Goal: Task Accomplishment & Management: Manage account settings

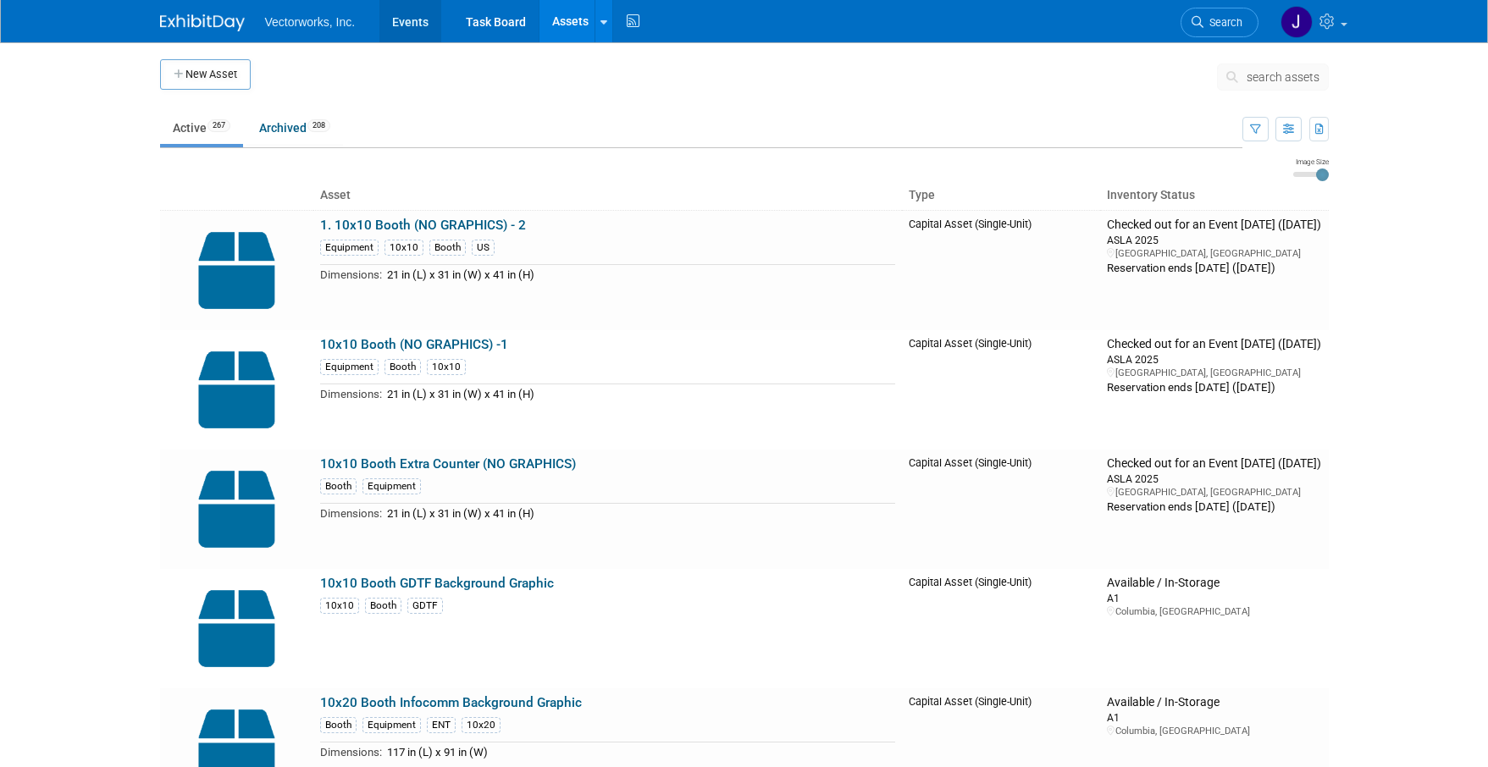
click at [393, 19] on link "Events" at bounding box center [410, 21] width 62 height 42
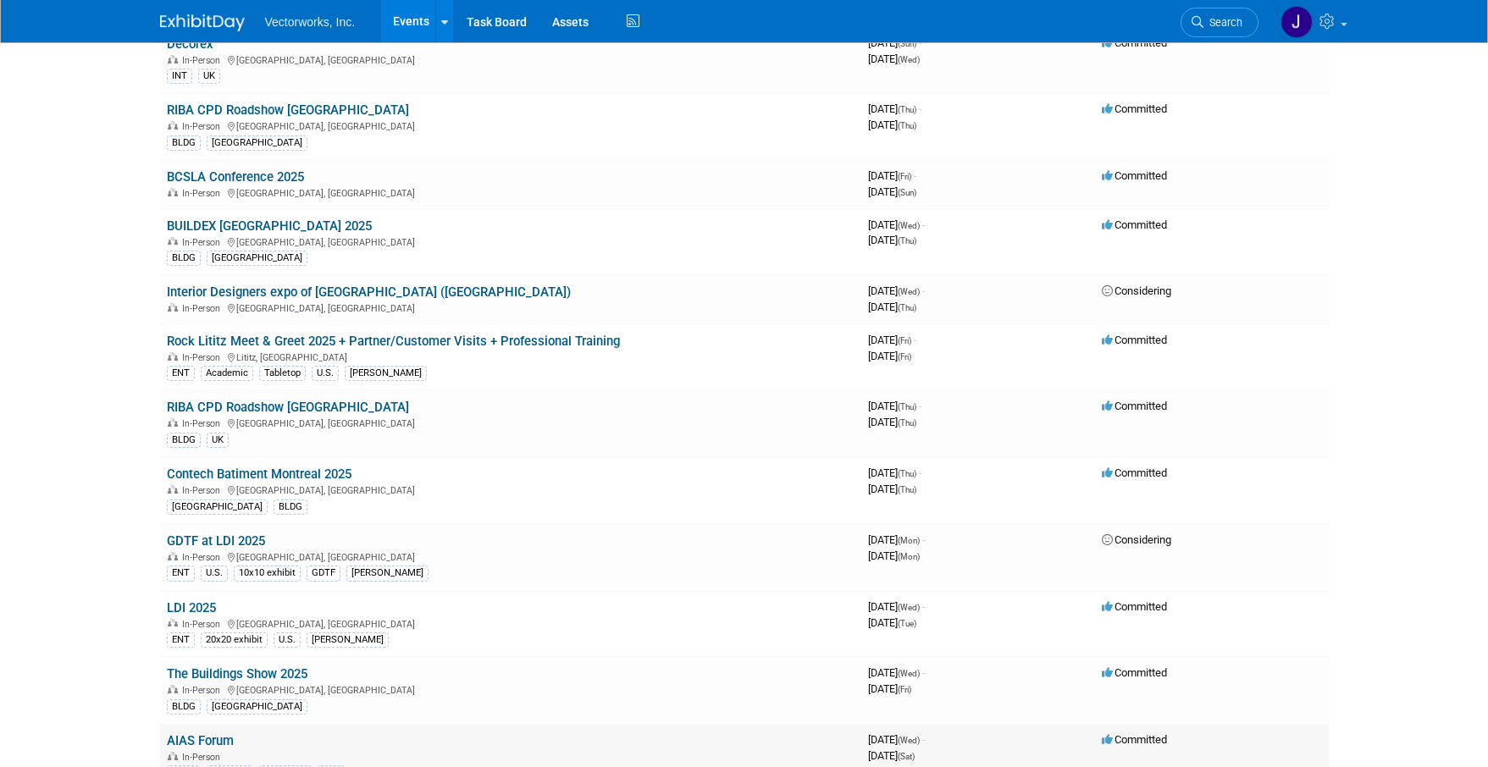
scroll to position [134, 0]
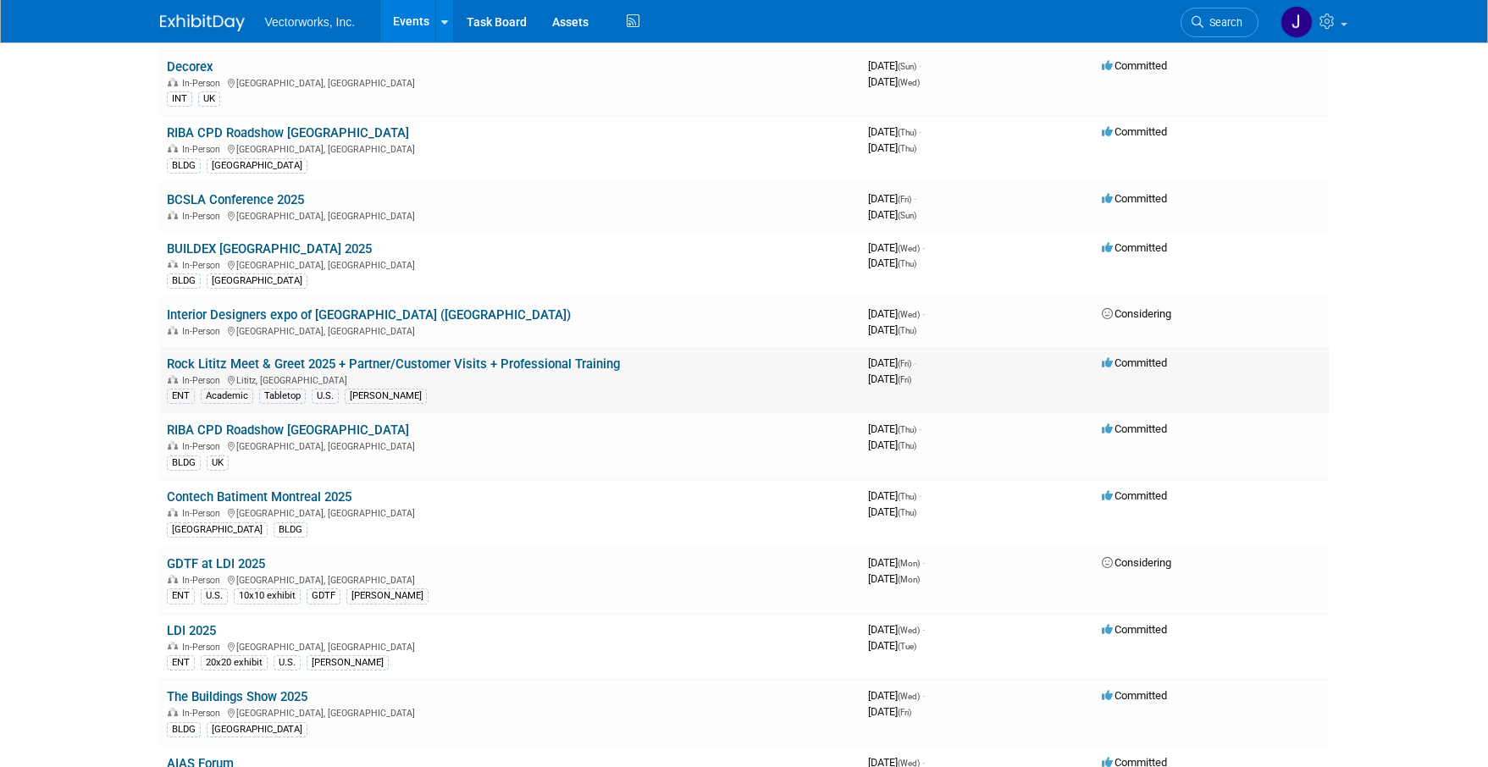
click at [330, 366] on link "Rock Lititz Meet & Greet 2025 + Partner/Customer Visits + Professional Training" at bounding box center [393, 364] width 453 height 15
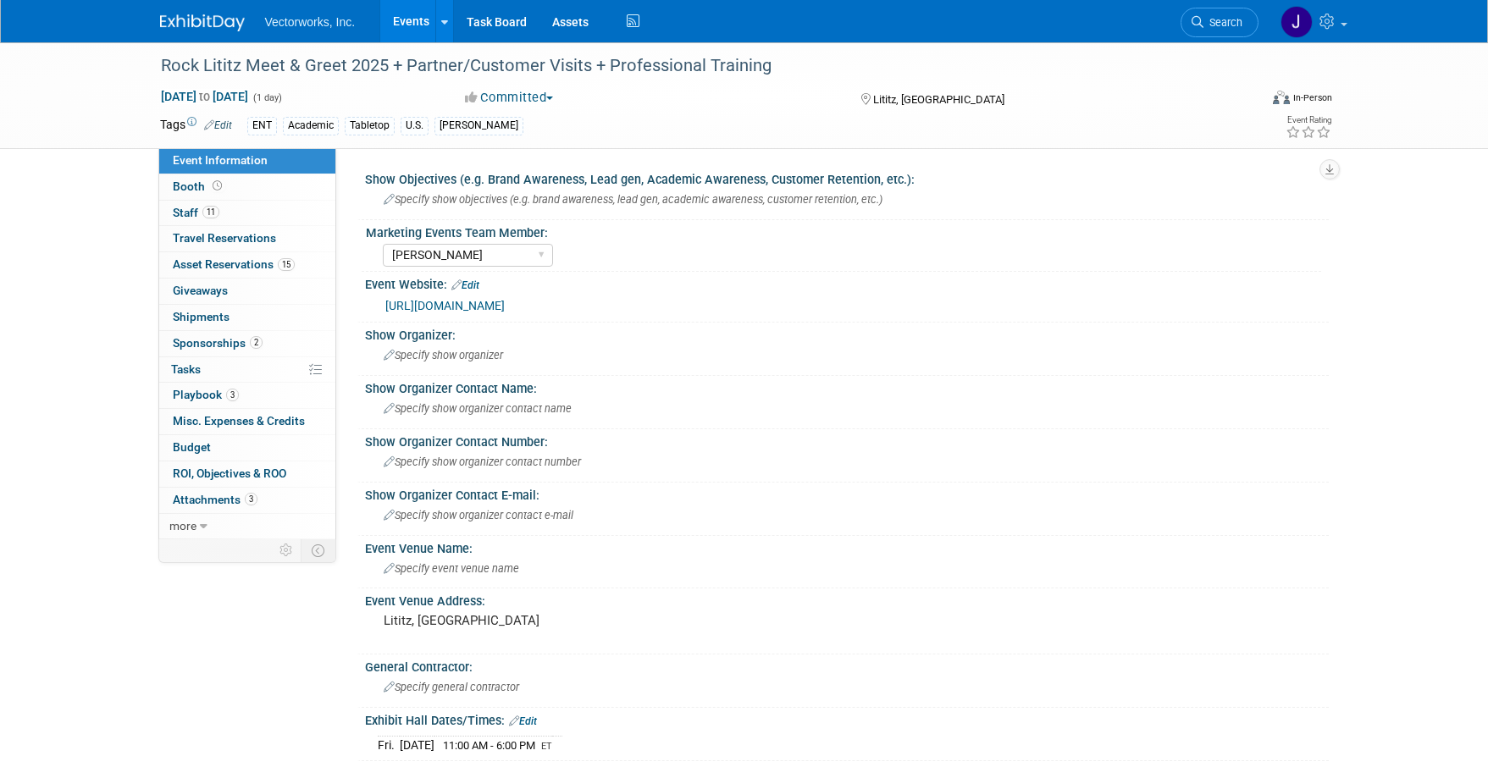
select select "[PERSON_NAME]"
click at [200, 394] on span "Playbook 3" at bounding box center [206, 395] width 66 height 14
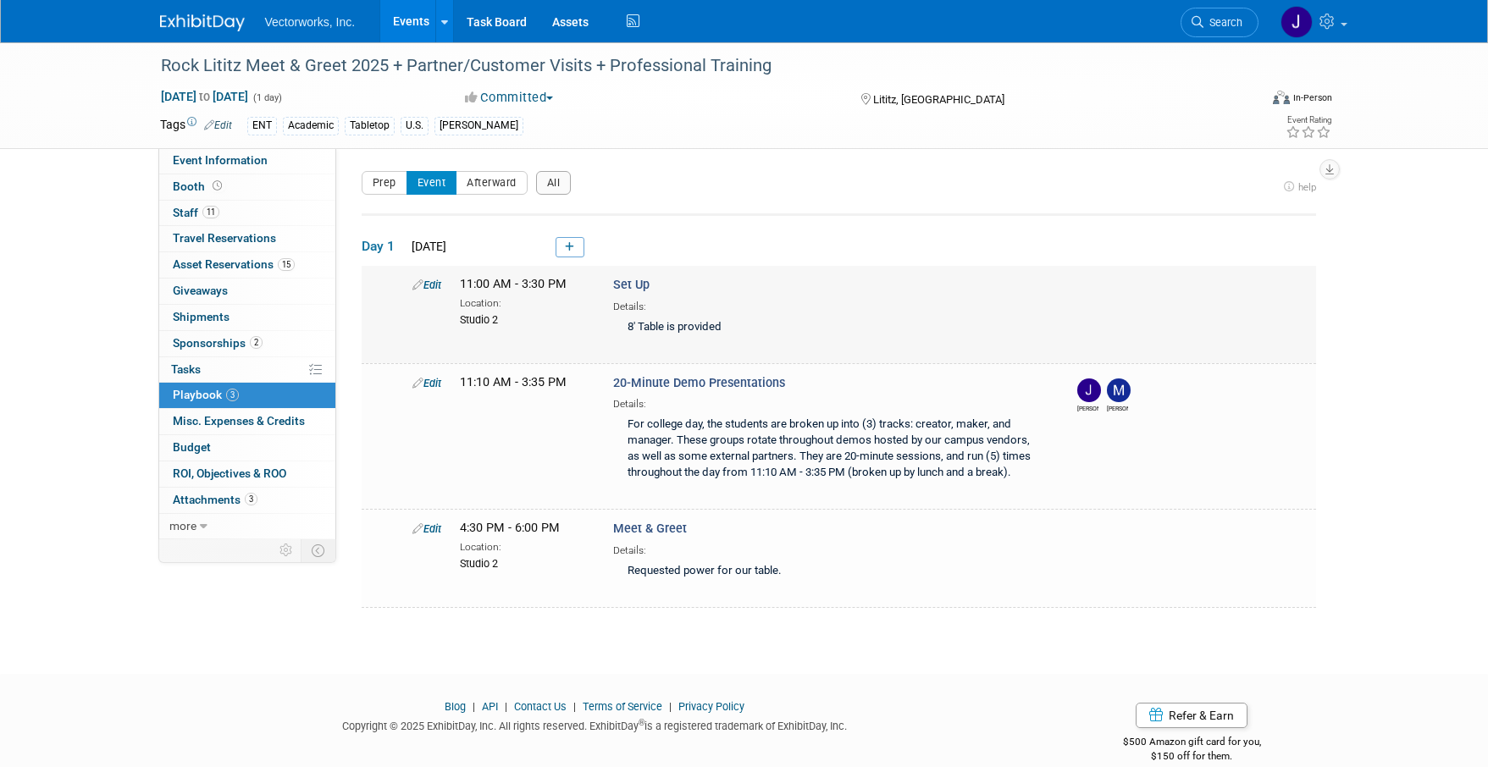
click at [415, 281] on icon at bounding box center [417, 284] width 11 height 11
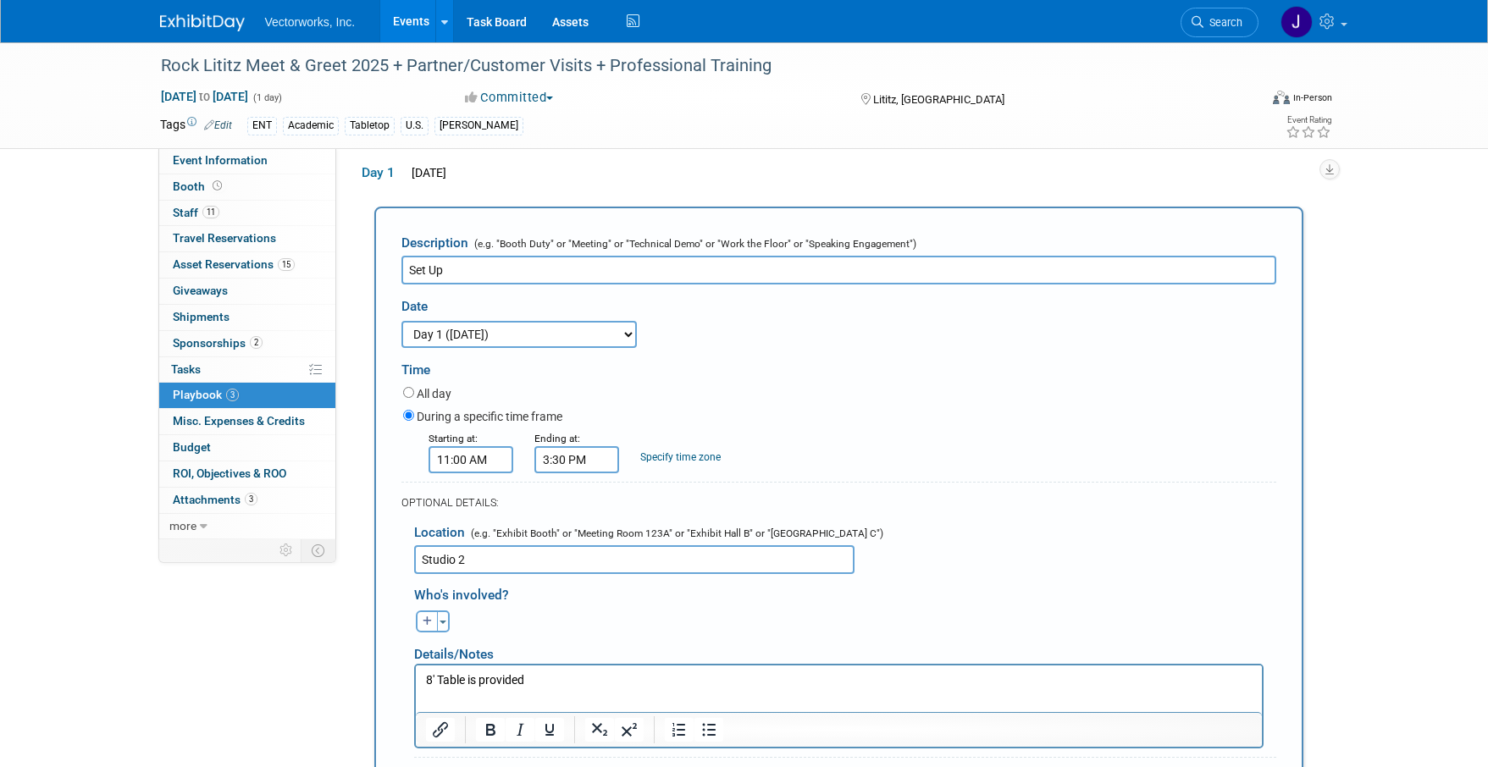
click at [541, 557] on input "Studio 2" at bounding box center [634, 559] width 440 height 29
paste input "Your demo will take place in Pod 2 Common Area outside of Fetish. We can provid…"
click at [640, 563] on input "Studio 2, Your demo will take place in Pod 2 Common Area outside of Fetish. We …" at bounding box center [634, 559] width 440 height 29
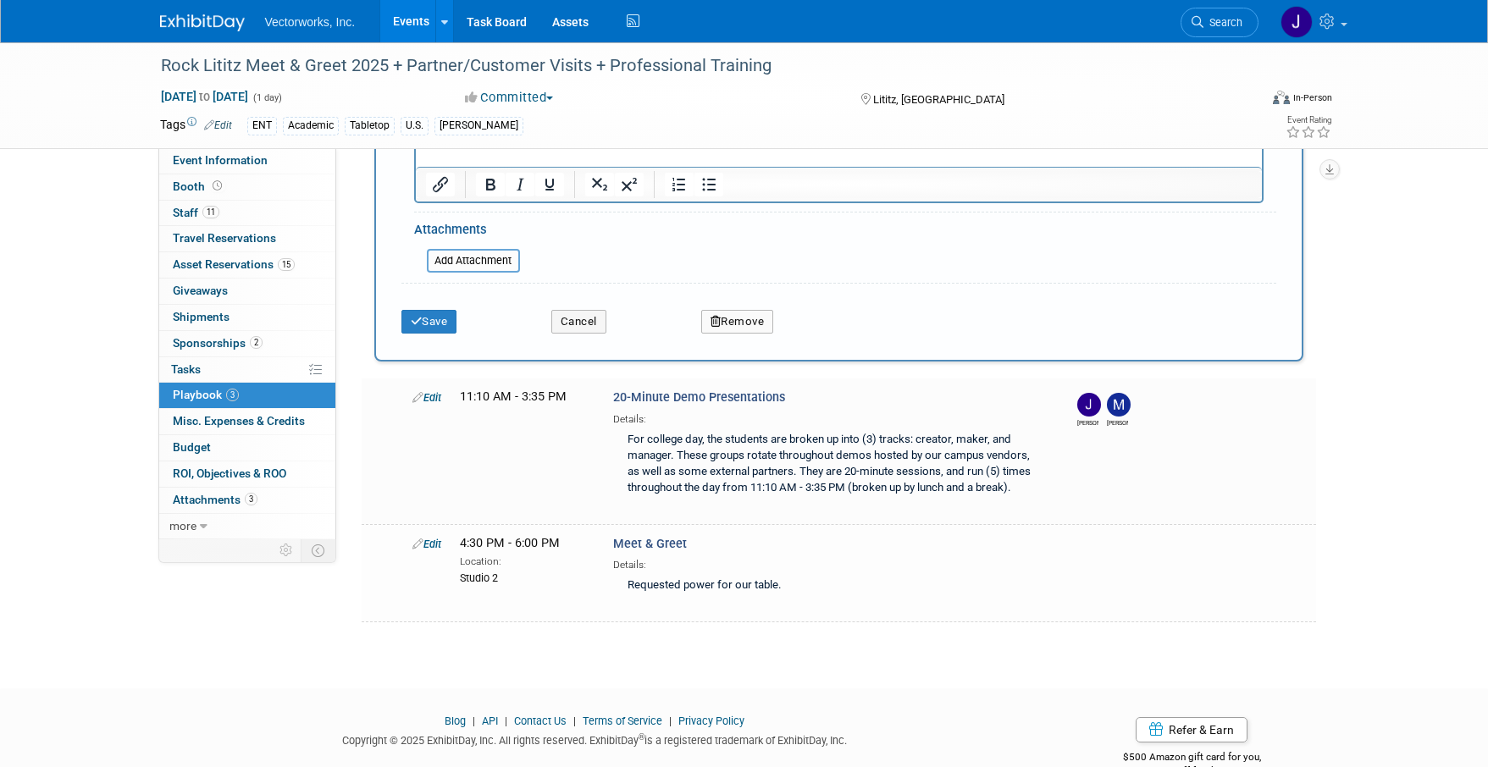
scroll to position [356, 0]
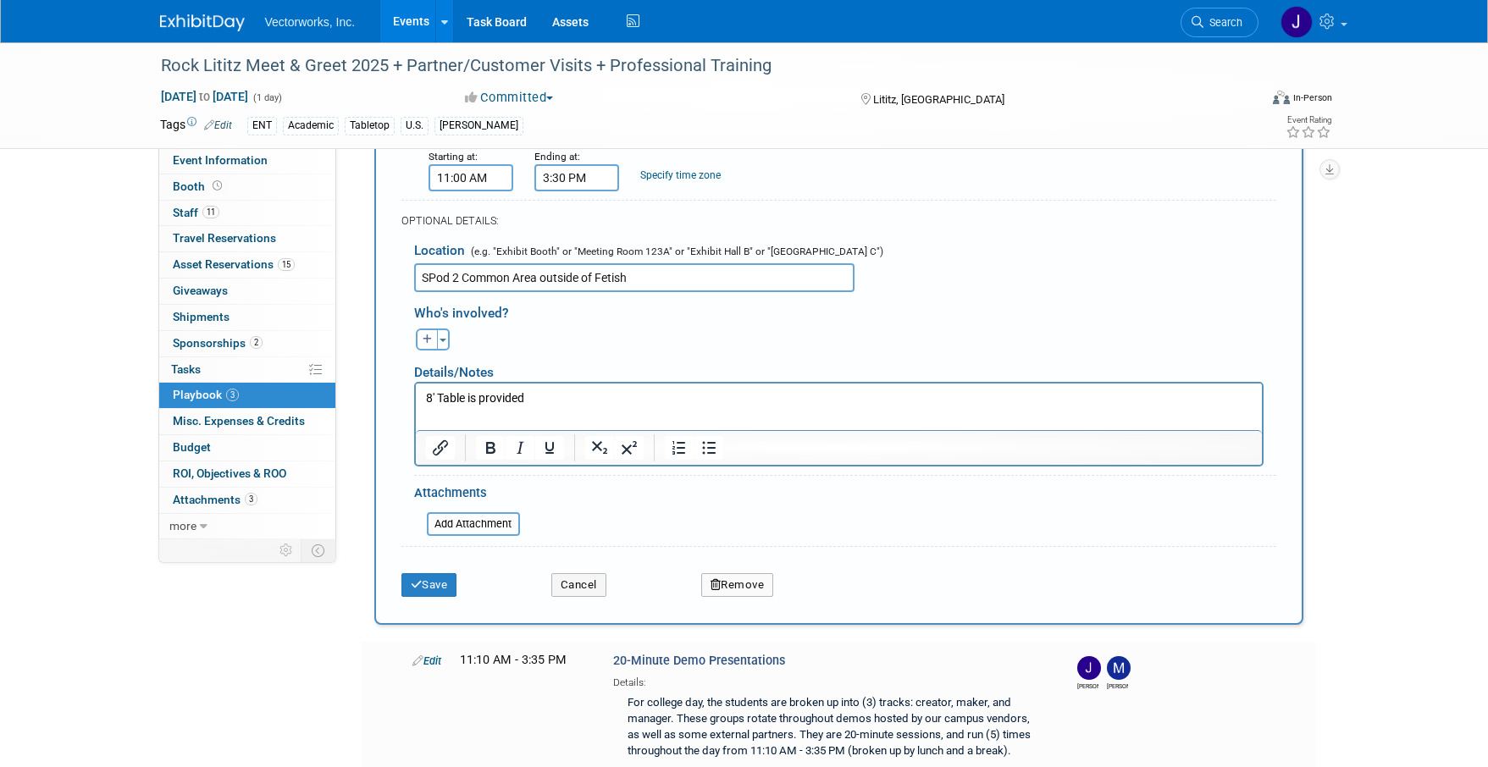
type input "SPod 2 Common Area outside of Fetish"
click at [454, 407] on html "8' Table is provided" at bounding box center [838, 396] width 846 height 24
click at [430, 341] on icon "button" at bounding box center [428, 340] width 10 height 10
select select
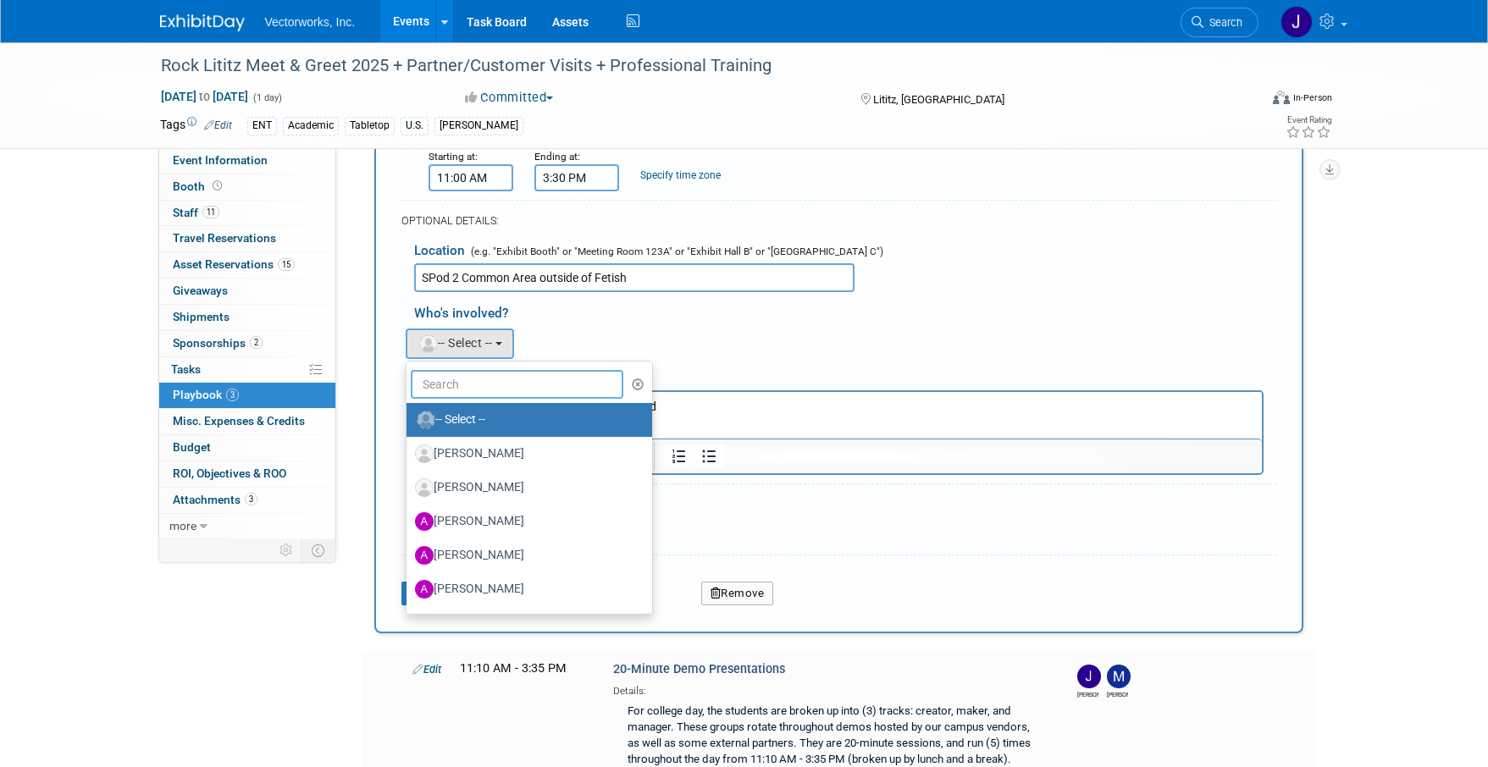
click at [462, 384] on input "text" at bounding box center [517, 384] width 213 height 29
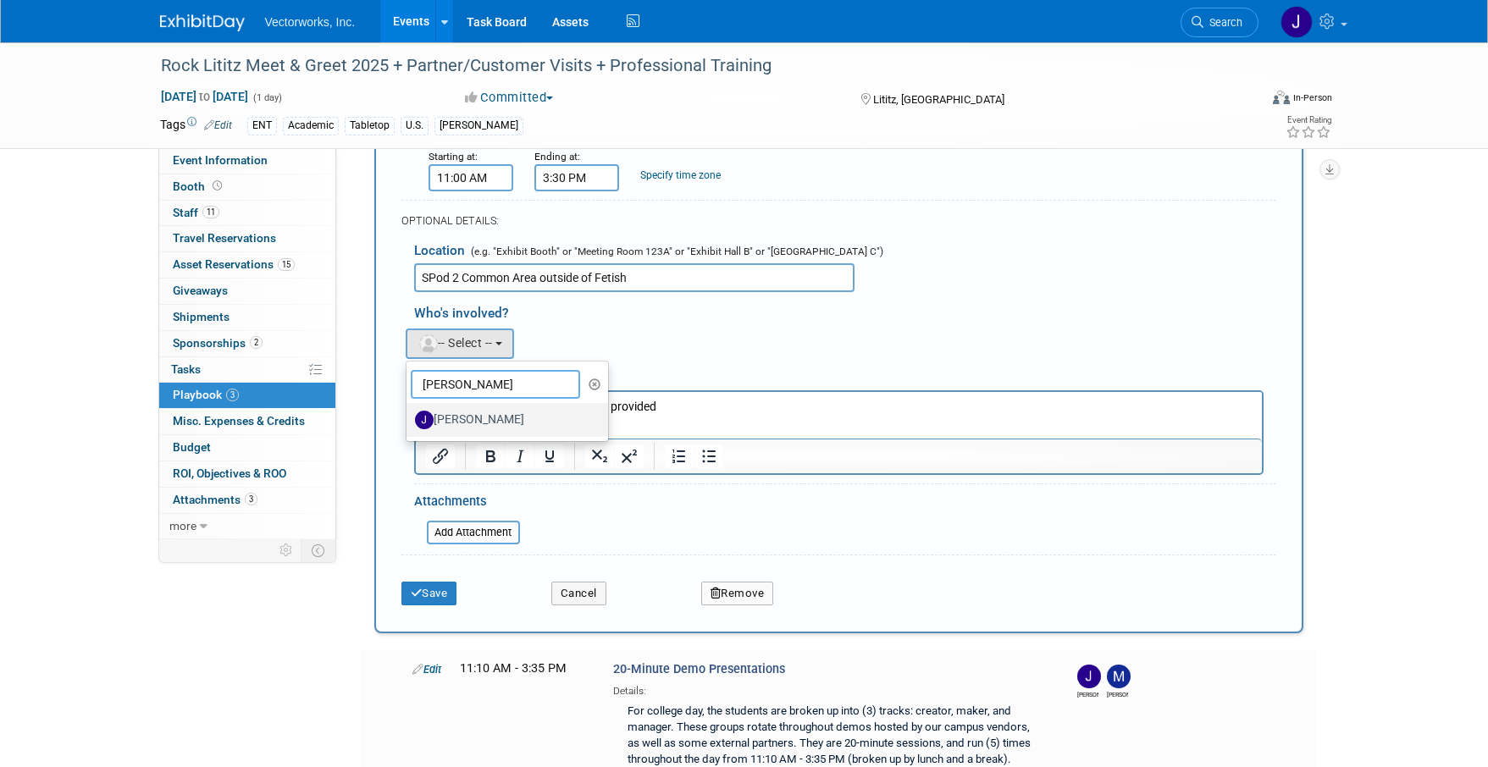
type input "josh"
click at [478, 427] on label "[PERSON_NAME]" at bounding box center [503, 420] width 177 height 27
click at [409, 423] on input "[PERSON_NAME]" at bounding box center [403, 417] width 11 height 11
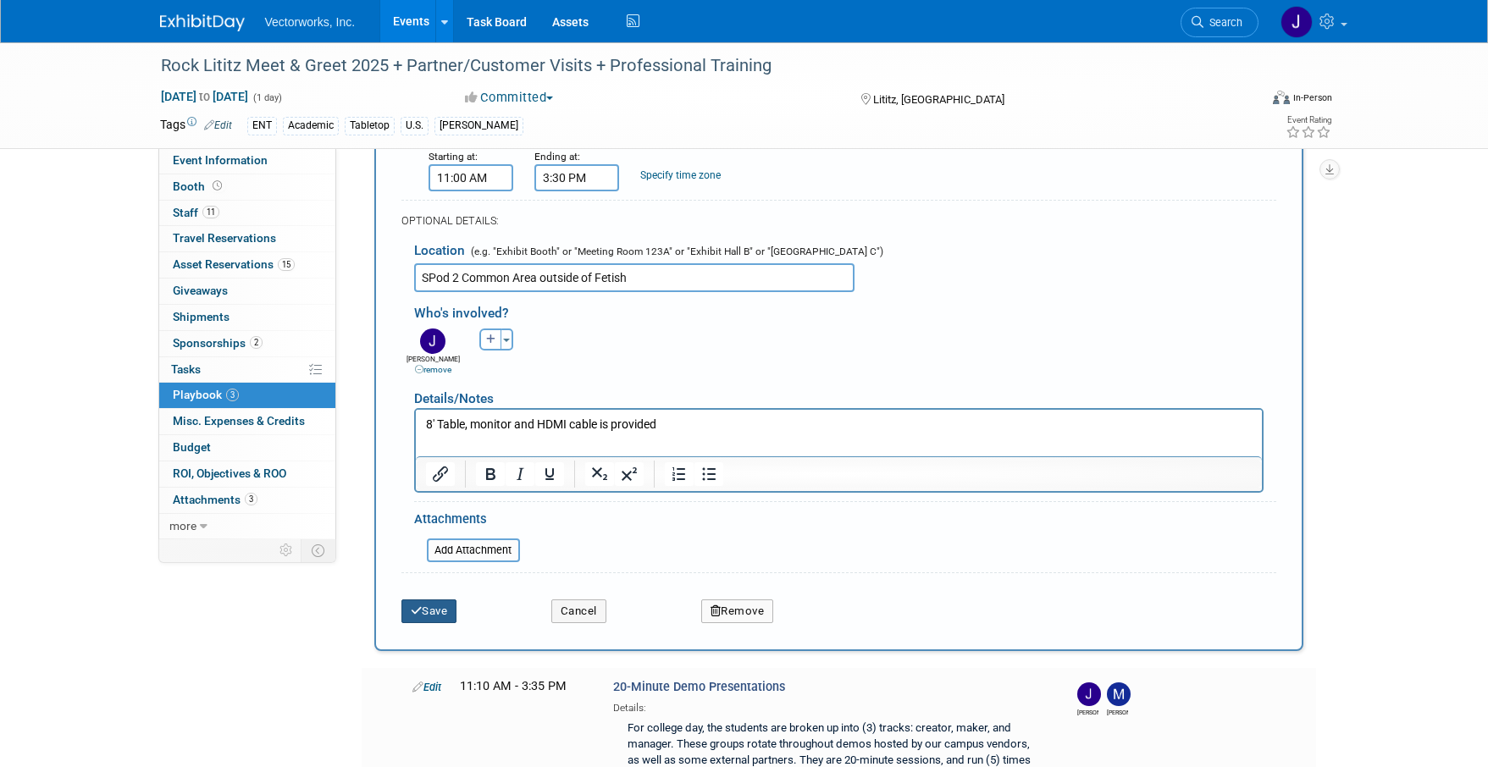
click at [431, 614] on button "Save" at bounding box center [429, 612] width 56 height 24
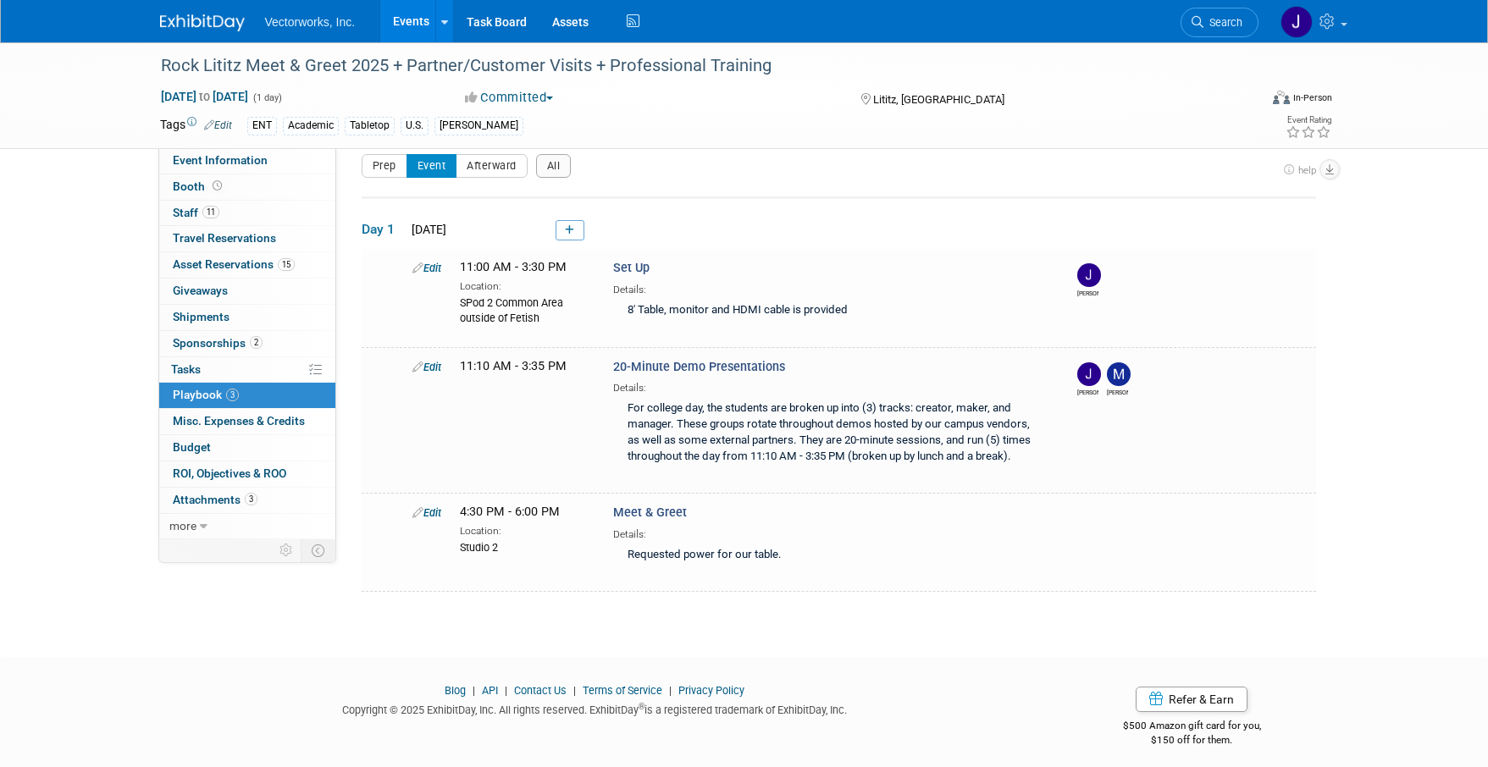
scroll to position [24, 0]
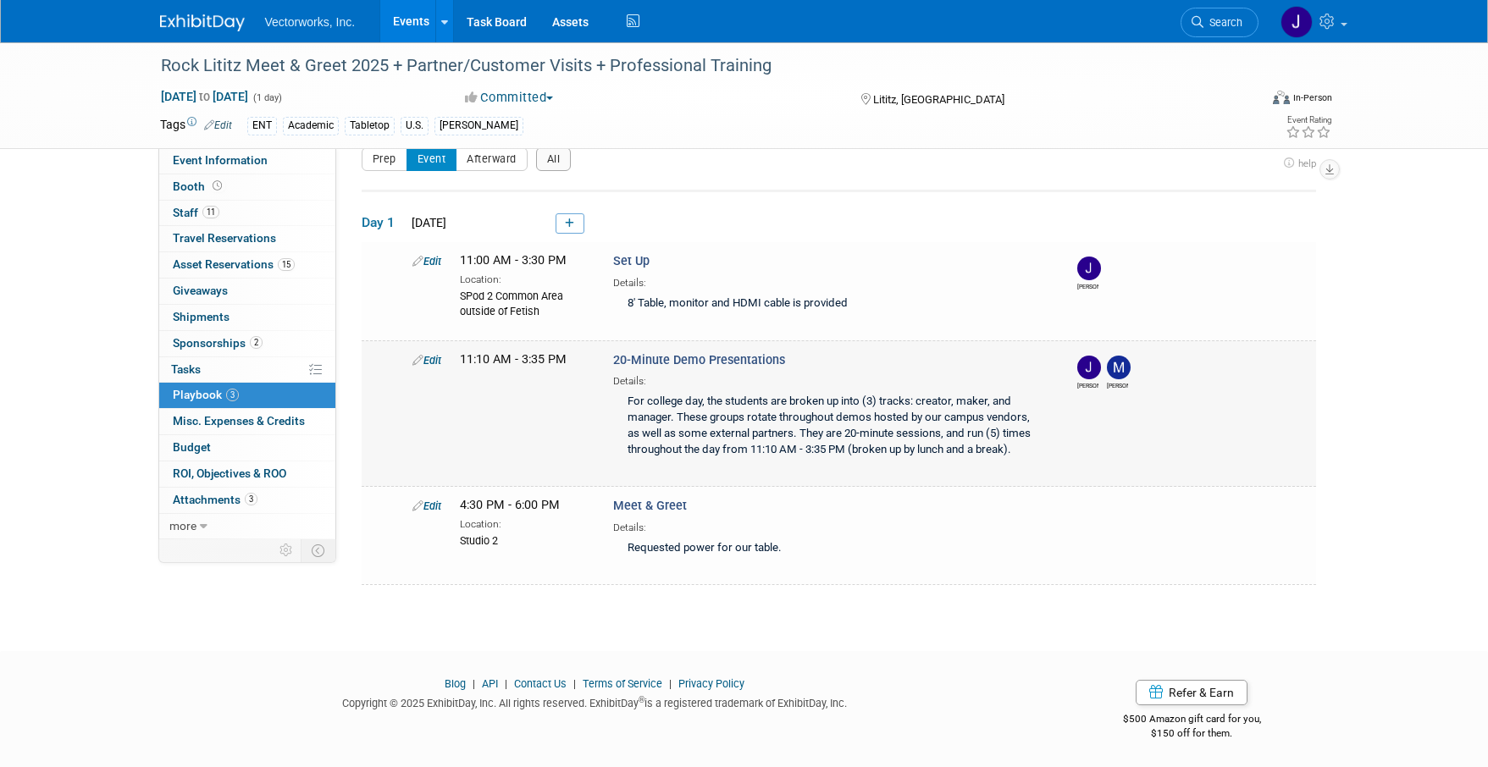
click at [527, 421] on div "Edit 11:10 AM - 3:35 PM 20-Minute Demo Presentations Details: Joshua Michael" at bounding box center [860, 407] width 921 height 113
click at [552, 549] on div "Edit 4:30 PM - 6:00 PM Location: Studio 2 Meet & Greet" at bounding box center [860, 529] width 921 height 65
click at [430, 507] on link "Edit" at bounding box center [426, 506] width 29 height 13
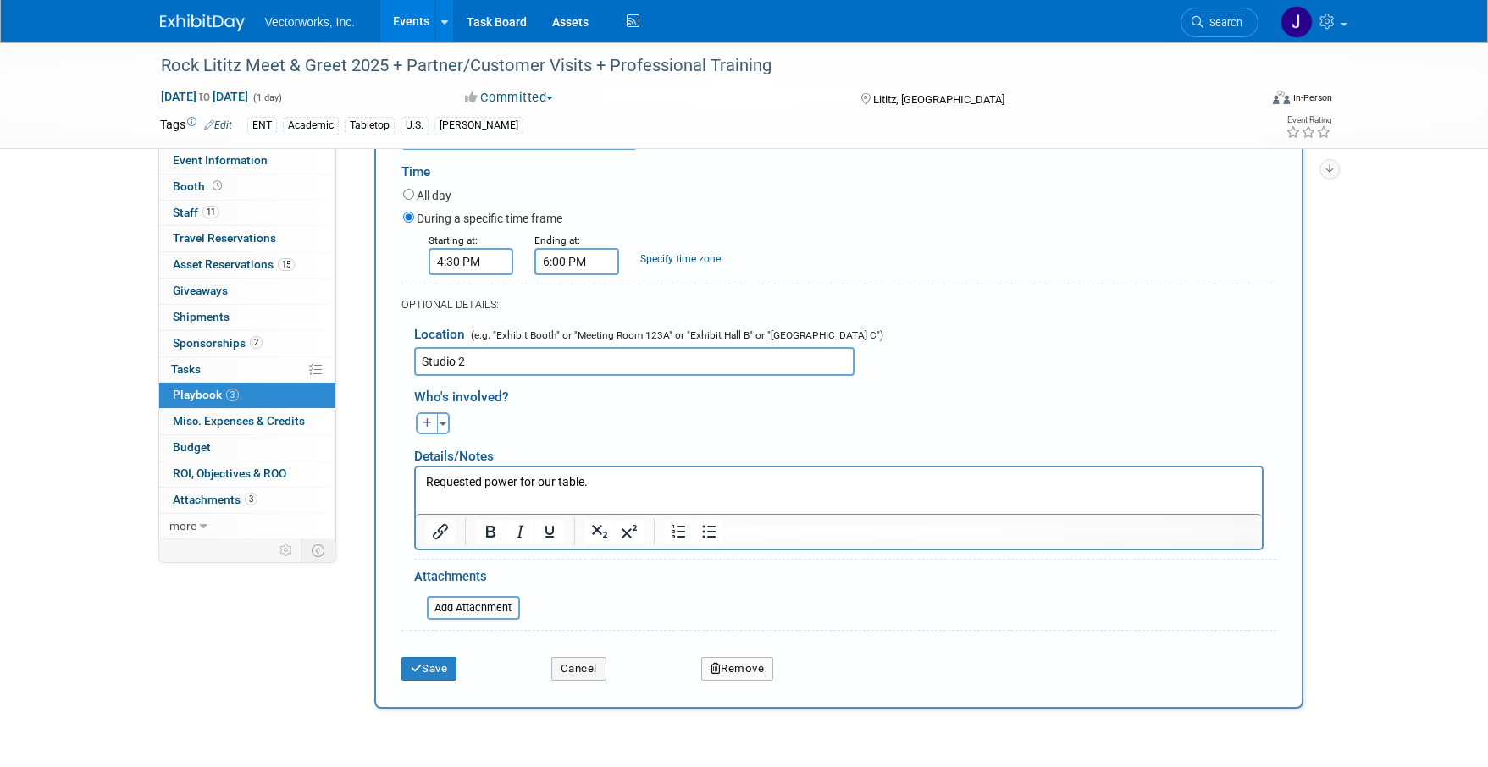
scroll to position [616, 0]
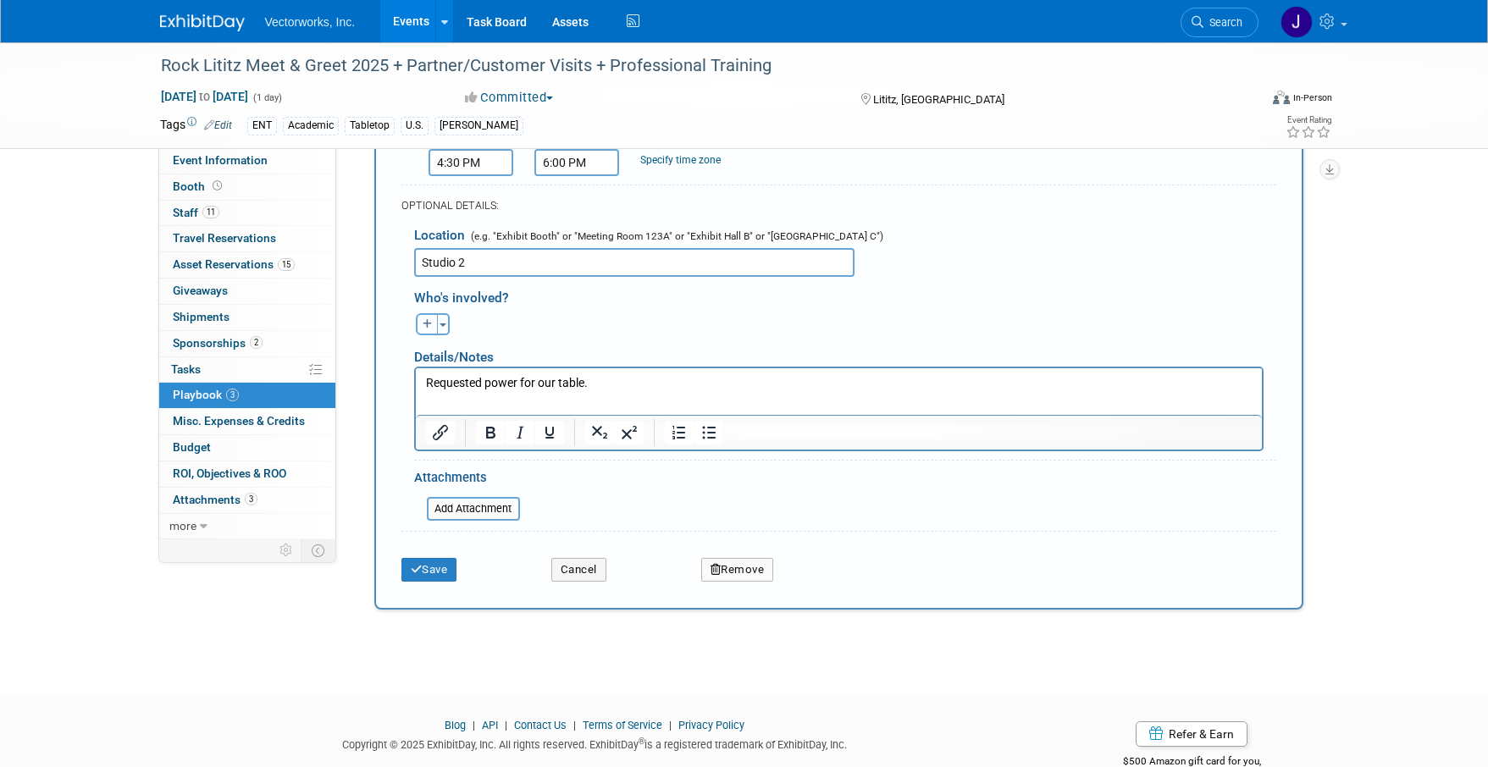
click at [426, 323] on icon "button" at bounding box center [428, 324] width 10 height 10
select select
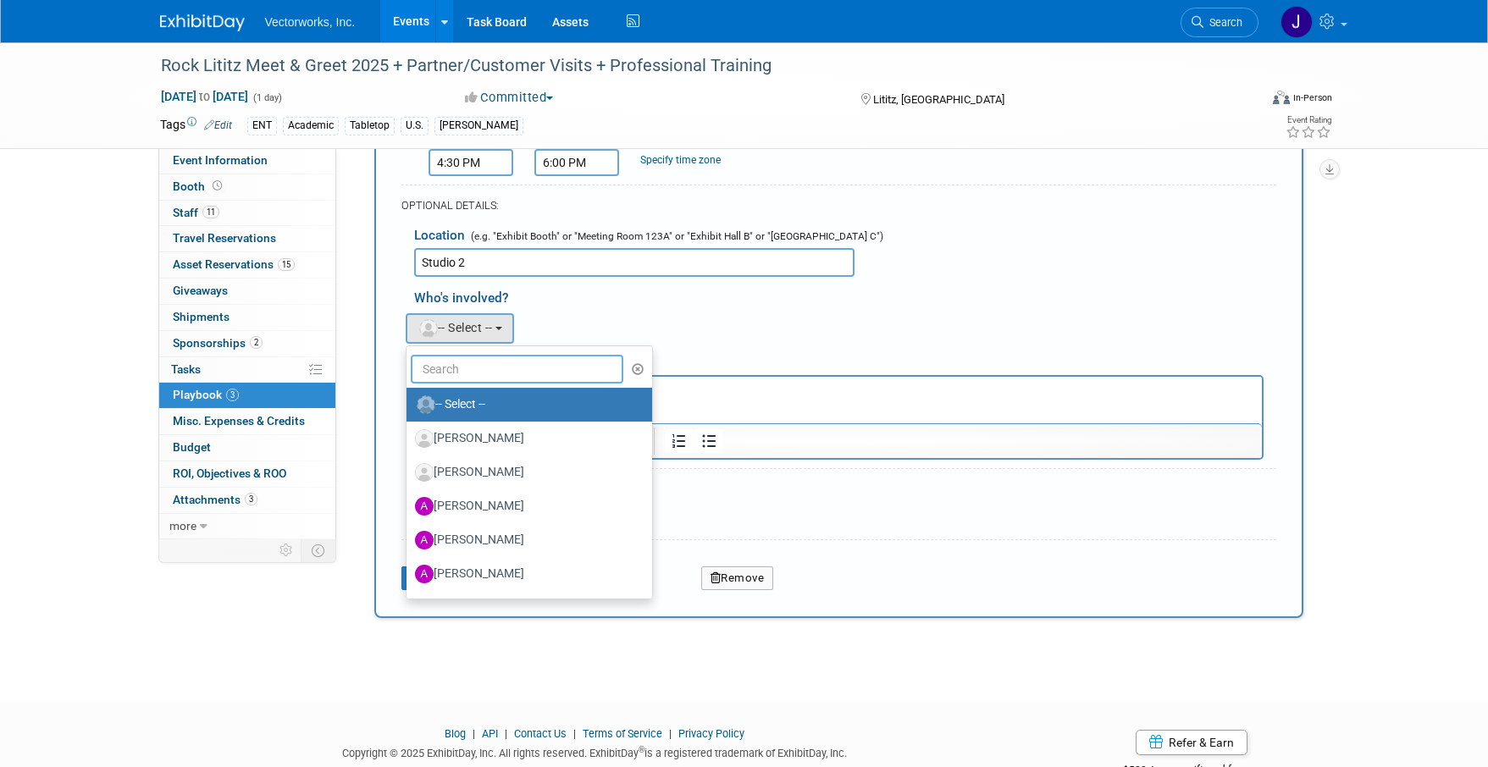
click at [446, 370] on input "text" at bounding box center [517, 369] width 213 height 29
type input "ty"
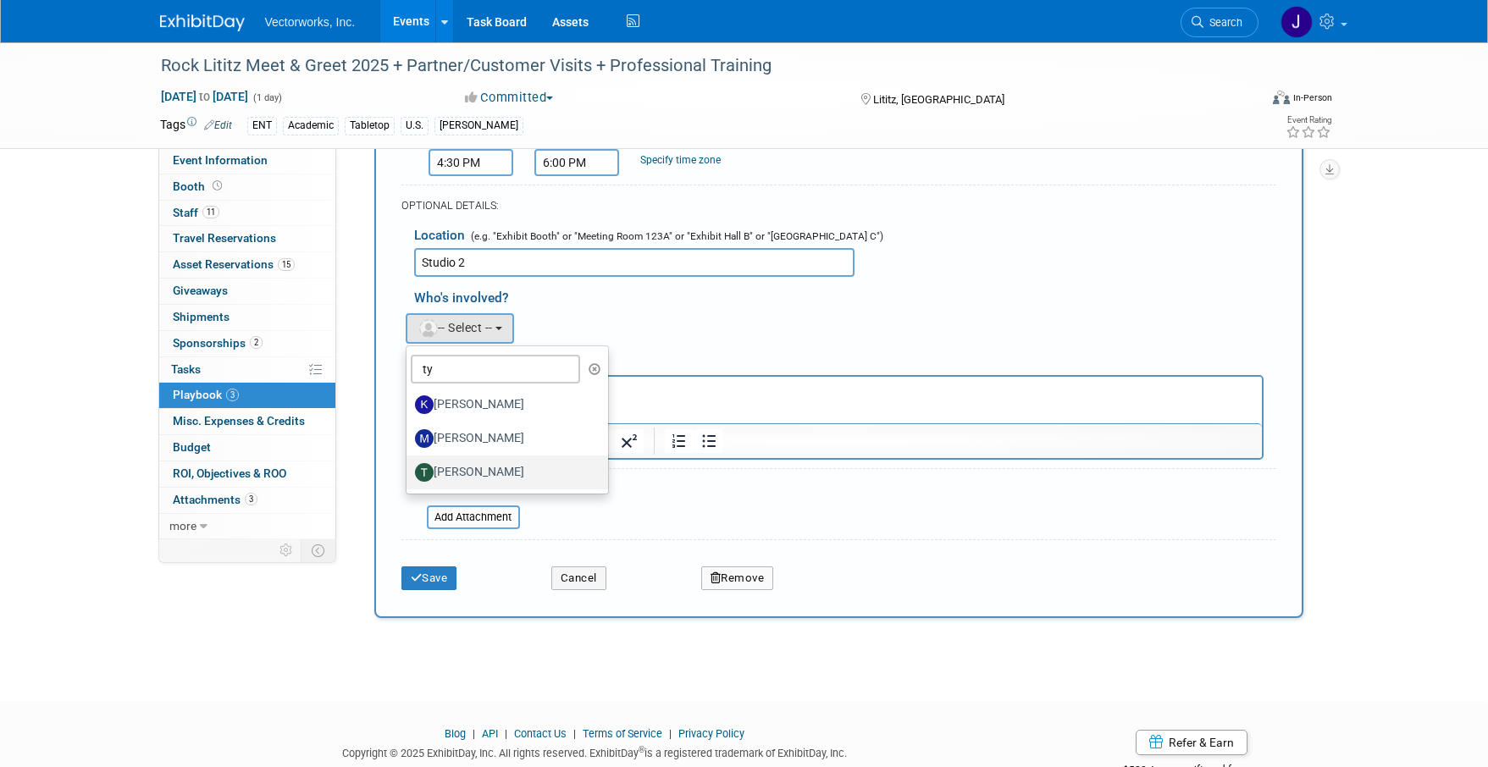
click at [460, 475] on label "Tyler French" at bounding box center [503, 472] width 177 height 27
click at [409, 475] on input "Tyler French" at bounding box center [403, 470] width 11 height 11
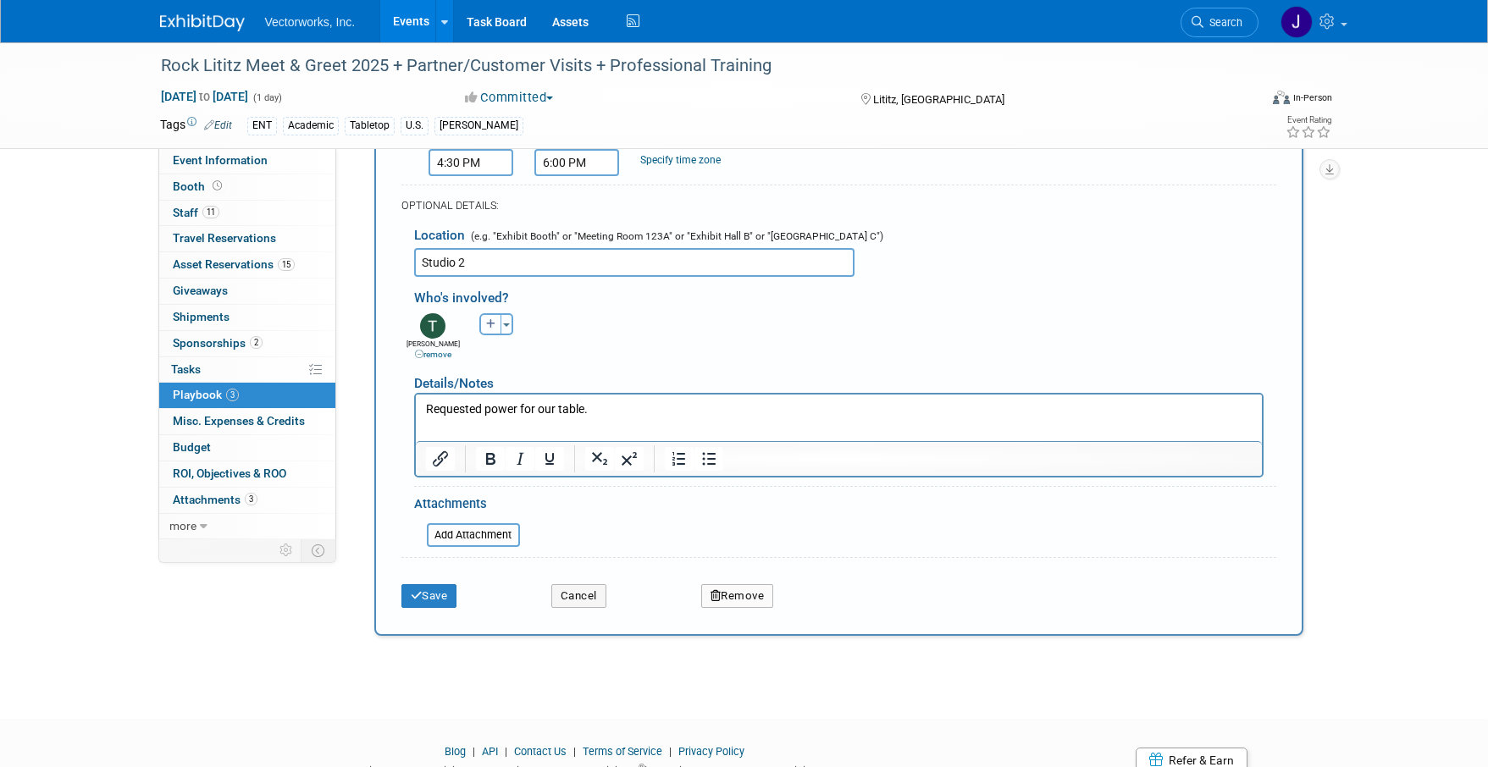
click at [490, 324] on icon "button" at bounding box center [491, 324] width 10 height 10
select select
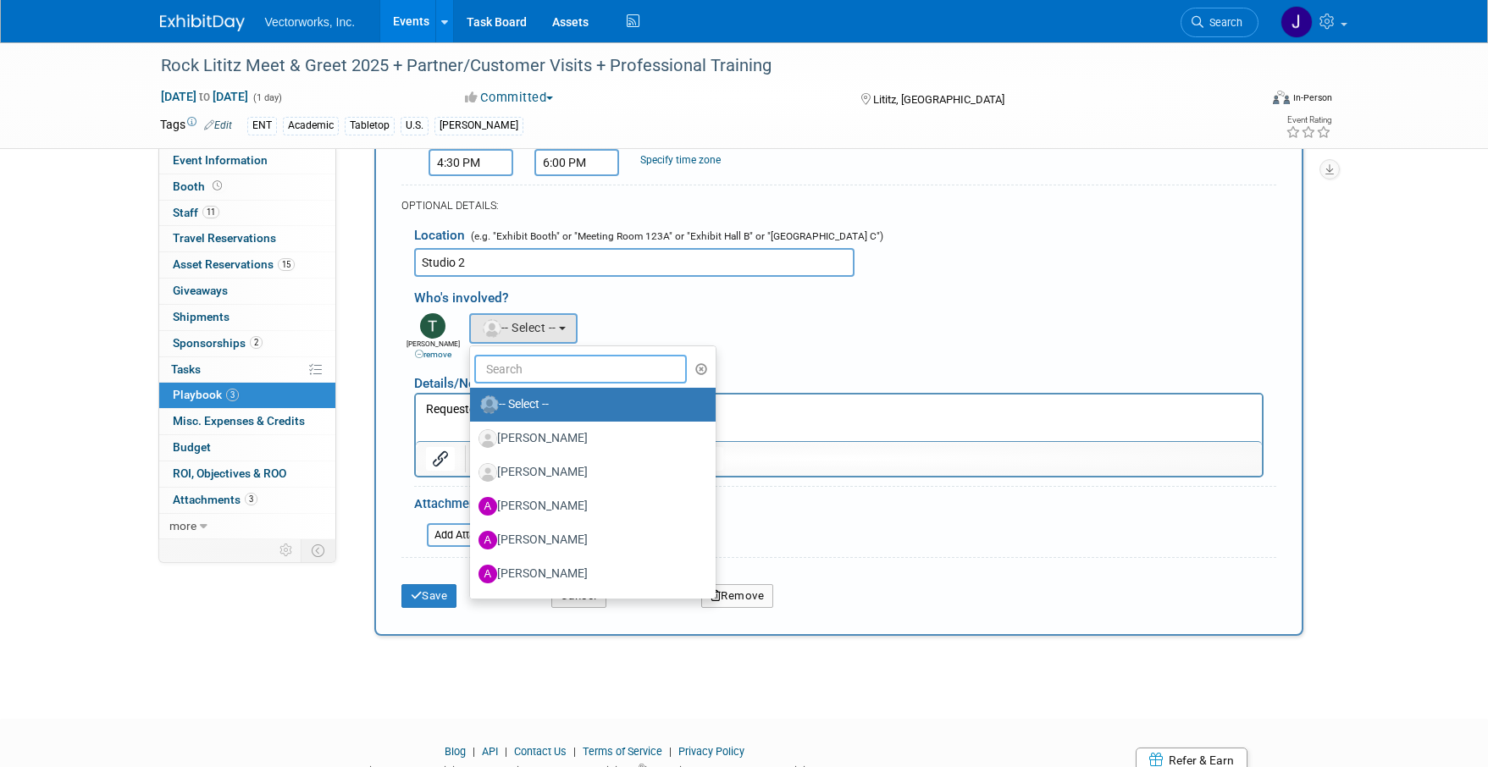
click at [505, 373] on input "text" at bounding box center [580, 369] width 213 height 29
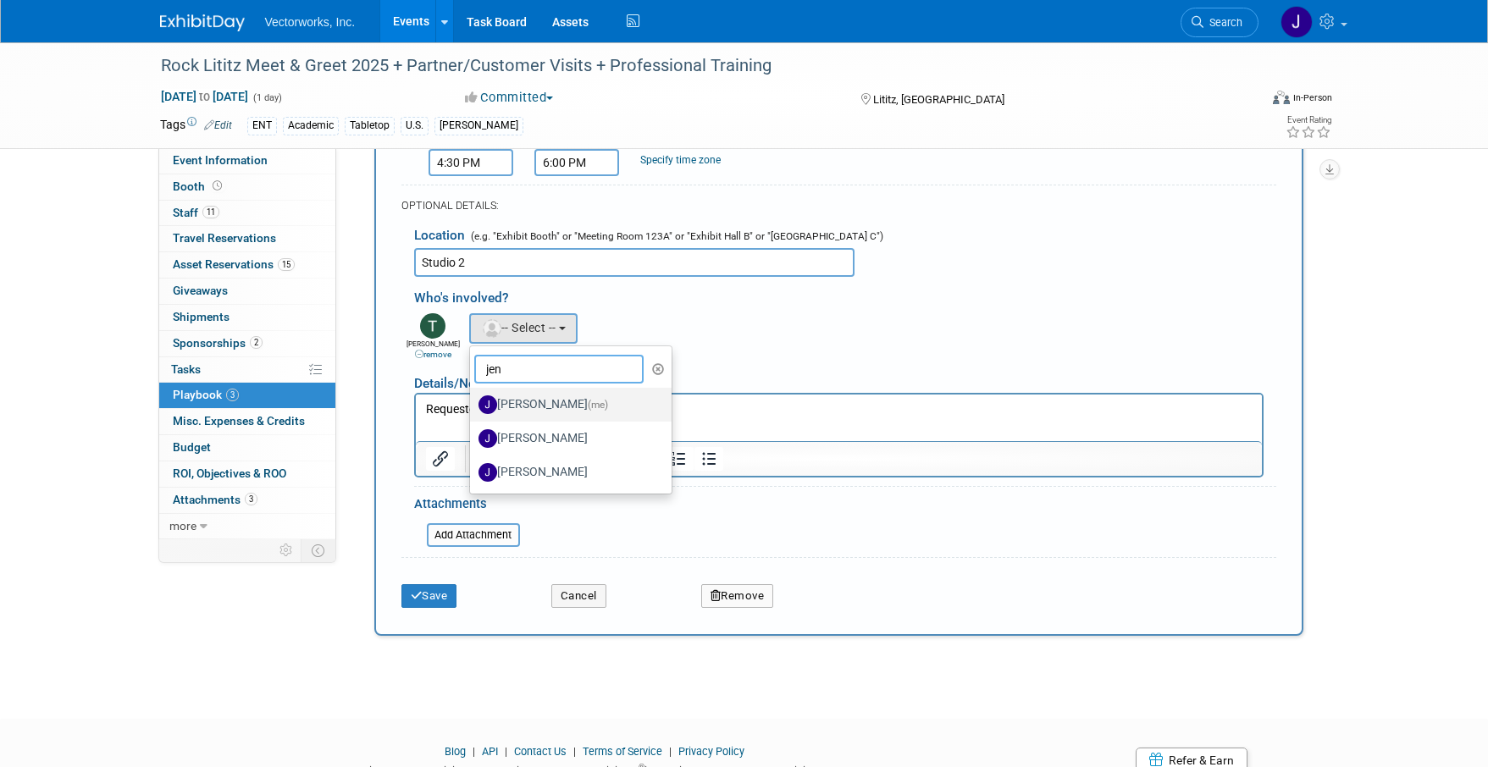
type input "jen"
click at [546, 408] on label "Jennifer Hart (me)" at bounding box center [566, 404] width 177 height 27
click at [473, 408] on input "Jennifer Hart (me)" at bounding box center [467, 402] width 11 height 11
select select "0c7187da-b6fd-41f4-b798-5f8918fc97ba"
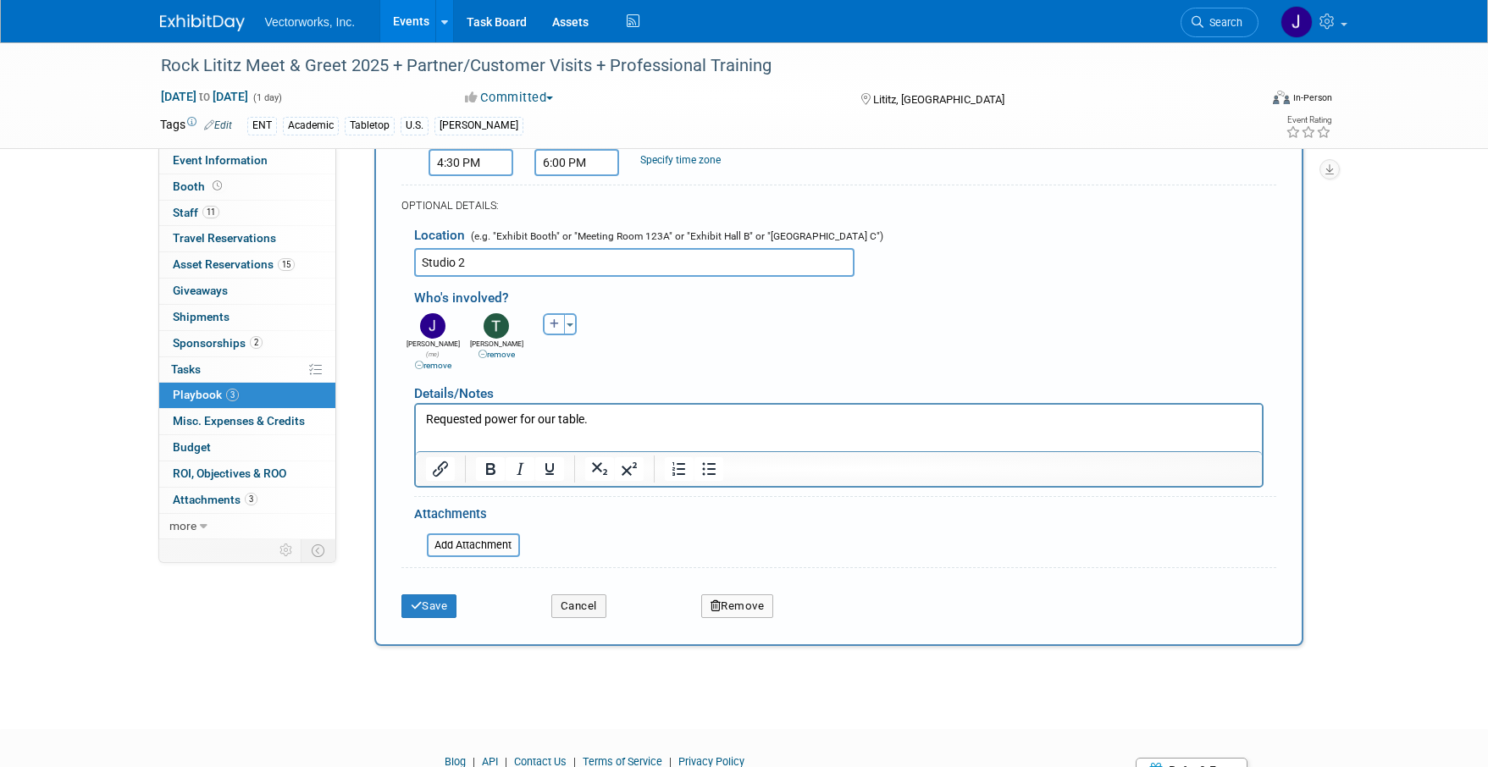
click at [554, 320] on icon "button" at bounding box center [555, 324] width 10 height 10
select select
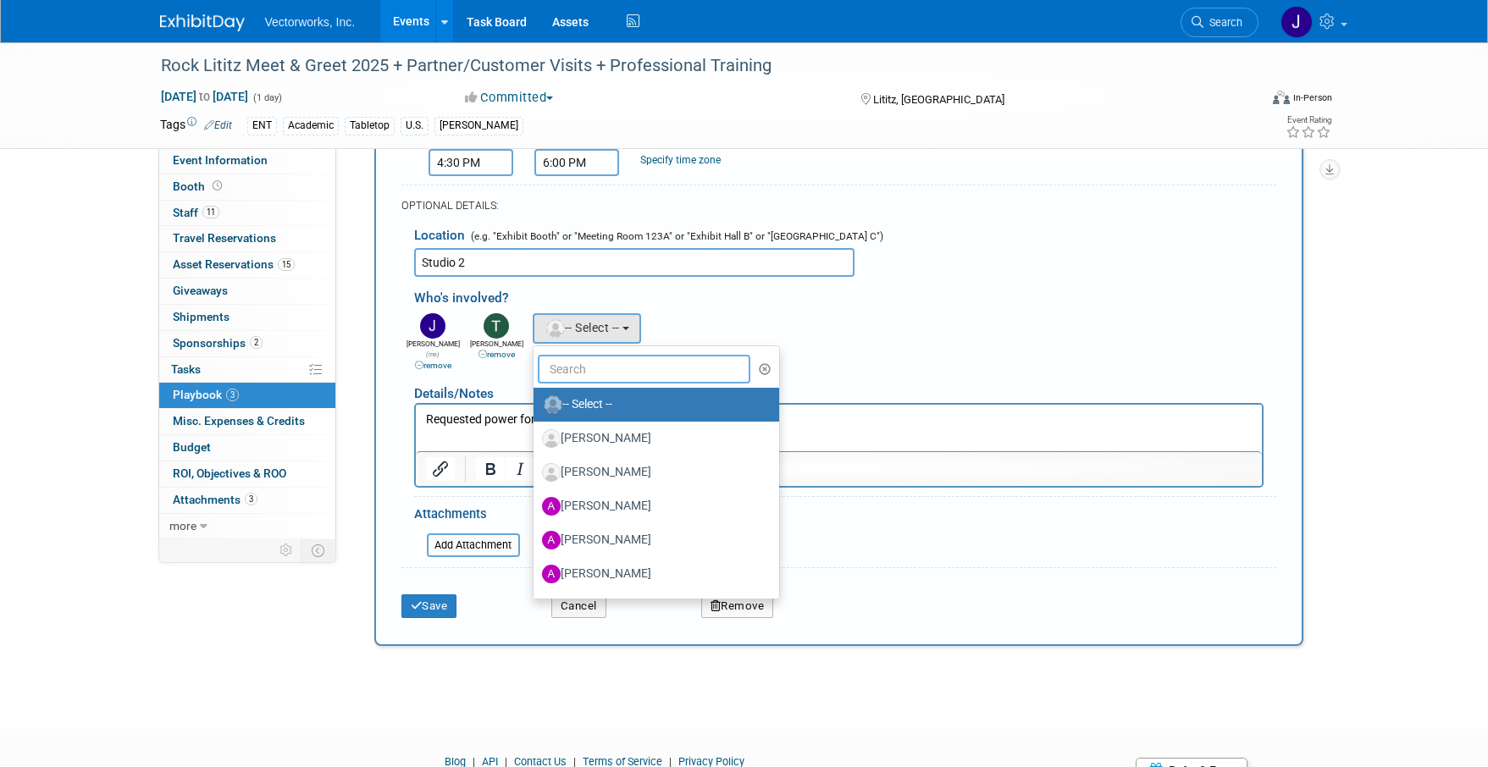
click at [557, 371] on input "text" at bounding box center [644, 369] width 213 height 29
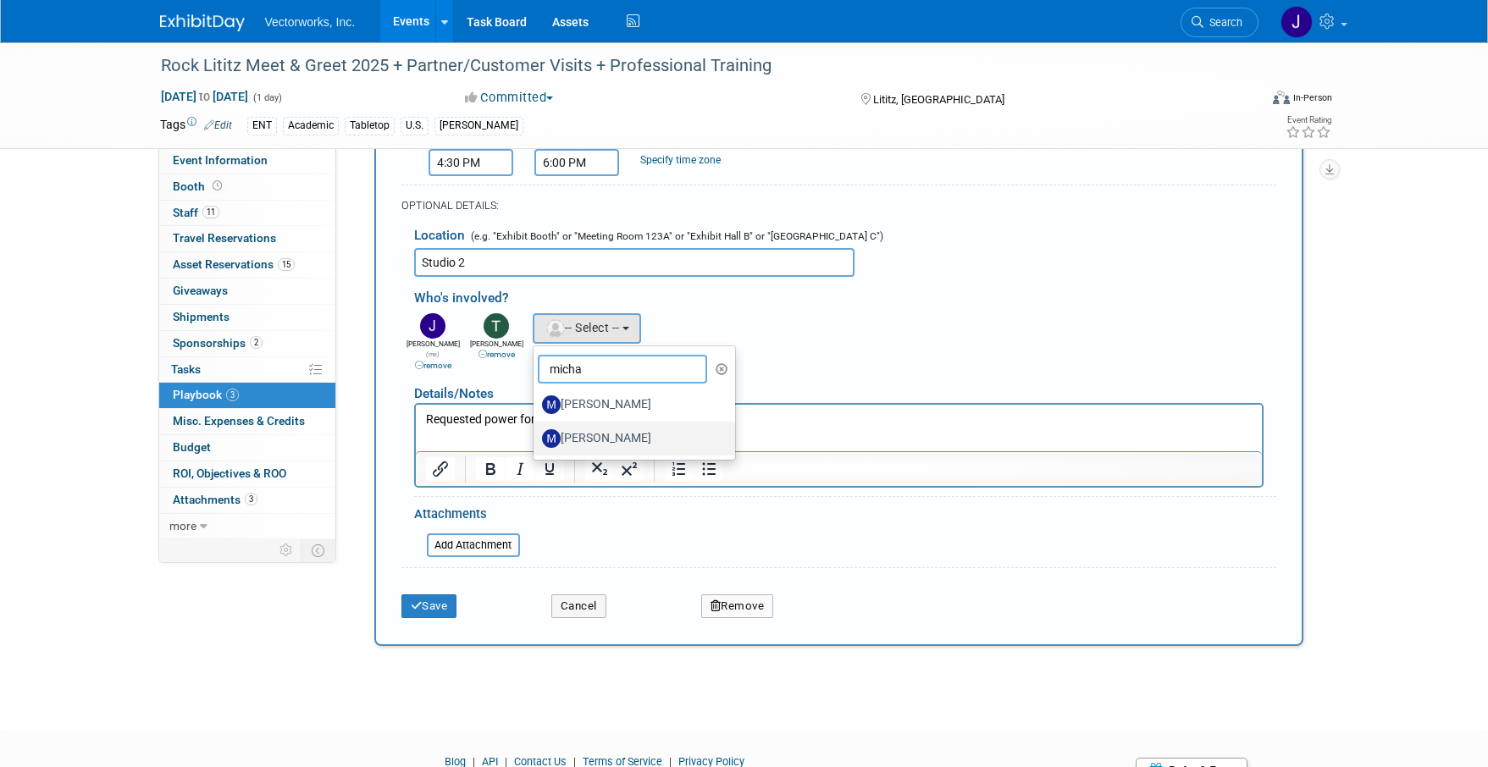
type input "micha"
click at [564, 443] on label "[PERSON_NAME]" at bounding box center [630, 438] width 177 height 27
click at [536, 442] on input "[PERSON_NAME]" at bounding box center [530, 436] width 11 height 11
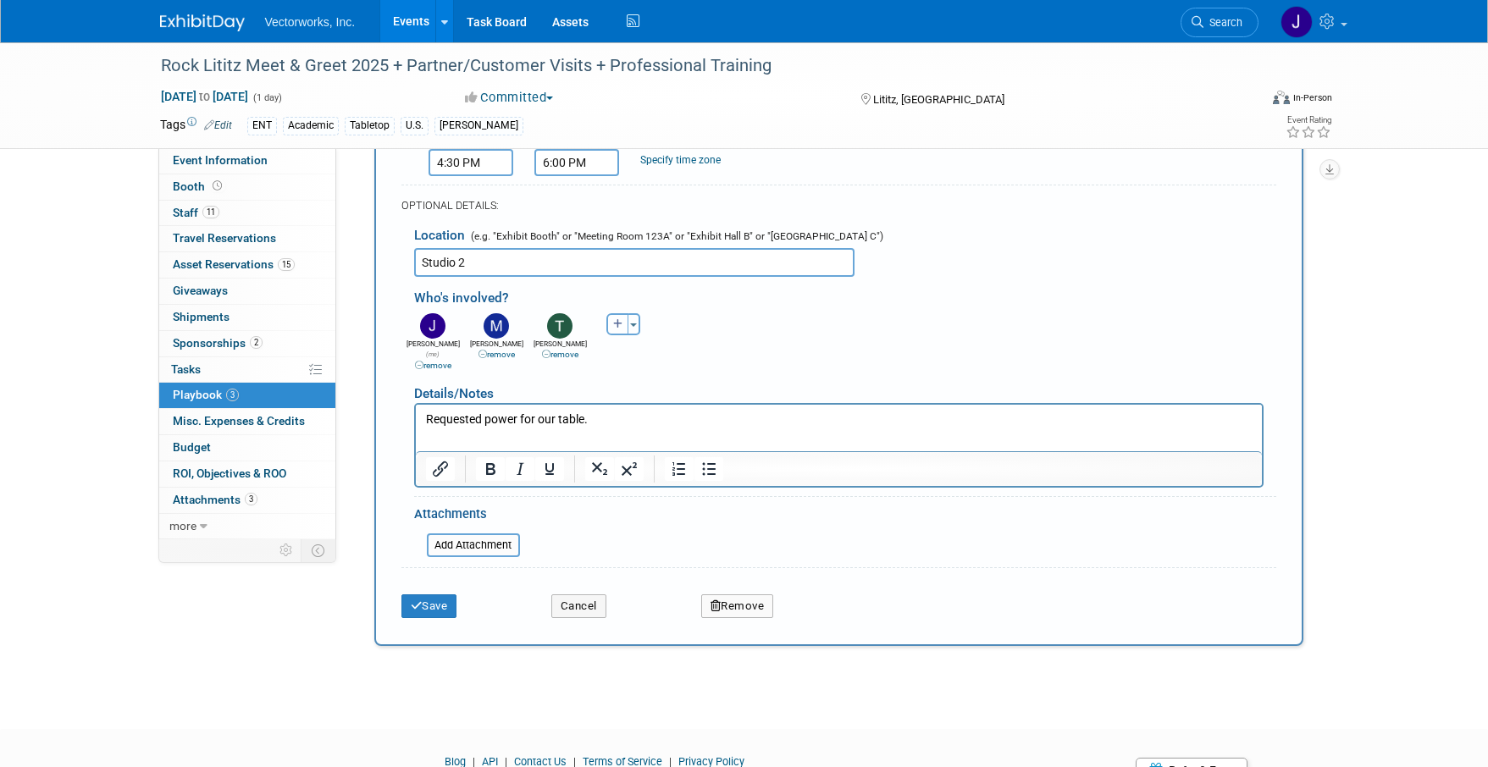
click at [619, 327] on icon "button" at bounding box center [618, 324] width 10 height 10
select select
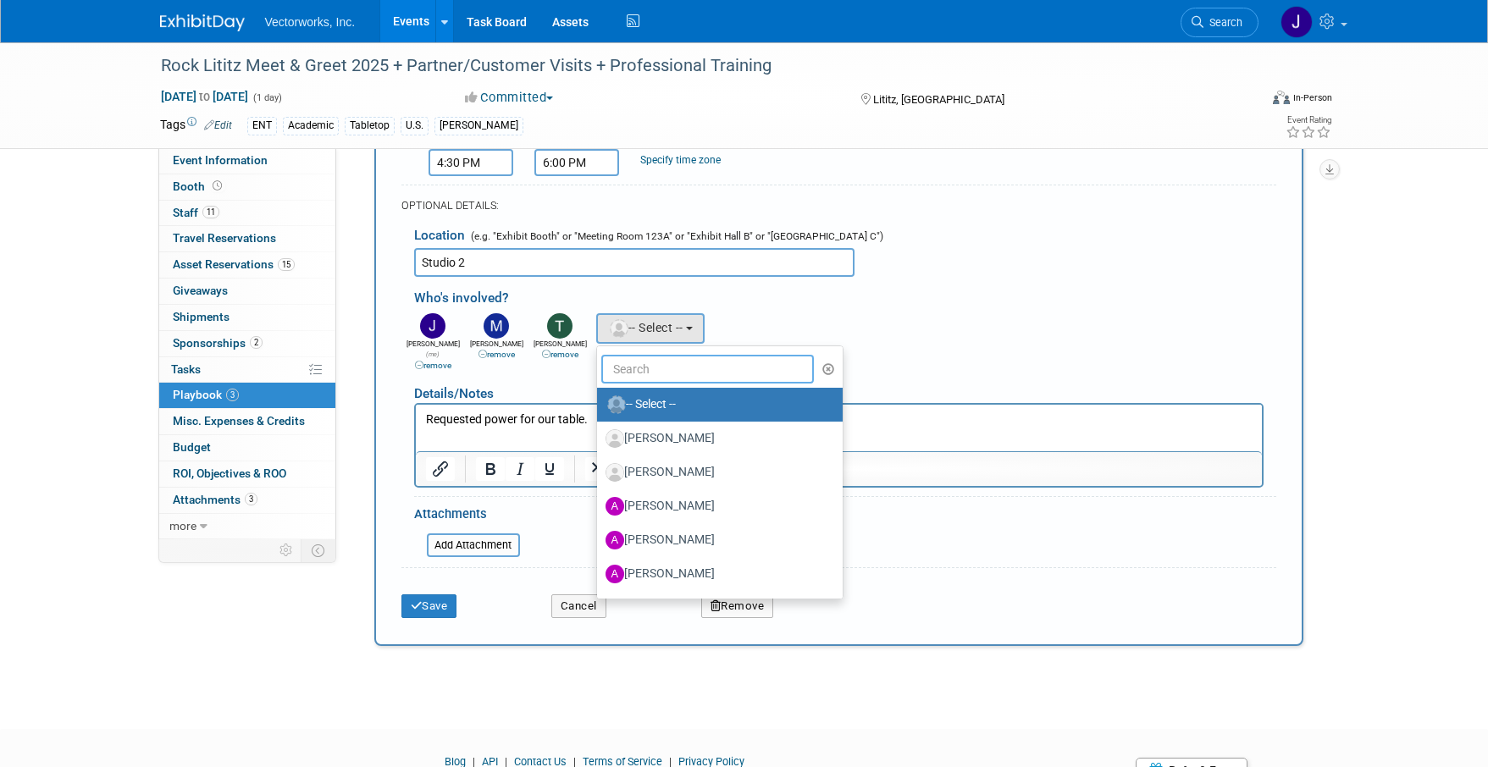
click at [612, 366] on input "text" at bounding box center [707, 369] width 213 height 29
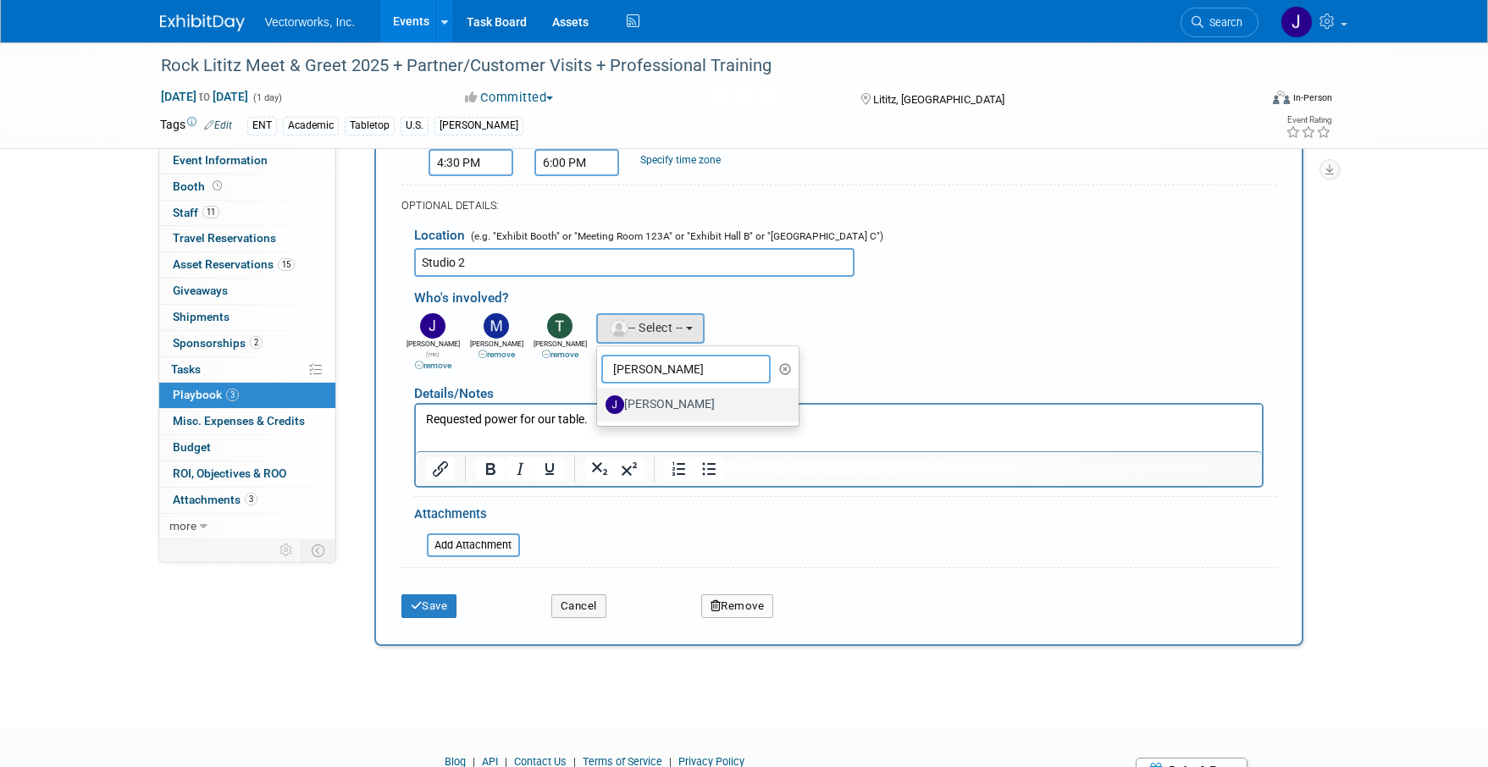
type input "Josh"
click at [631, 401] on label "[PERSON_NAME]" at bounding box center [694, 404] width 177 height 27
click at [600, 401] on input "[PERSON_NAME]" at bounding box center [594, 402] width 11 height 11
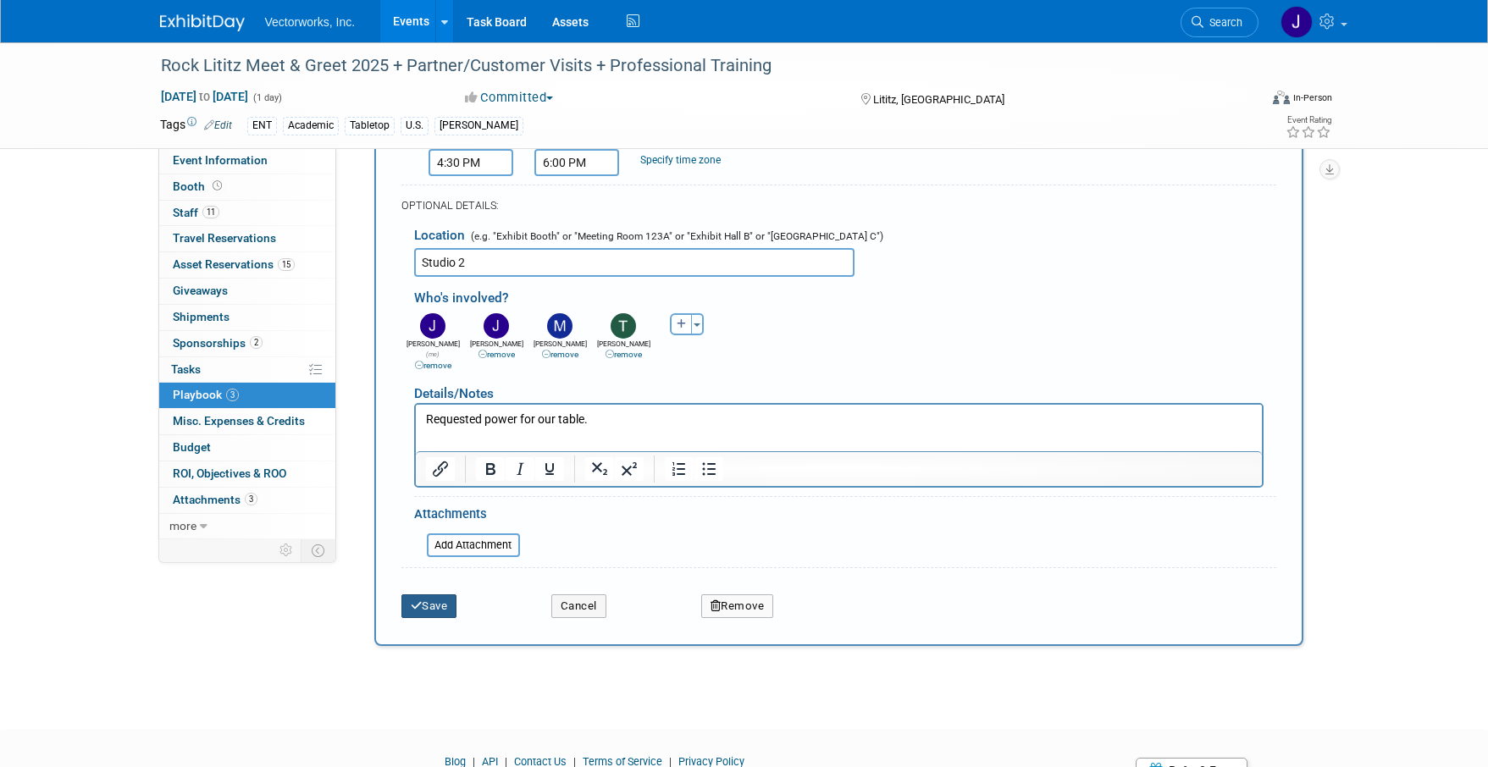
click at [426, 595] on button "Save" at bounding box center [429, 607] width 56 height 24
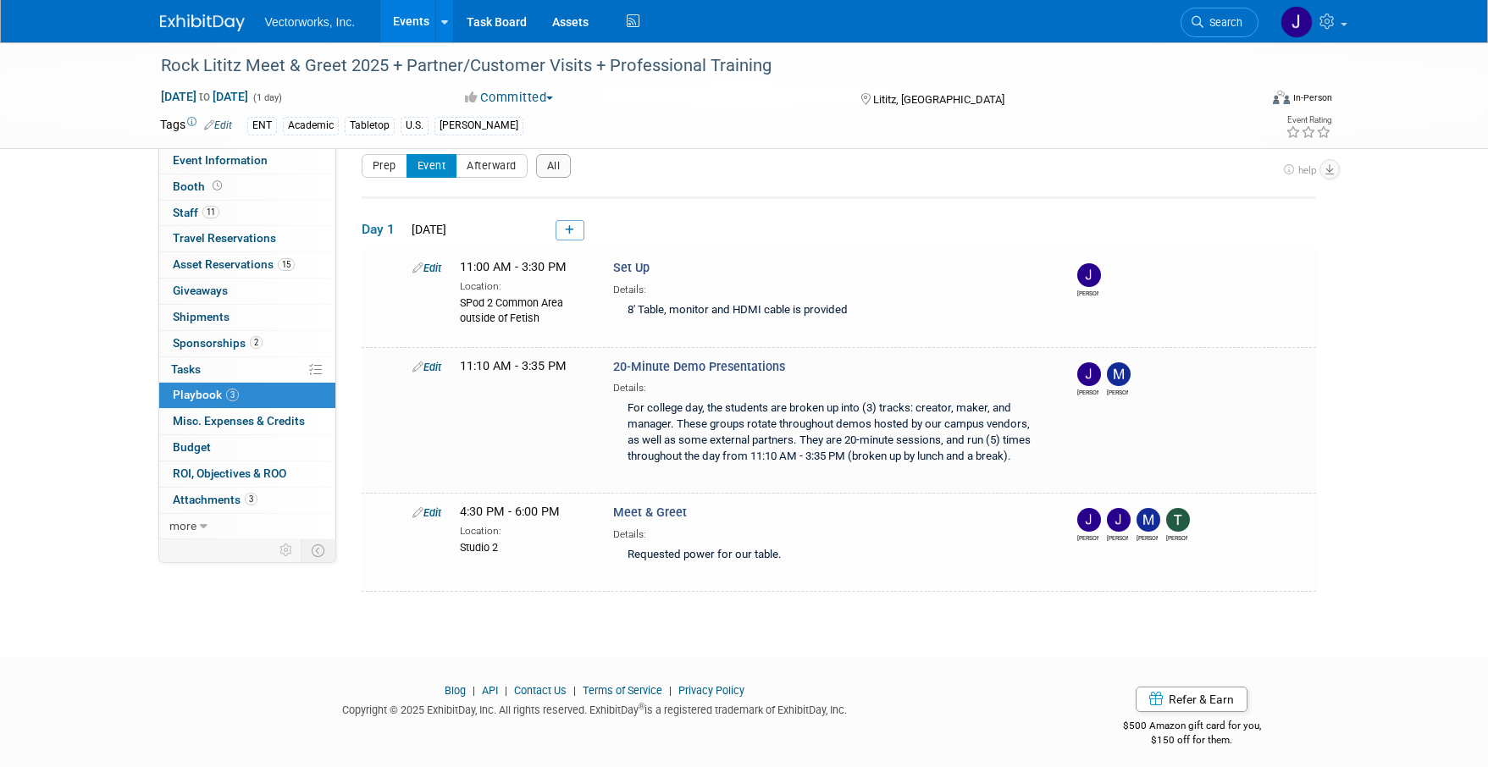
scroll to position [24, 0]
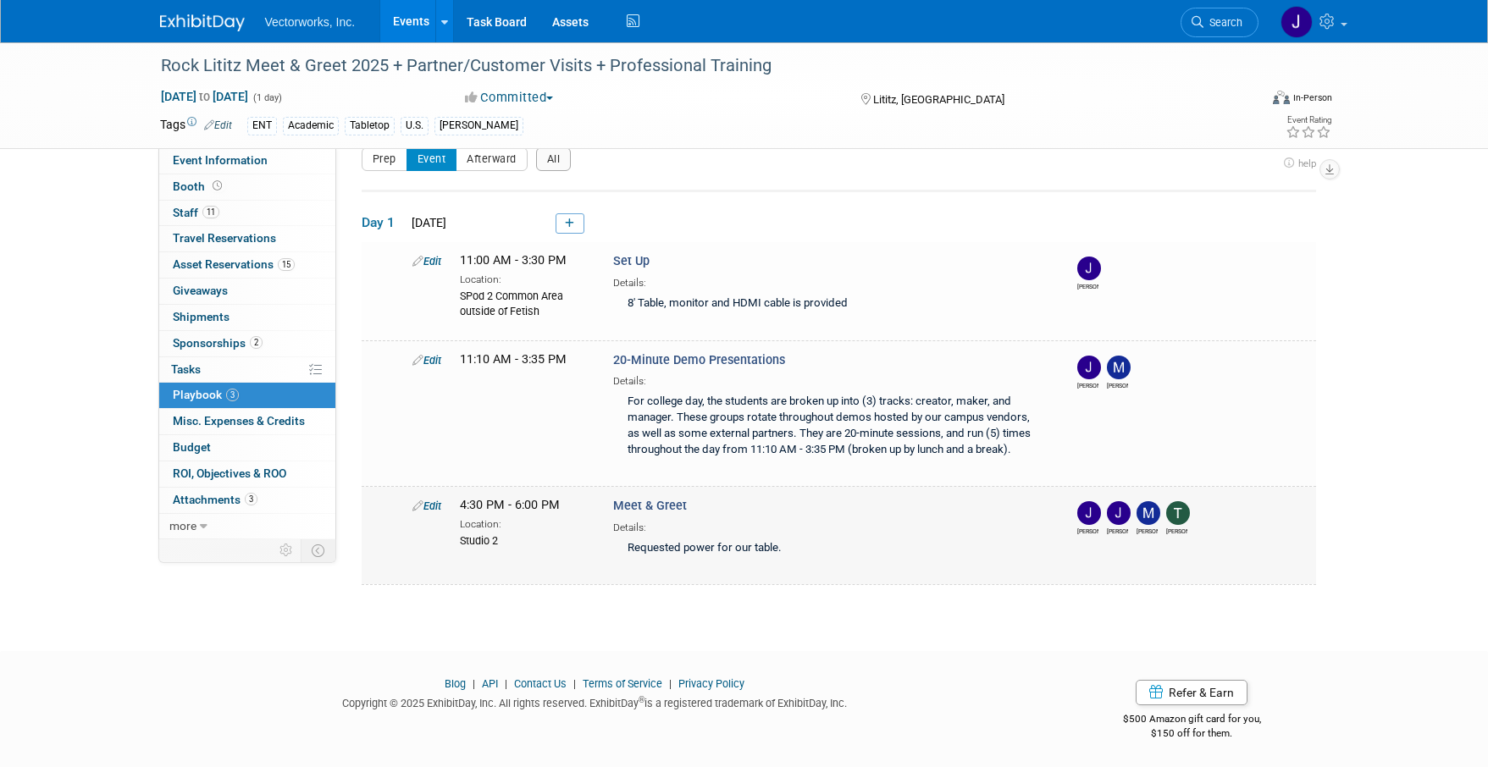
click at [419, 506] on icon at bounding box center [417, 506] width 11 height 11
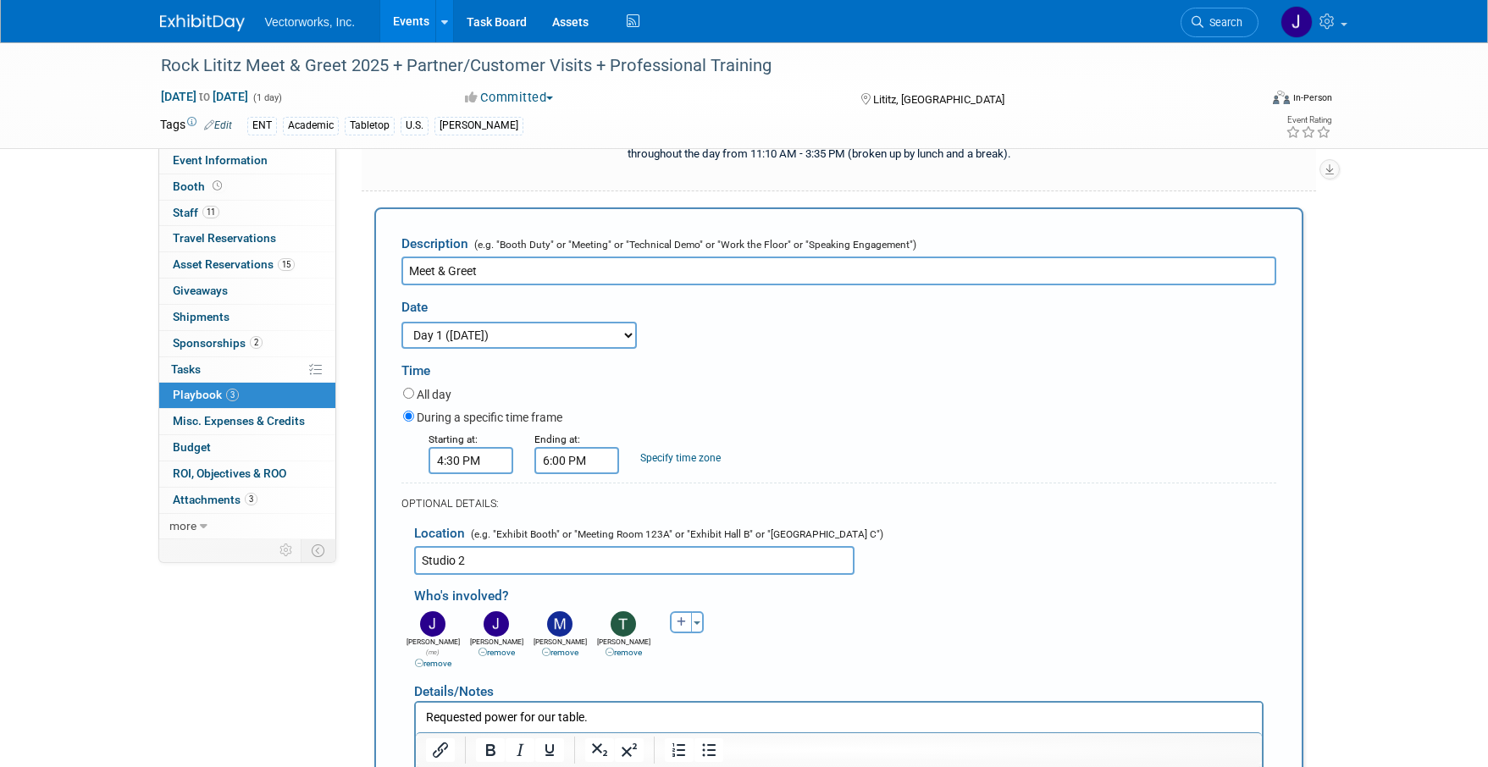
scroll to position [0, 0]
click at [484, 561] on input "Studio 2" at bounding box center [634, 560] width 440 height 29
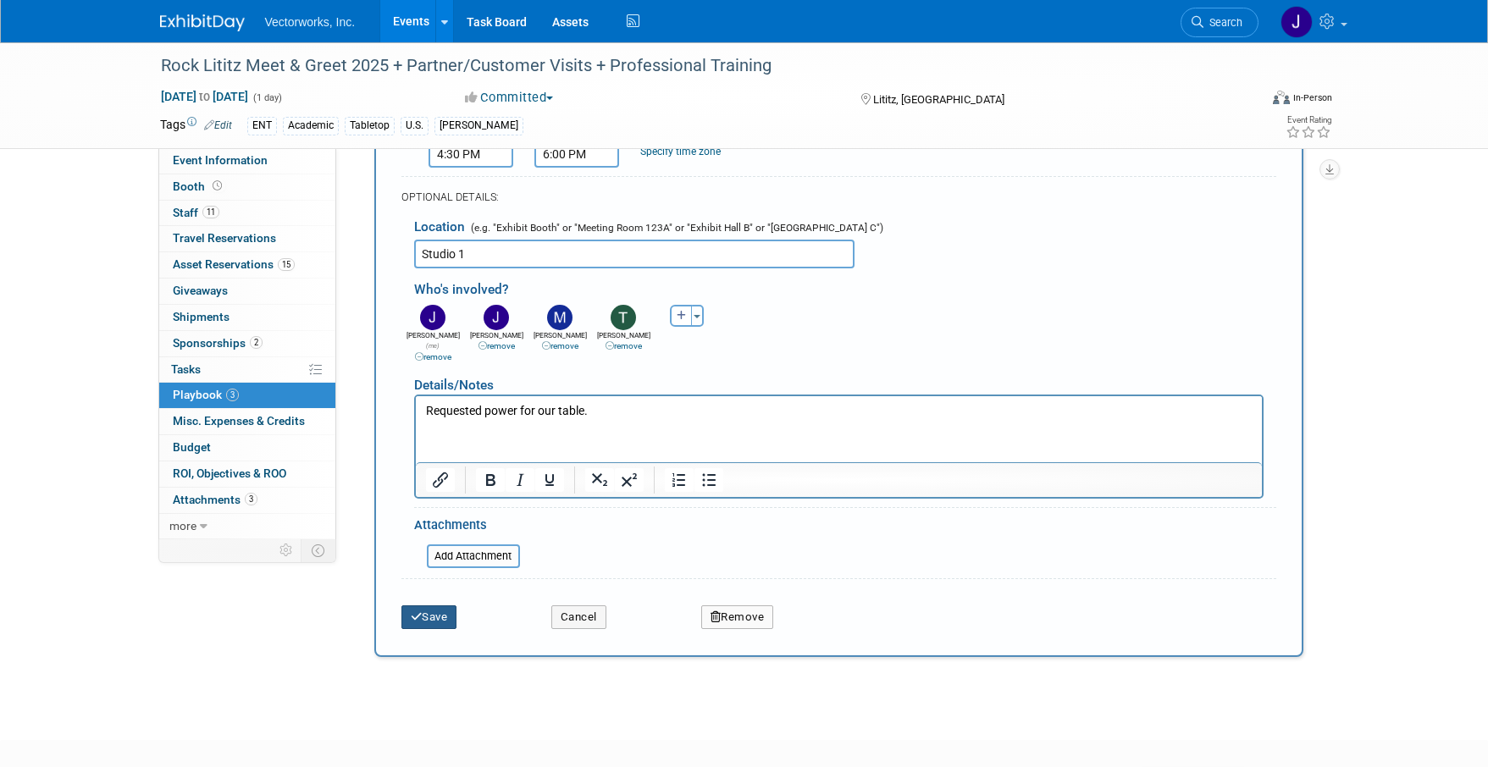
type input "Studio 1"
click at [434, 611] on button "Save" at bounding box center [429, 618] width 56 height 24
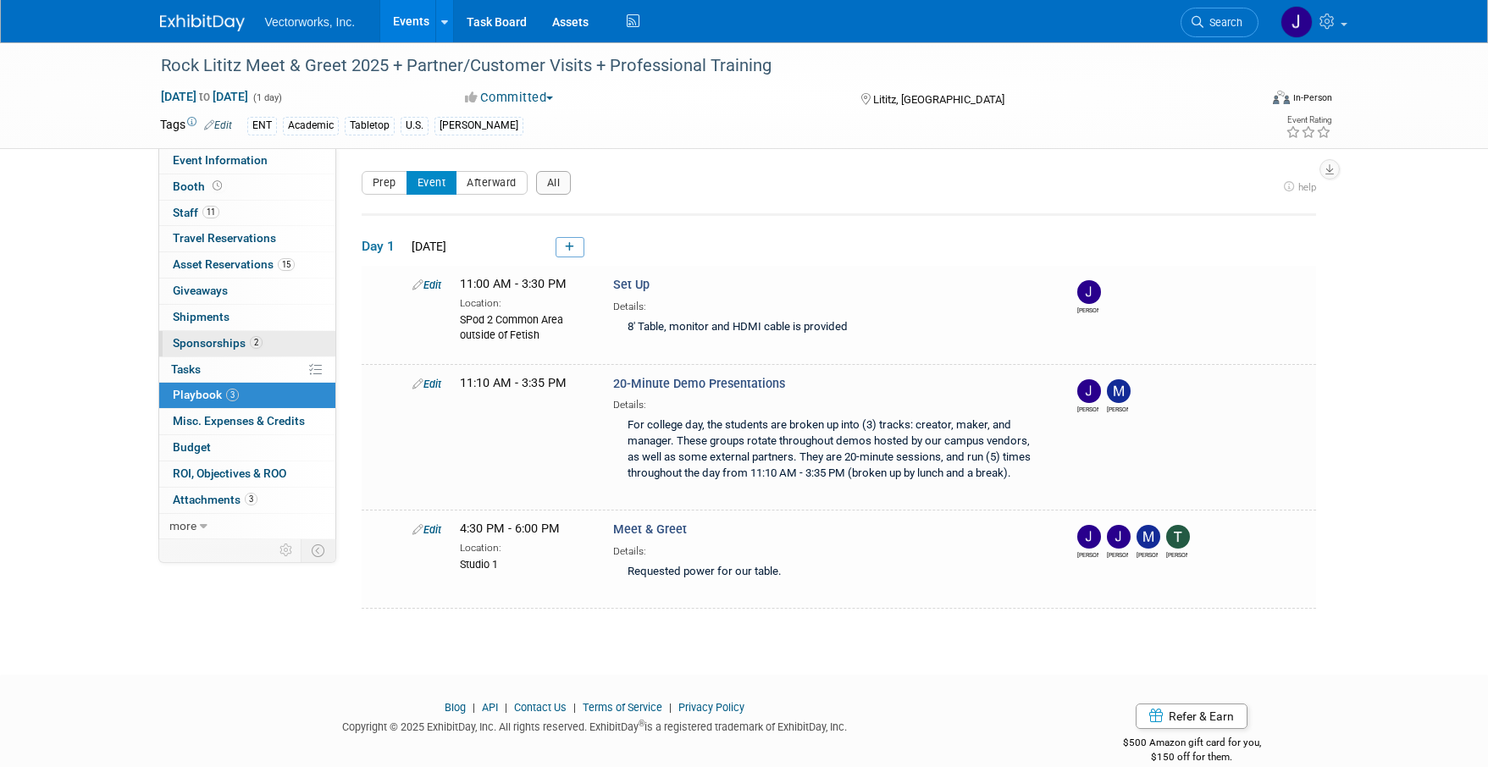
click at [220, 346] on span "Sponsorships 2" at bounding box center [218, 343] width 90 height 14
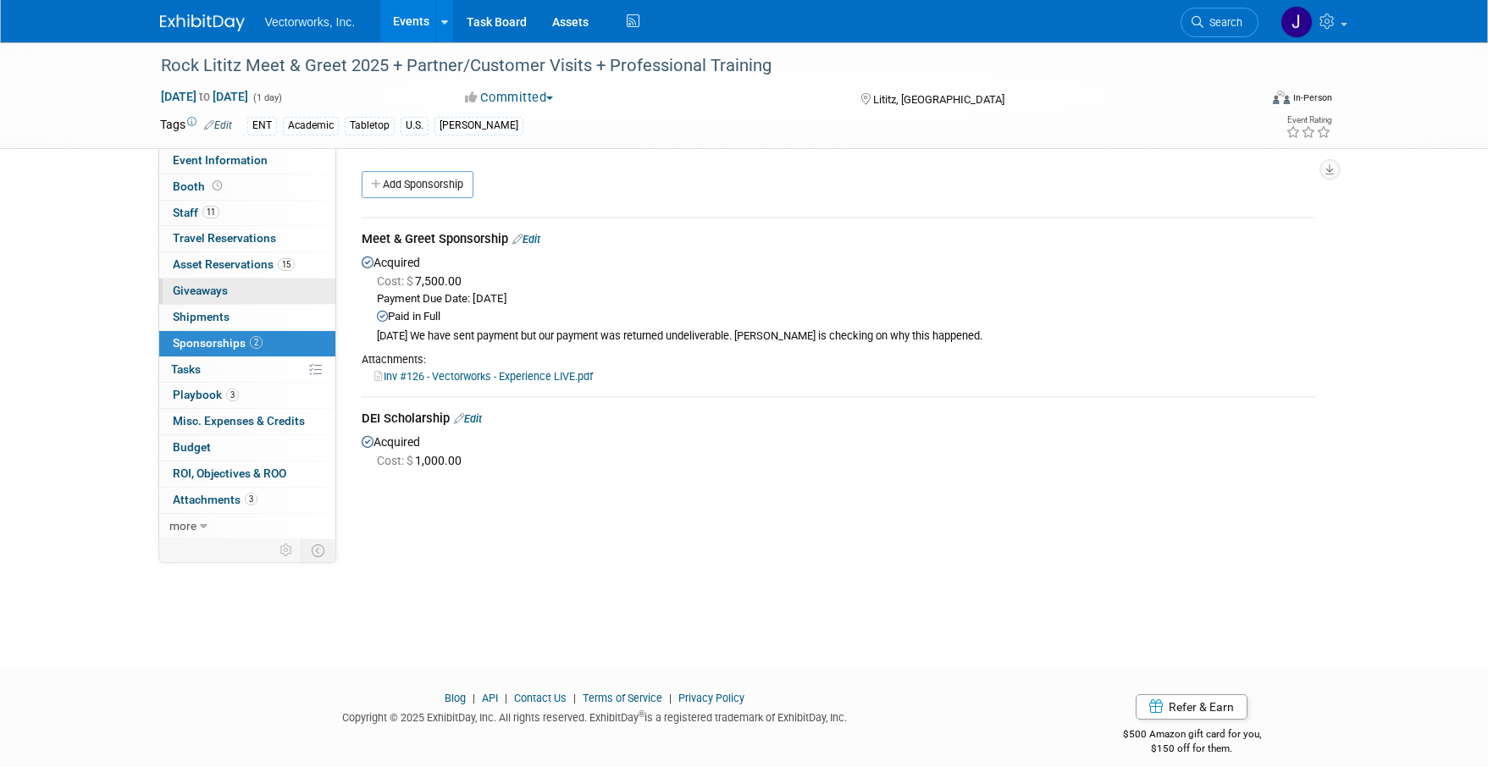
click at [217, 291] on span "Giveaways 0" at bounding box center [200, 291] width 55 height 14
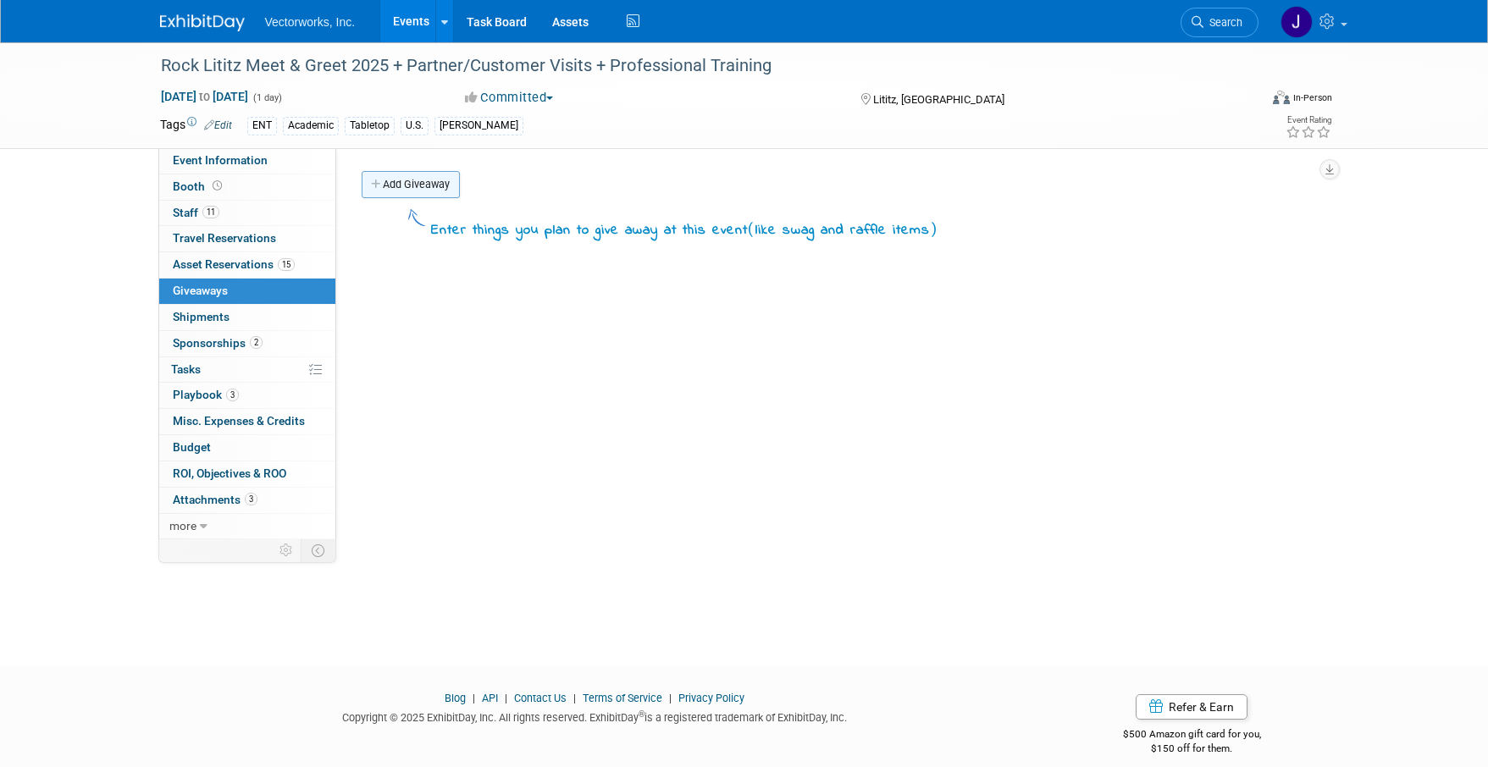
click at [426, 175] on link "Add Giveaway" at bounding box center [411, 184] width 98 height 27
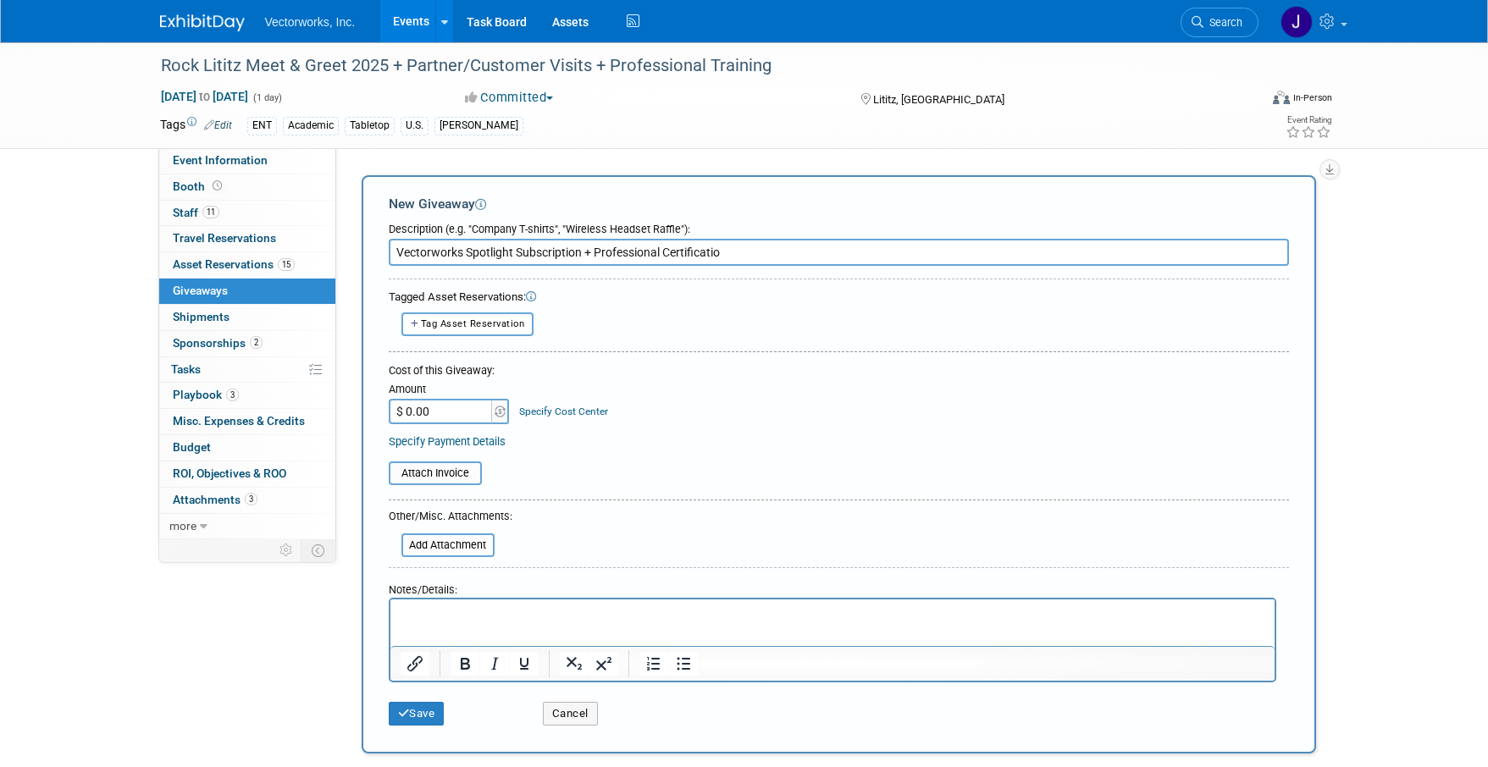
scroll to position [175, 0]
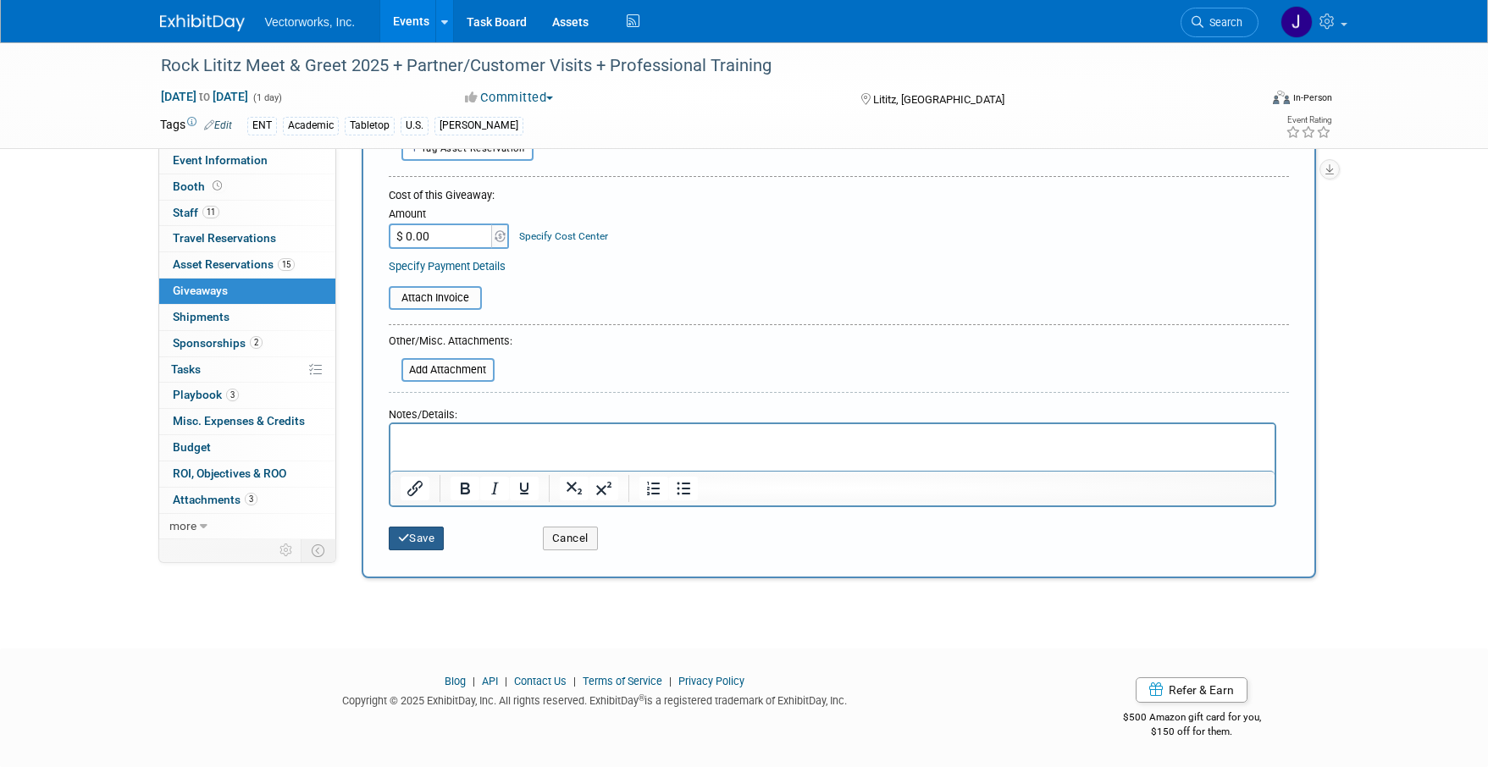
type input "Vectorworks Spotlight Subscription + Professional Certificatio"
click at [404, 533] on icon "submit" at bounding box center [404, 538] width 12 height 11
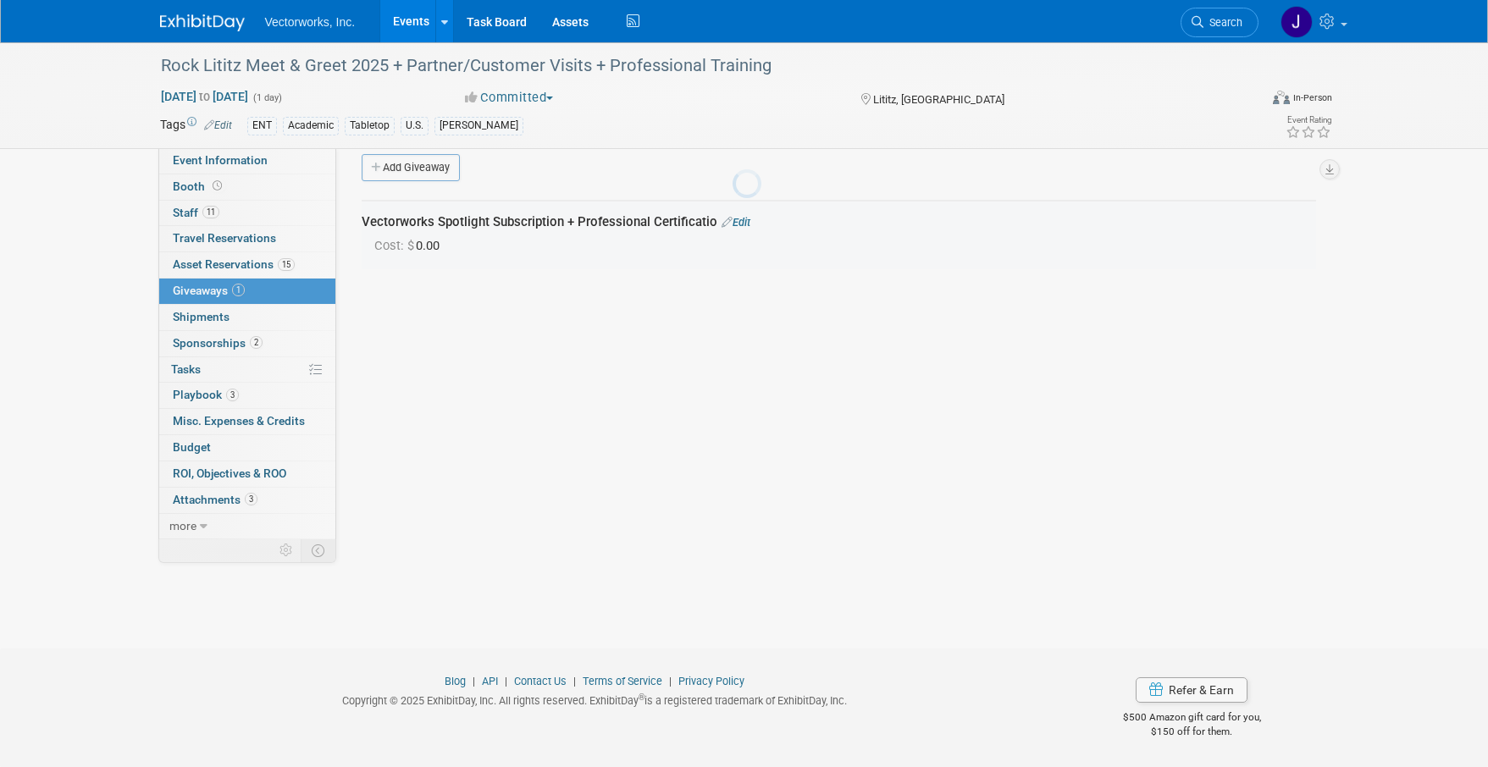
scroll to position [17, 0]
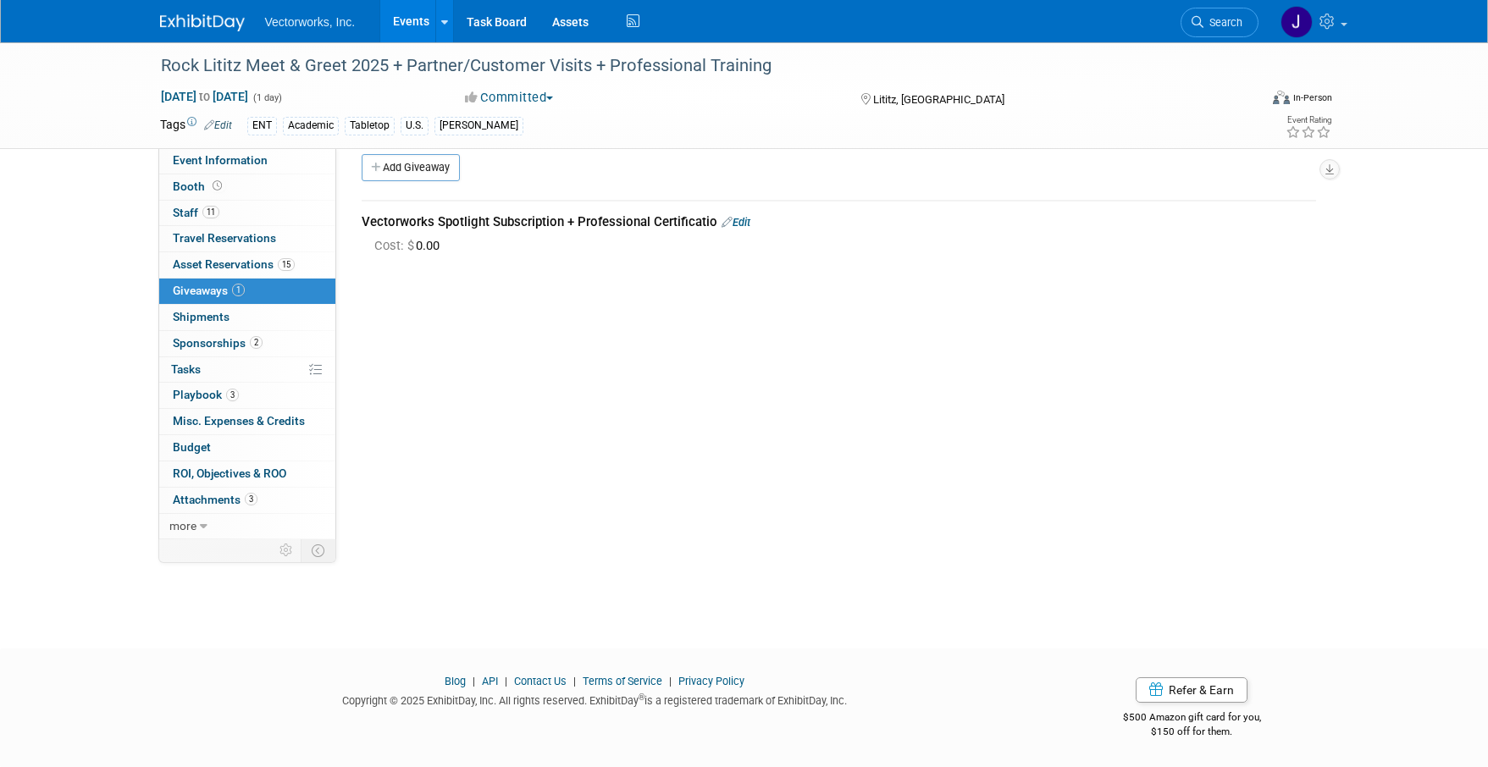
click at [734, 224] on link "Edit" at bounding box center [736, 222] width 29 height 13
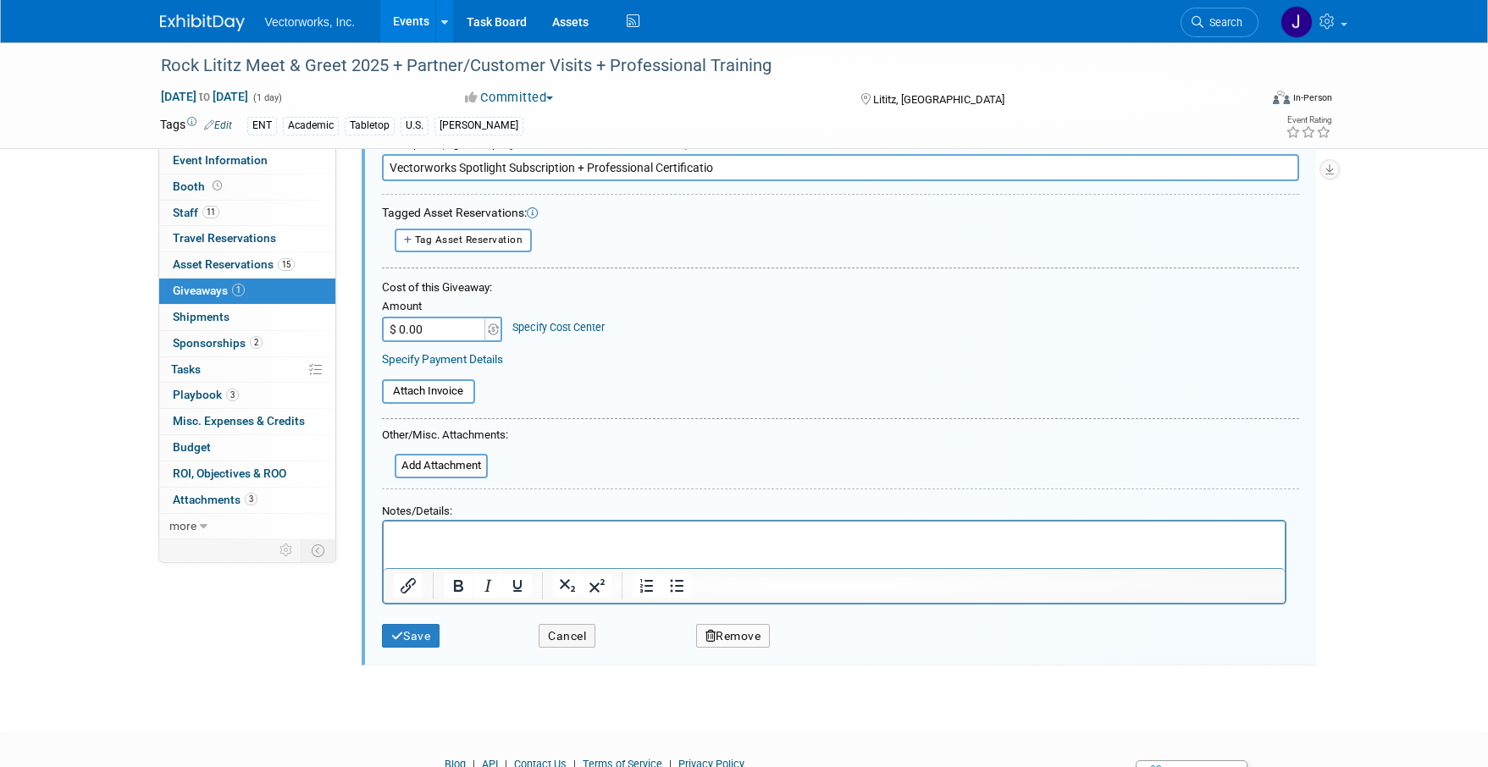
scroll to position [0, 0]
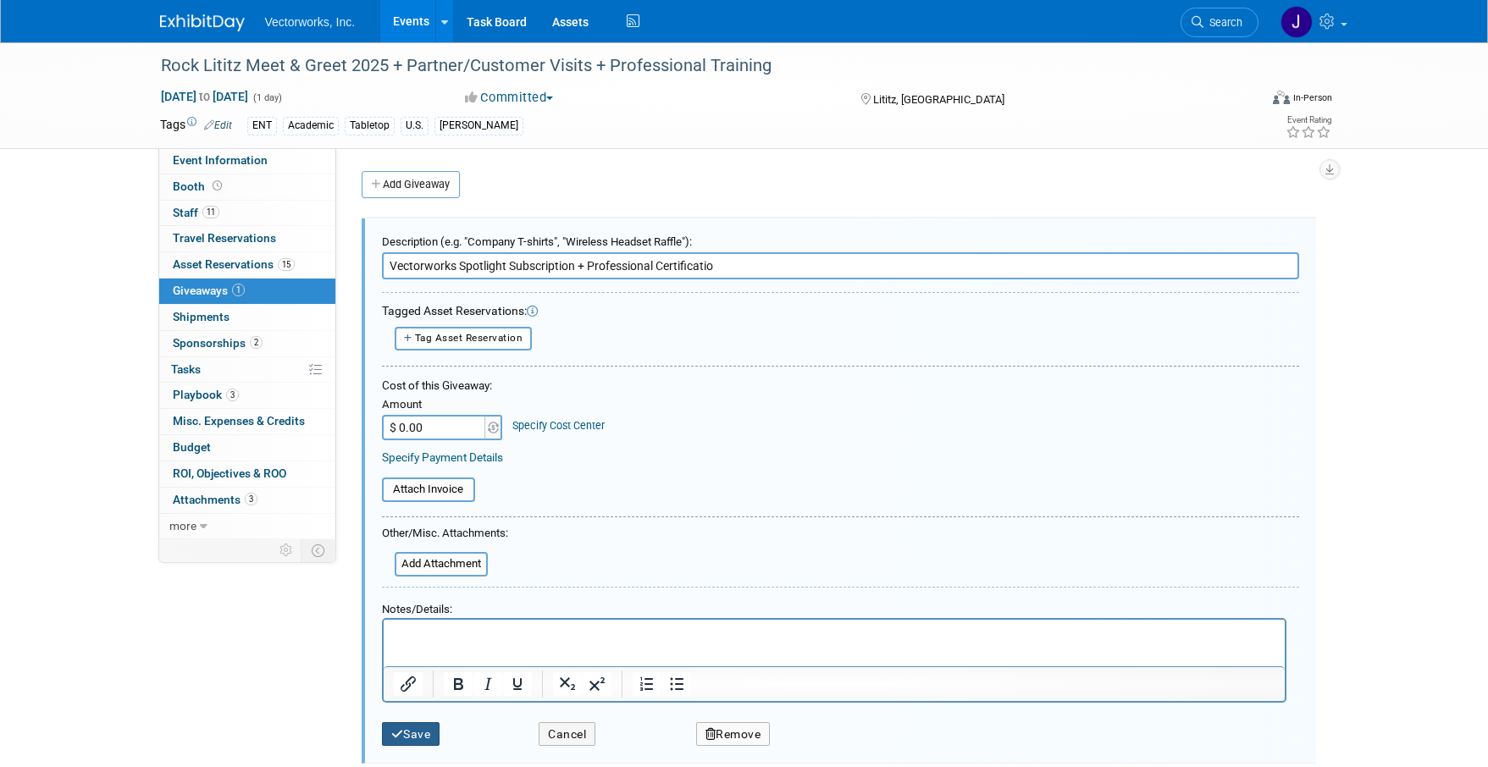
click at [407, 731] on button "Save" at bounding box center [411, 734] width 58 height 25
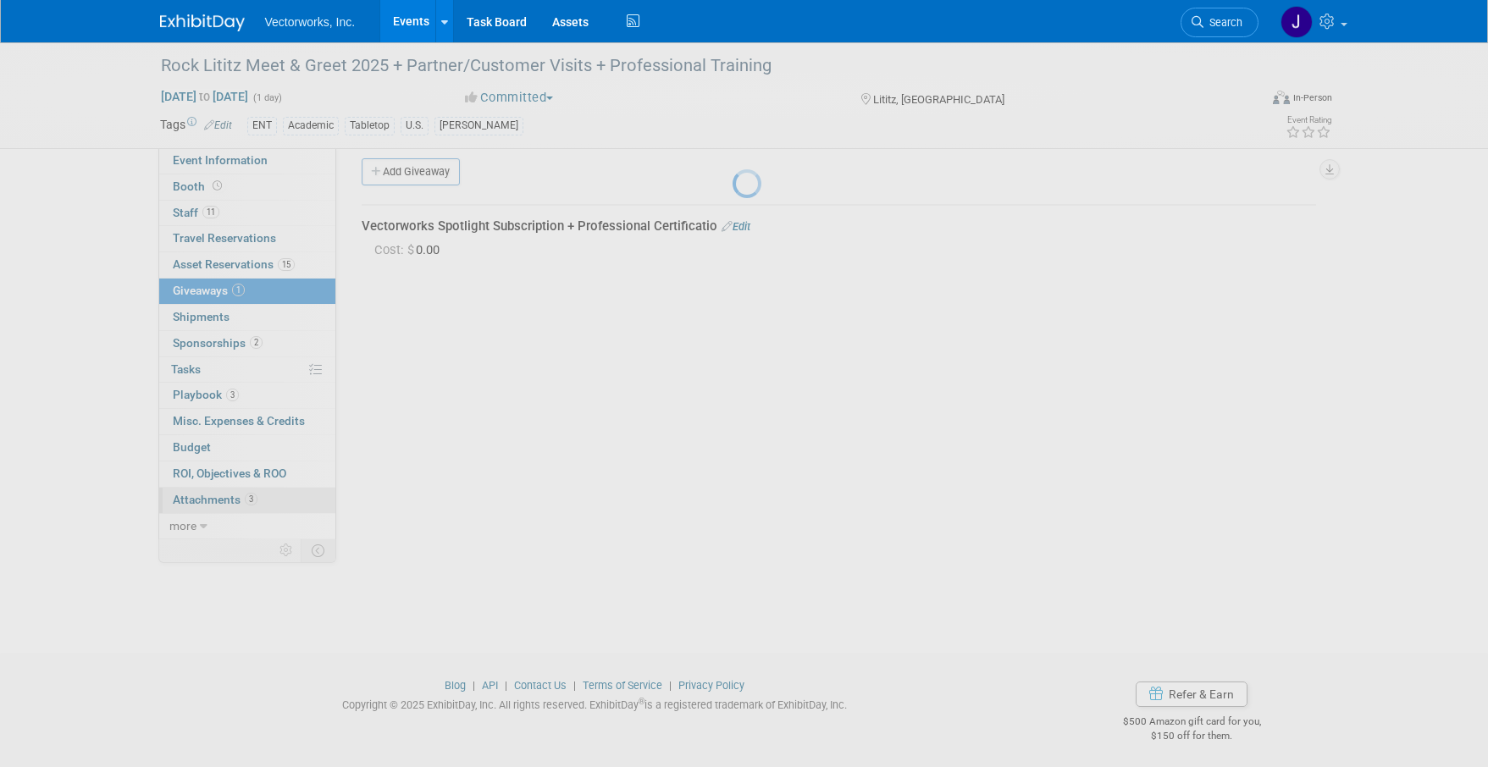
scroll to position [17, 0]
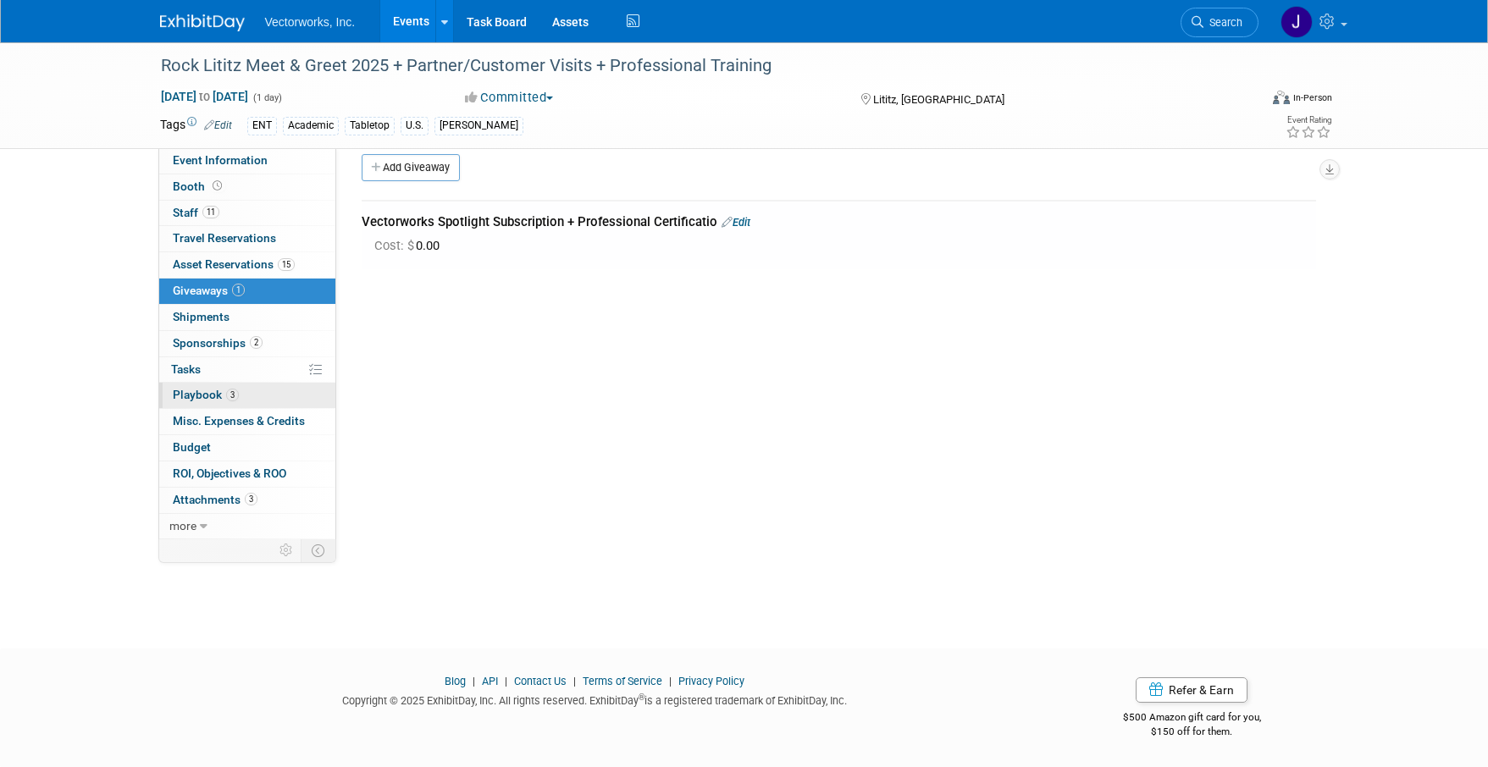
click at [248, 387] on link "3 Playbook 3" at bounding box center [247, 395] width 176 height 25
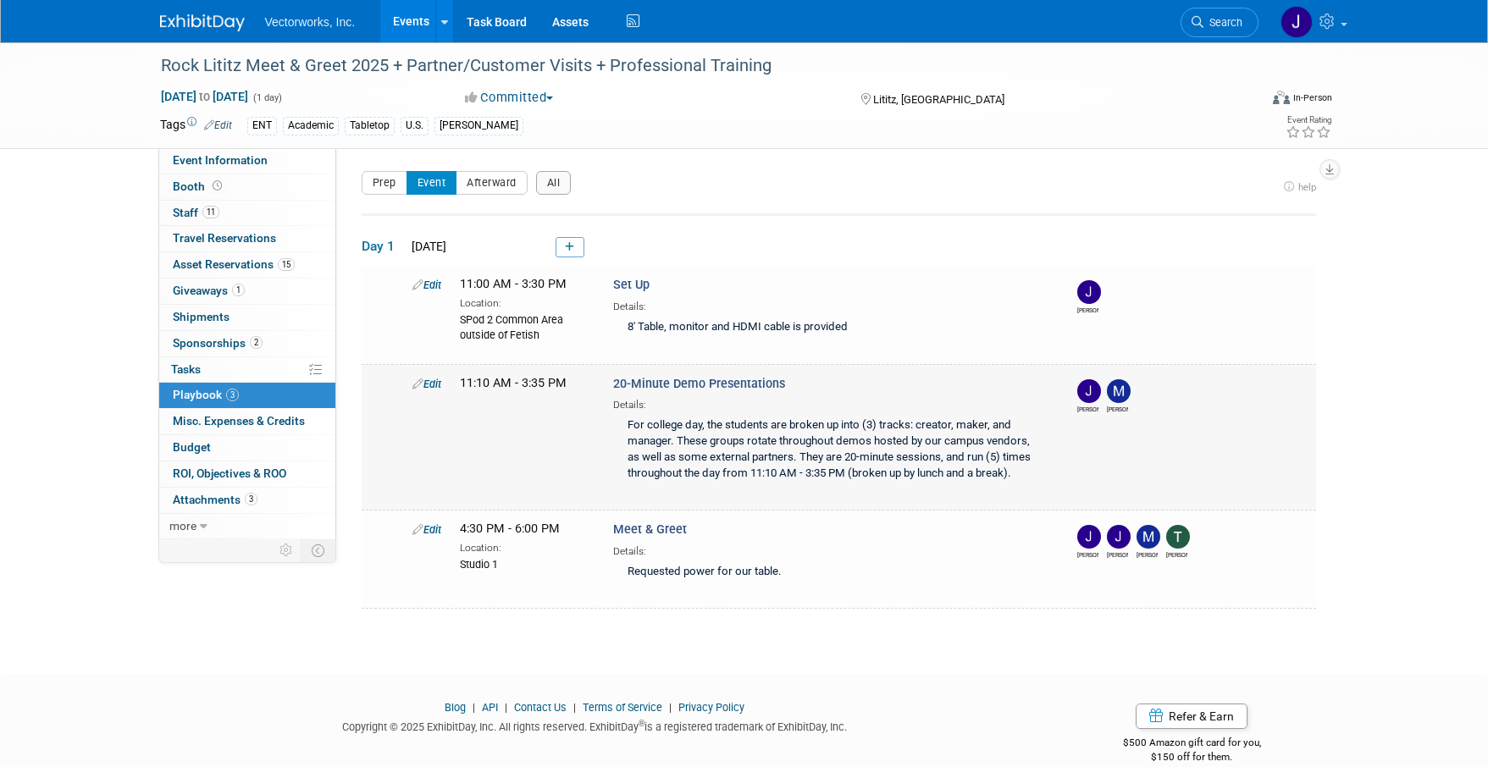
click at [421, 384] on icon at bounding box center [417, 384] width 11 height 11
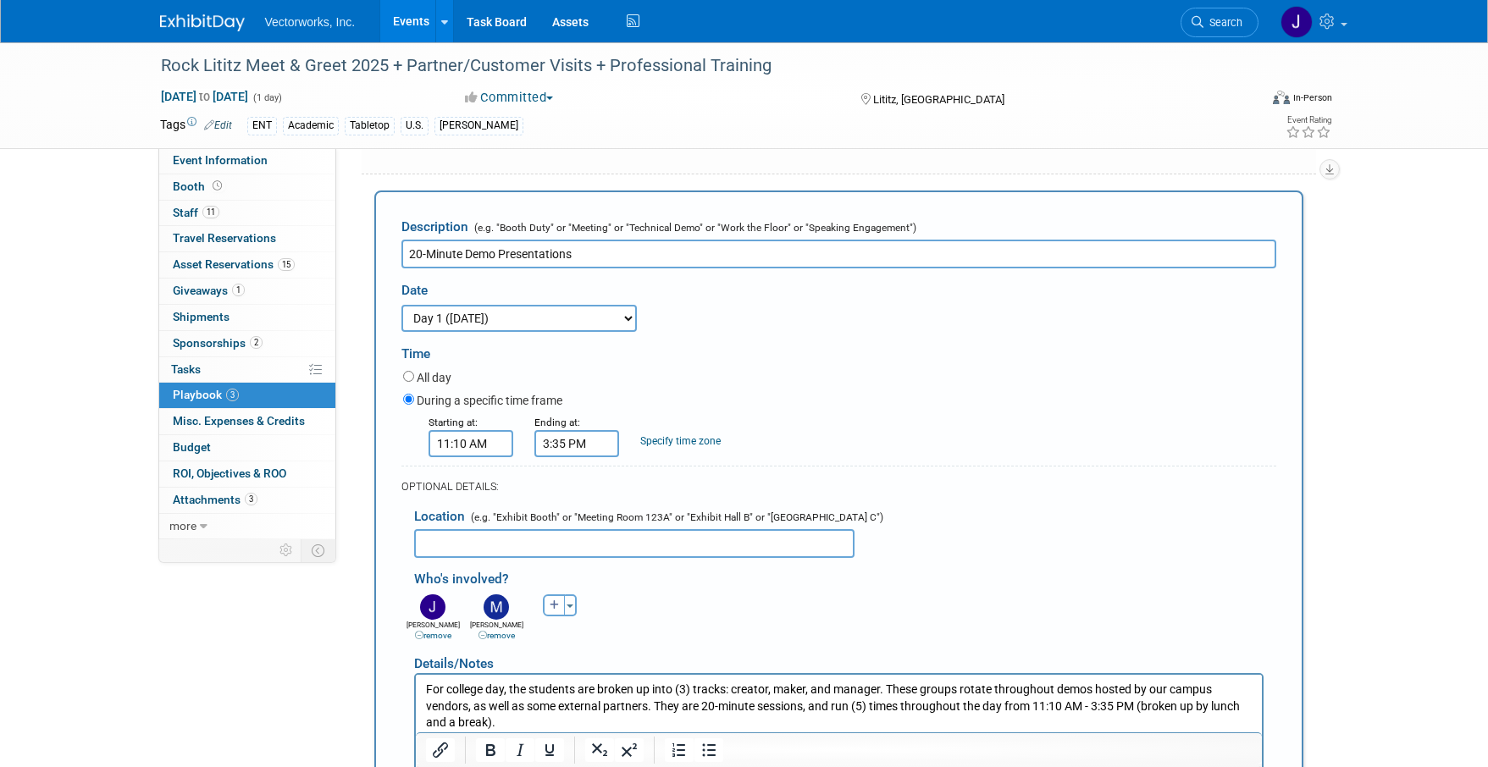
scroll to position [215, 0]
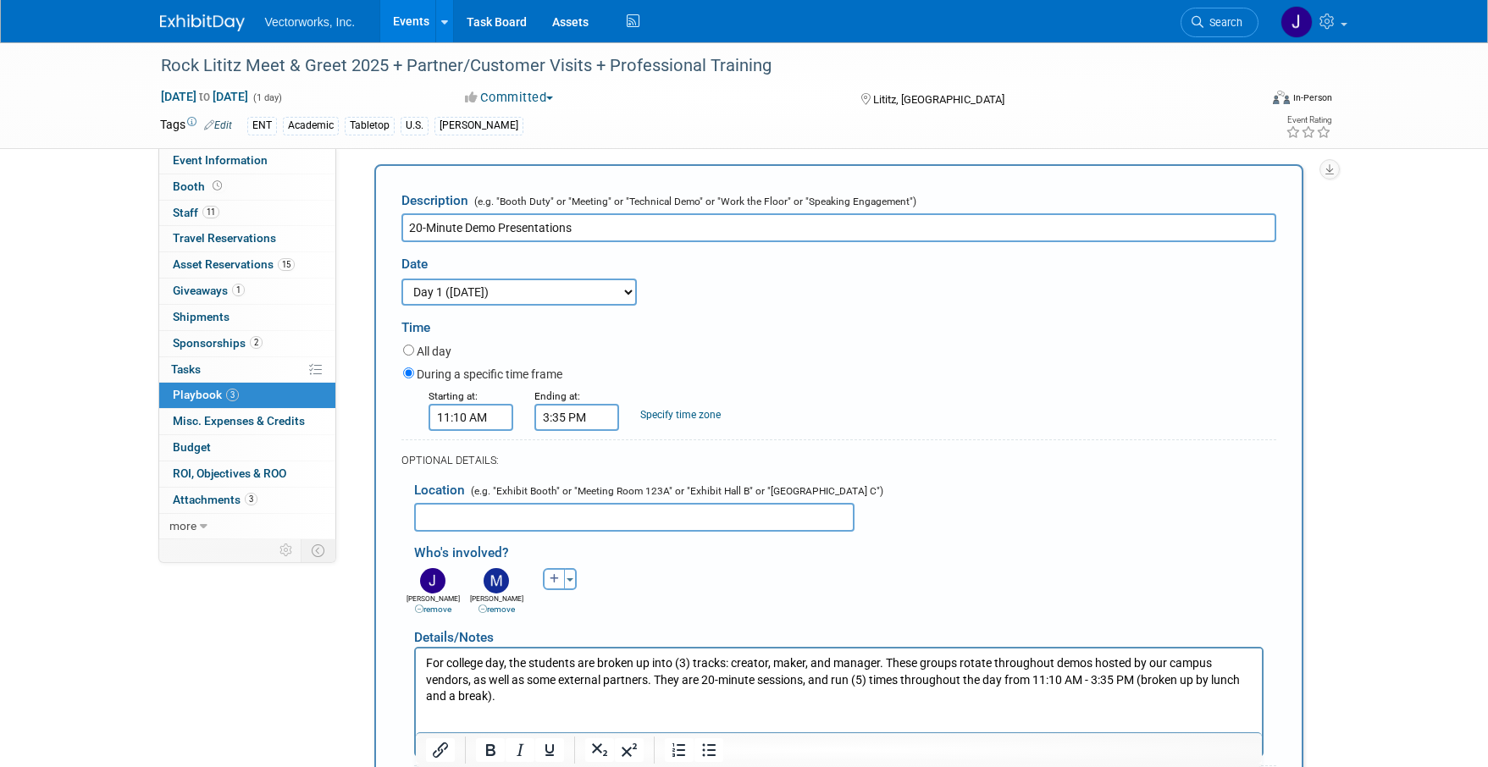
click at [465, 514] on input "text" at bounding box center [634, 517] width 440 height 29
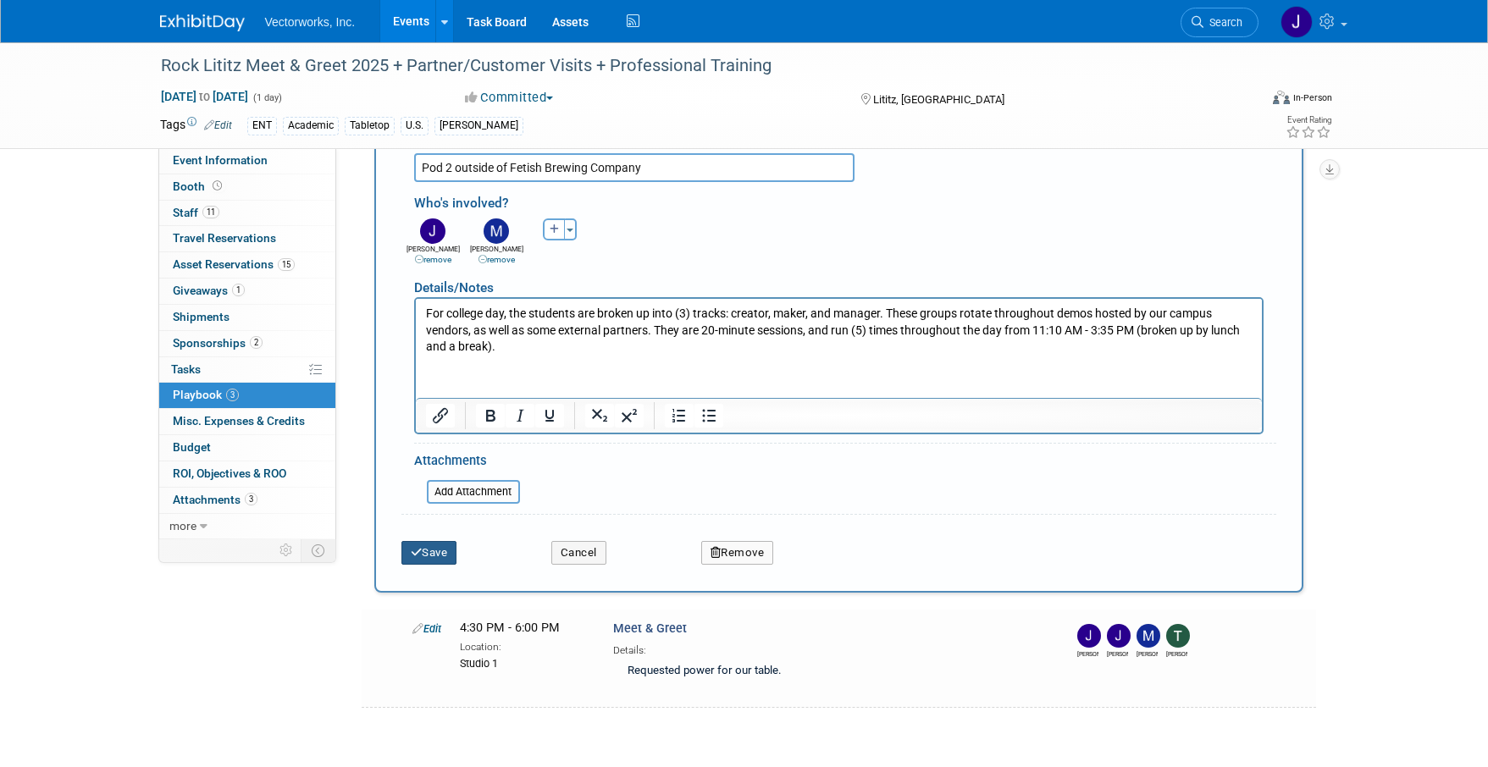
type input "Pod 2 outside of Fetish Brewing Company"
click at [430, 559] on button "Save" at bounding box center [429, 553] width 56 height 24
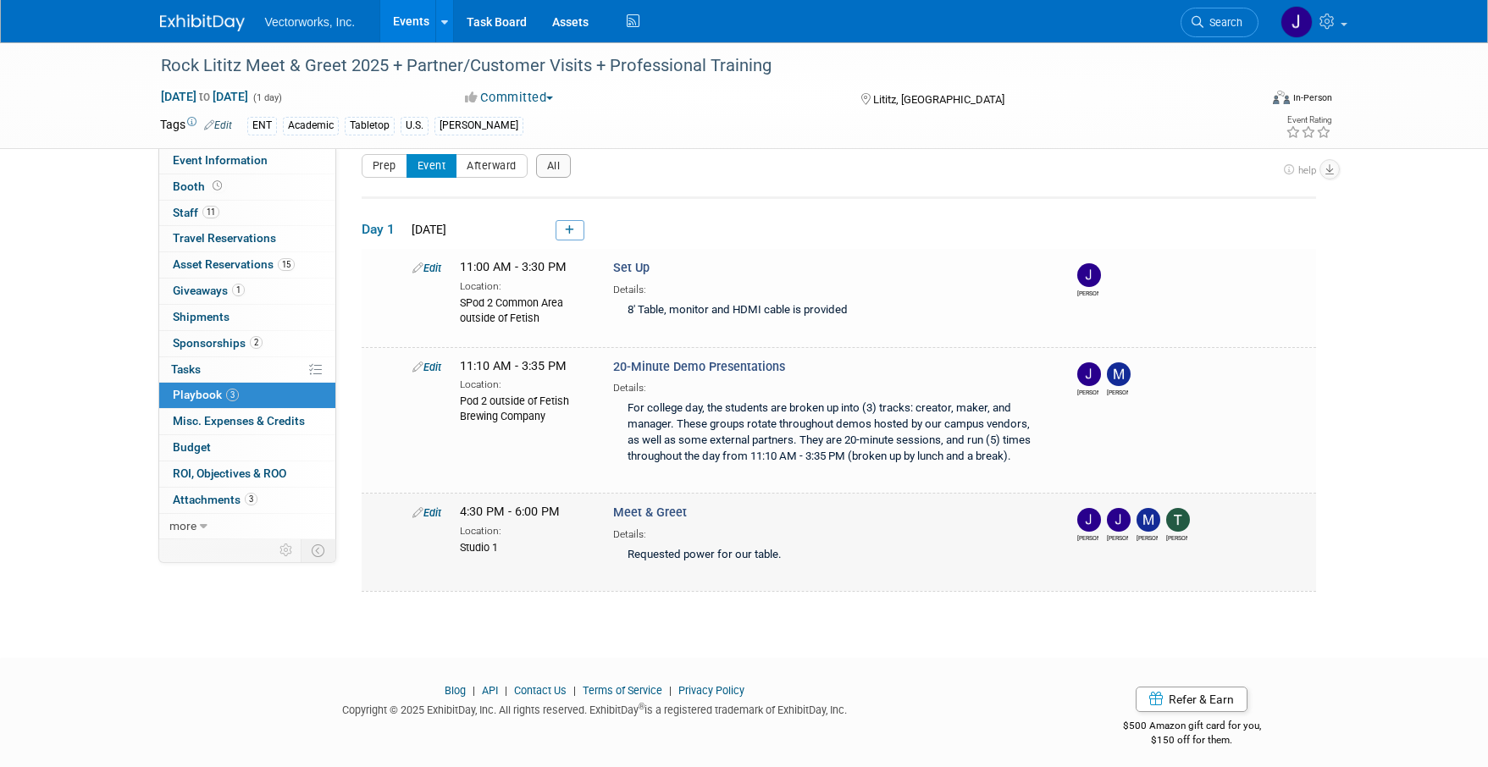
scroll to position [24, 0]
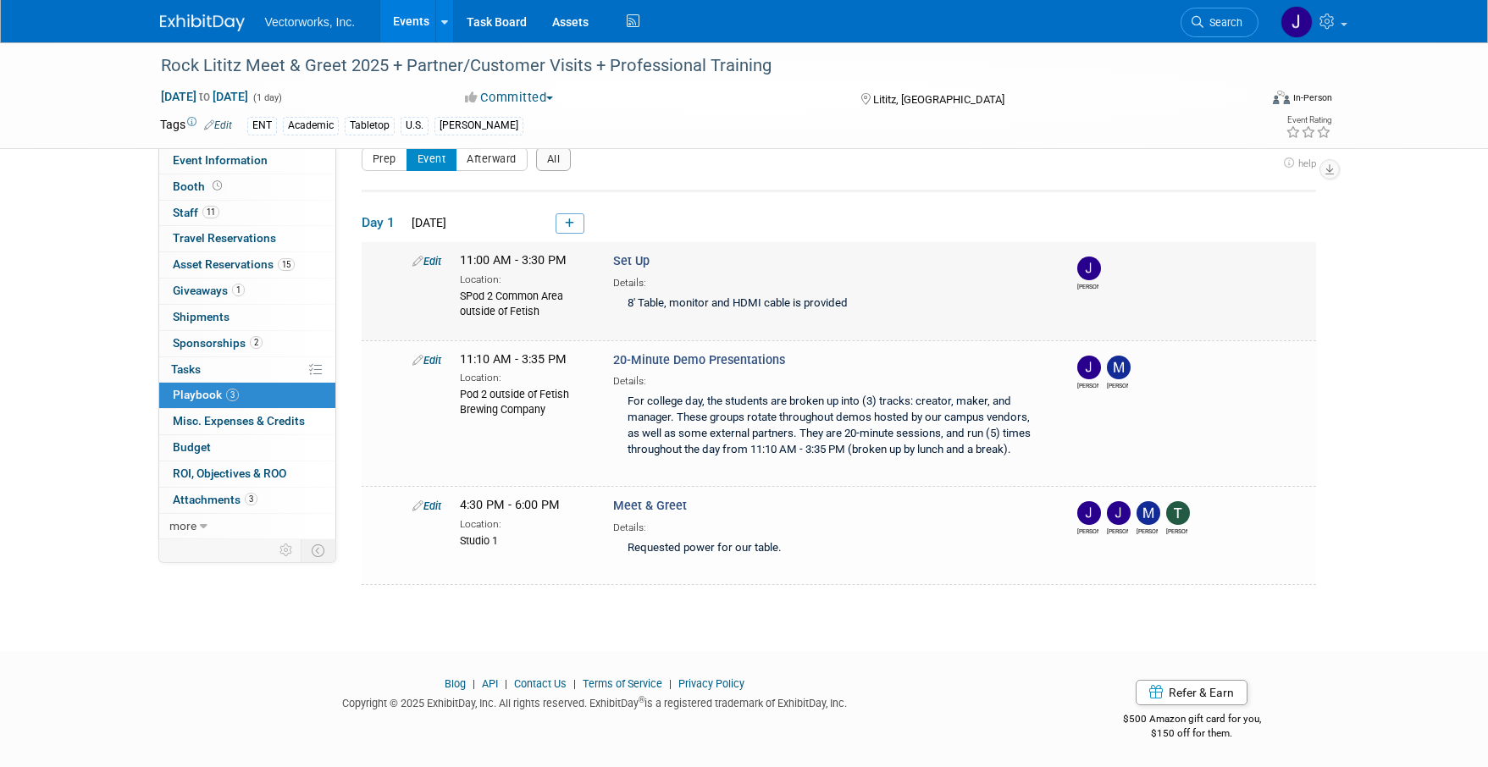
click at [415, 262] on icon at bounding box center [417, 261] width 11 height 11
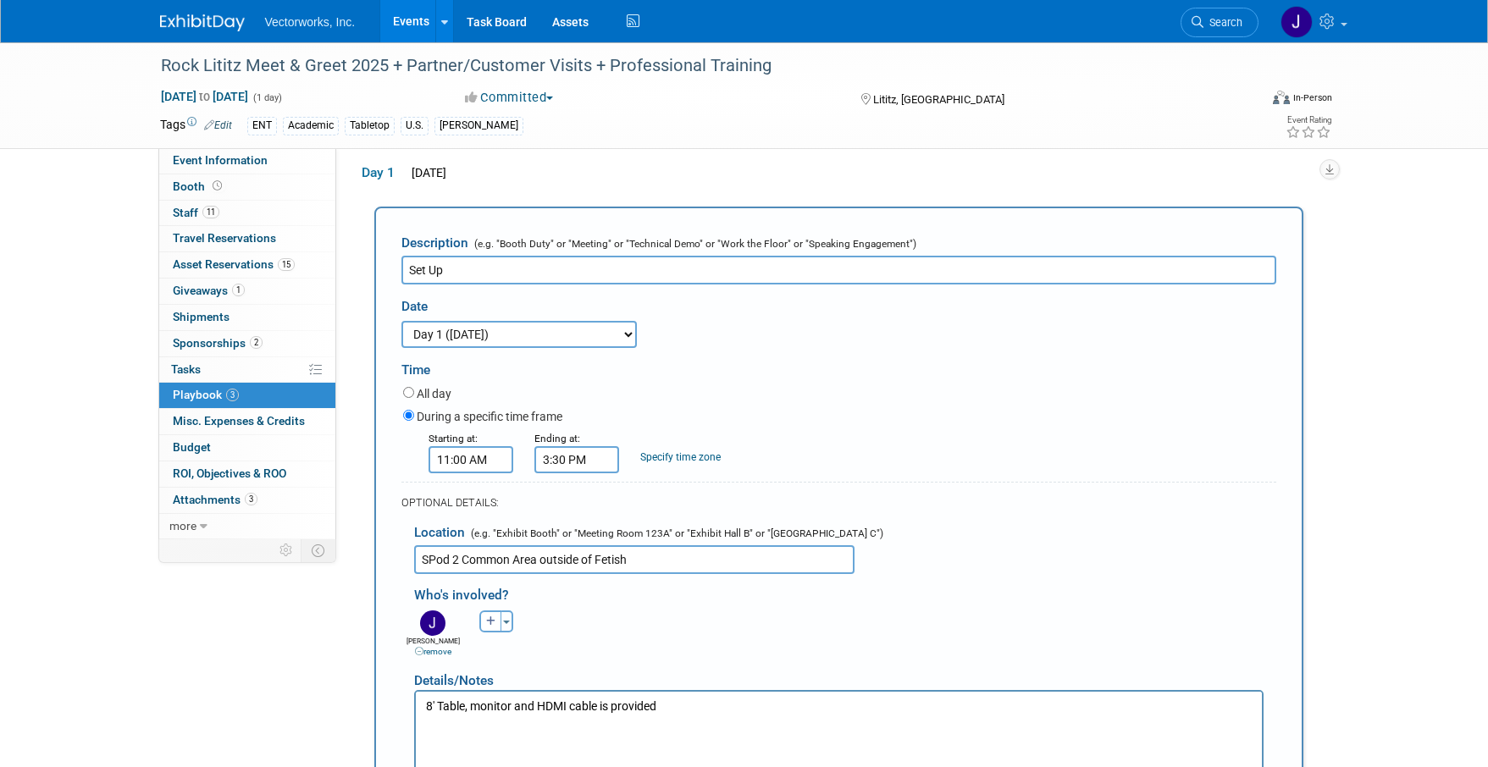
scroll to position [0, 0]
drag, startPoint x: 428, startPoint y: 556, endPoint x: 358, endPoint y: 539, distance: 71.5
click at [359, 539] on div "Event Information Event Info Booth Booth 11 Staff 11 Staff 0 Travel Reservation…" at bounding box center [744, 582] width 1194 height 1227
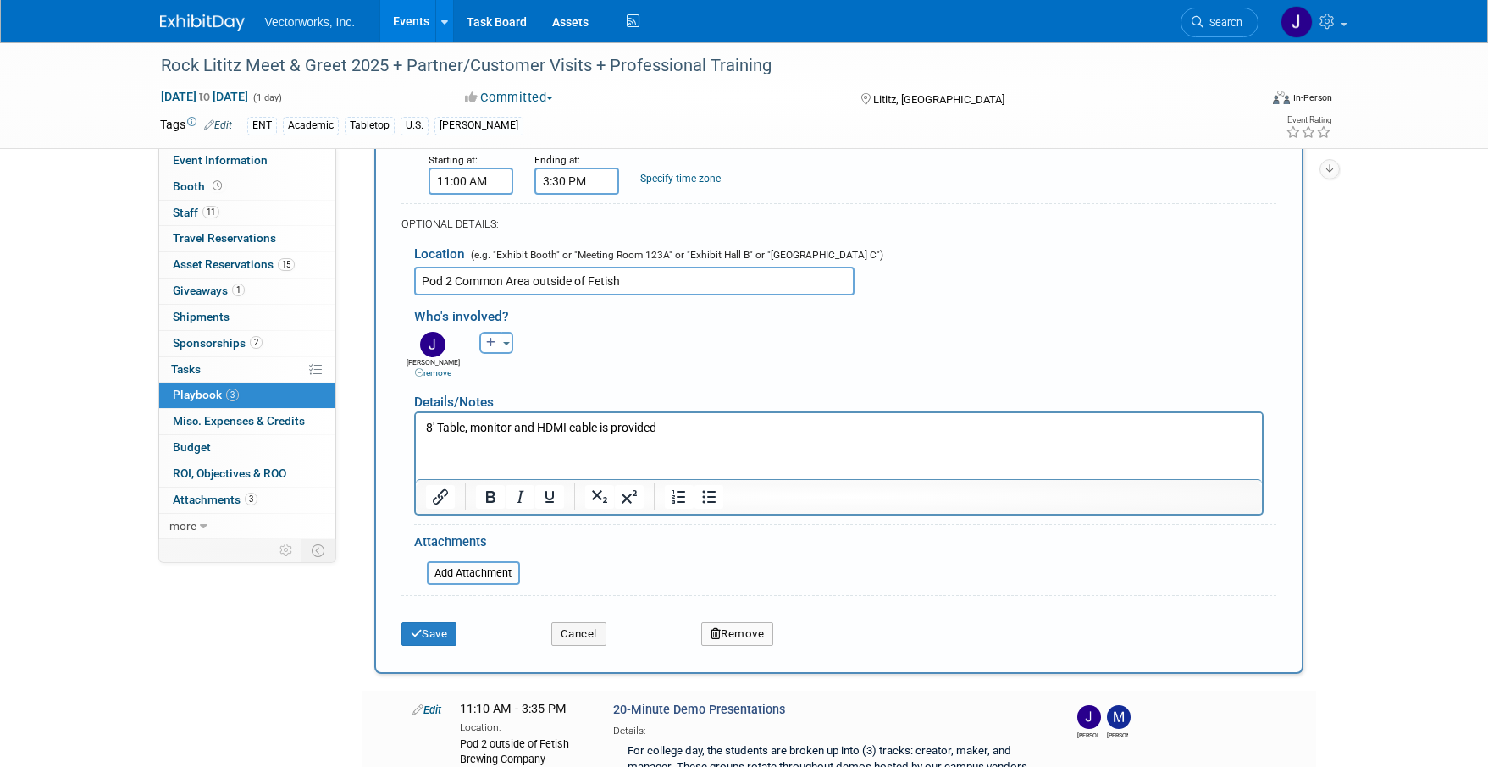
scroll to position [363, 0]
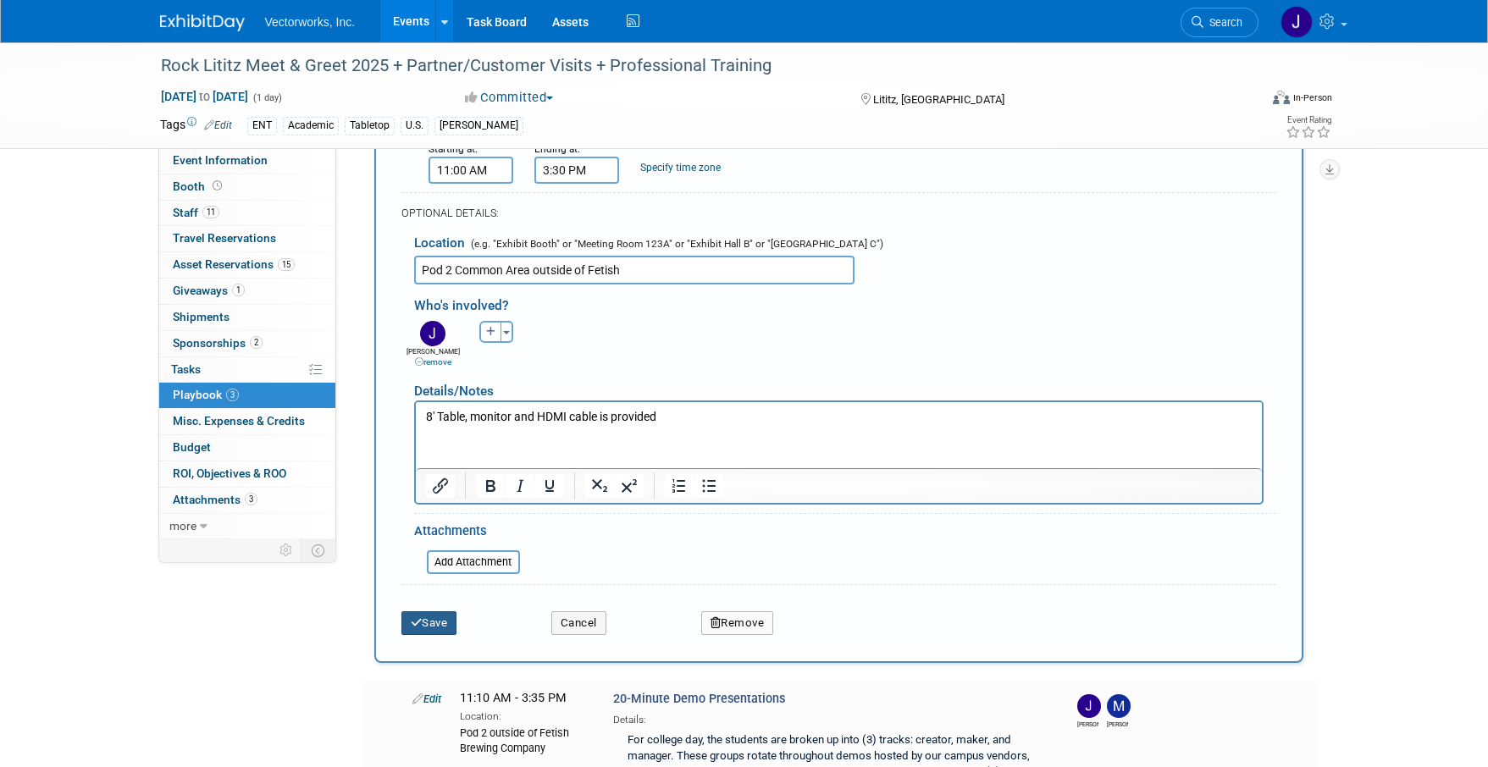
type input "Pod 2 Common Area outside of Fetish"
click at [418, 626] on icon "submit" at bounding box center [417, 622] width 12 height 11
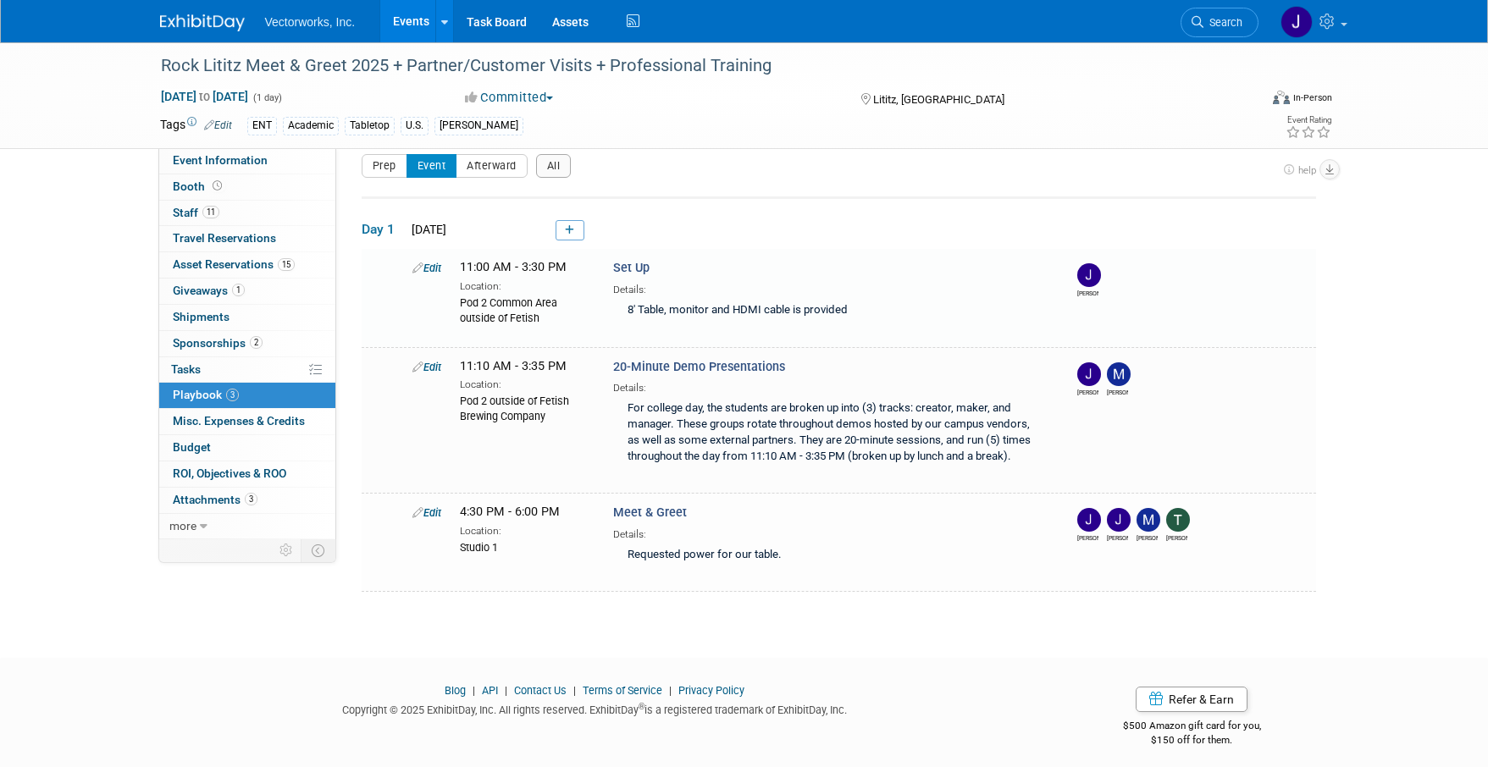
scroll to position [24, 0]
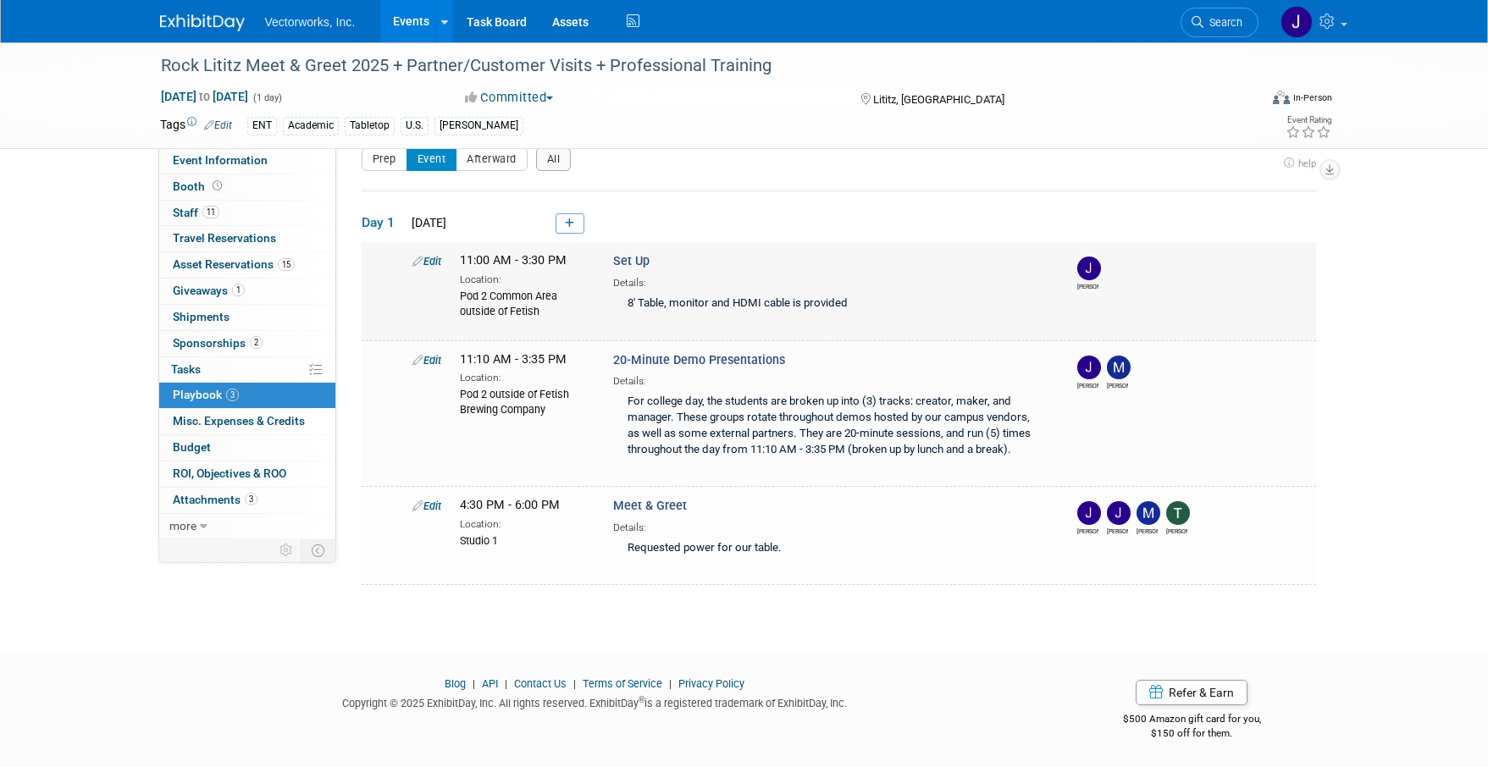
click at [416, 261] on icon at bounding box center [417, 261] width 11 height 11
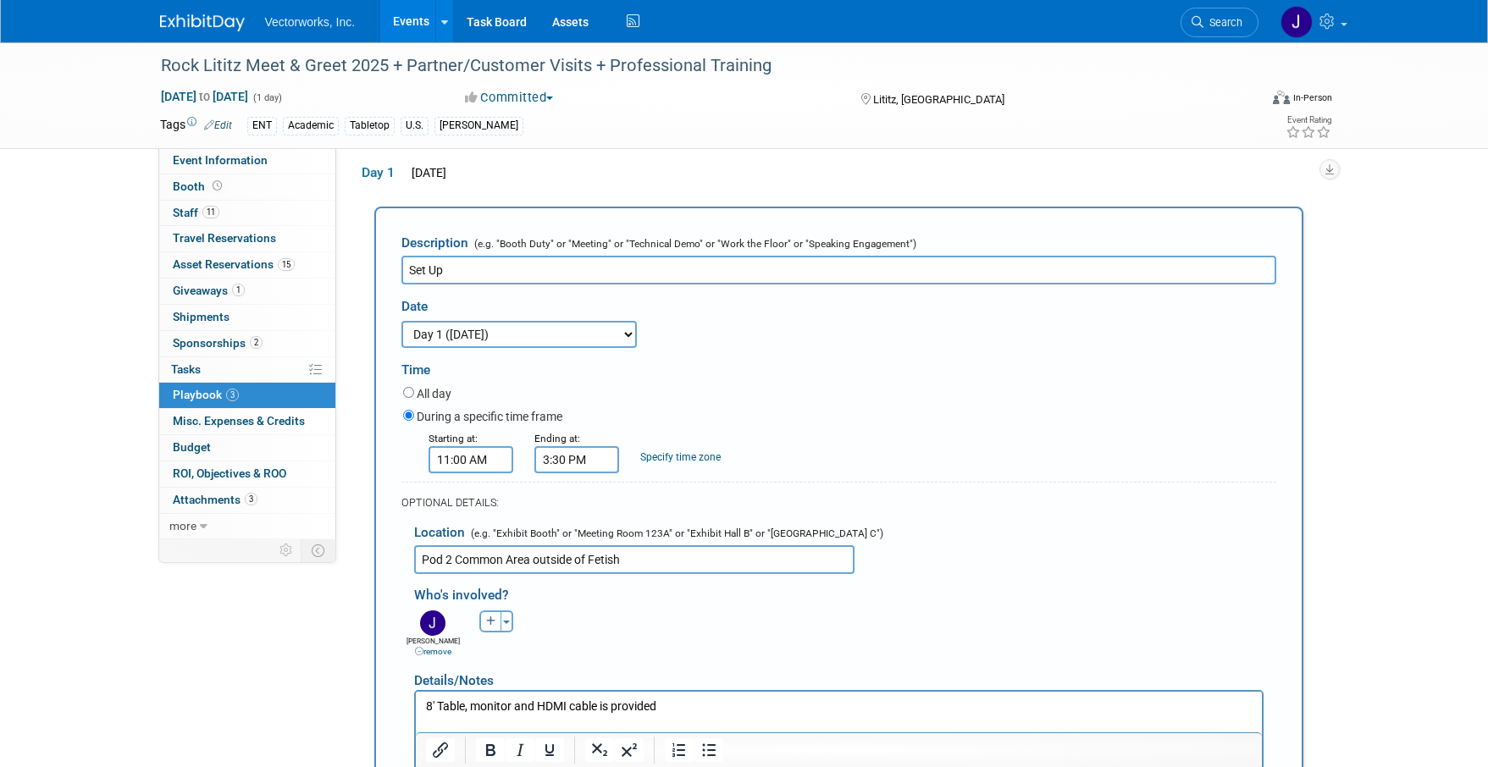
scroll to position [0, 0]
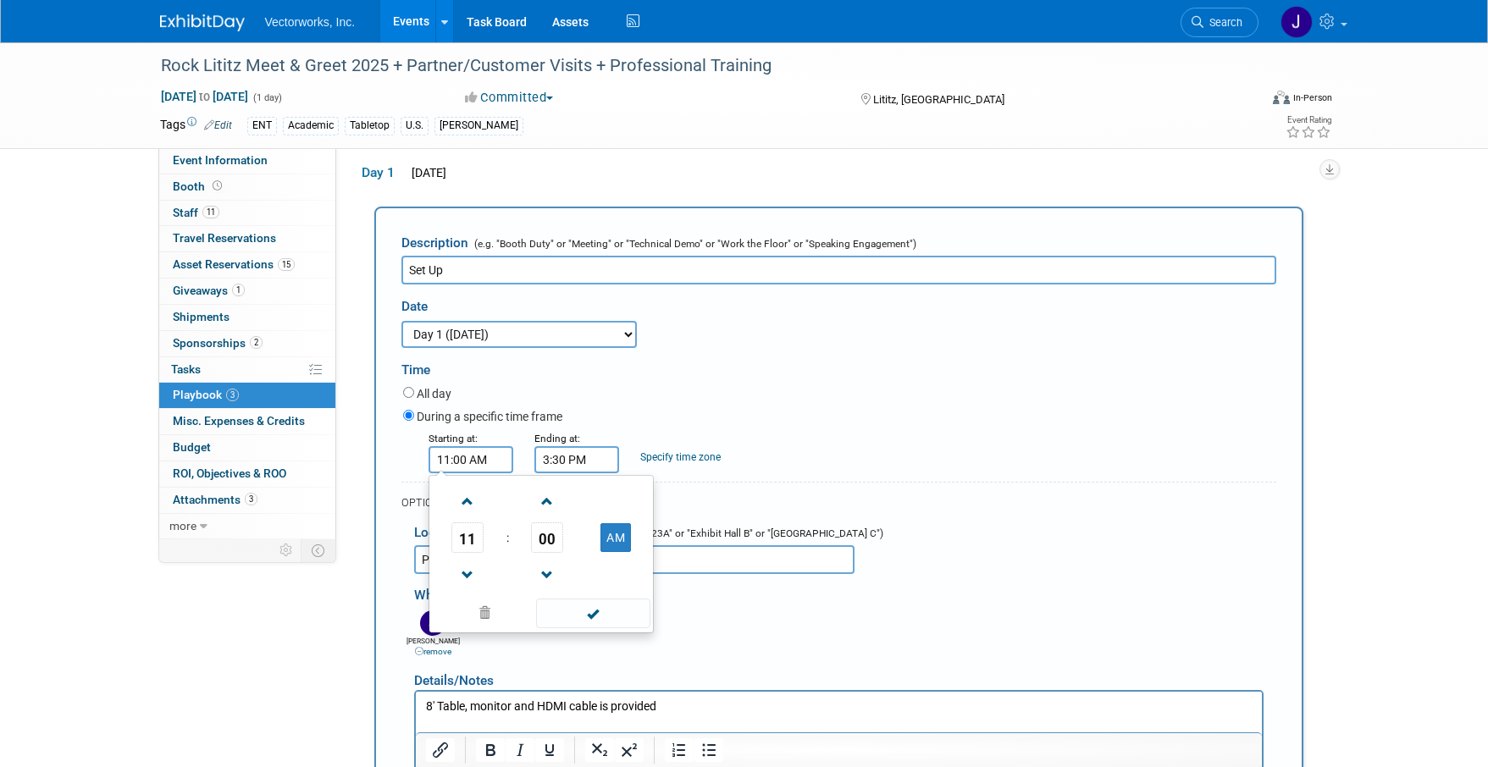
drag, startPoint x: 495, startPoint y: 462, endPoint x: 485, endPoint y: 461, distance: 10.3
click at [484, 461] on input "11:00 AM" at bounding box center [471, 459] width 85 height 27
click at [467, 504] on span at bounding box center [468, 502] width 30 height 30
click at [465, 578] on span at bounding box center [468, 576] width 30 height 30
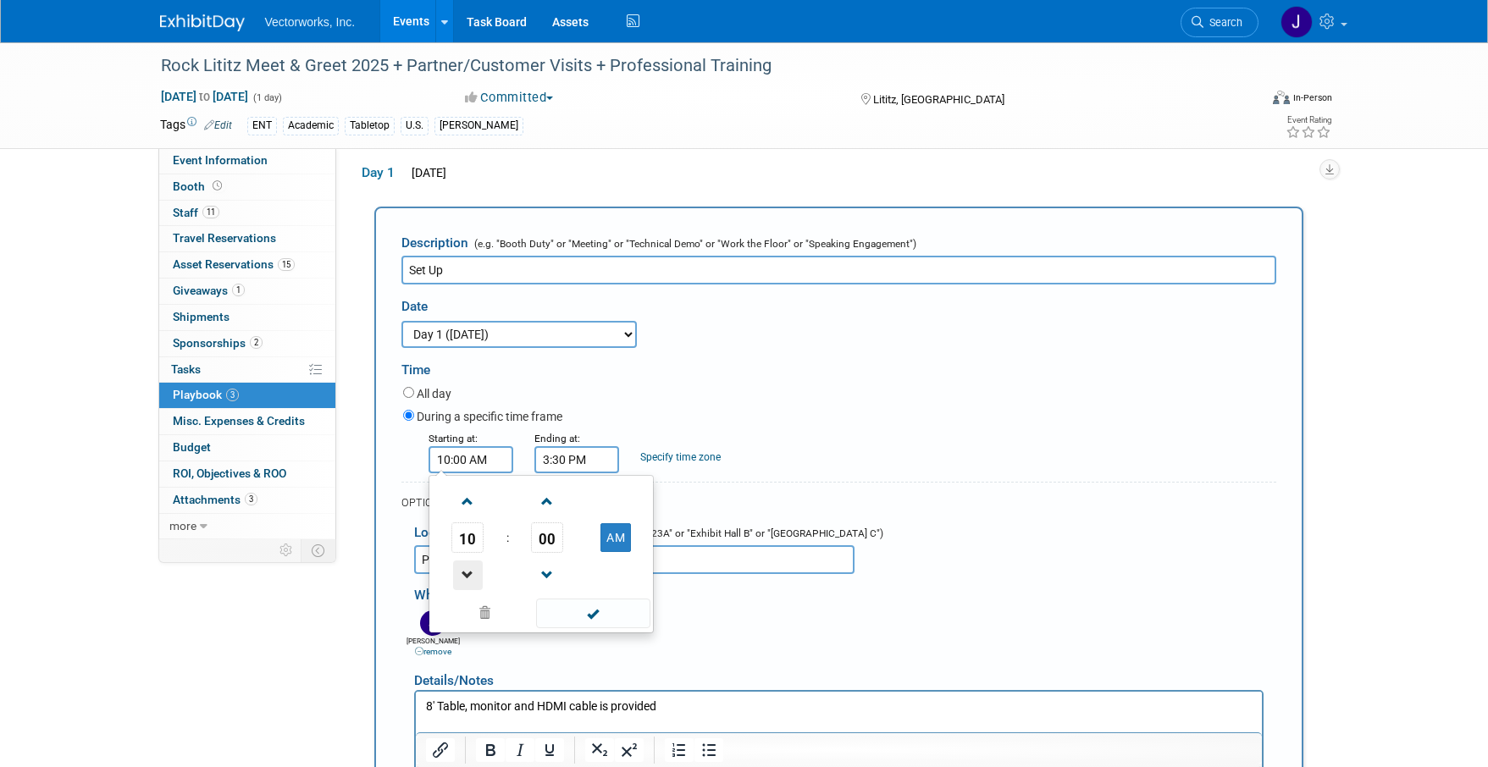
click at [465, 578] on span at bounding box center [468, 576] width 30 height 30
type input "9:00 AM"
click at [600, 615] on span at bounding box center [593, 614] width 114 height 30
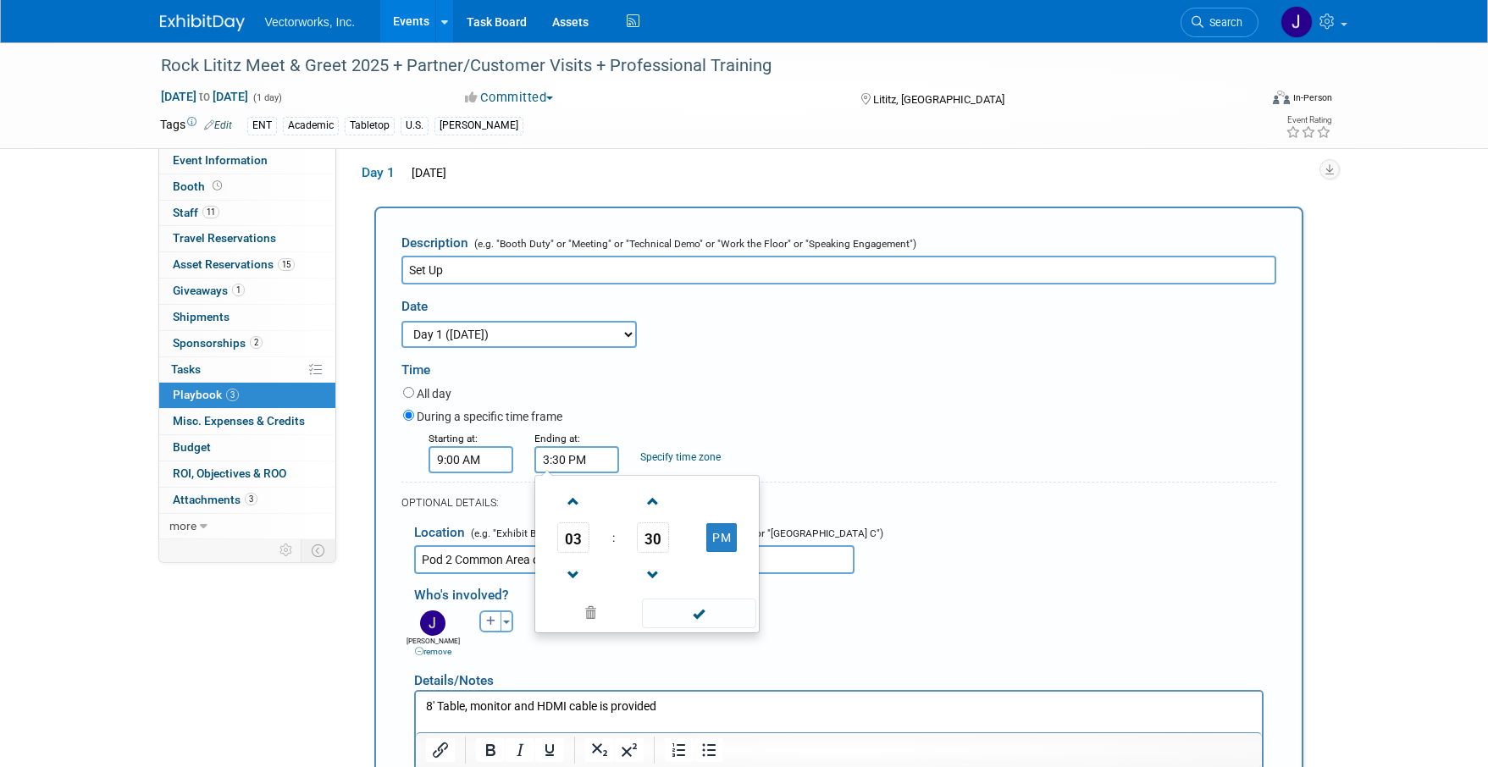
click at [569, 471] on input "3:30 PM" at bounding box center [576, 459] width 85 height 27
click at [571, 571] on span at bounding box center [574, 576] width 30 height 30
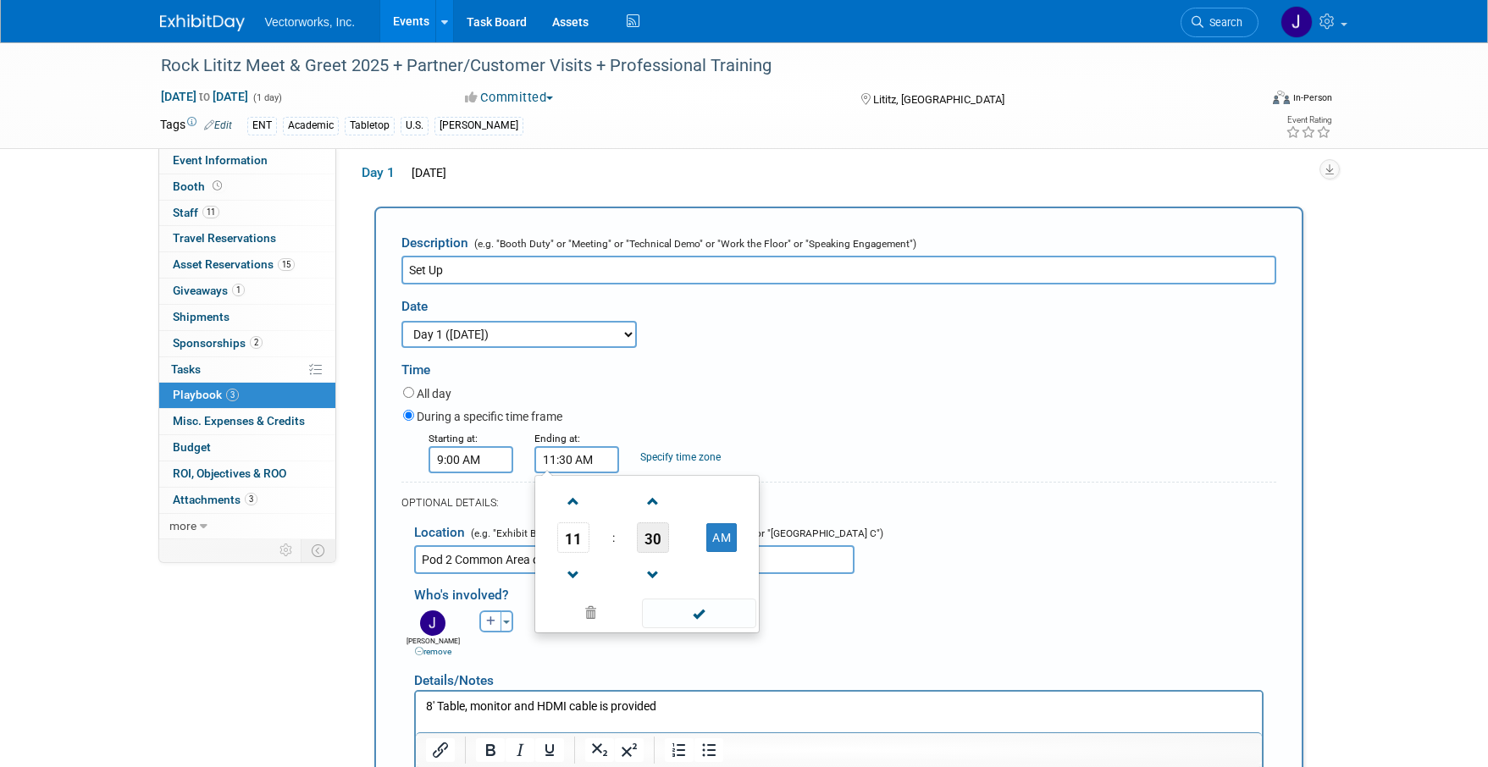
click at [650, 539] on span "30" at bounding box center [653, 538] width 32 height 30
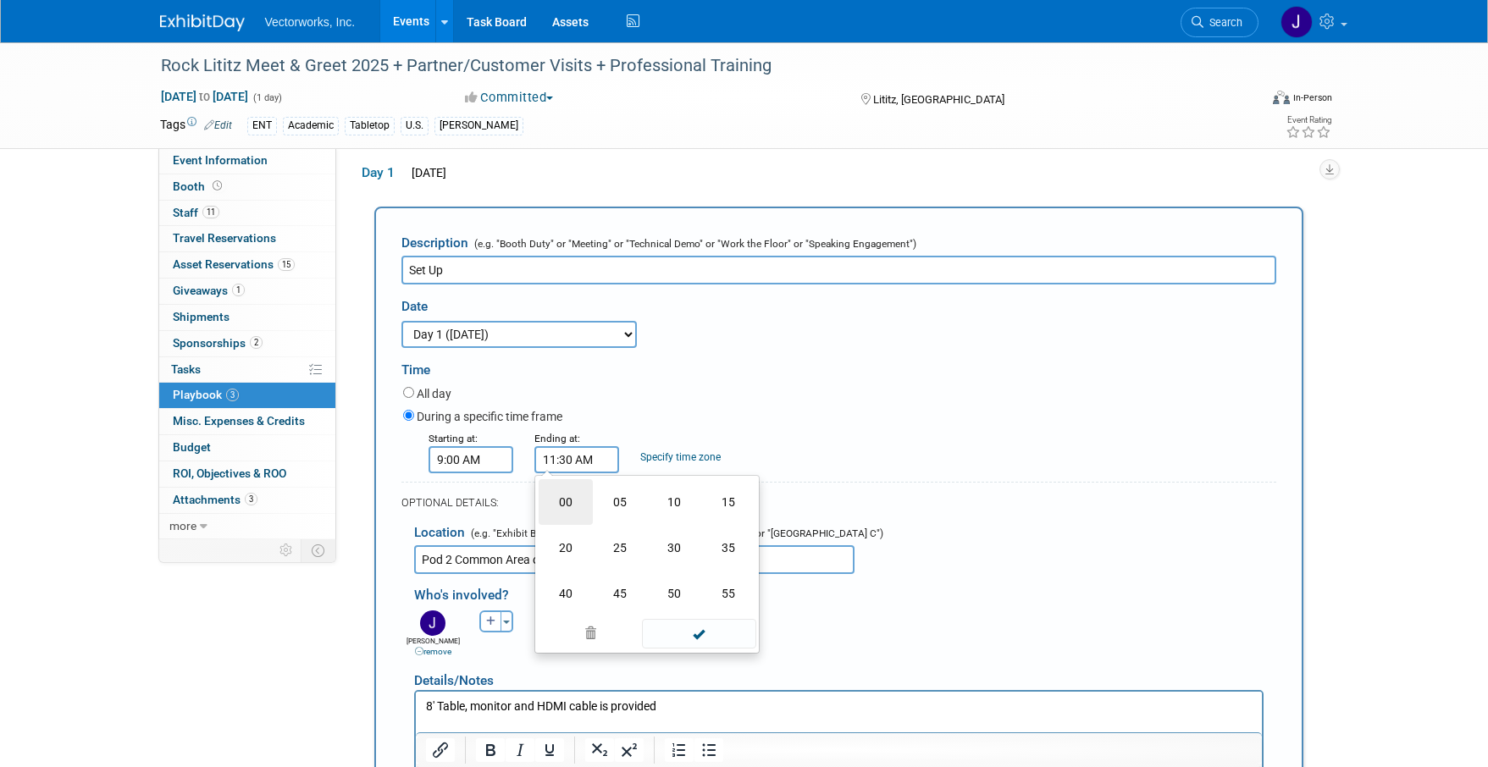
click at [573, 505] on td "00" at bounding box center [566, 502] width 54 height 46
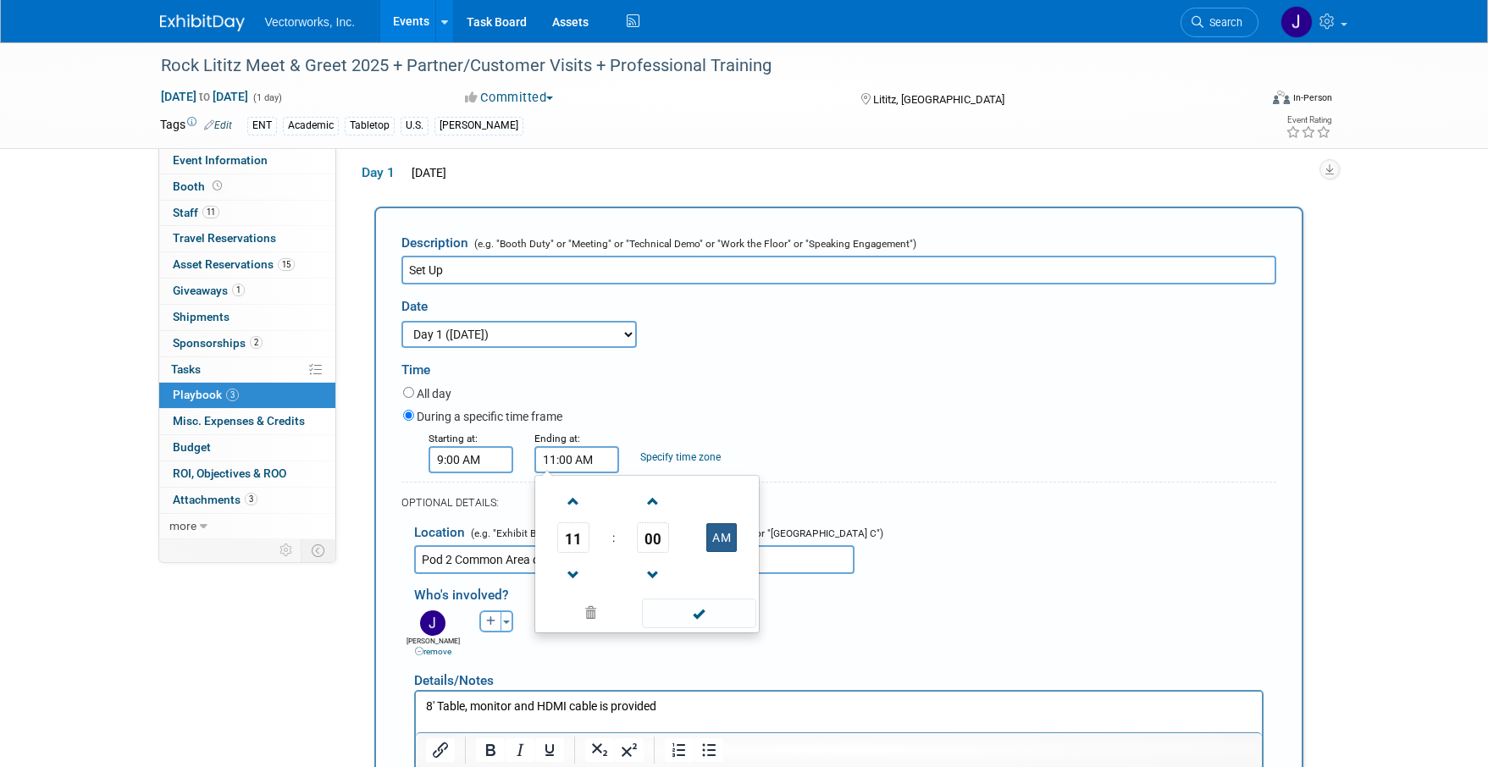
click at [723, 540] on button "AM" at bounding box center [721, 537] width 30 height 29
click at [726, 537] on button "PM" at bounding box center [721, 537] width 30 height 29
type input "11:00 AM"
click at [708, 611] on span at bounding box center [699, 614] width 114 height 30
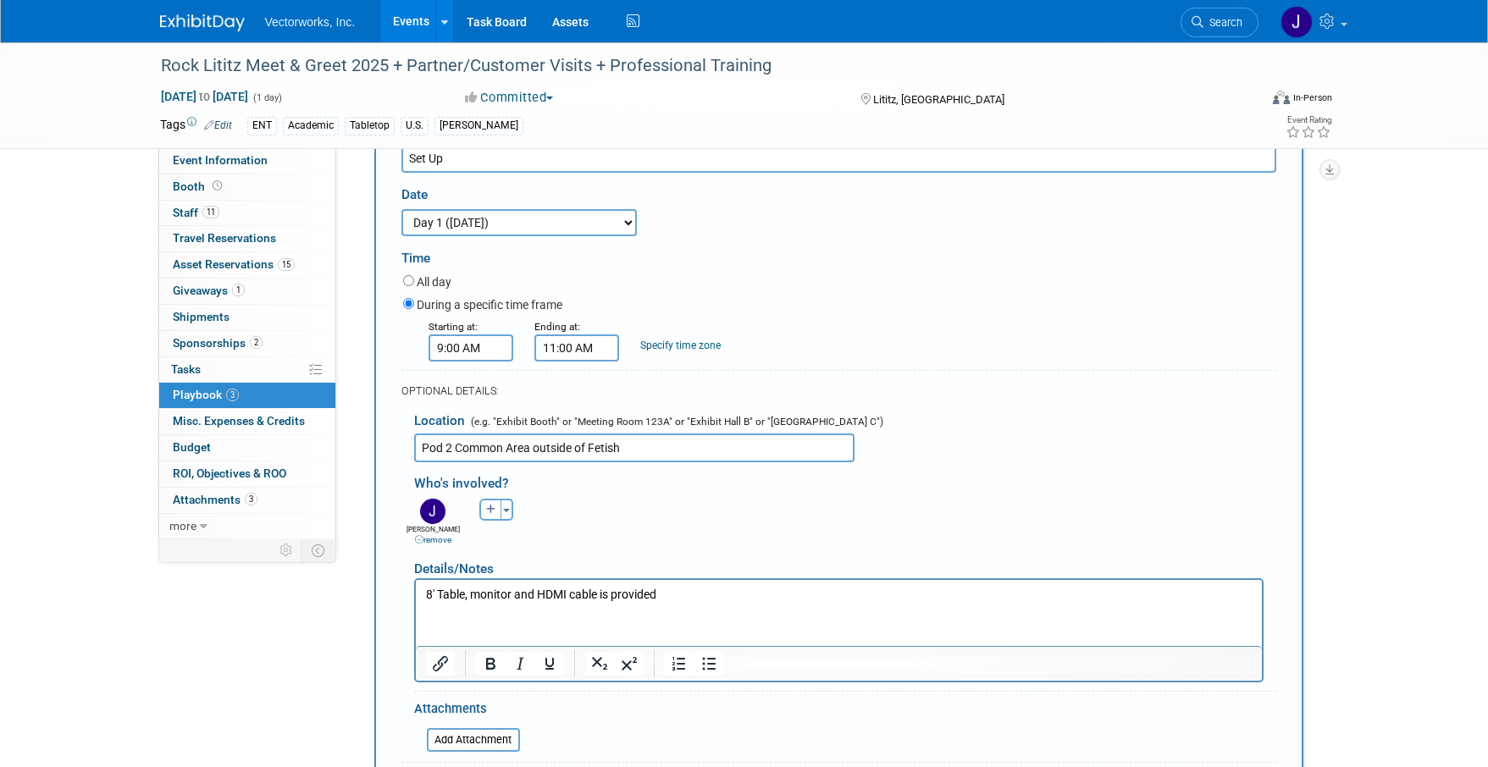
scroll to position [280, 0]
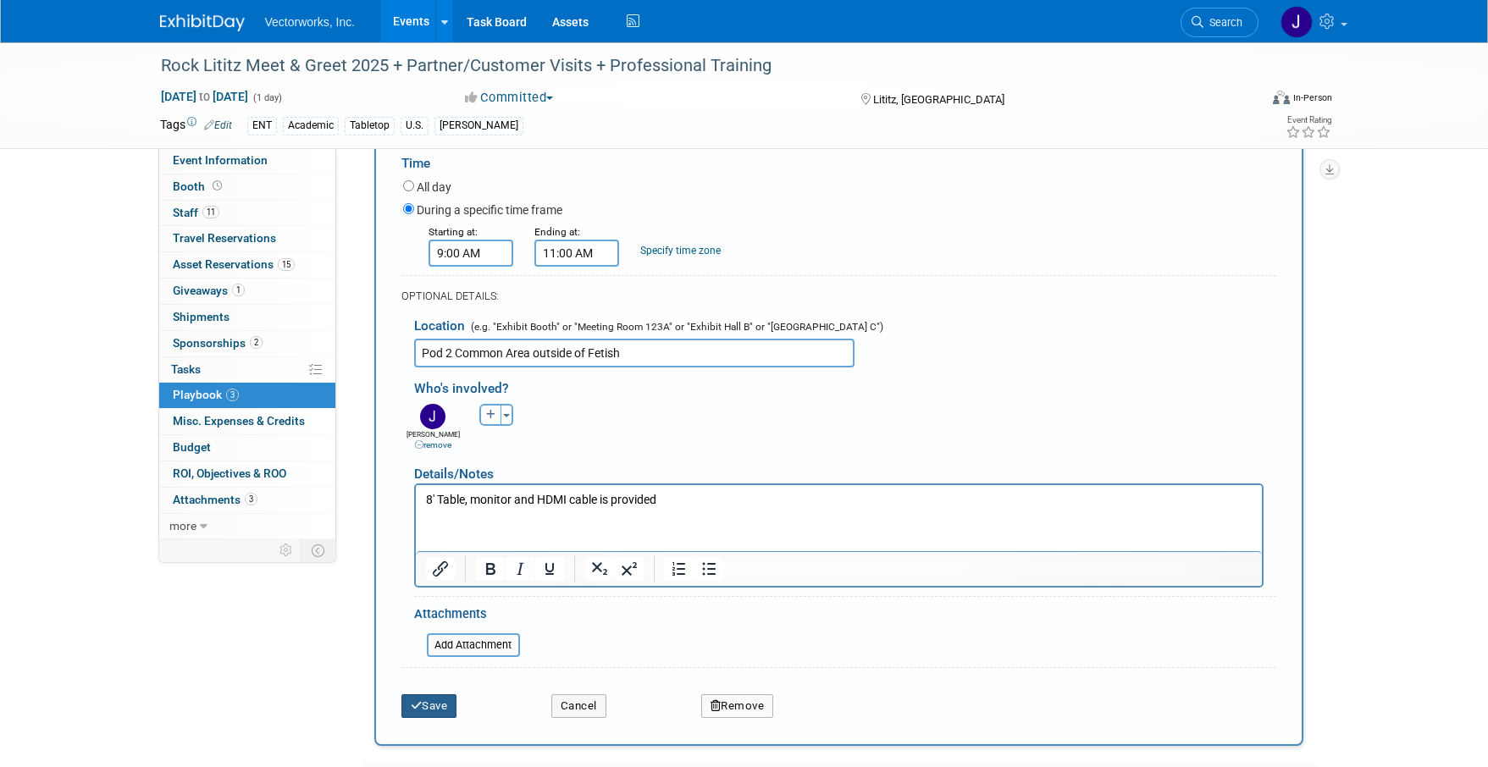
click at [434, 708] on button "Save" at bounding box center [429, 706] width 56 height 24
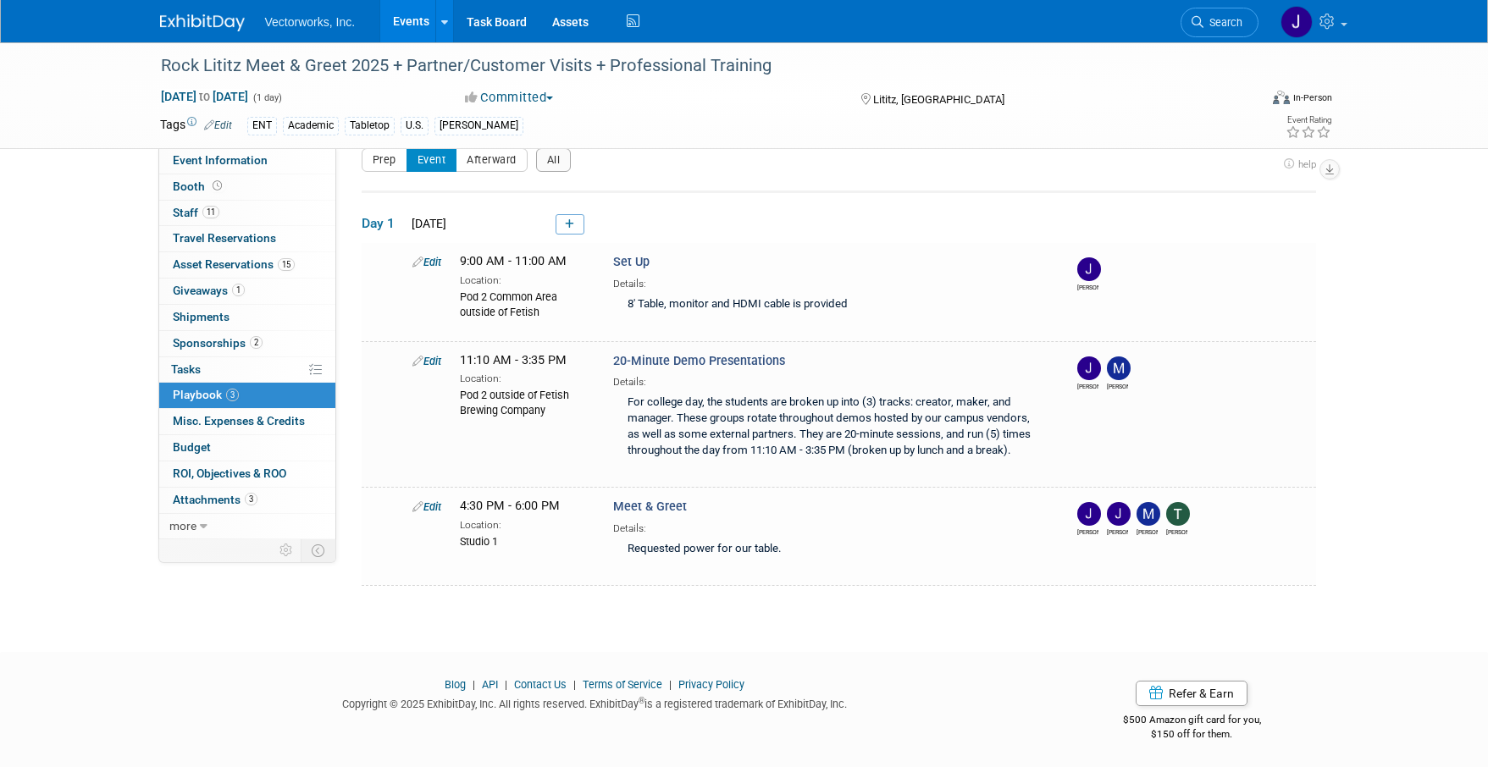
scroll to position [24, 0]
click at [567, 230] on link at bounding box center [570, 223] width 29 height 20
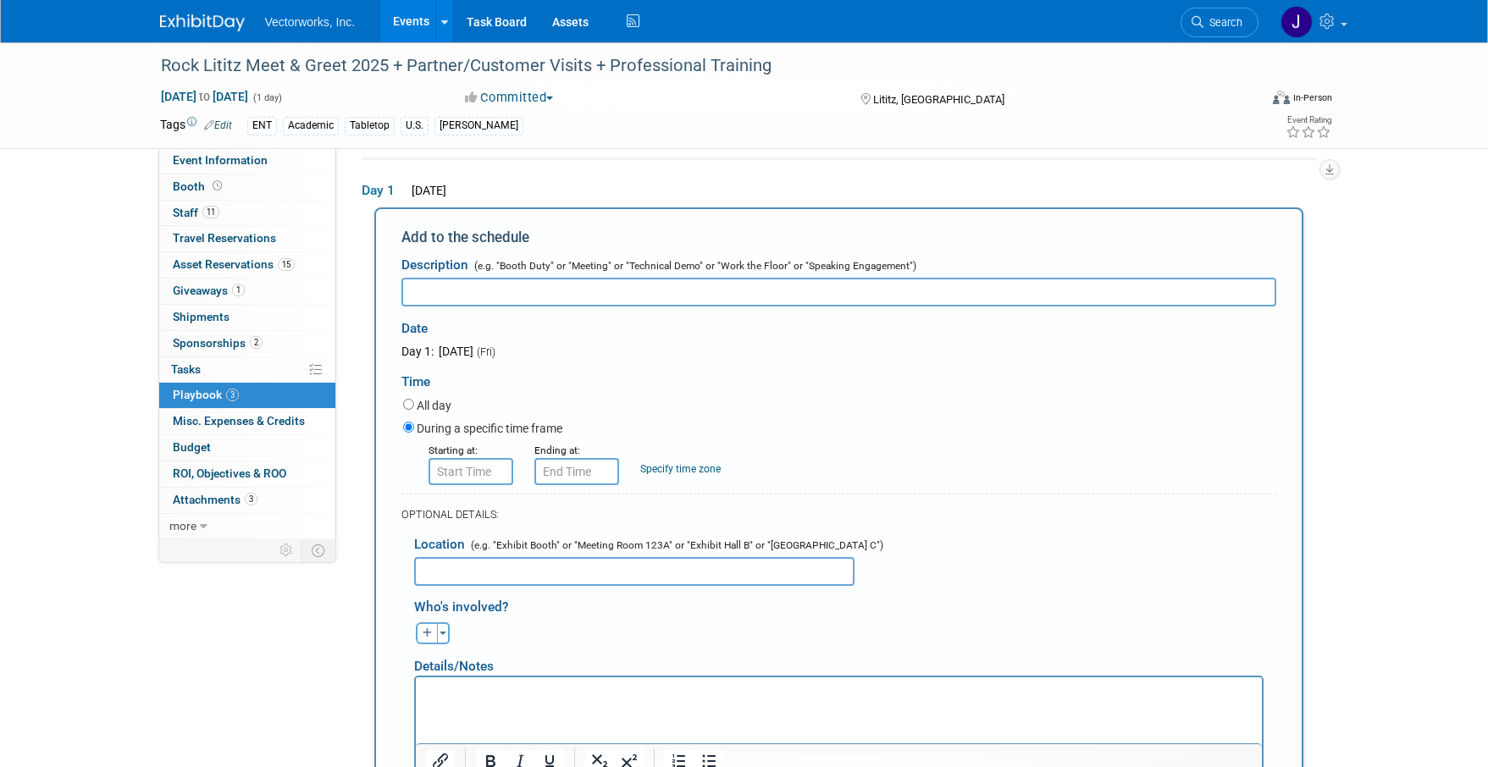
scroll to position [0, 0]
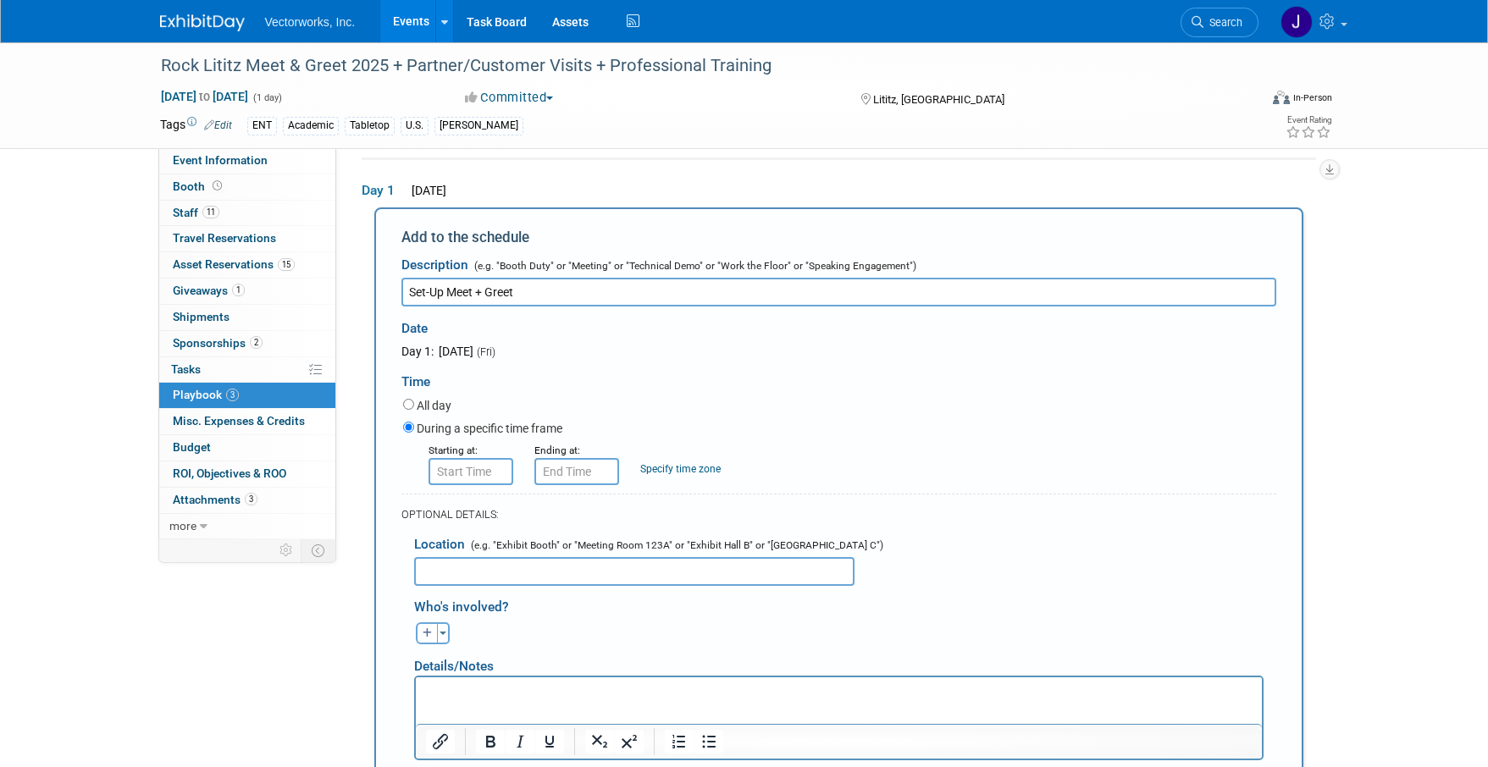
type input "Set-Up Meet + Greet"
click at [468, 475] on input "text" at bounding box center [471, 471] width 85 height 27
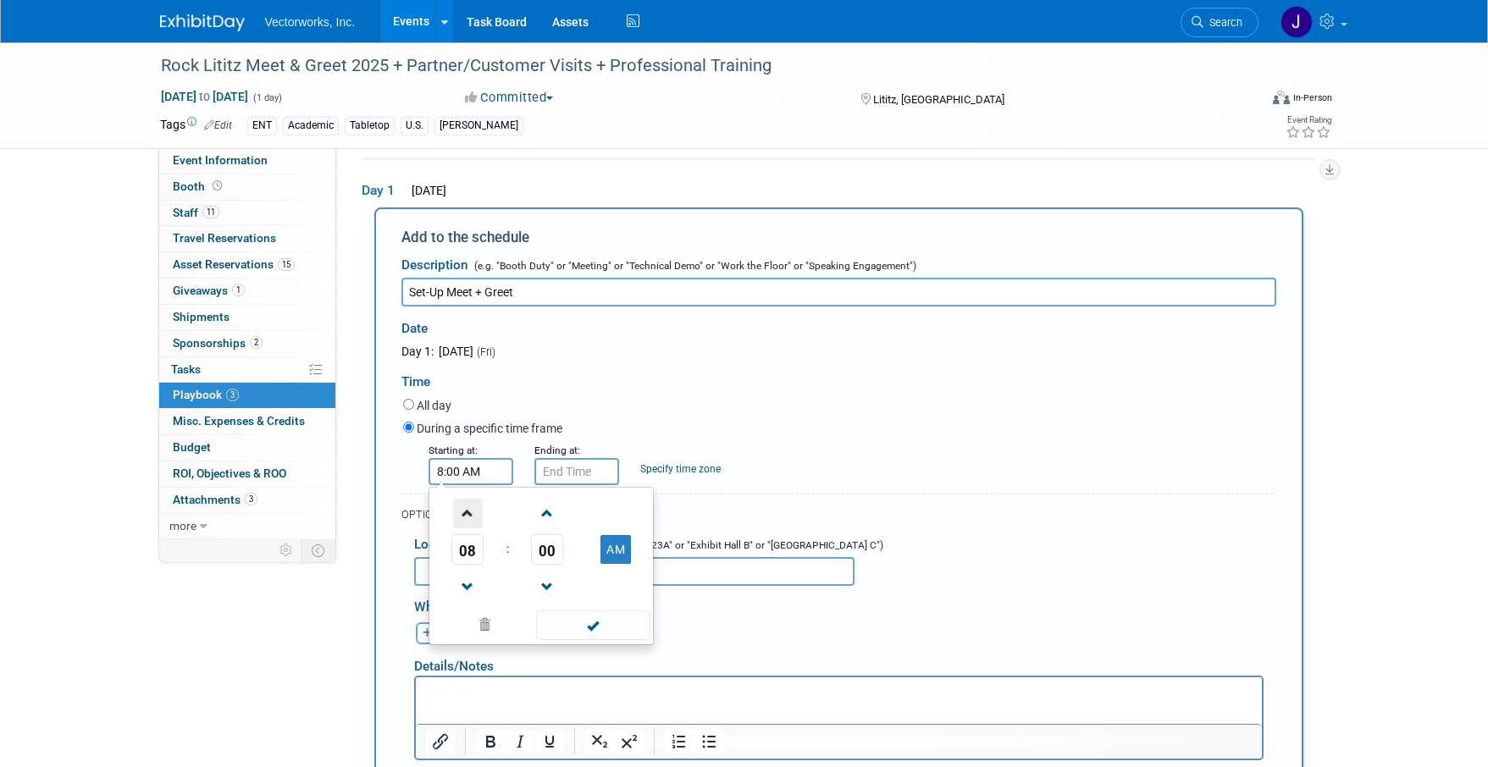
click at [473, 511] on span at bounding box center [468, 514] width 30 height 30
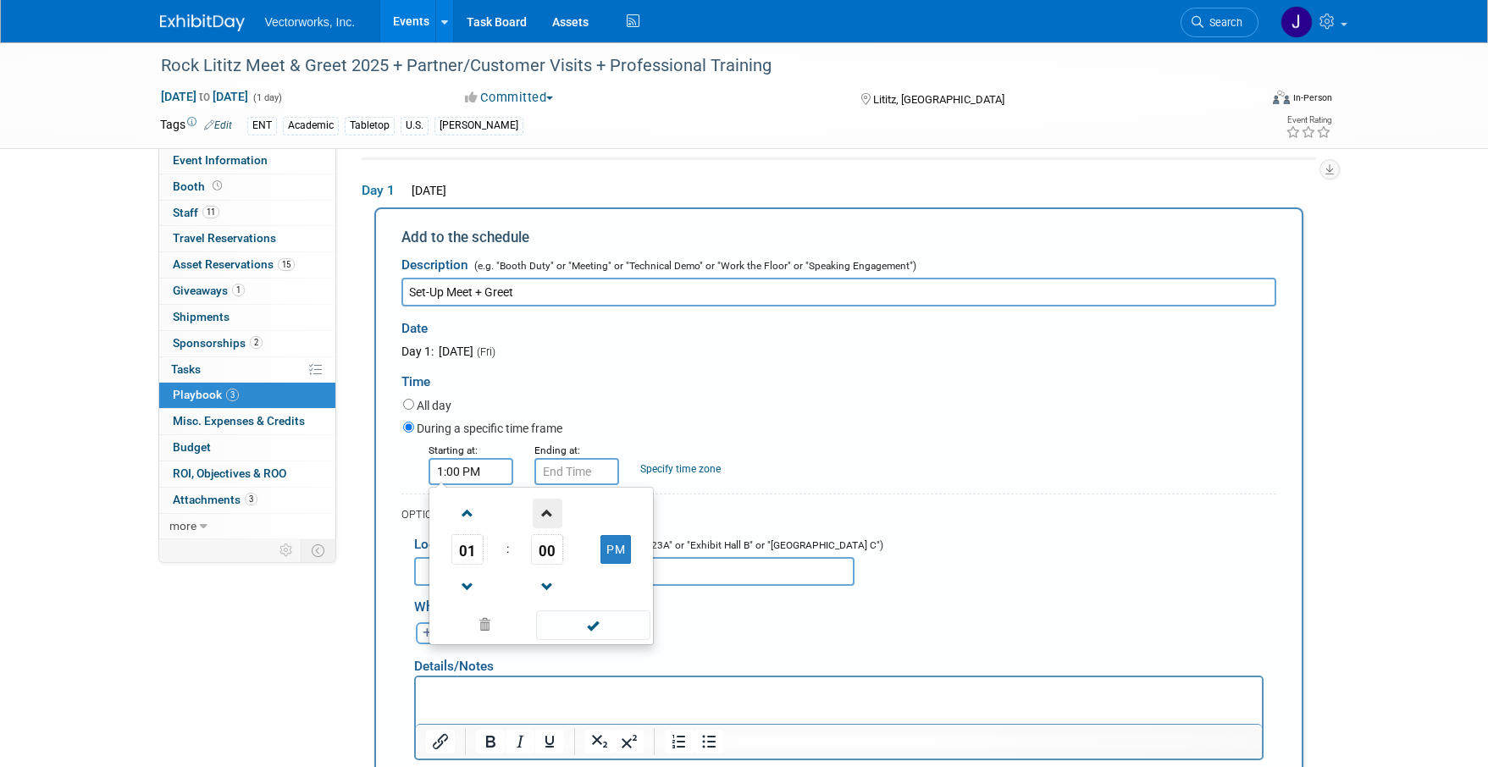
click at [546, 513] on span at bounding box center [548, 514] width 30 height 30
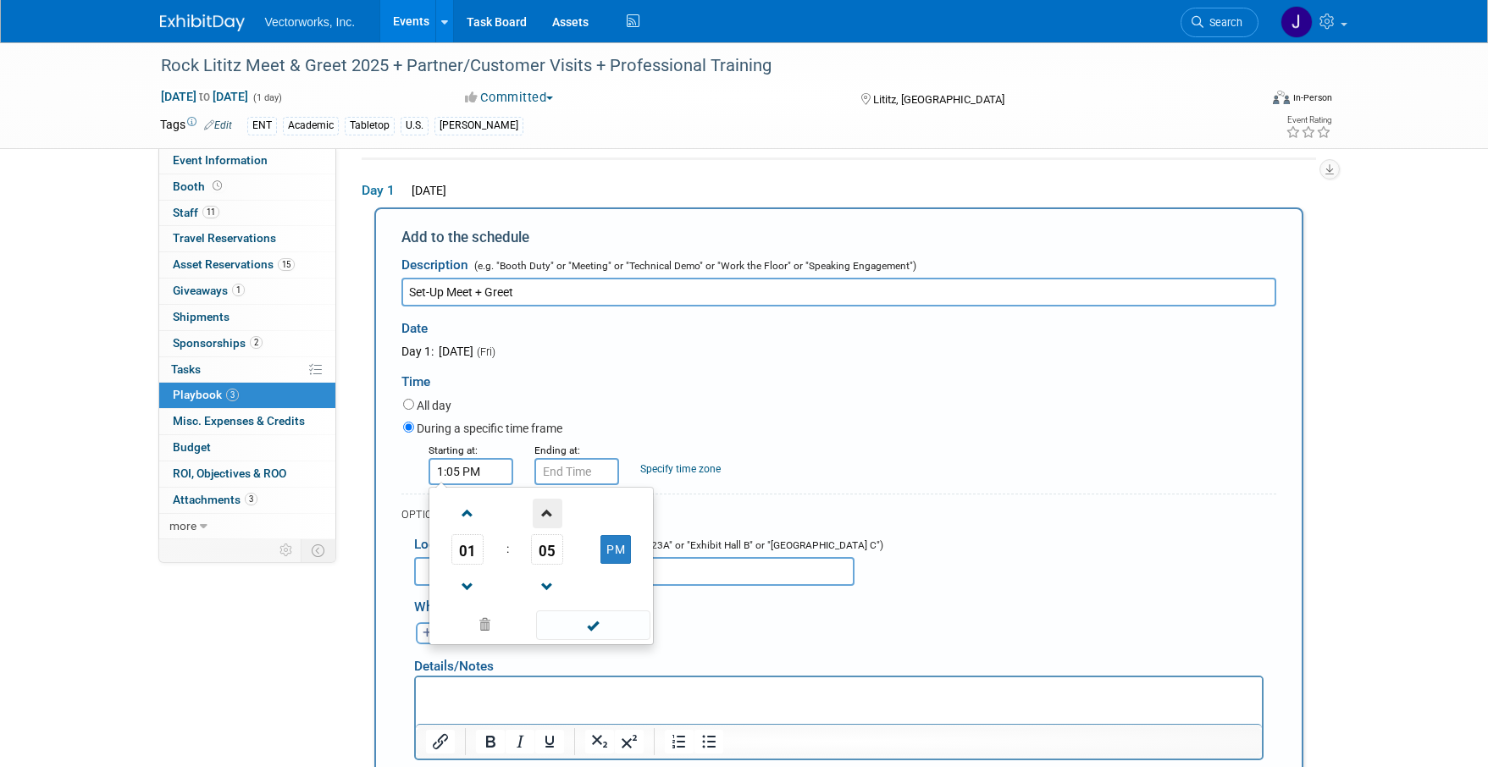
click at [546, 513] on span at bounding box center [548, 514] width 30 height 30
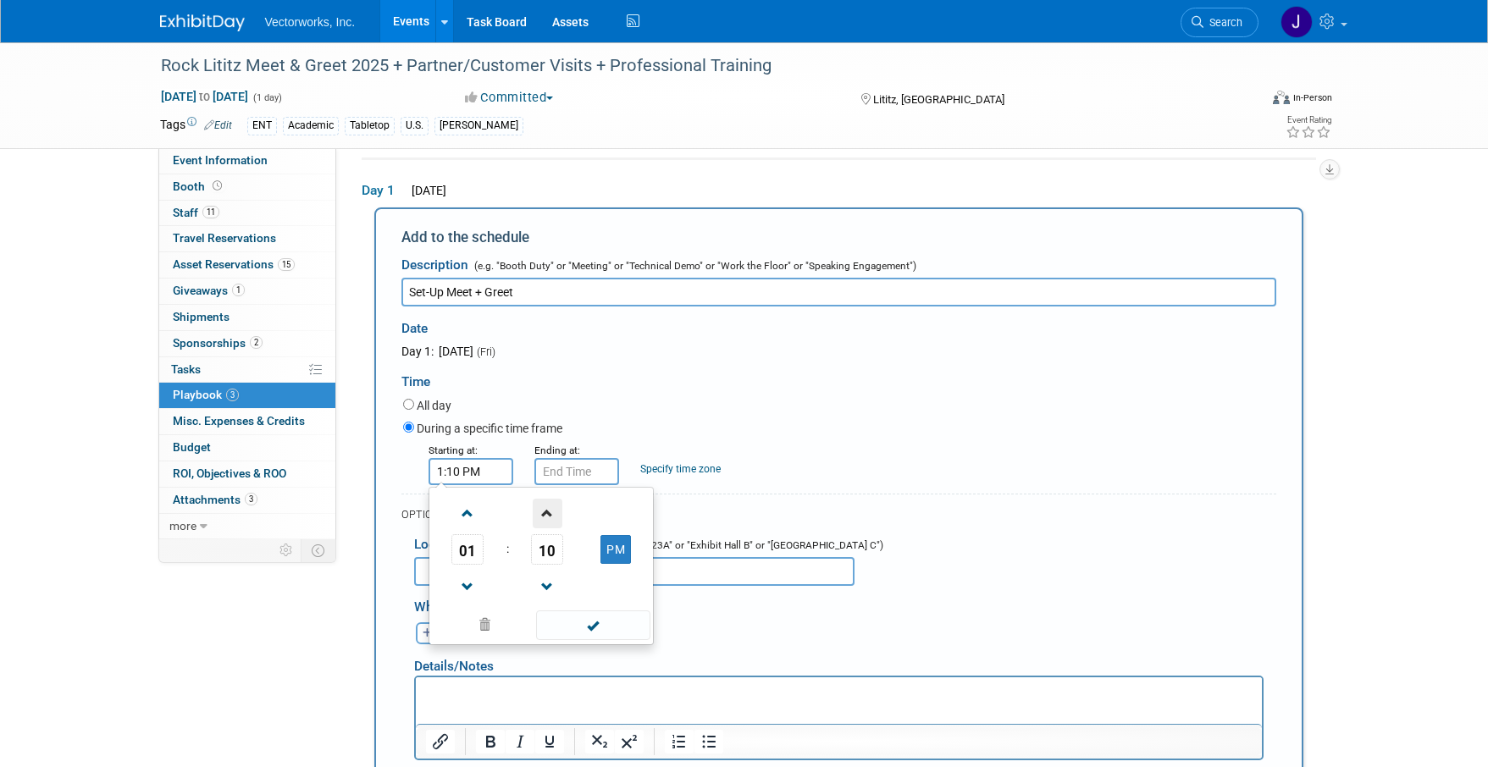
click at [546, 513] on span at bounding box center [548, 514] width 30 height 30
click at [550, 546] on span "14" at bounding box center [547, 549] width 32 height 30
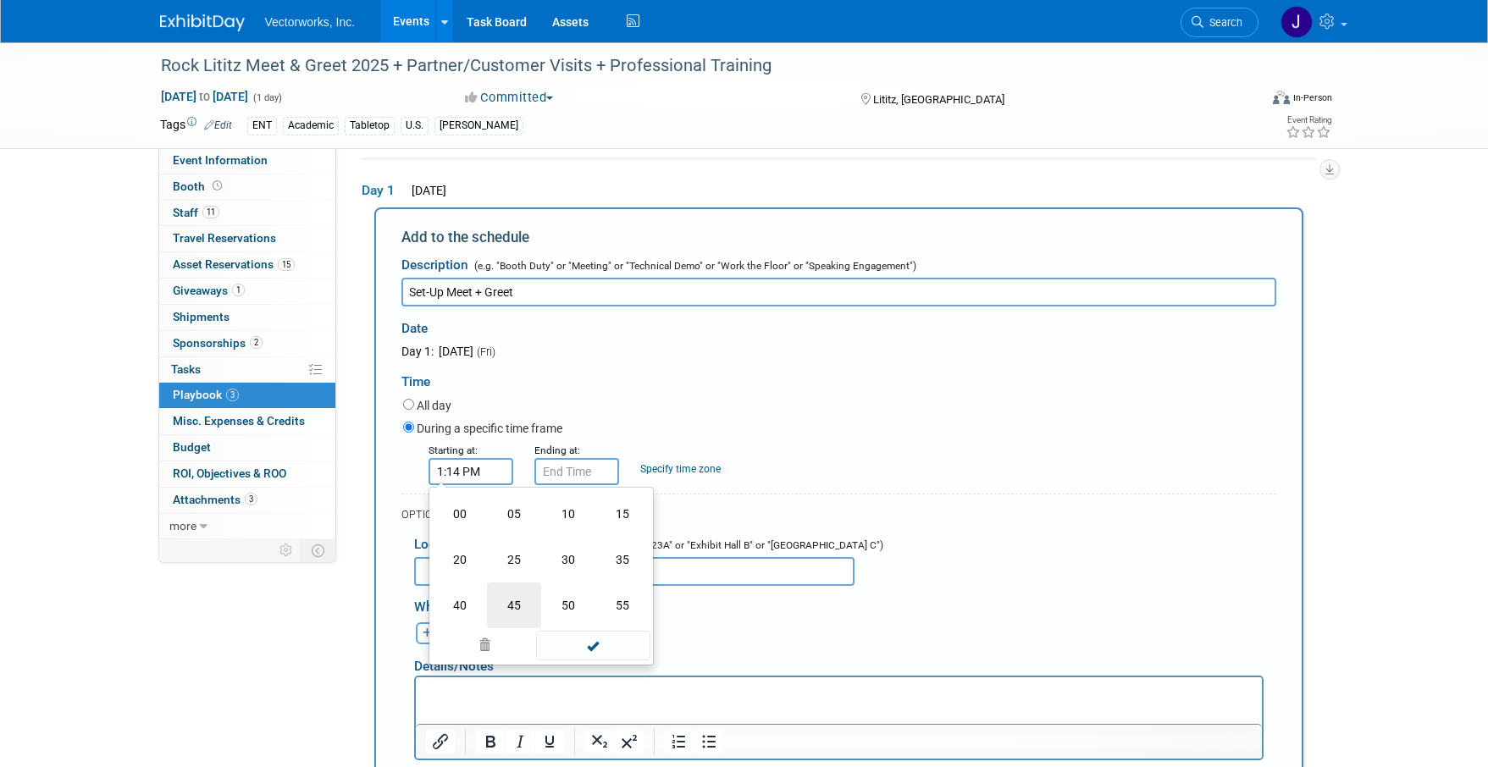
click at [530, 612] on td "45" at bounding box center [514, 606] width 54 height 46
type input "1:45 PM"
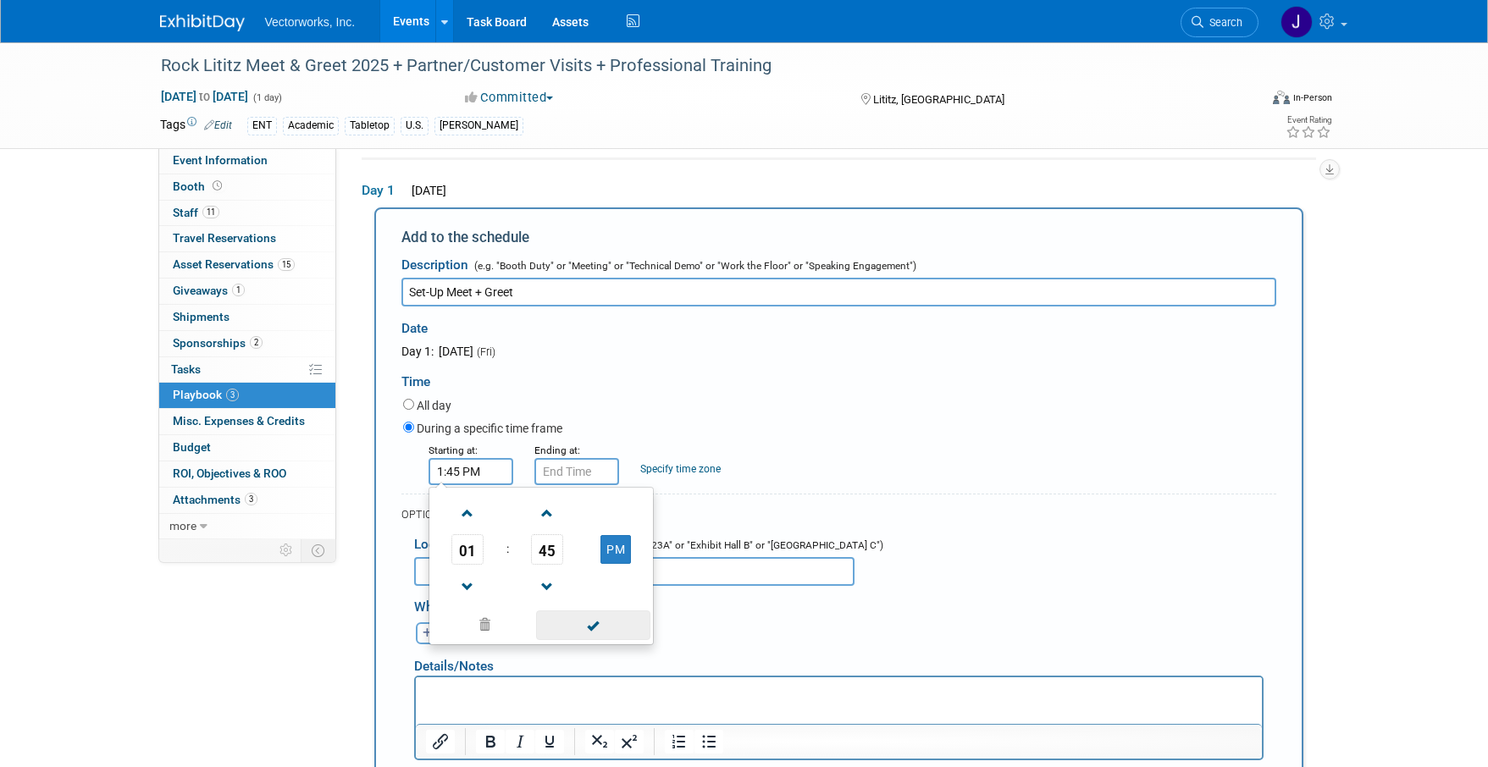
click at [602, 628] on span at bounding box center [593, 626] width 114 height 30
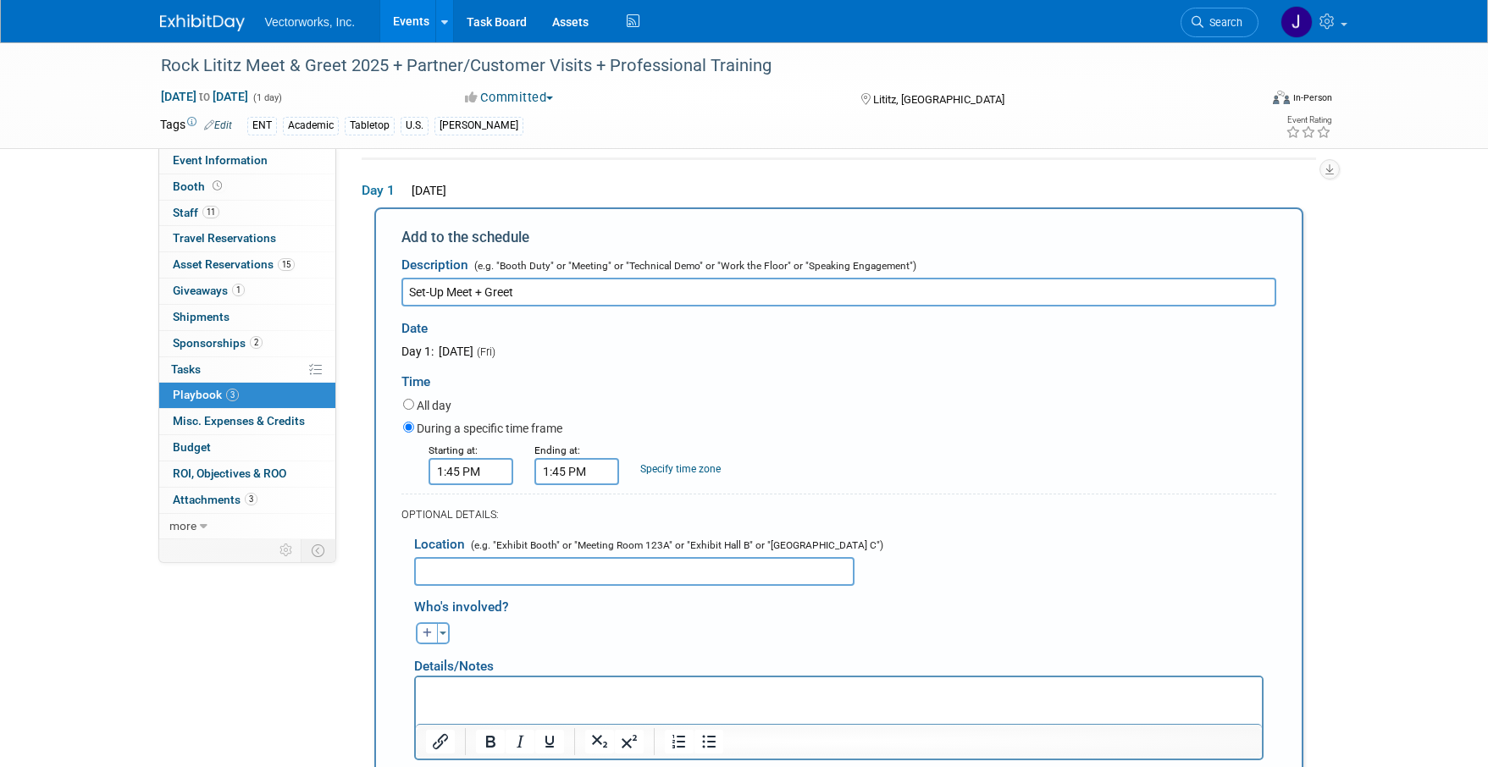
click at [567, 472] on input "1:45 PM" at bounding box center [576, 471] width 85 height 27
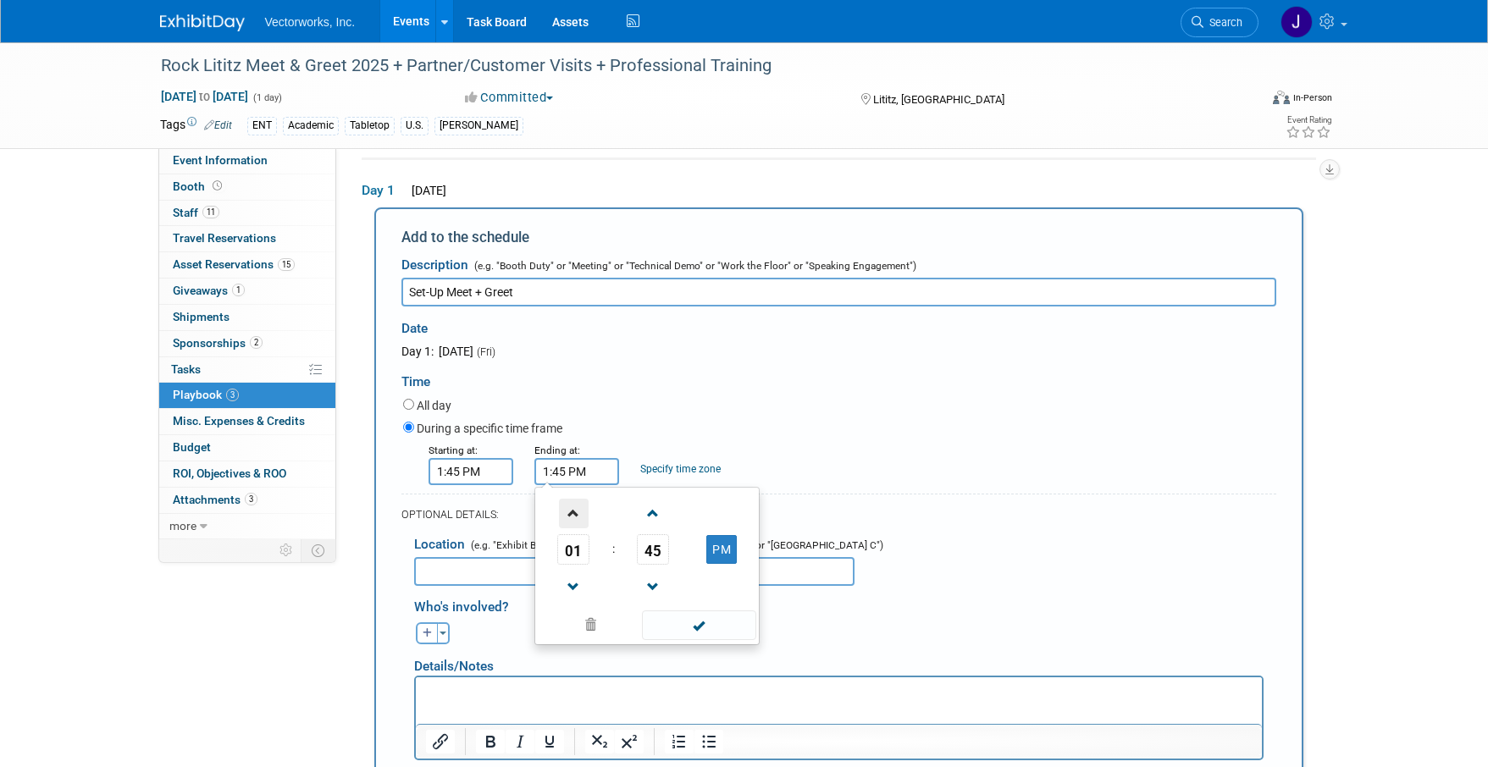
click at [572, 518] on span at bounding box center [574, 514] width 30 height 30
click at [660, 586] on span at bounding box center [654, 587] width 30 height 30
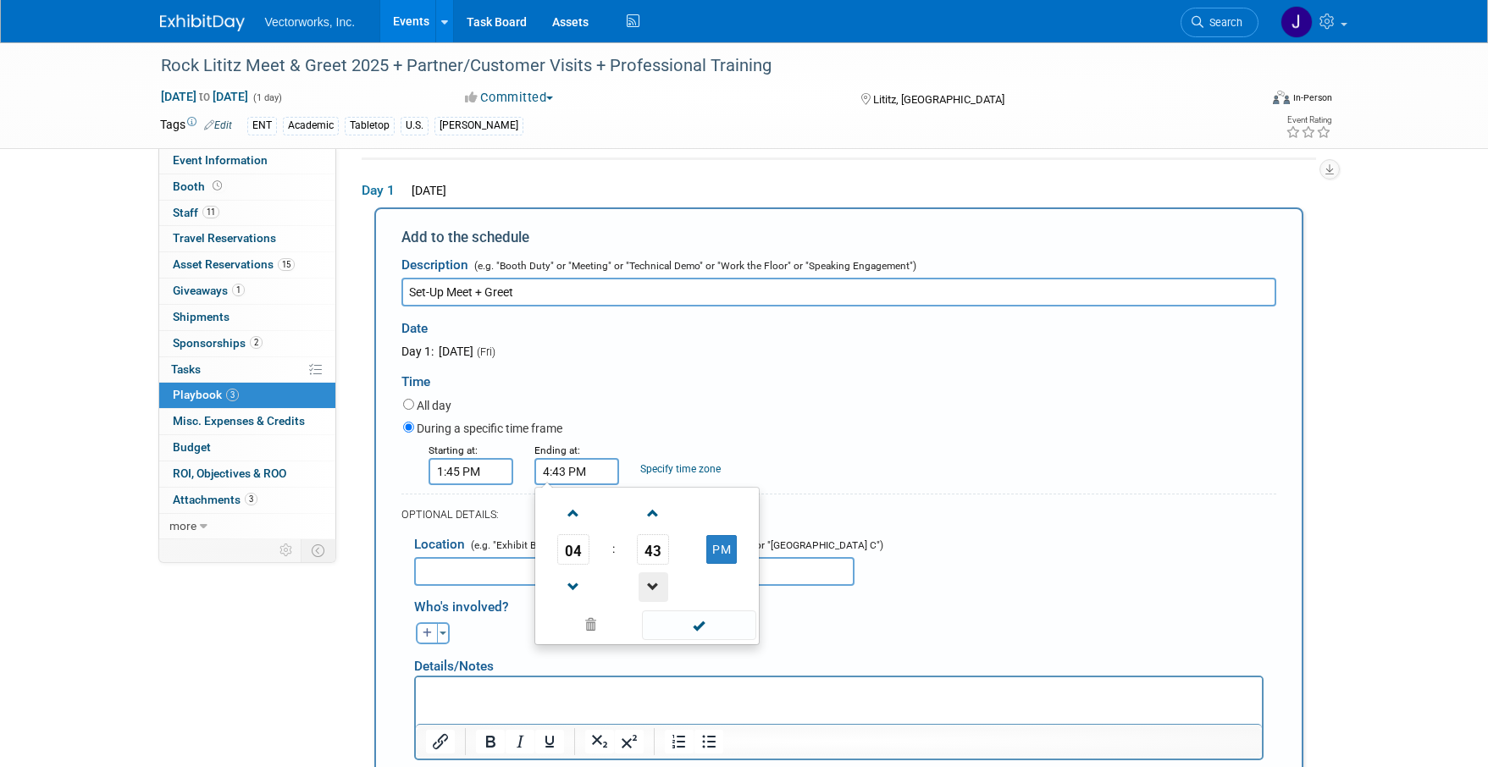
click at [660, 586] on span at bounding box center [654, 587] width 30 height 30
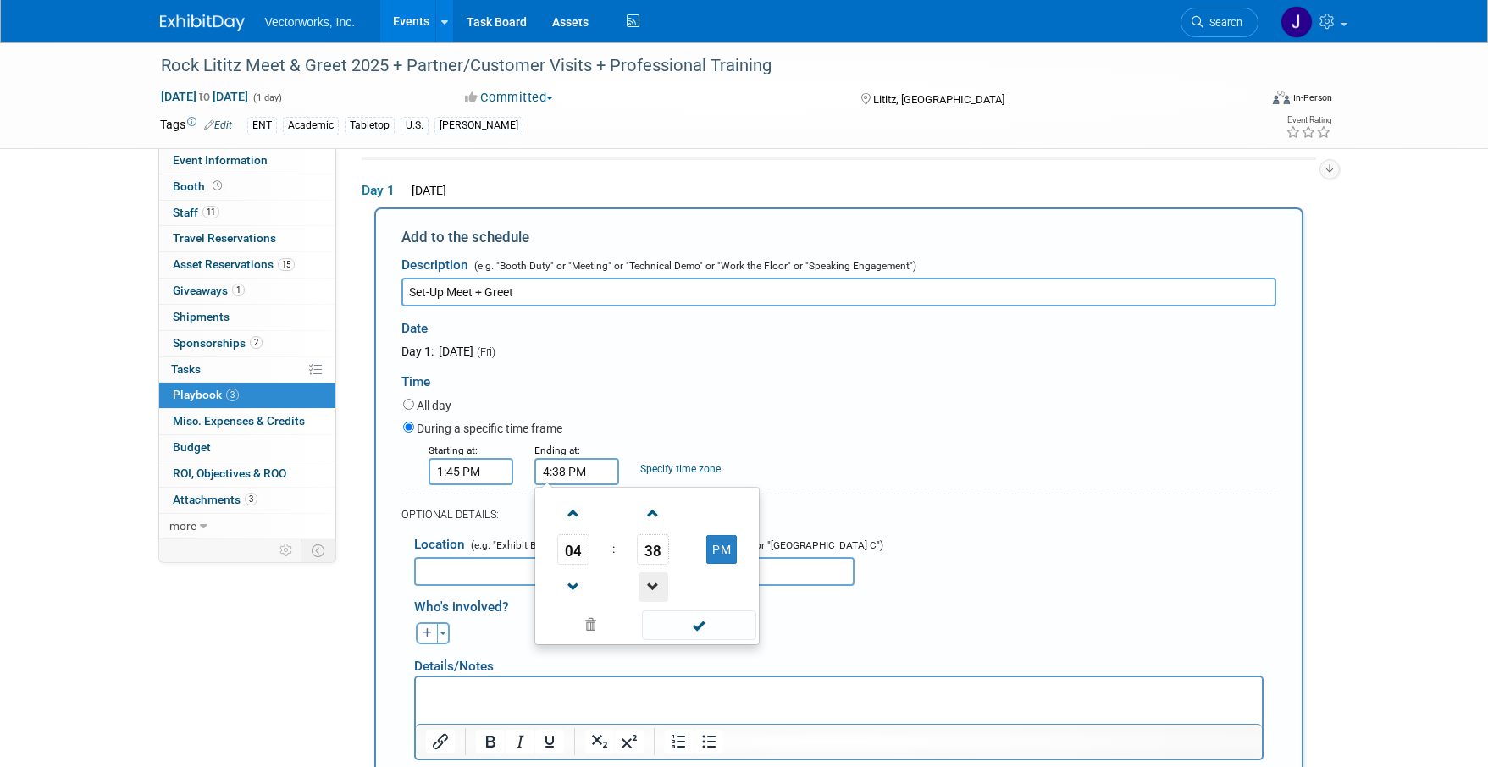
click at [660, 586] on span at bounding box center [654, 587] width 30 height 30
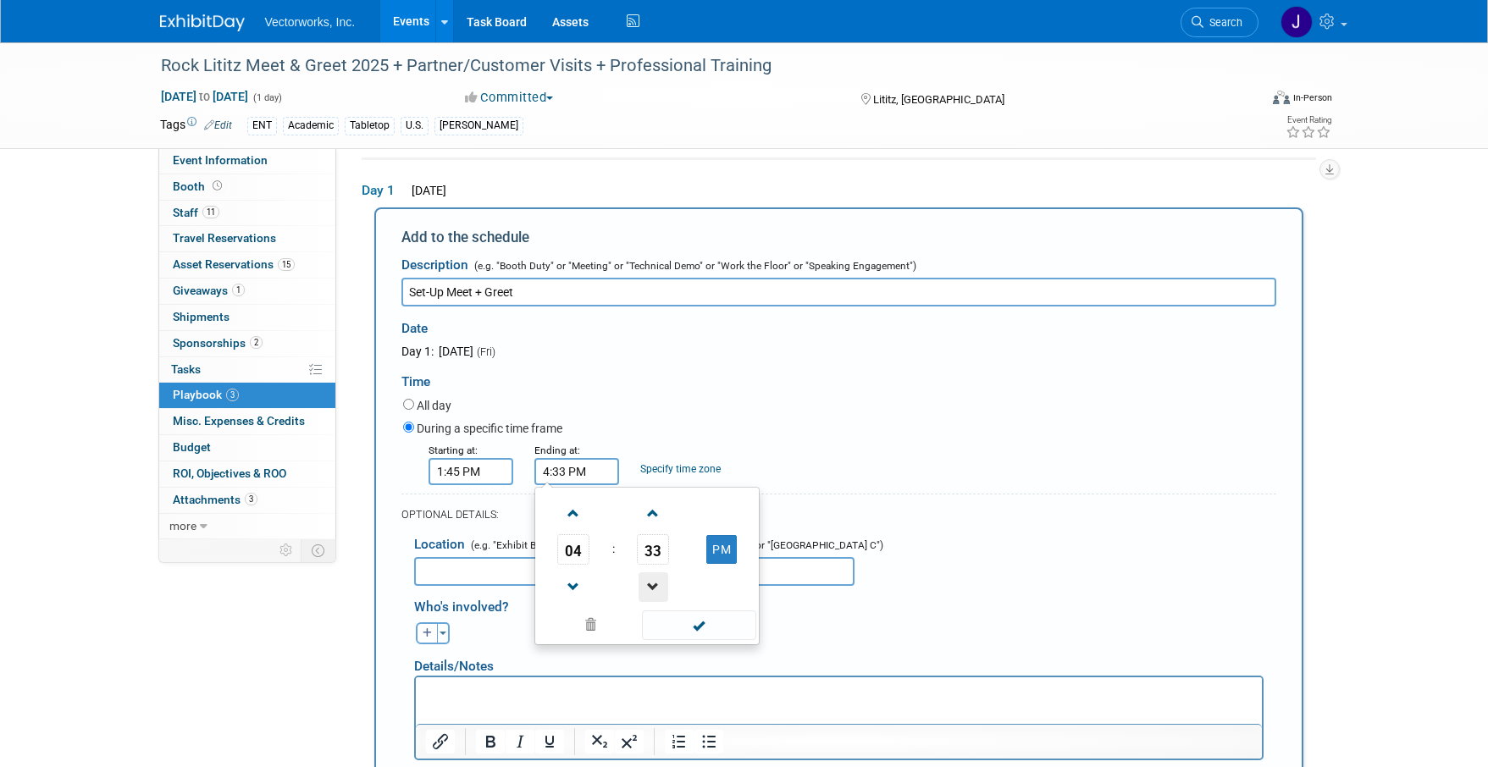
click at [660, 586] on span at bounding box center [654, 587] width 30 height 30
type input "4:30 PM"
click at [703, 629] on span at bounding box center [699, 626] width 114 height 30
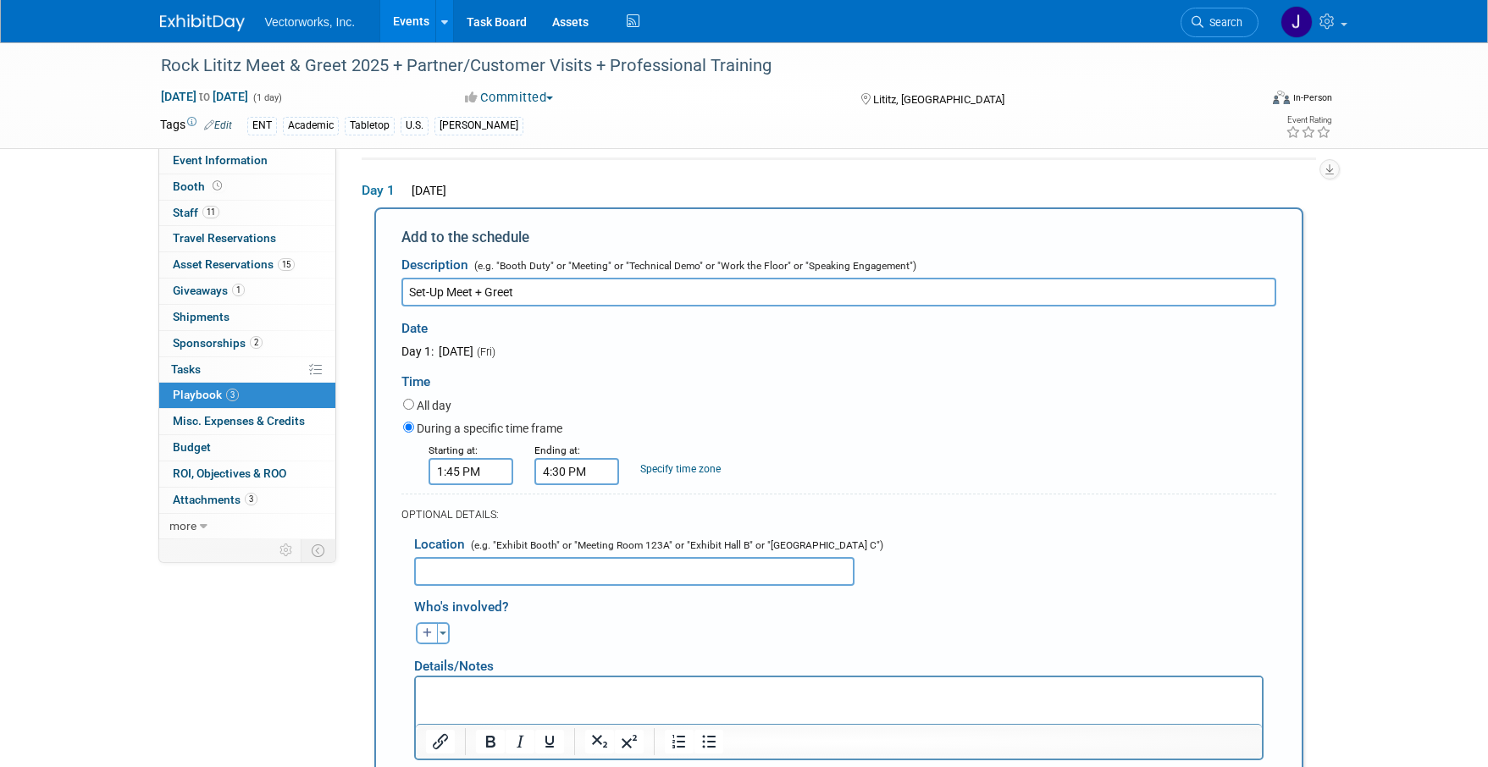
click at [586, 572] on input "text" at bounding box center [634, 571] width 440 height 29
type input "Studio 1"
click at [433, 631] on button "button" at bounding box center [427, 633] width 22 height 22
select select
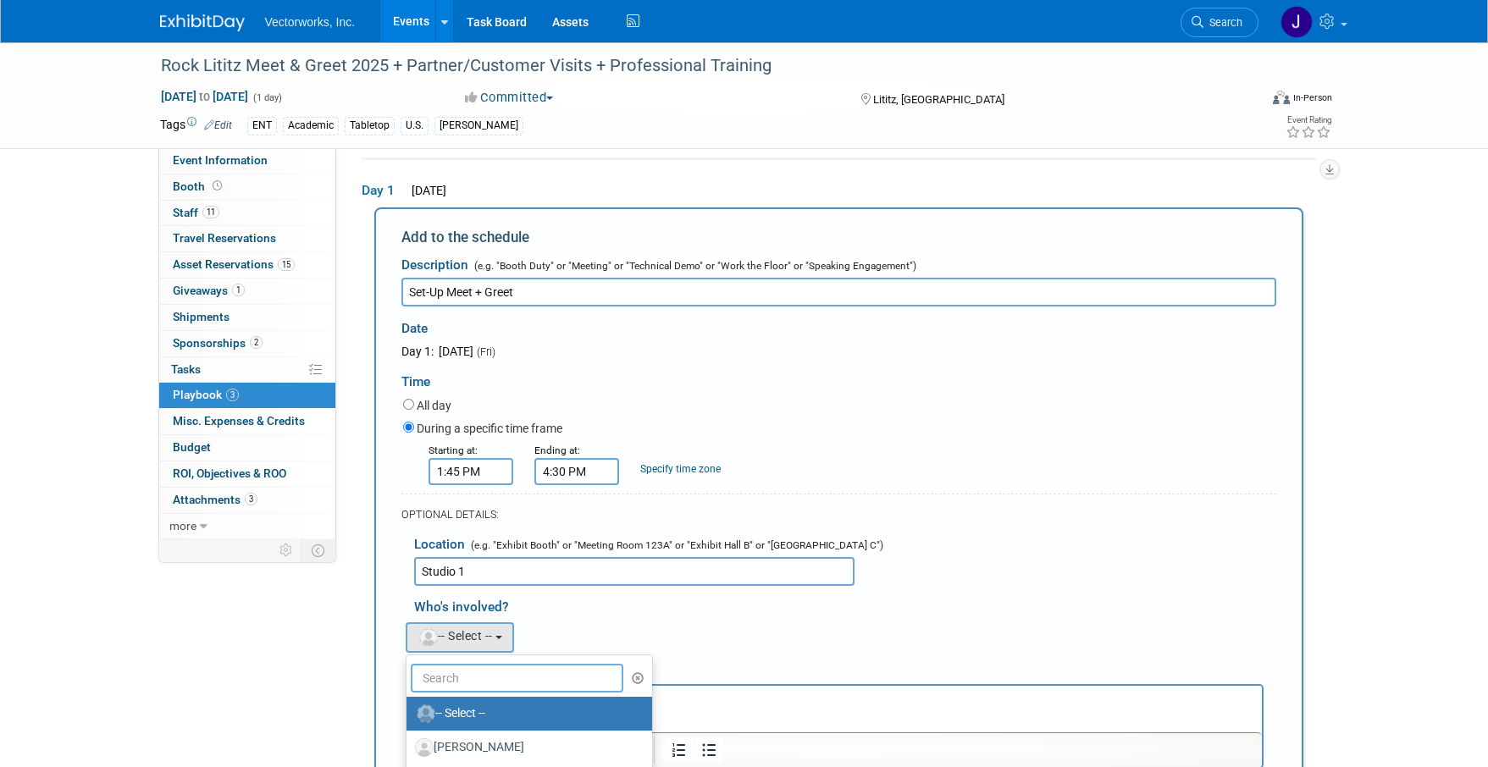
click at [461, 691] on input "text" at bounding box center [517, 678] width 213 height 29
type input "jen"
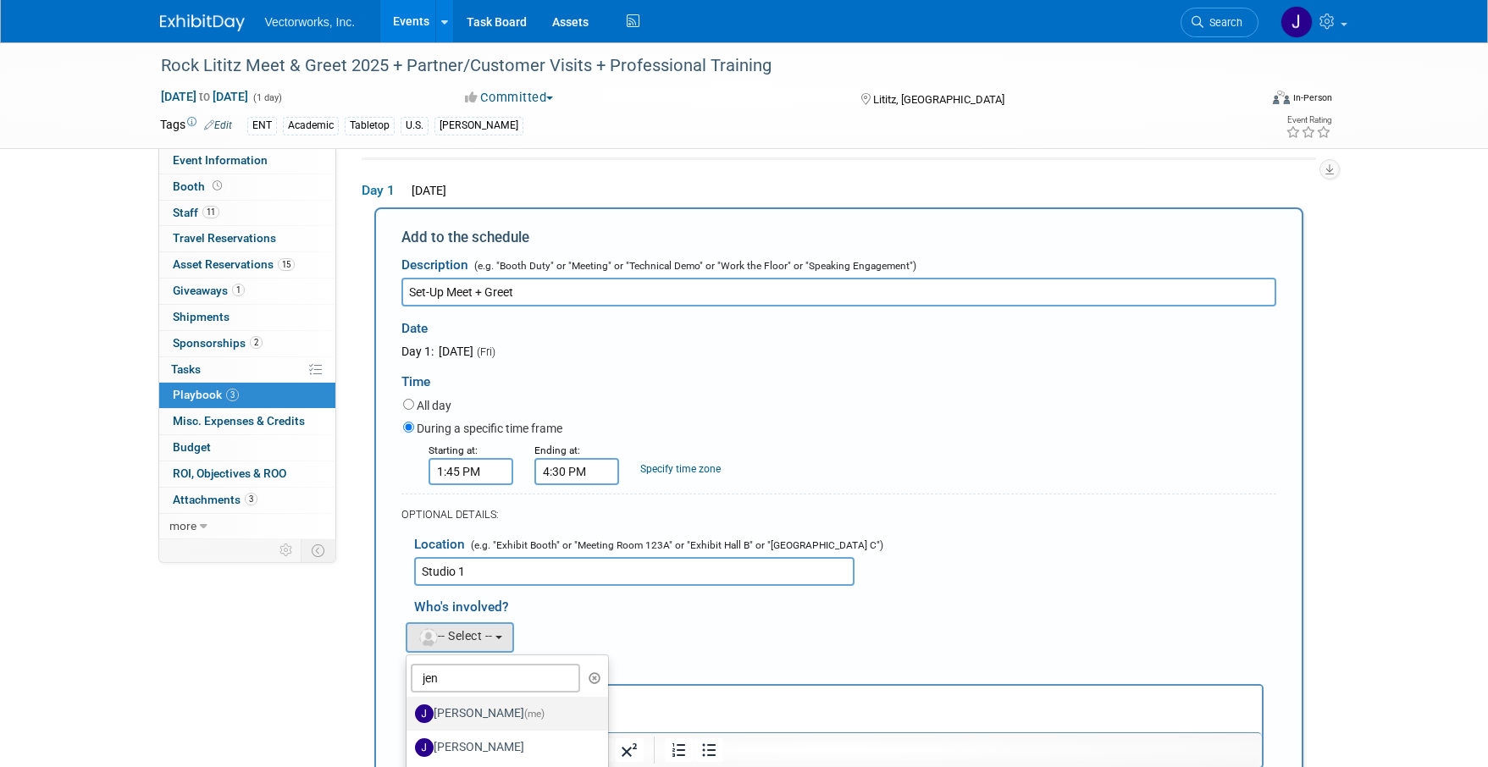
click at [464, 700] on label "Jennifer Hart (me)" at bounding box center [503, 713] width 177 height 27
click at [409, 706] on input "Jennifer Hart (me)" at bounding box center [403, 711] width 11 height 11
select select "0c7187da-b6fd-41f4-b798-5f8918fc97ba"
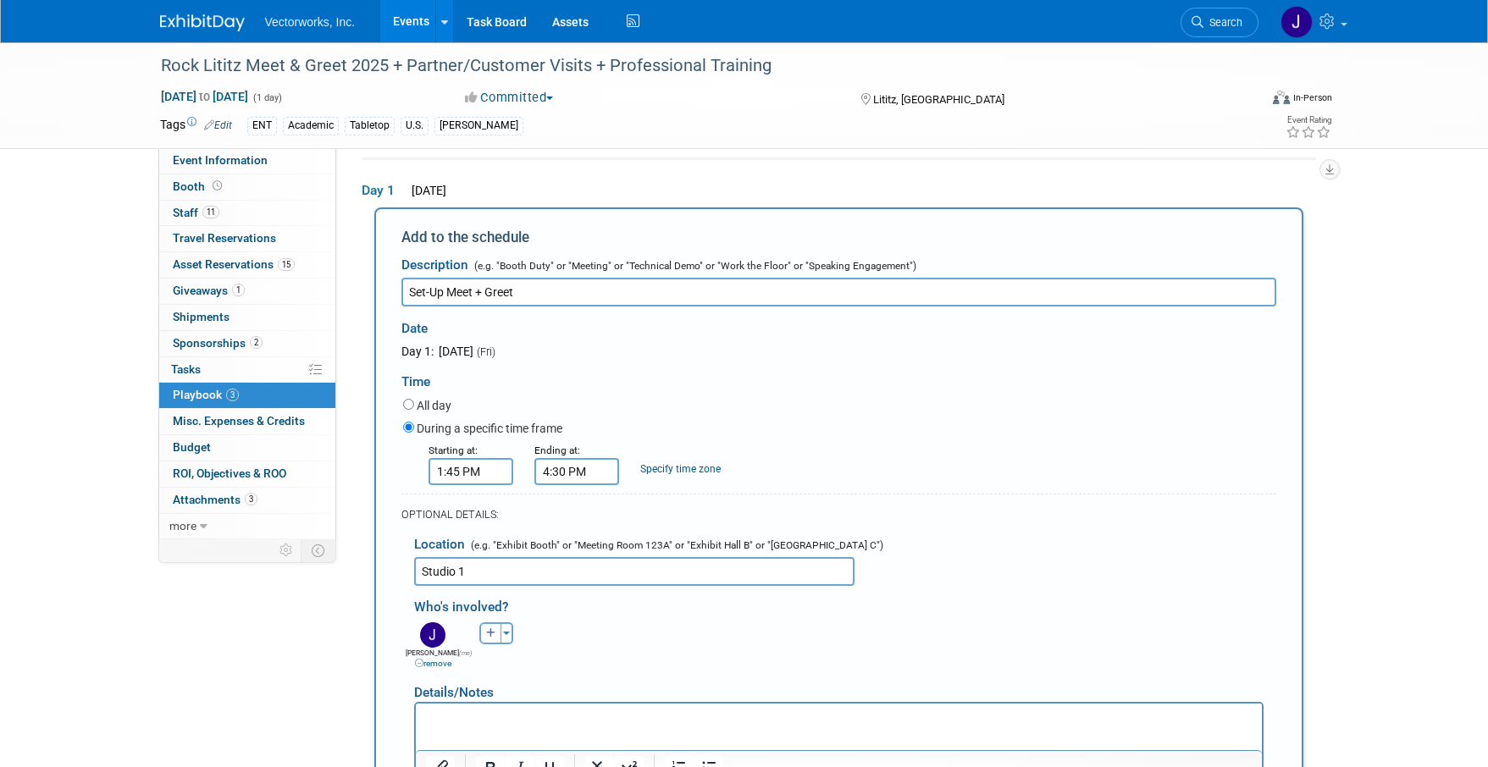
click at [488, 633] on icon "button" at bounding box center [491, 633] width 10 height 10
select select
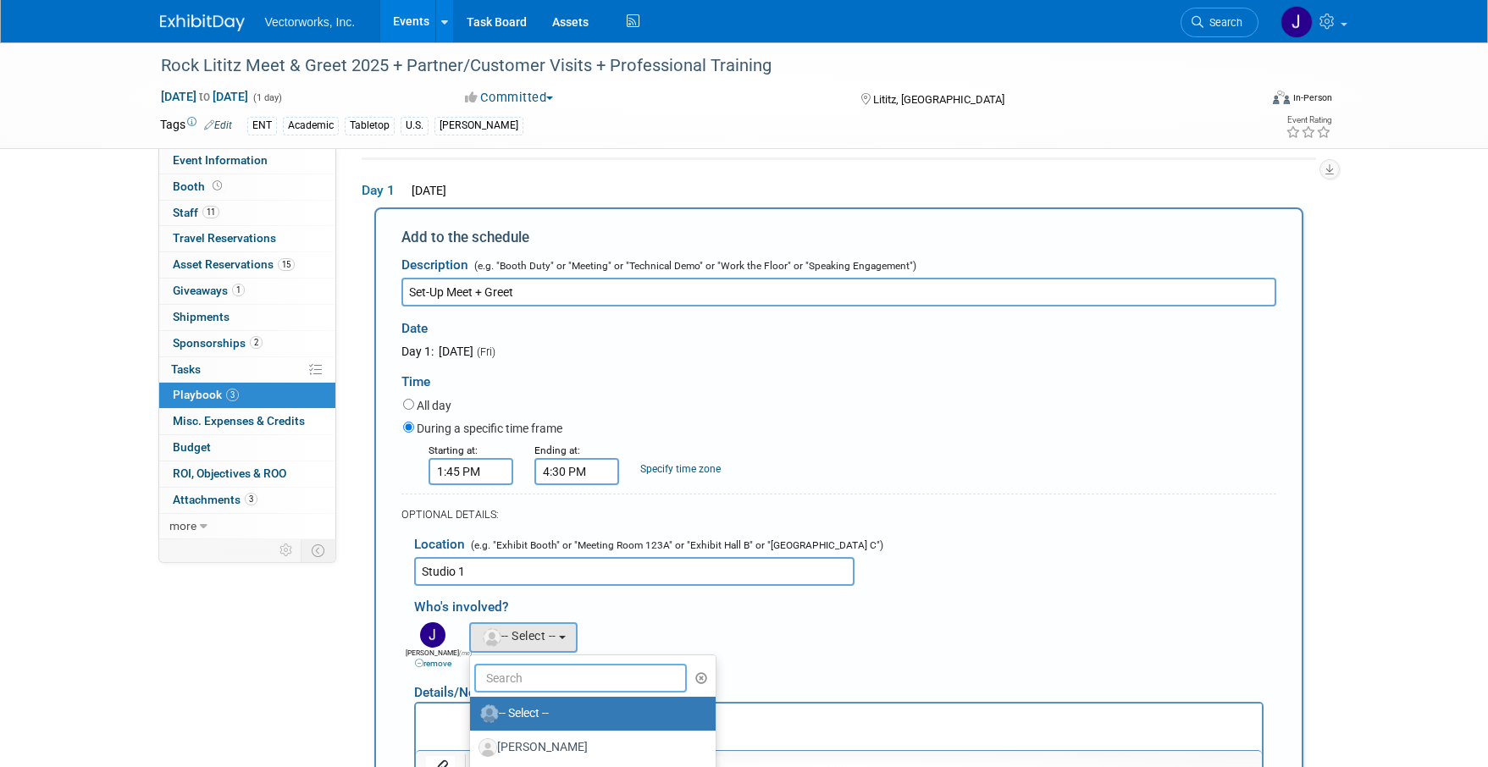
click at [514, 672] on input "text" at bounding box center [580, 678] width 213 height 29
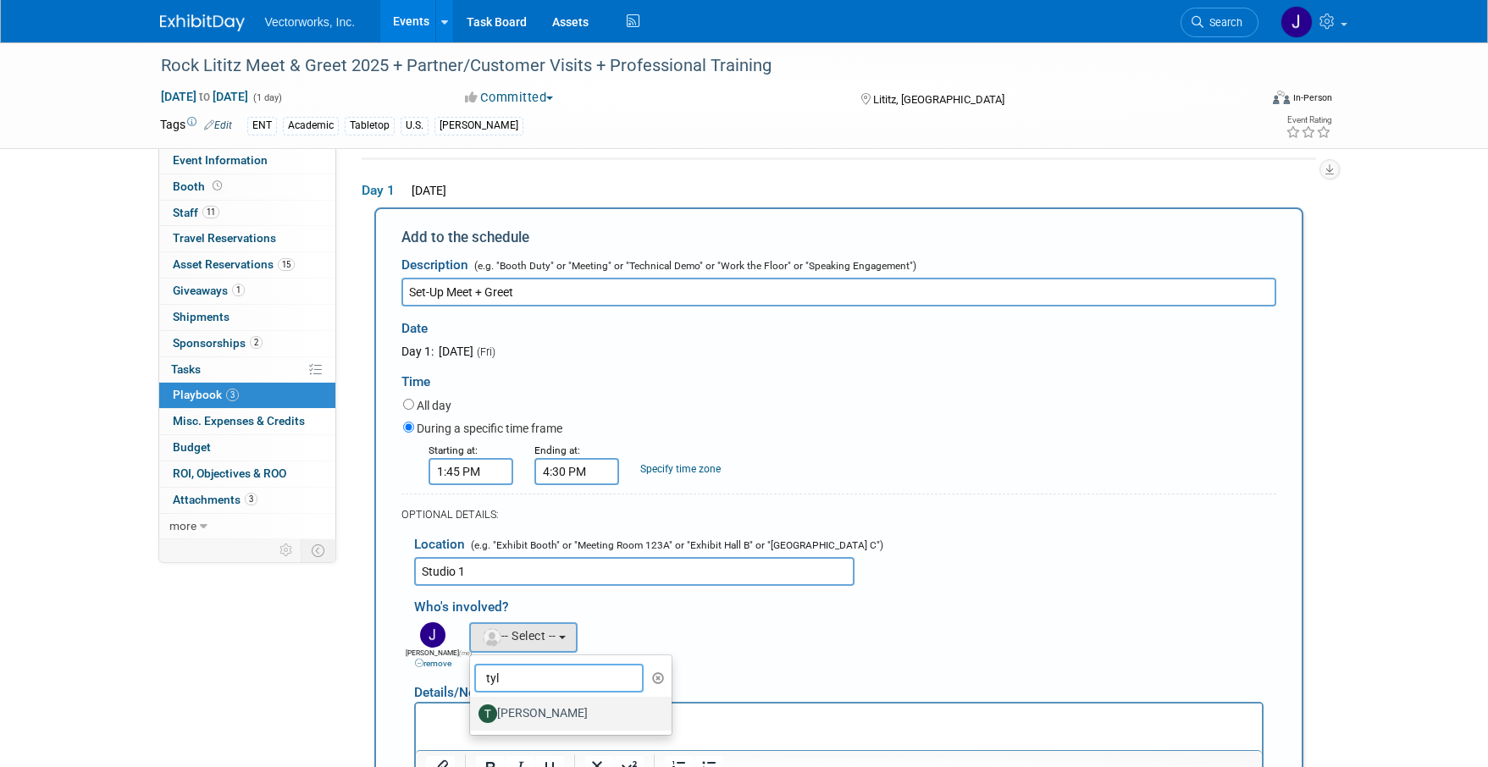
type input "tyl"
click at [545, 716] on label "[PERSON_NAME]" at bounding box center [566, 713] width 177 height 27
click at [473, 716] on input "[PERSON_NAME]" at bounding box center [467, 711] width 11 height 11
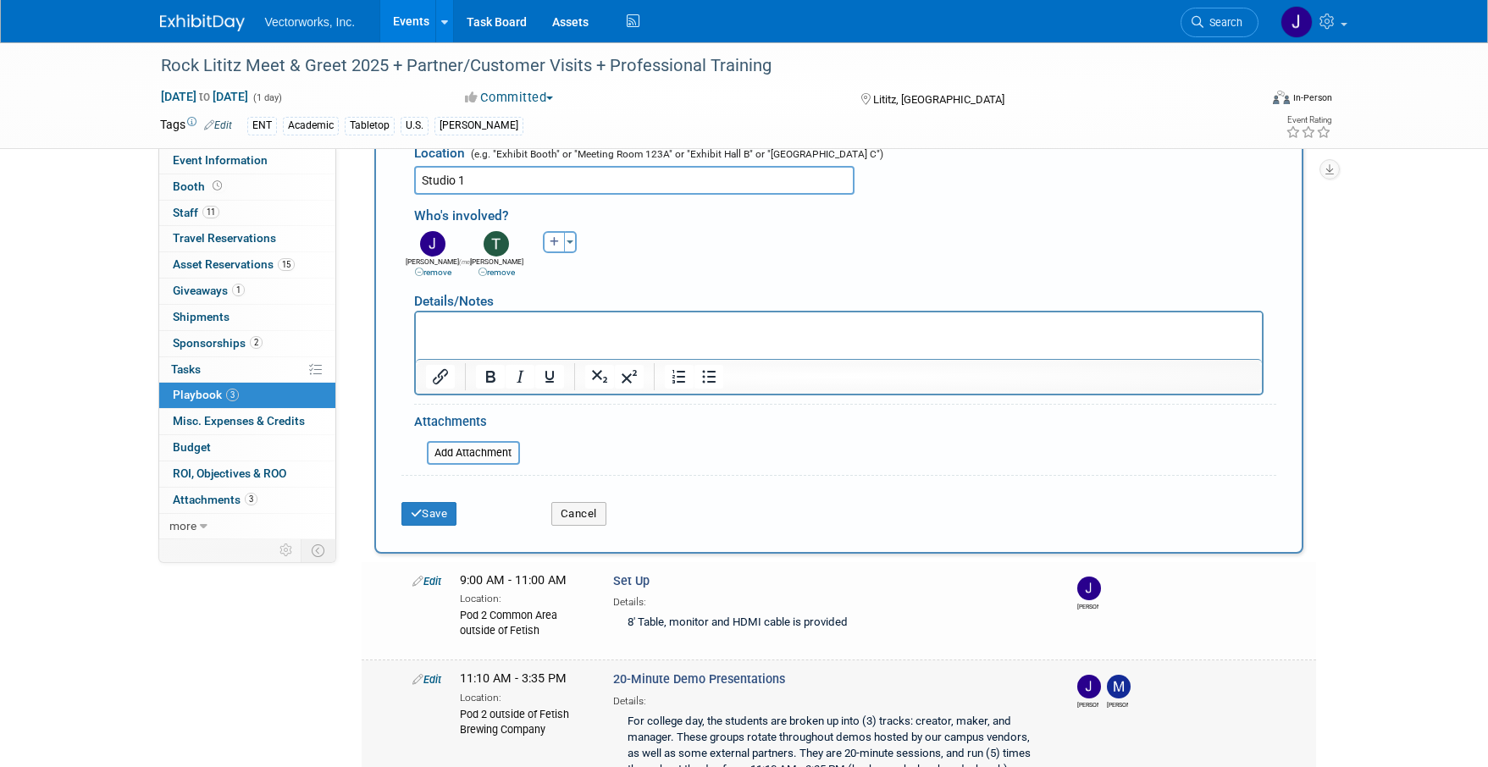
scroll to position [453, 0]
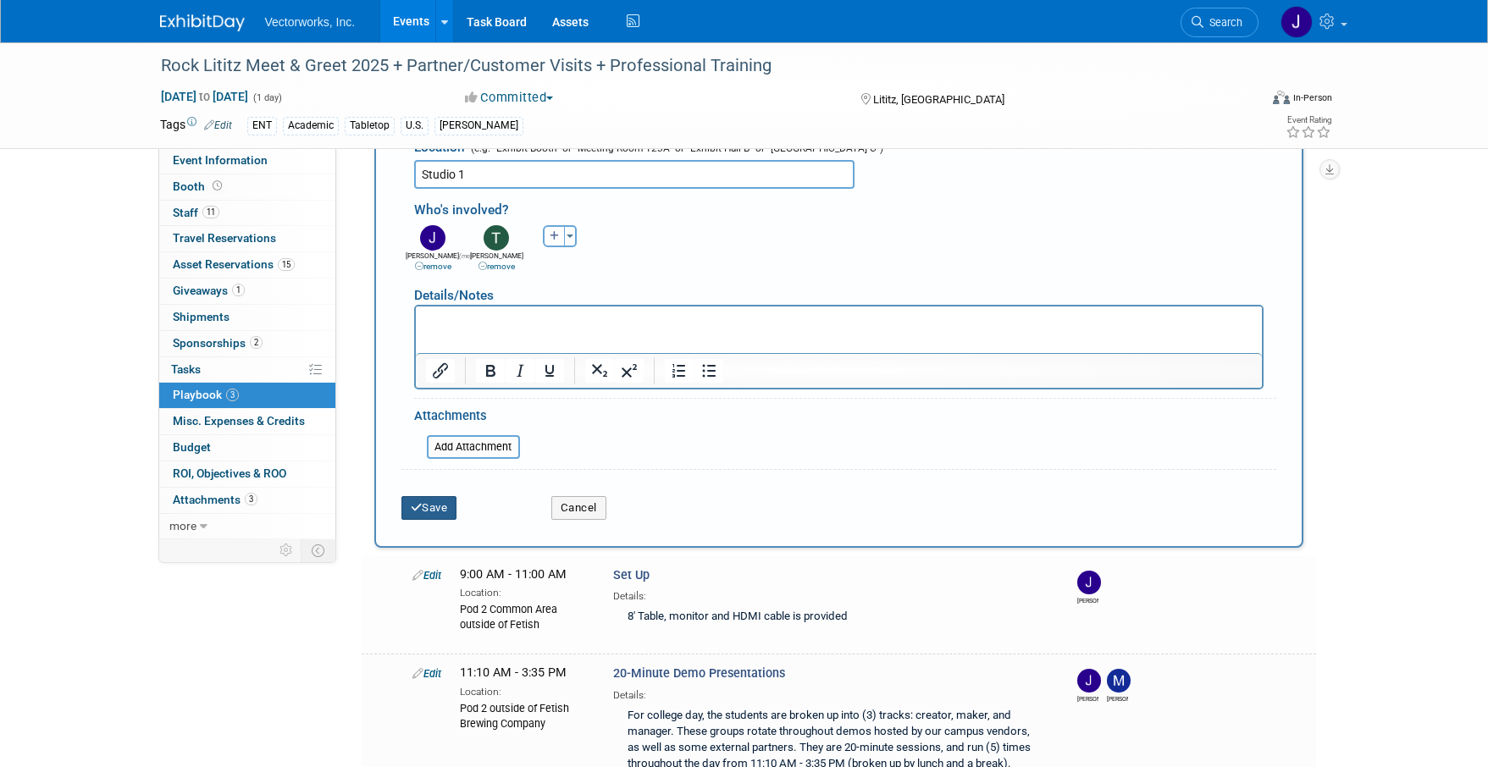
click at [436, 511] on button "Save" at bounding box center [429, 508] width 56 height 24
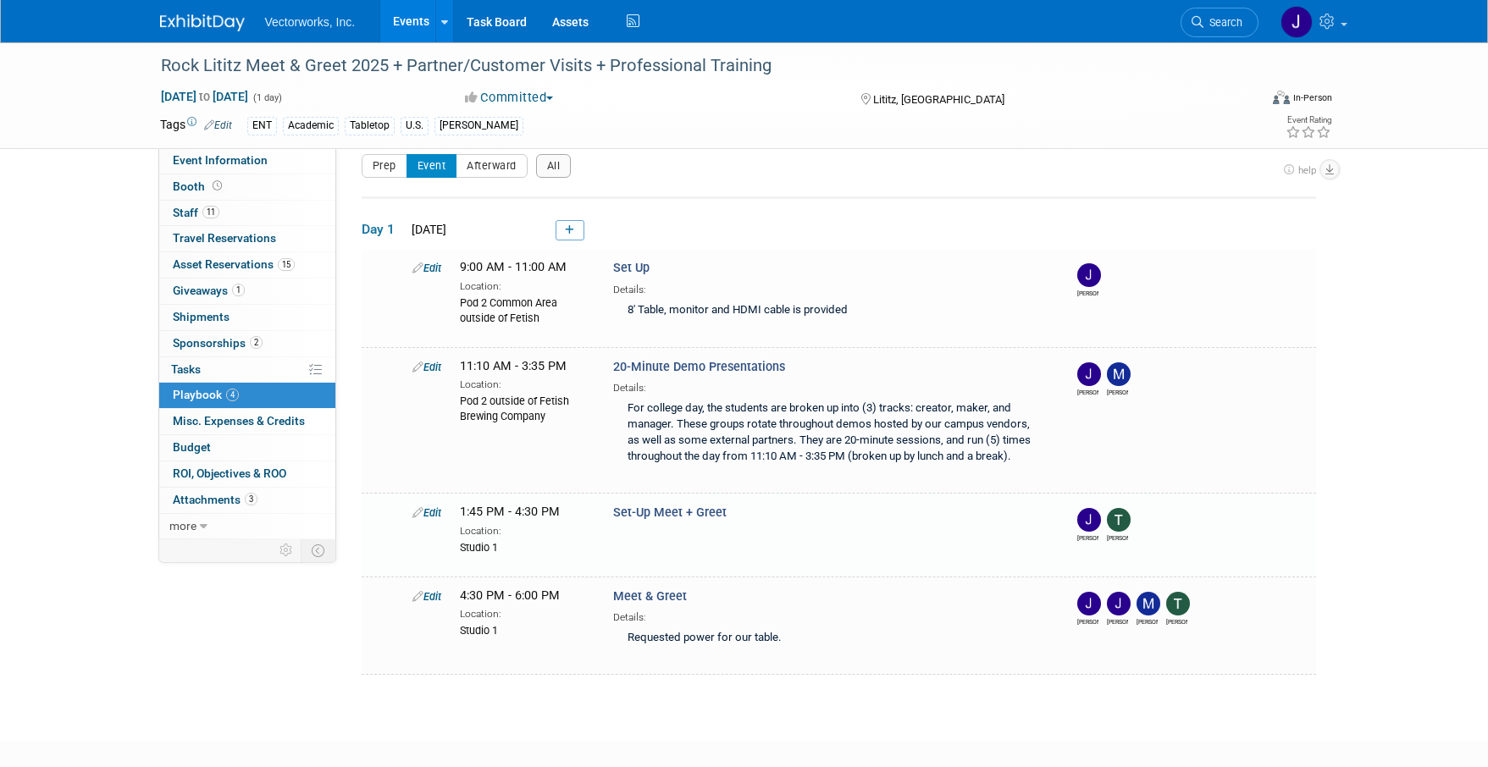
scroll to position [108, 0]
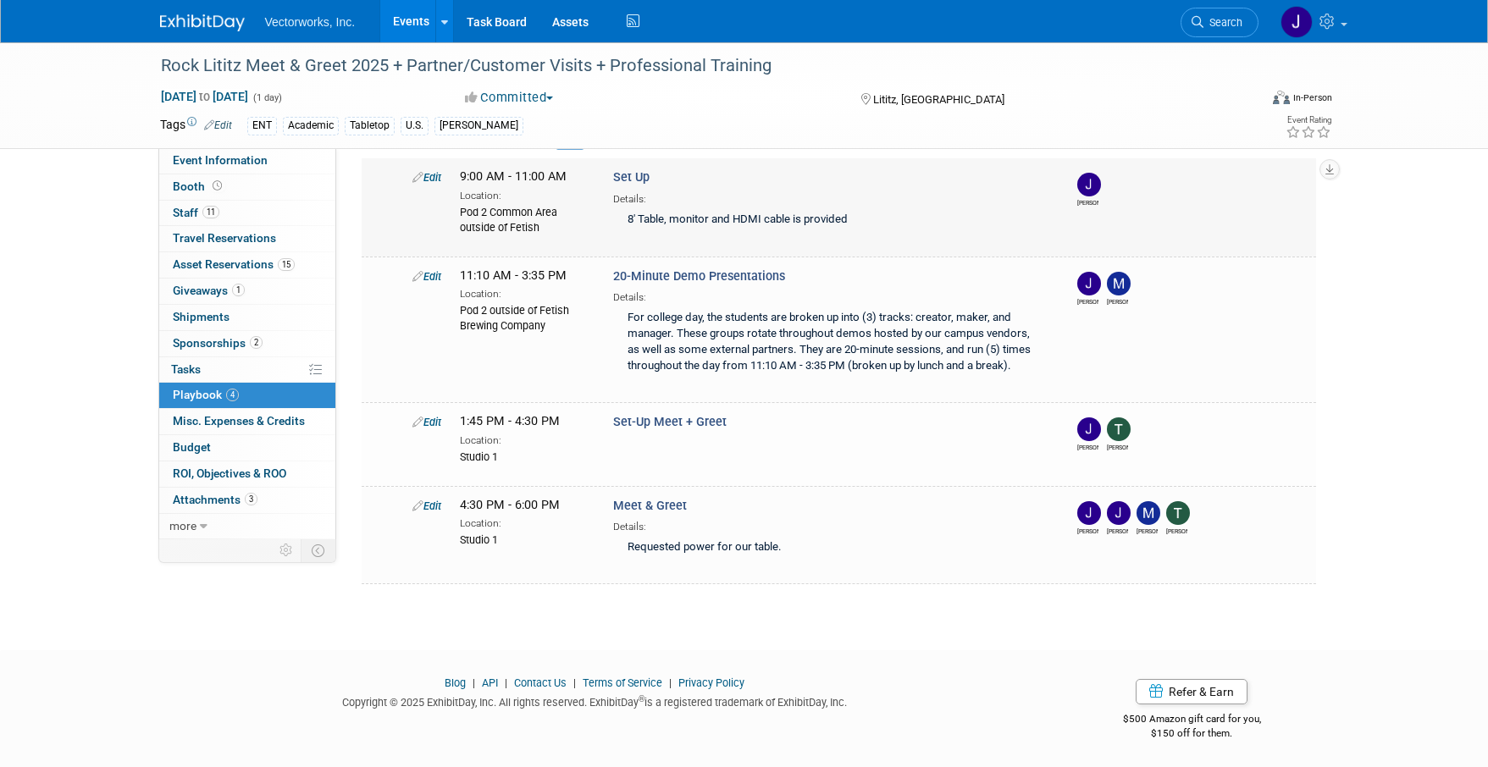
click at [637, 183] on span "Set Up" at bounding box center [631, 177] width 36 height 14
click at [418, 178] on icon at bounding box center [417, 177] width 11 height 11
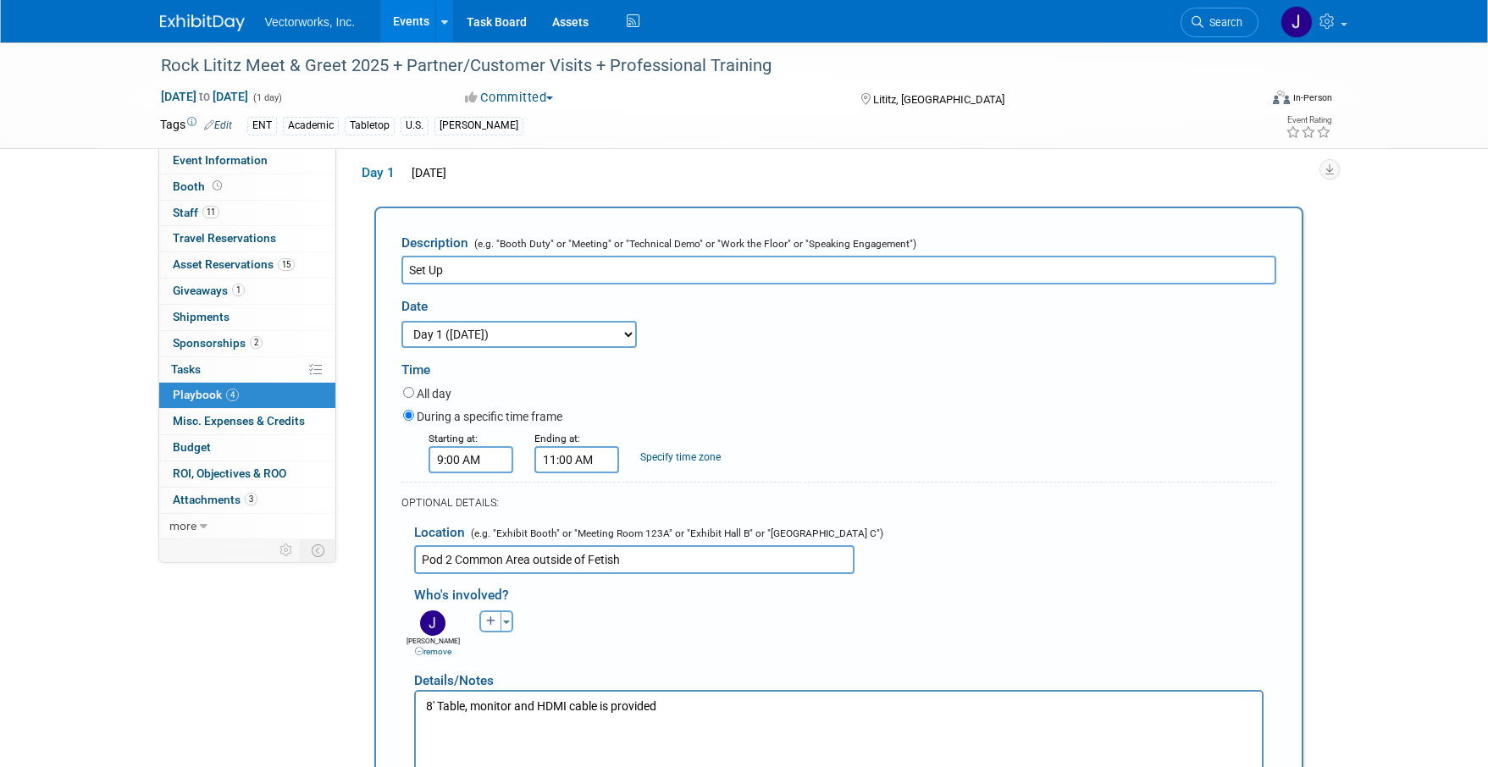
scroll to position [0, 0]
click at [429, 271] on input "Set Up" at bounding box center [838, 270] width 875 height 29
click at [549, 271] on input "Set-Up" at bounding box center [838, 270] width 875 height 29
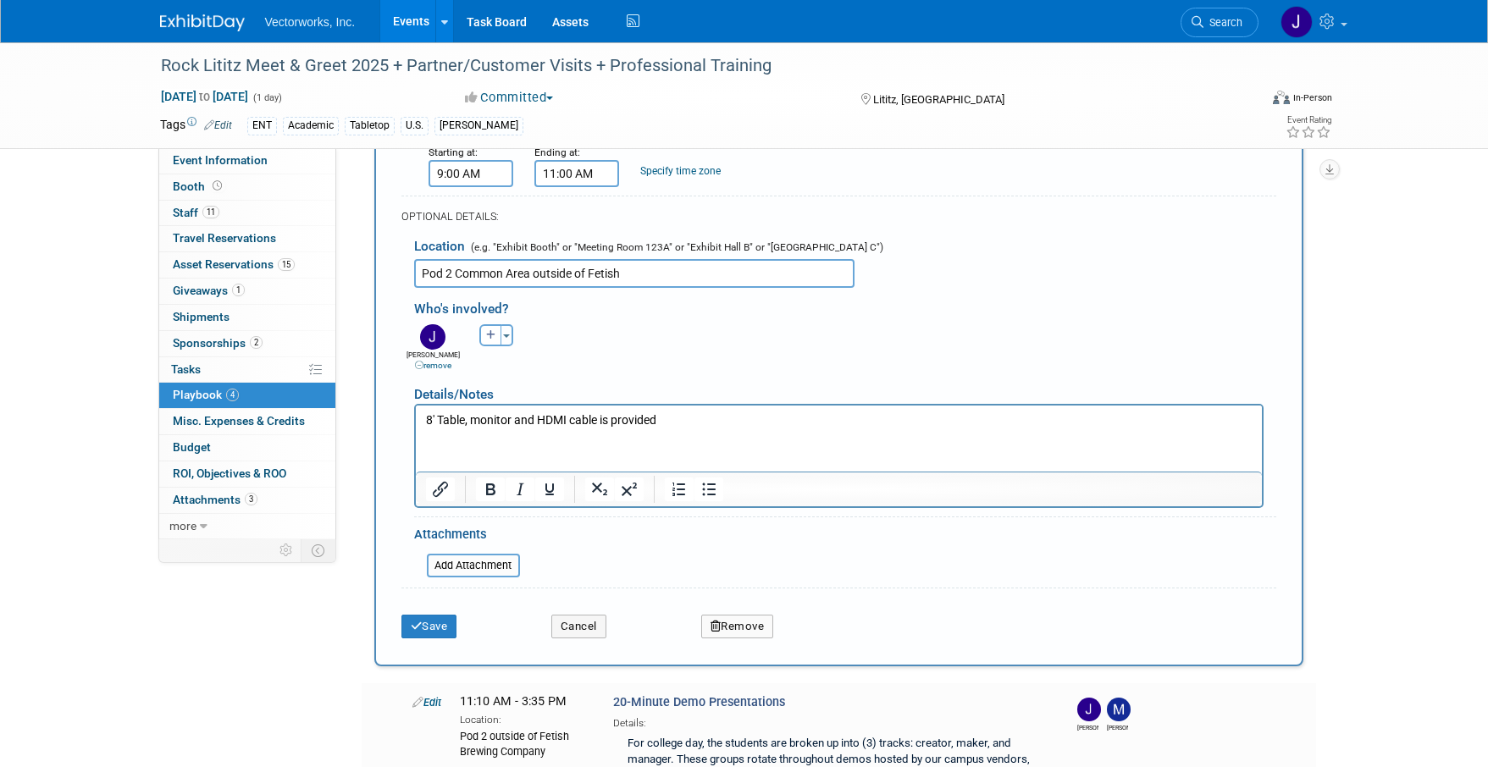
scroll to position [481, 0]
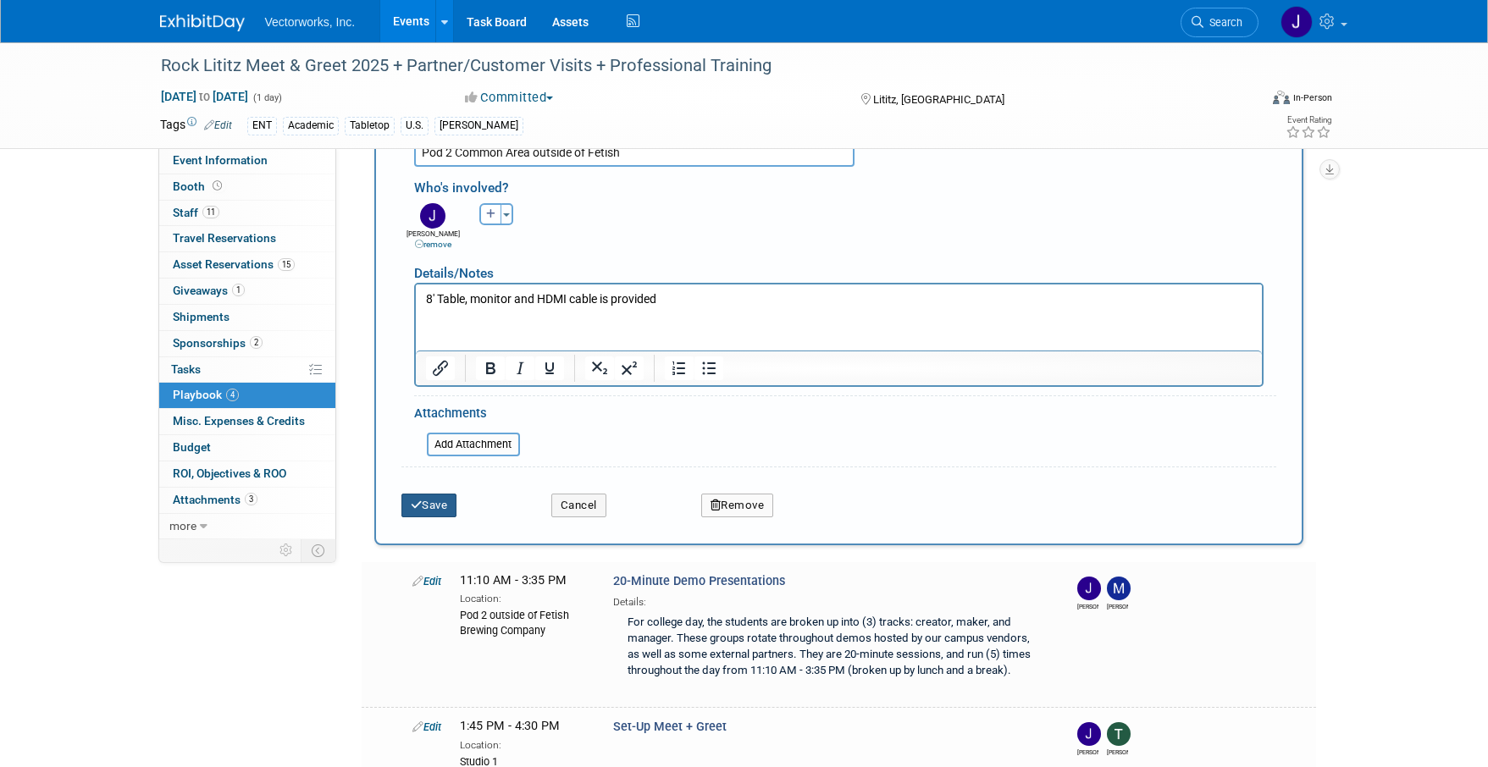
type input "Set-Up Demos"
click at [438, 510] on button "Save" at bounding box center [429, 506] width 56 height 24
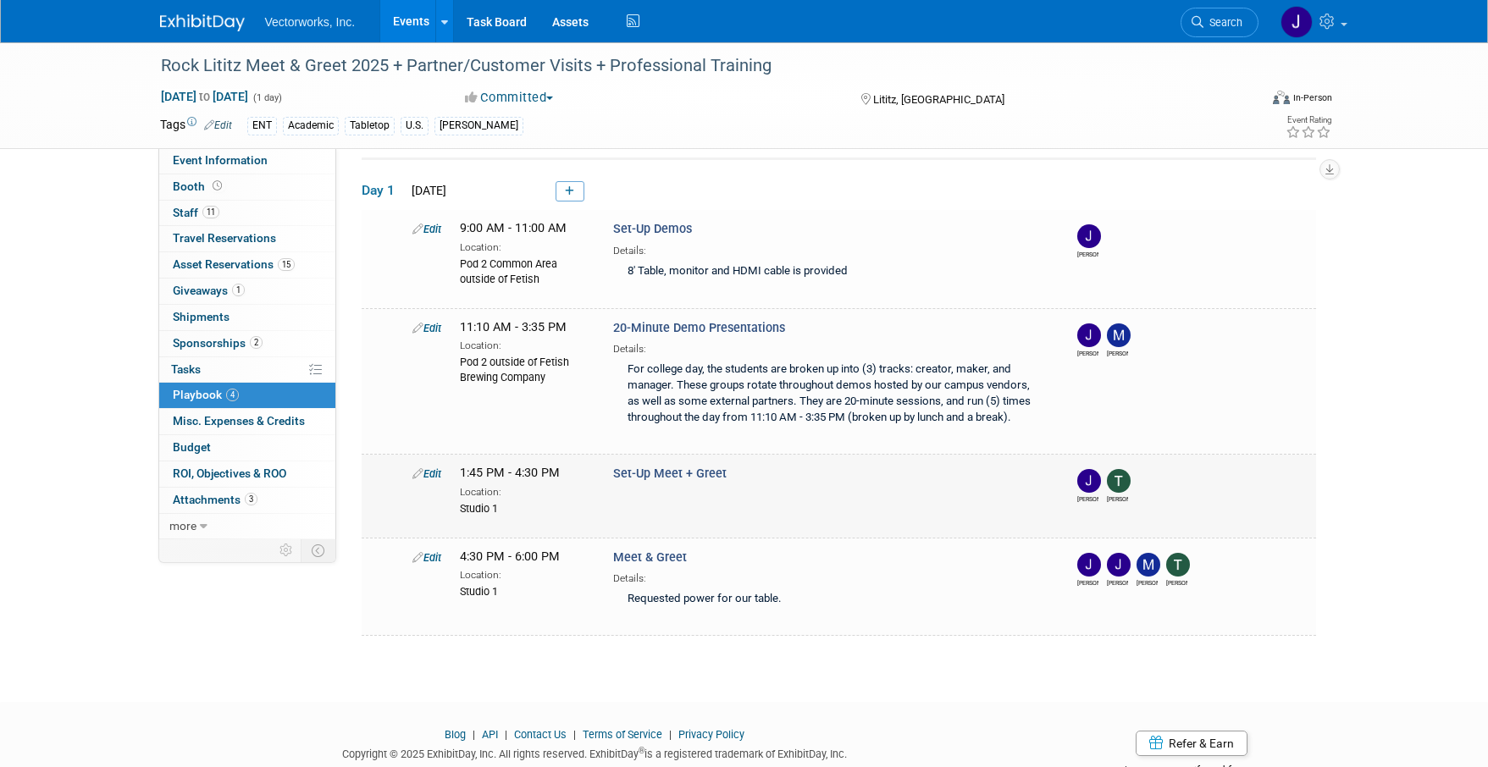
scroll to position [17, 0]
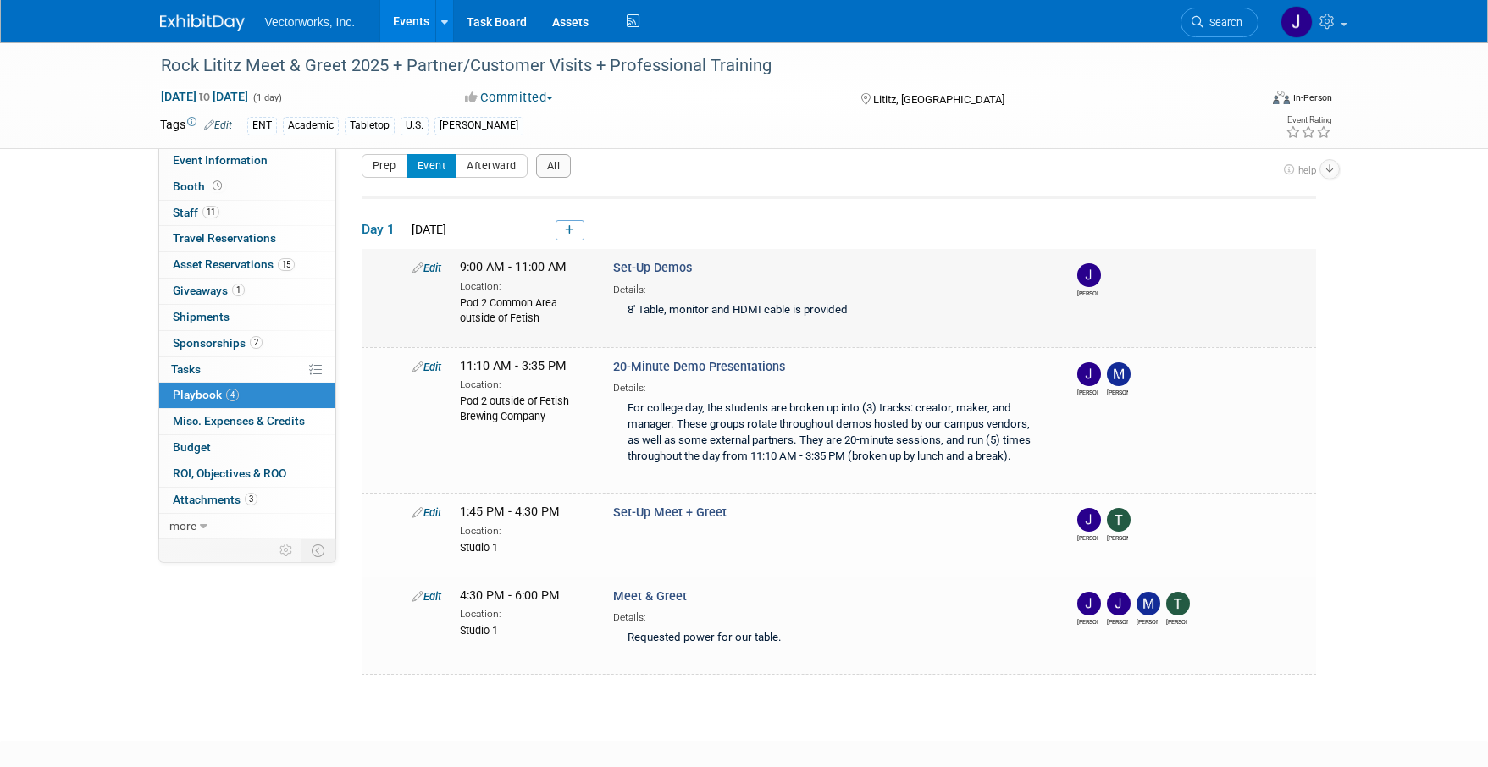
click at [420, 263] on icon at bounding box center [417, 268] width 11 height 11
select select "3296e1e7-db58-40b9-83bc-758bcd3264d5"
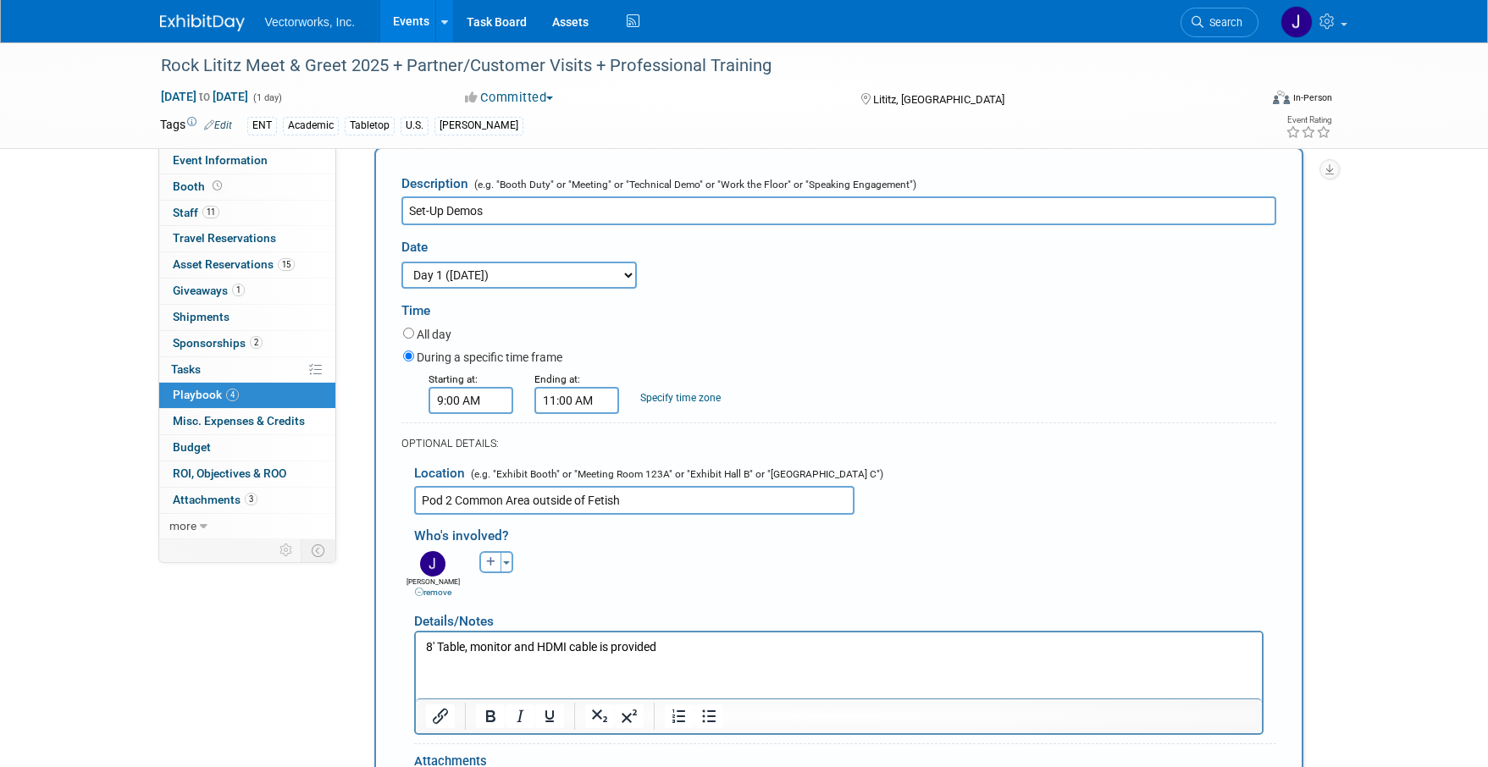
scroll to position [134, 0]
click at [495, 561] on icon "button" at bounding box center [491, 561] width 10 height 10
select select
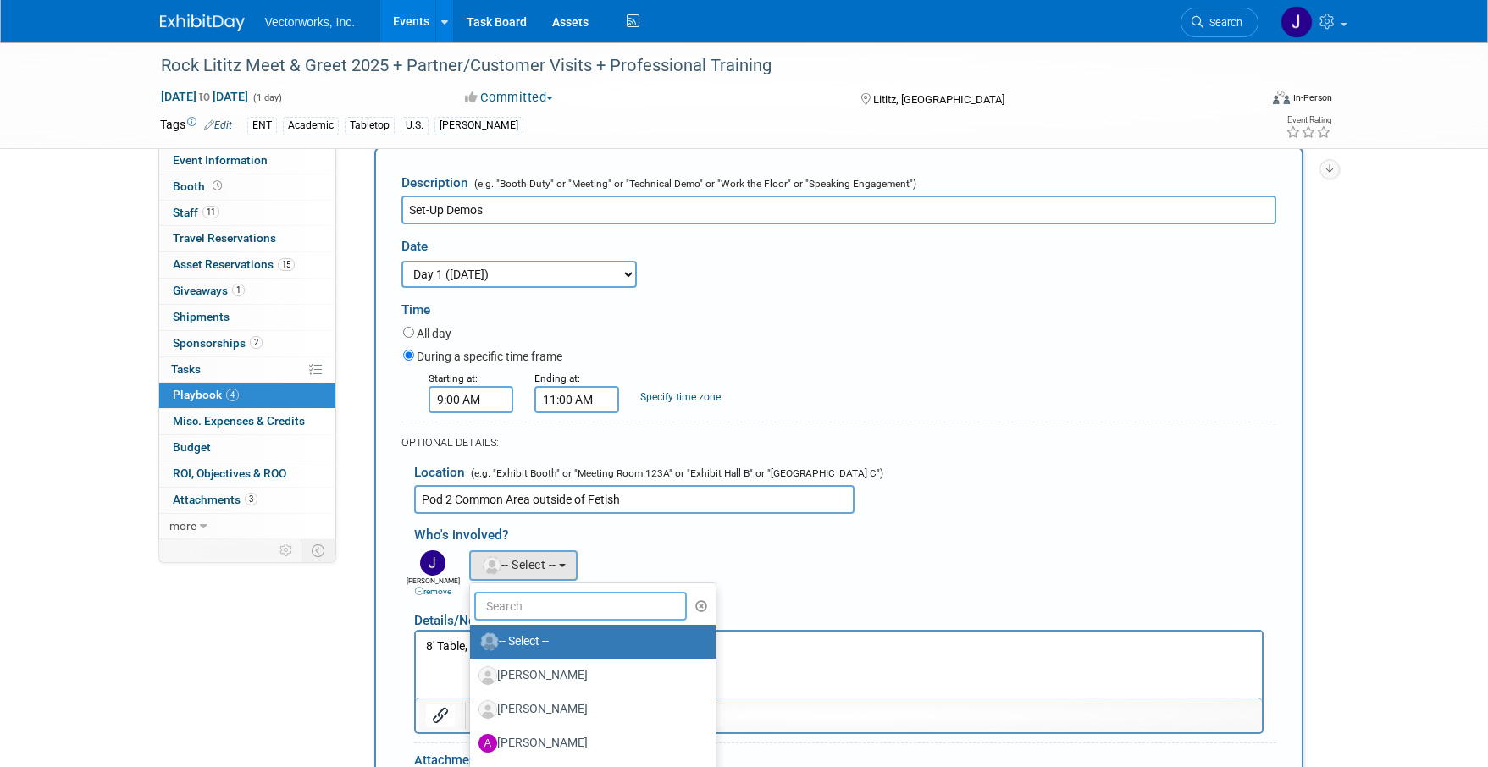
click at [563, 603] on input "text" at bounding box center [580, 606] width 213 height 29
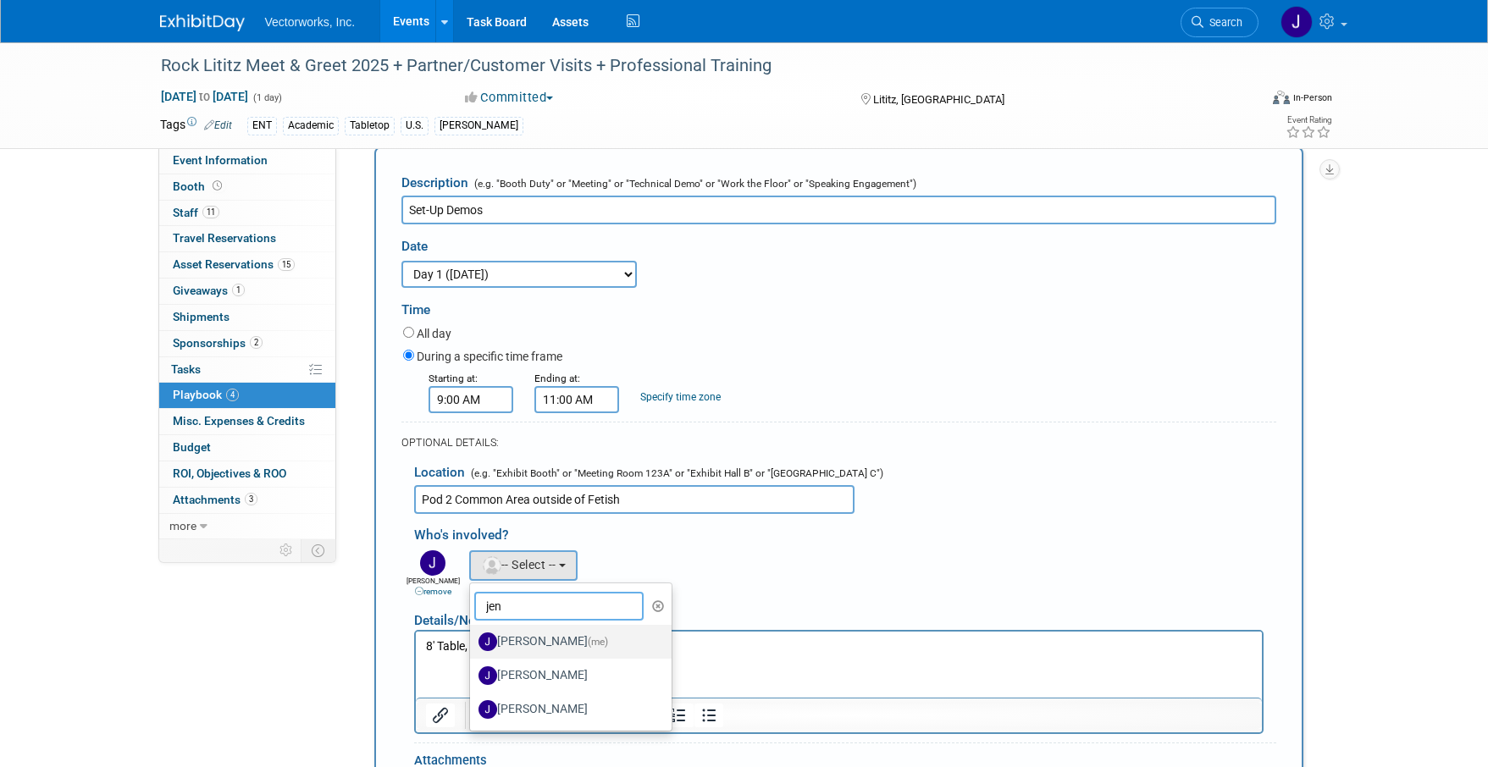
type input "jen"
click at [599, 645] on label "Jennifer Hart (me)" at bounding box center [566, 641] width 177 height 27
click at [473, 645] on input "Jennifer Hart (me)" at bounding box center [467, 639] width 11 height 11
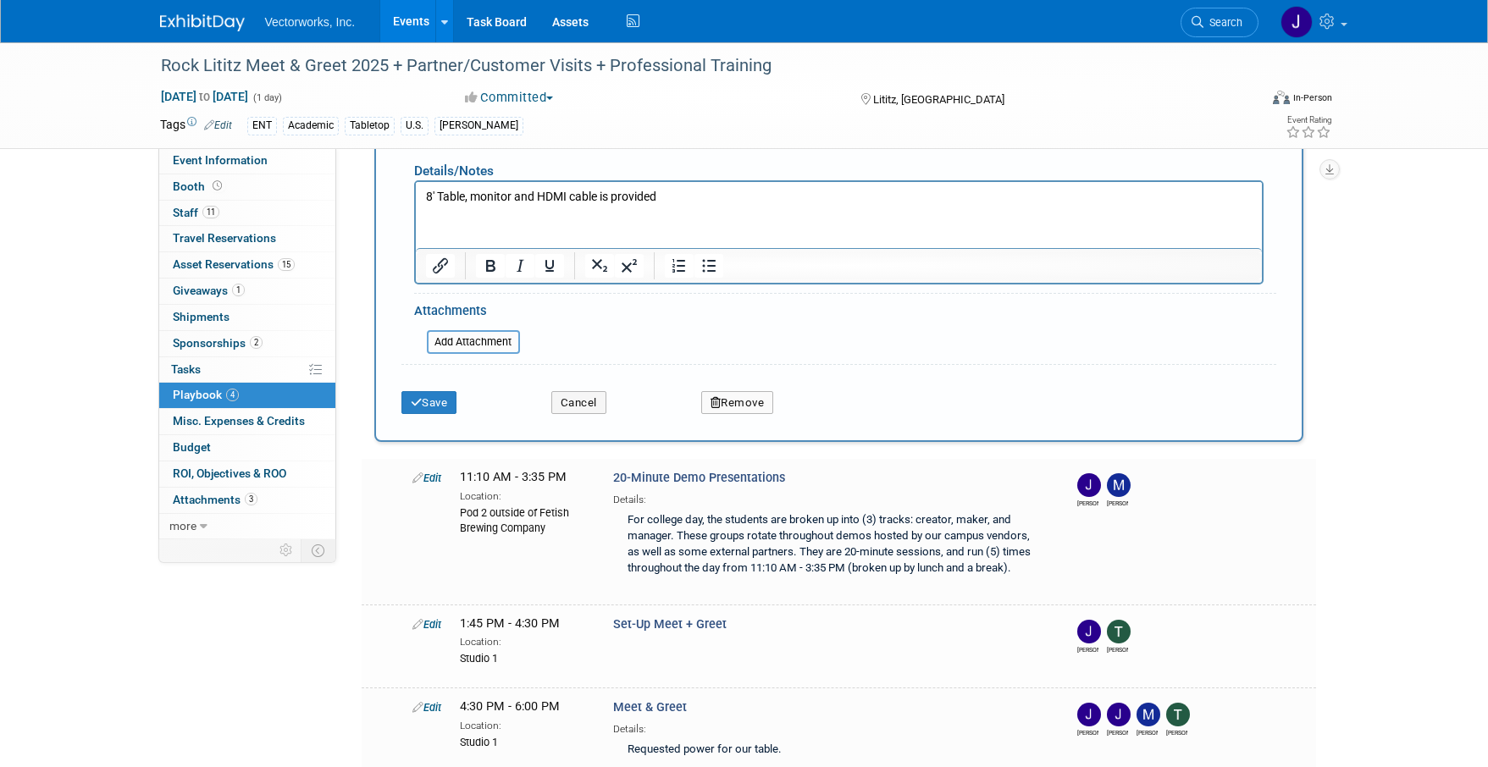
scroll to position [779, 0]
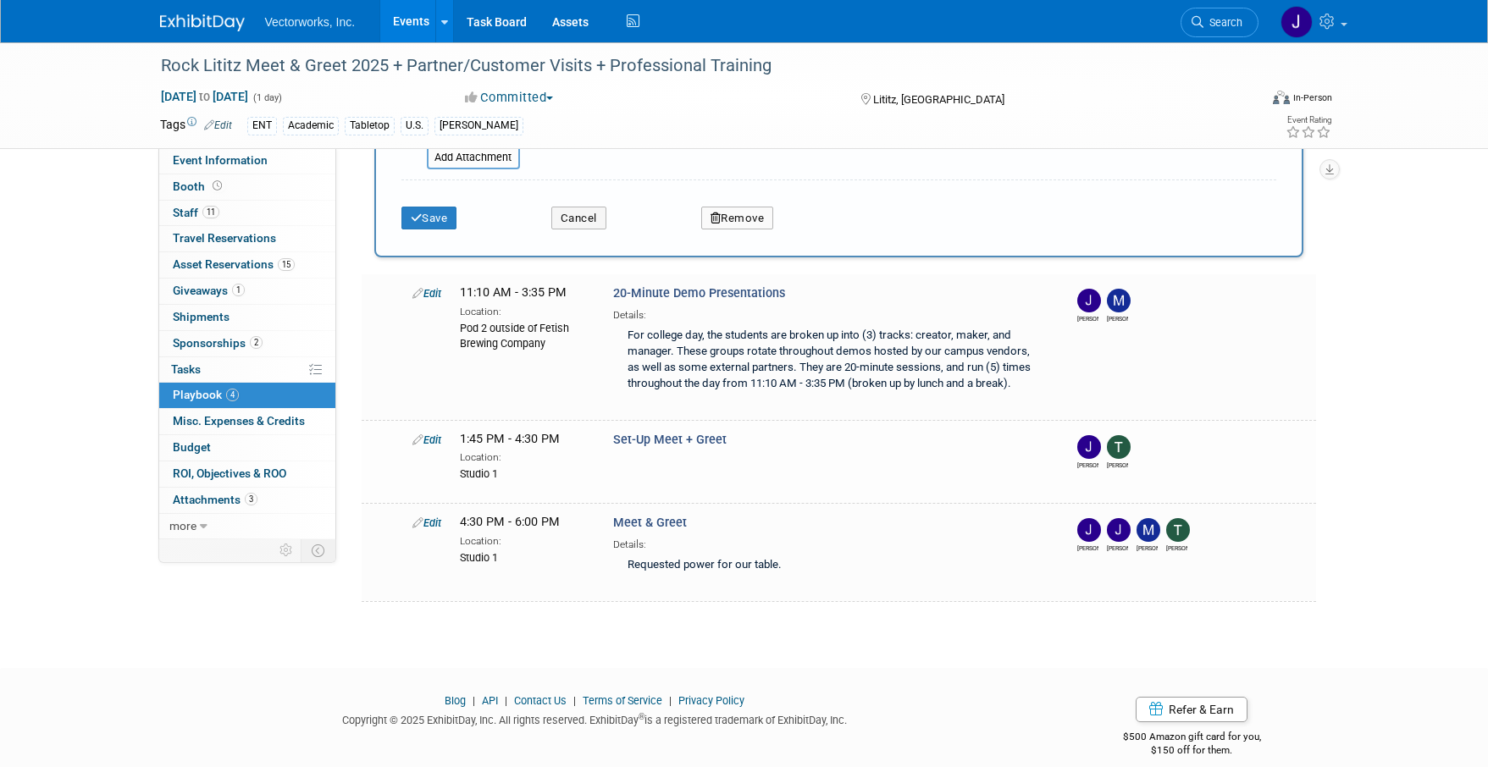
click at [446, 196] on div "Save" at bounding box center [464, 213] width 150 height 35
click at [446, 212] on button "Save" at bounding box center [429, 219] width 56 height 24
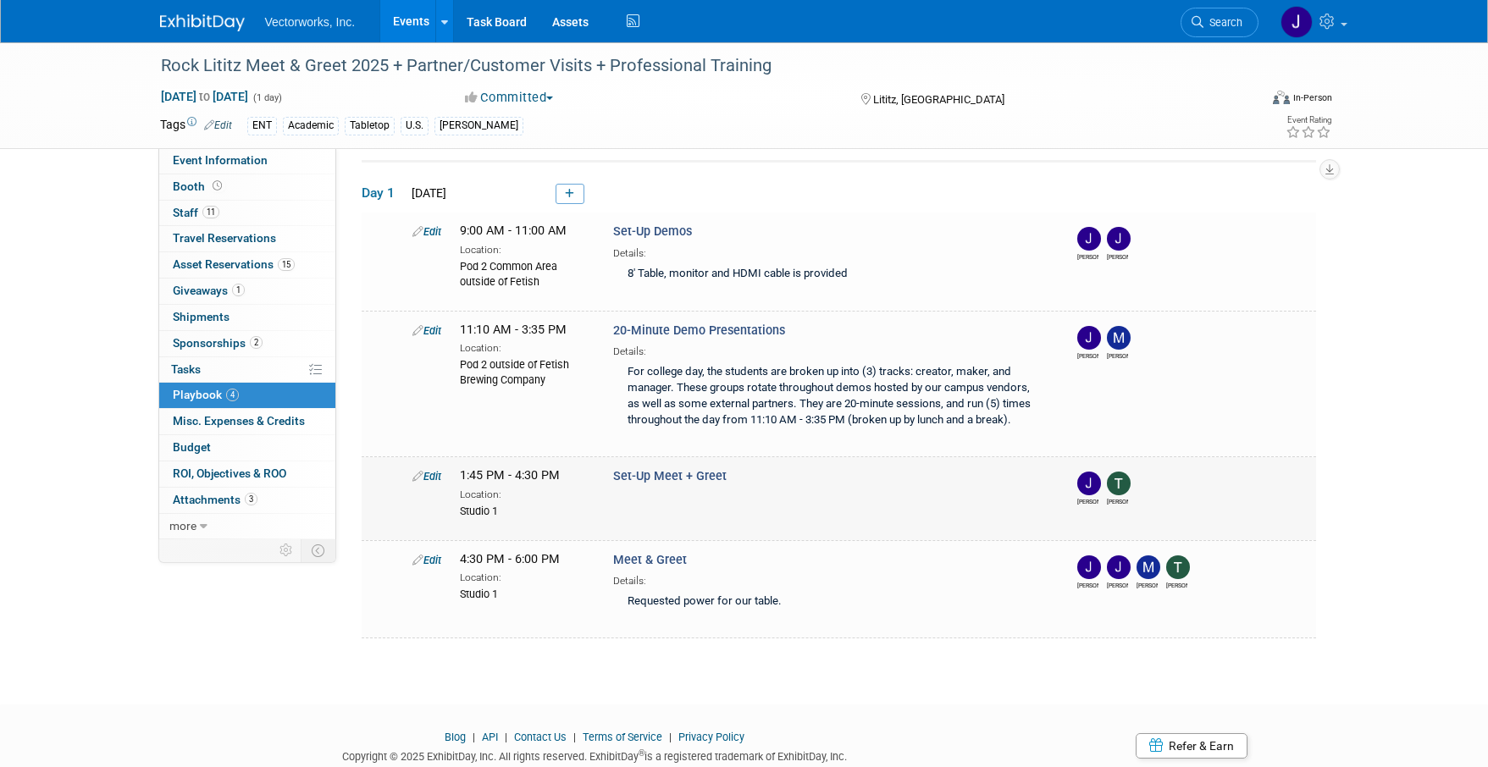
scroll to position [0, 0]
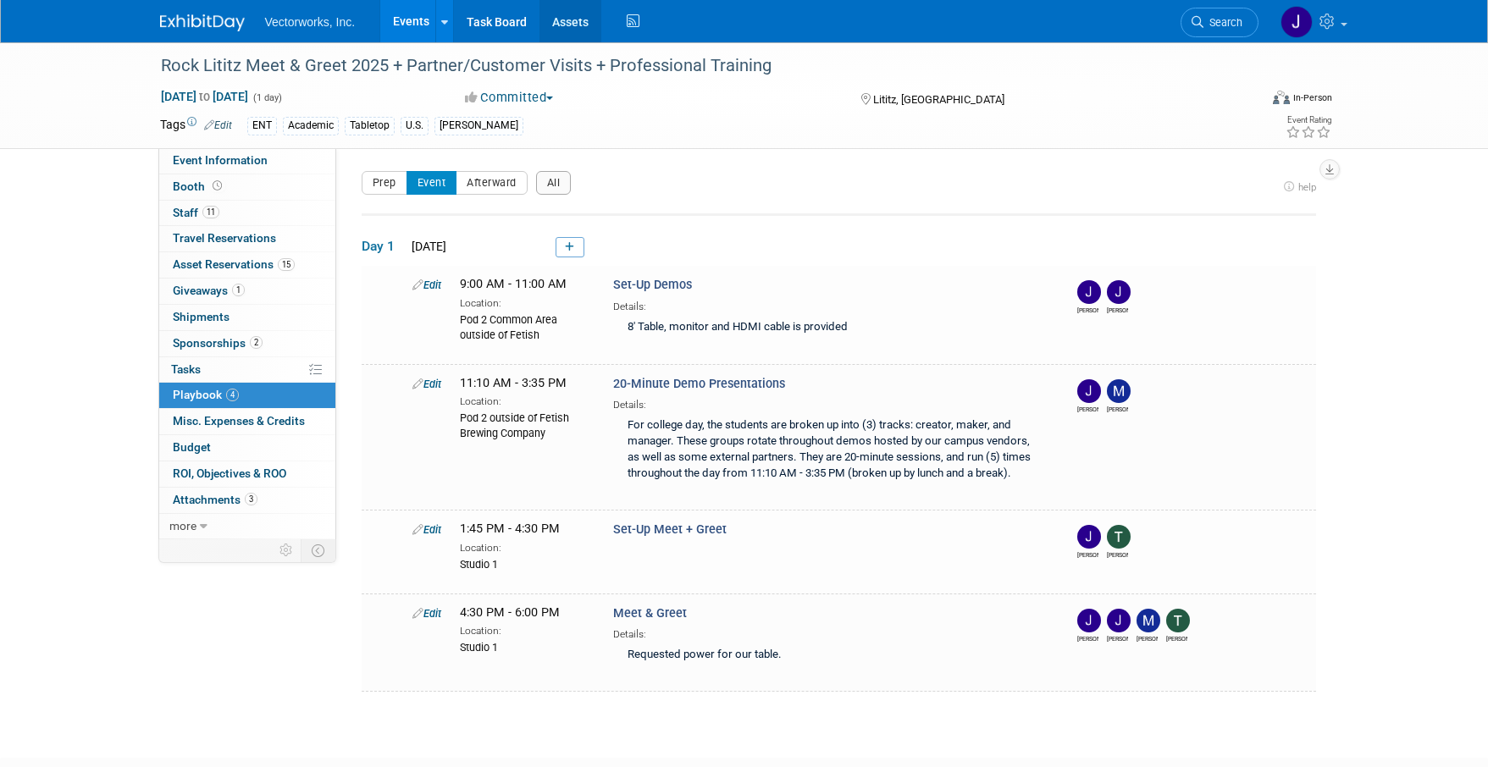
click at [561, 26] on link "Assets" at bounding box center [570, 21] width 62 height 42
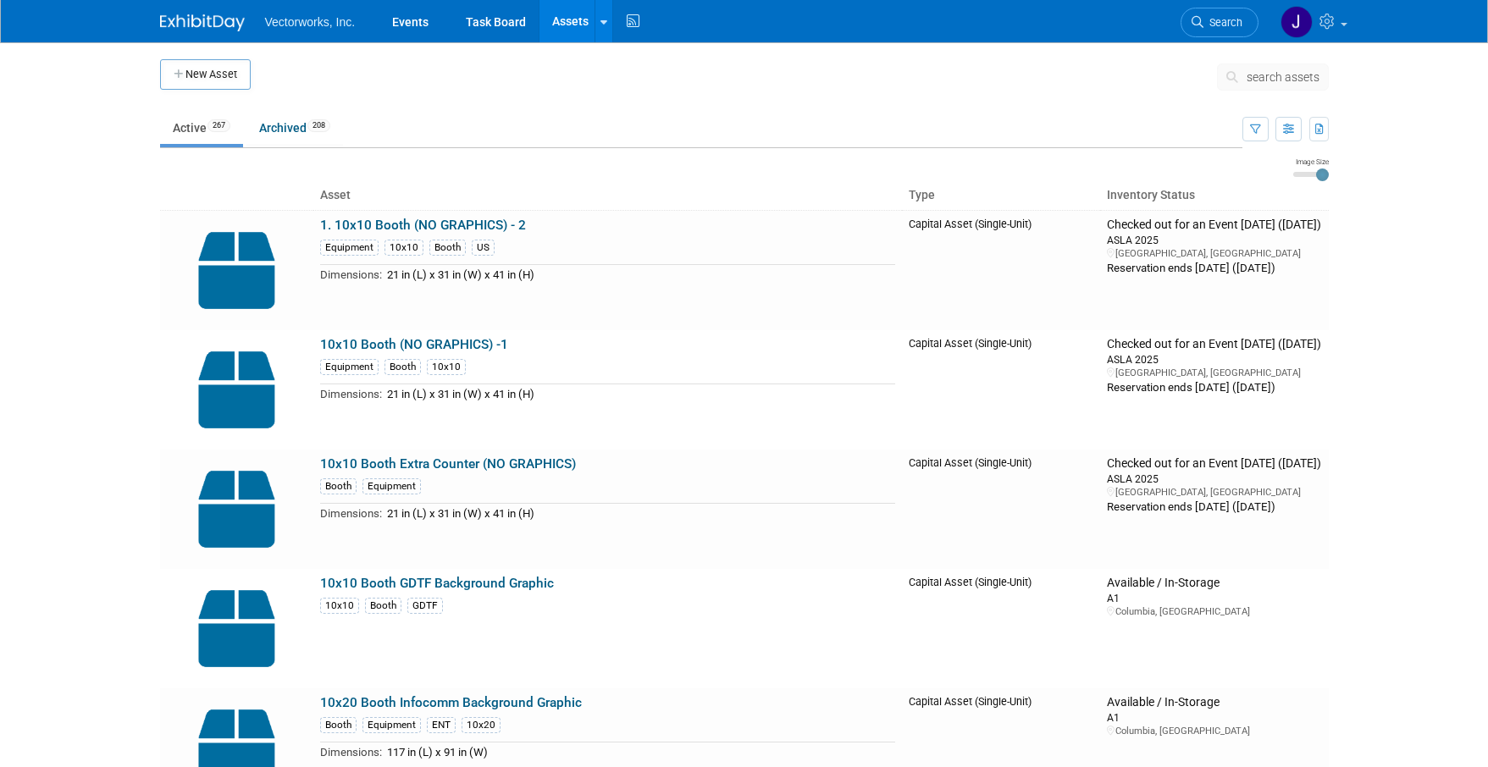
click at [1277, 75] on span "search assets" at bounding box center [1283, 77] width 73 height 14
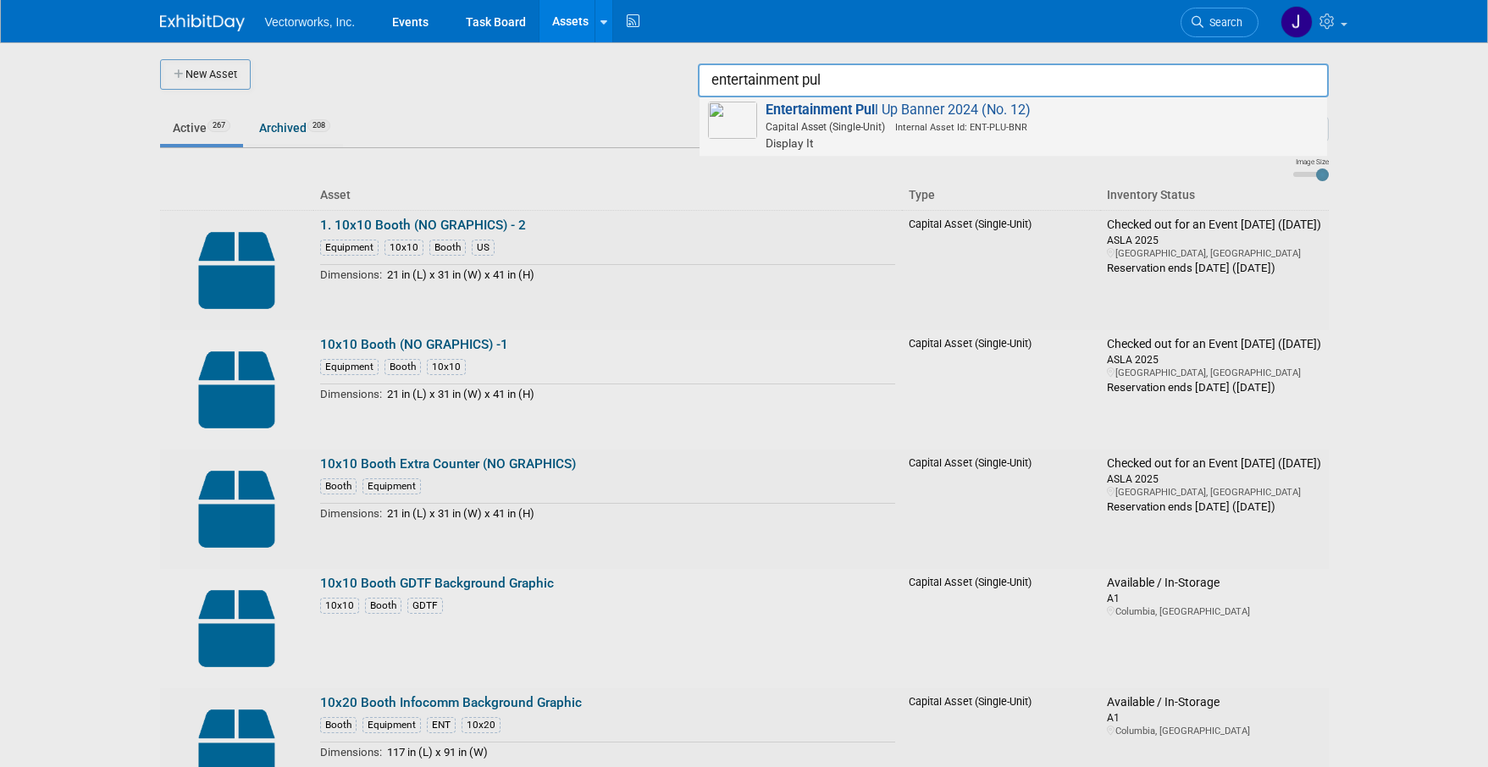
click at [909, 118] on span "Entertainment Pul l Up Banner 2024 (No. 12) Capital Asset (Single-Unit) Interna…" at bounding box center [1013, 127] width 611 height 50
type input "Entertainment Pull Up Banner 2024 (No. 12)"
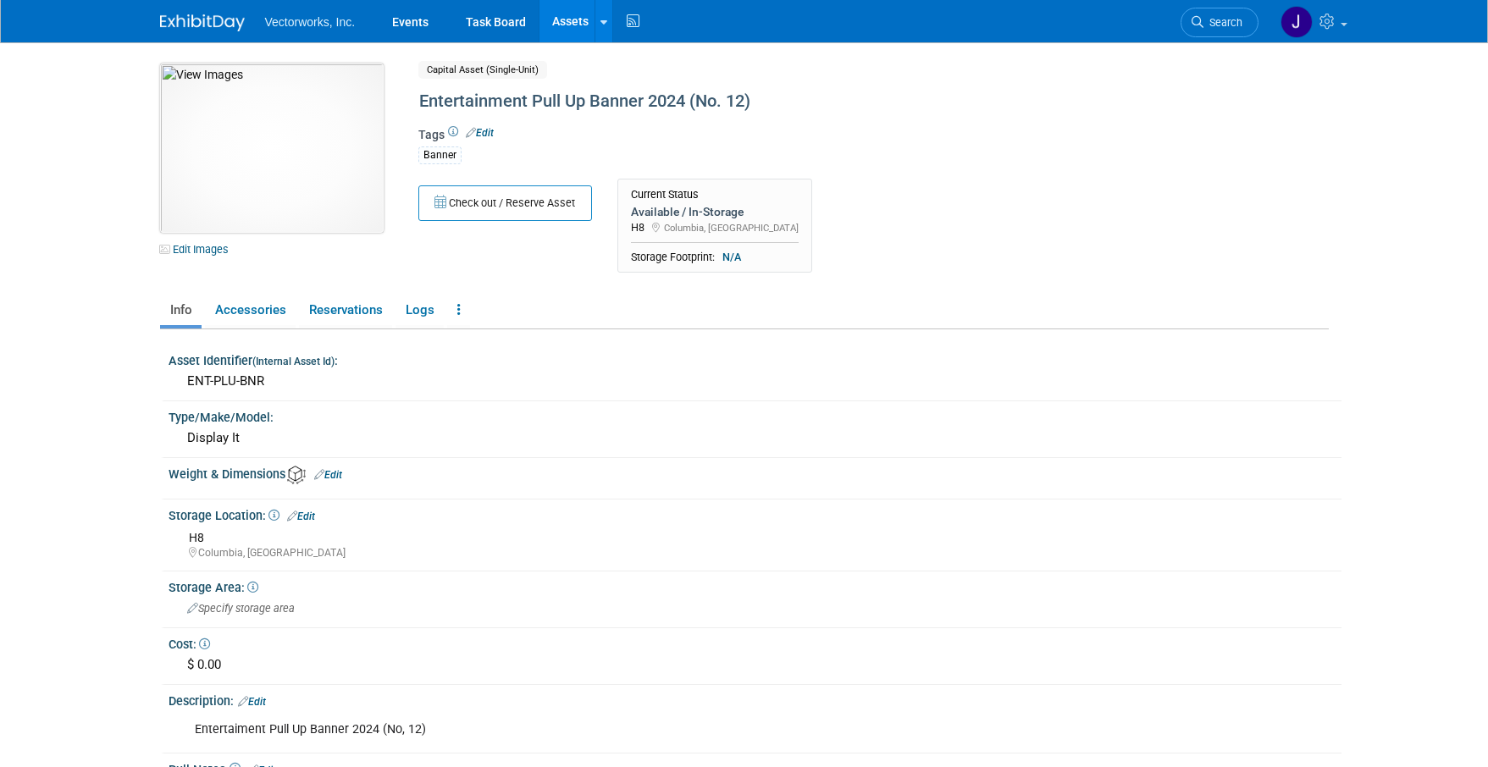
click at [278, 147] on img at bounding box center [272, 148] width 224 height 169
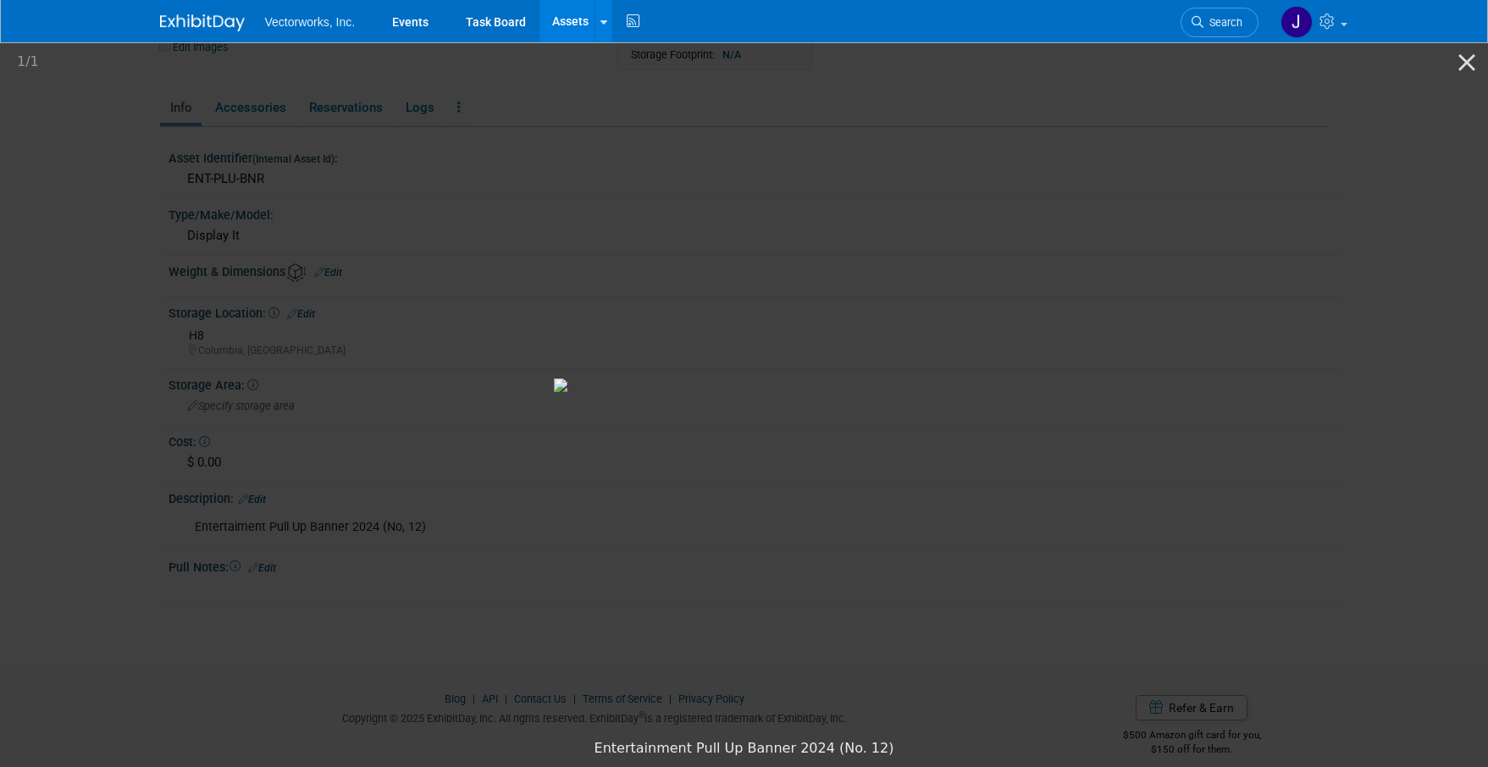
scroll to position [177, 0]
click at [1468, 69] on button "Close gallery" at bounding box center [1467, 62] width 42 height 40
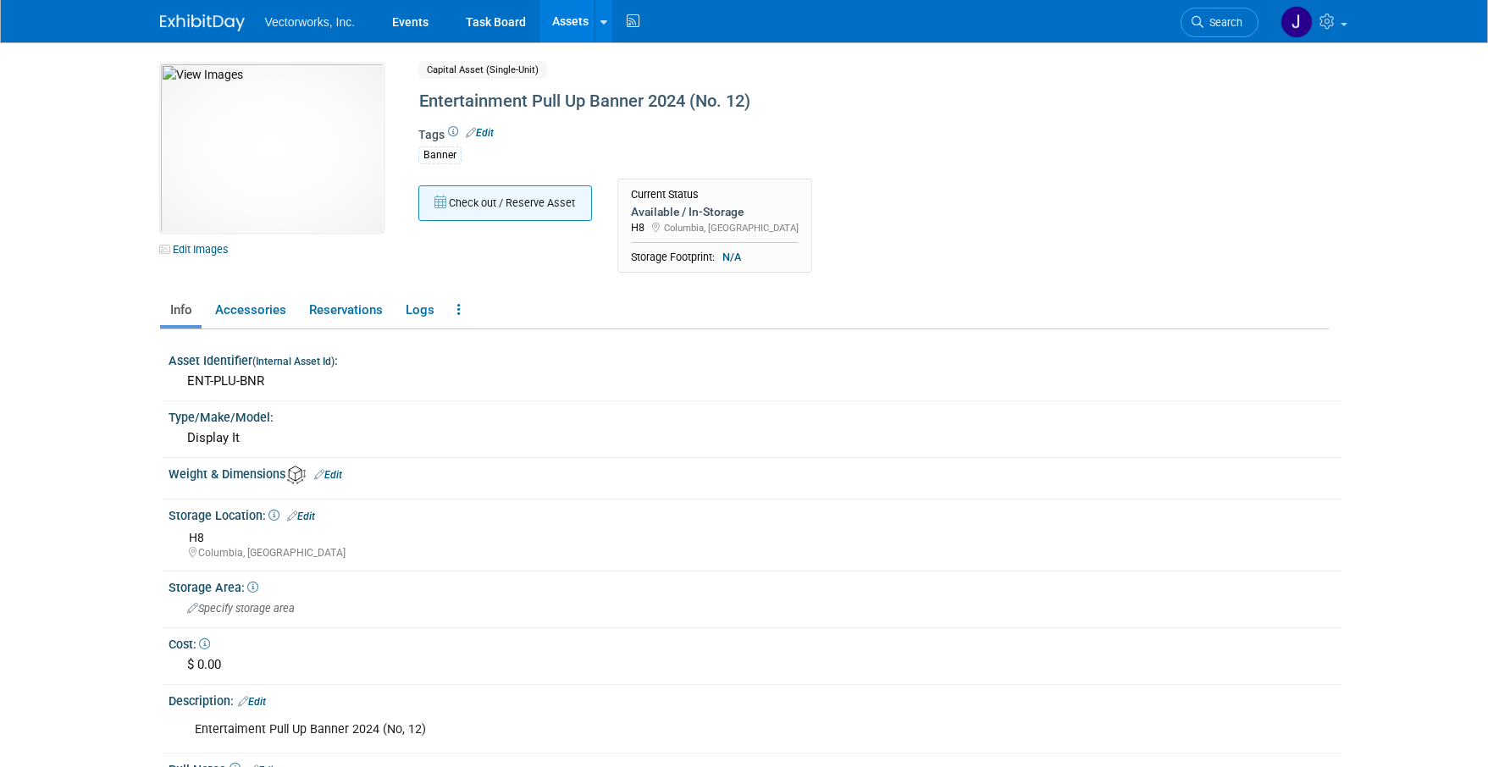
click at [540, 213] on button "Check out / Reserve Asset" at bounding box center [505, 203] width 174 height 36
select select "9"
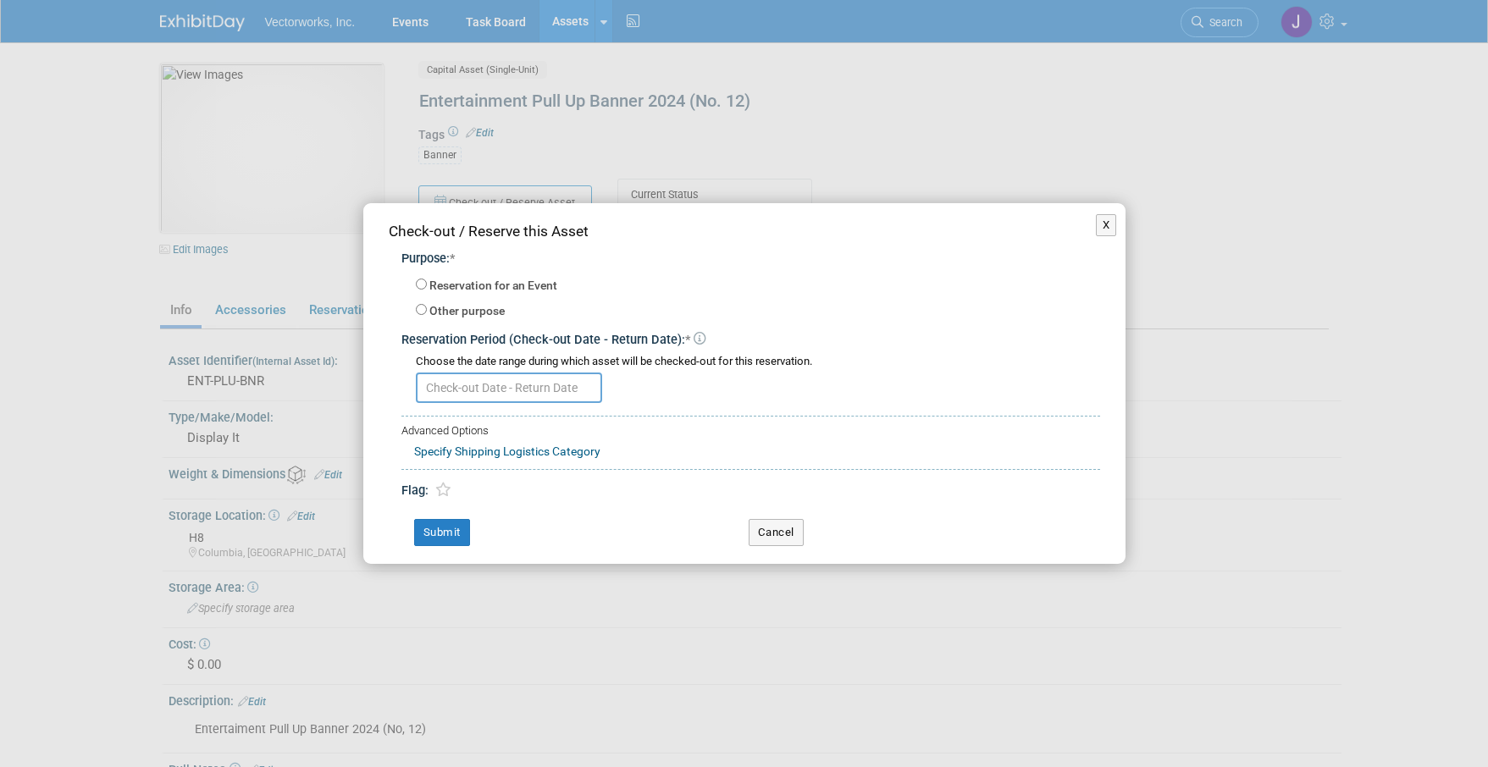
click at [528, 290] on label "Reservation for an Event" at bounding box center [493, 286] width 128 height 17
click at [427, 290] on input "Reservation for an Event" at bounding box center [421, 284] width 11 height 11
radio input "true"
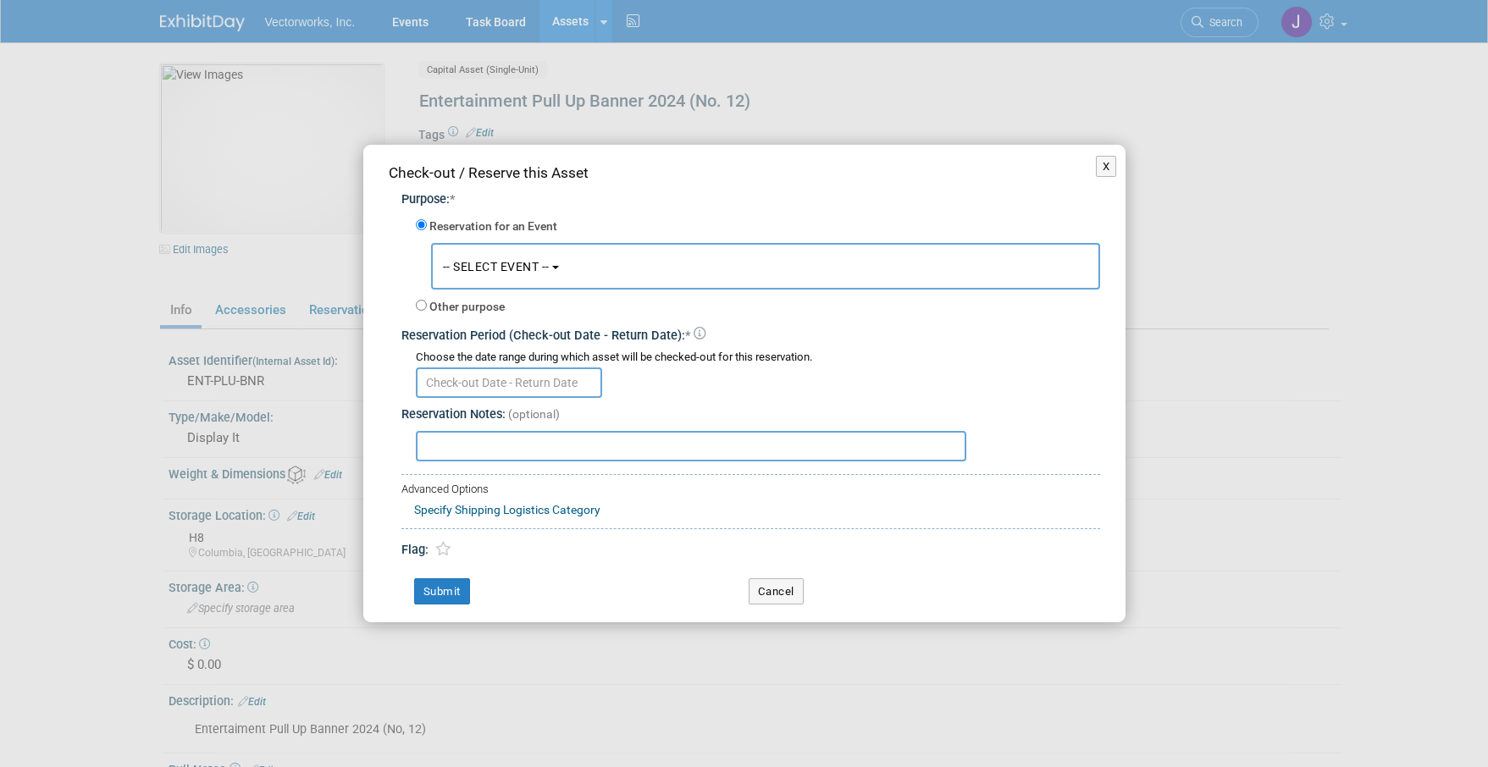
click at [526, 270] on span "-- SELECT EVENT --" at bounding box center [496, 267] width 107 height 14
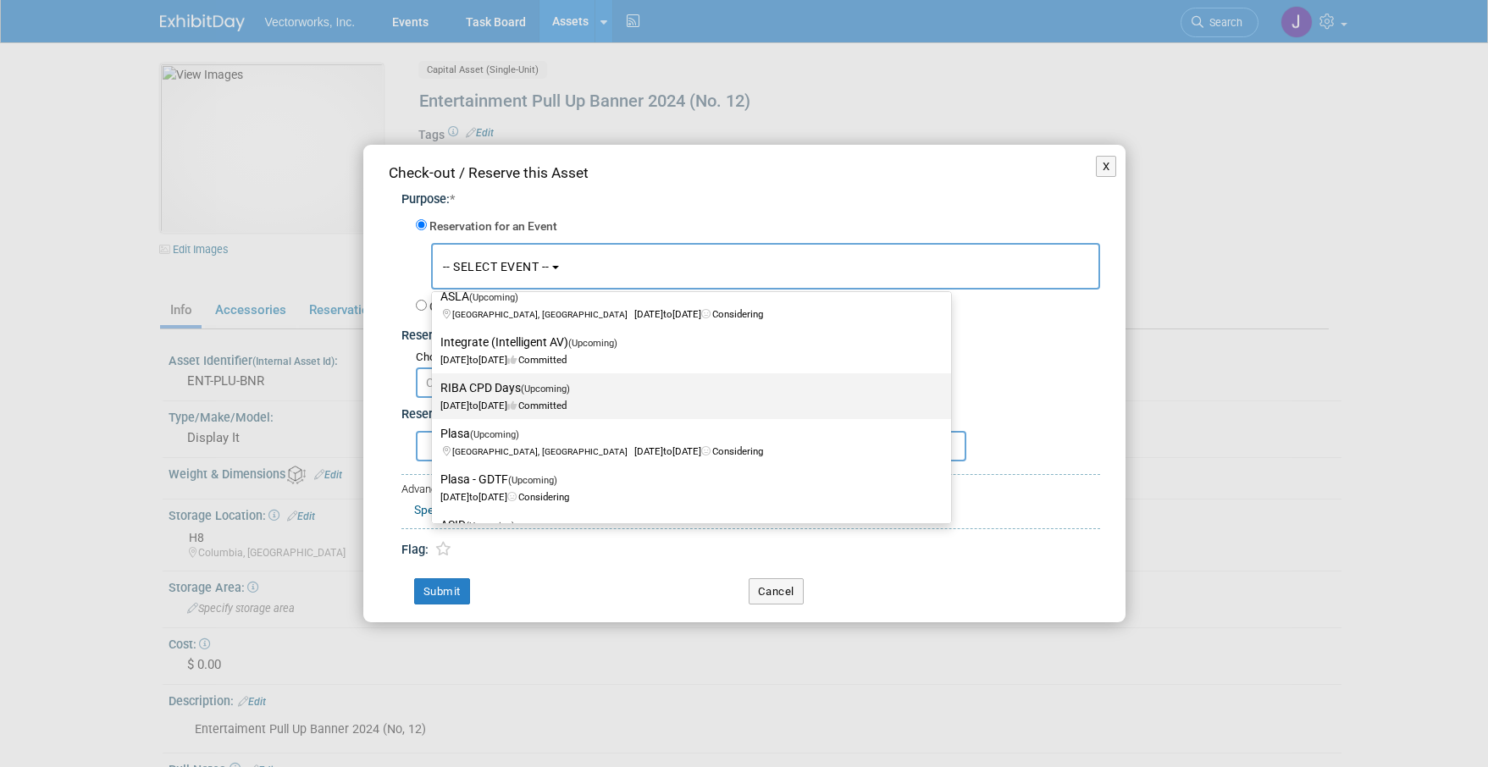
scroll to position [80, 0]
click at [534, 385] on label "Rock Lititz Meet & Greet (Upcoming) Nov 1, 2026 to Nov 1, 2026 Considering" at bounding box center [687, 396] width 494 height 39
click at [434, 385] on input "Rock Lititz Meet & Greet (Upcoming) Nov 1, 2026 to Nov 1, 2026 Considering" at bounding box center [428, 388] width 11 height 11
type input "2026"
select select "11148177"
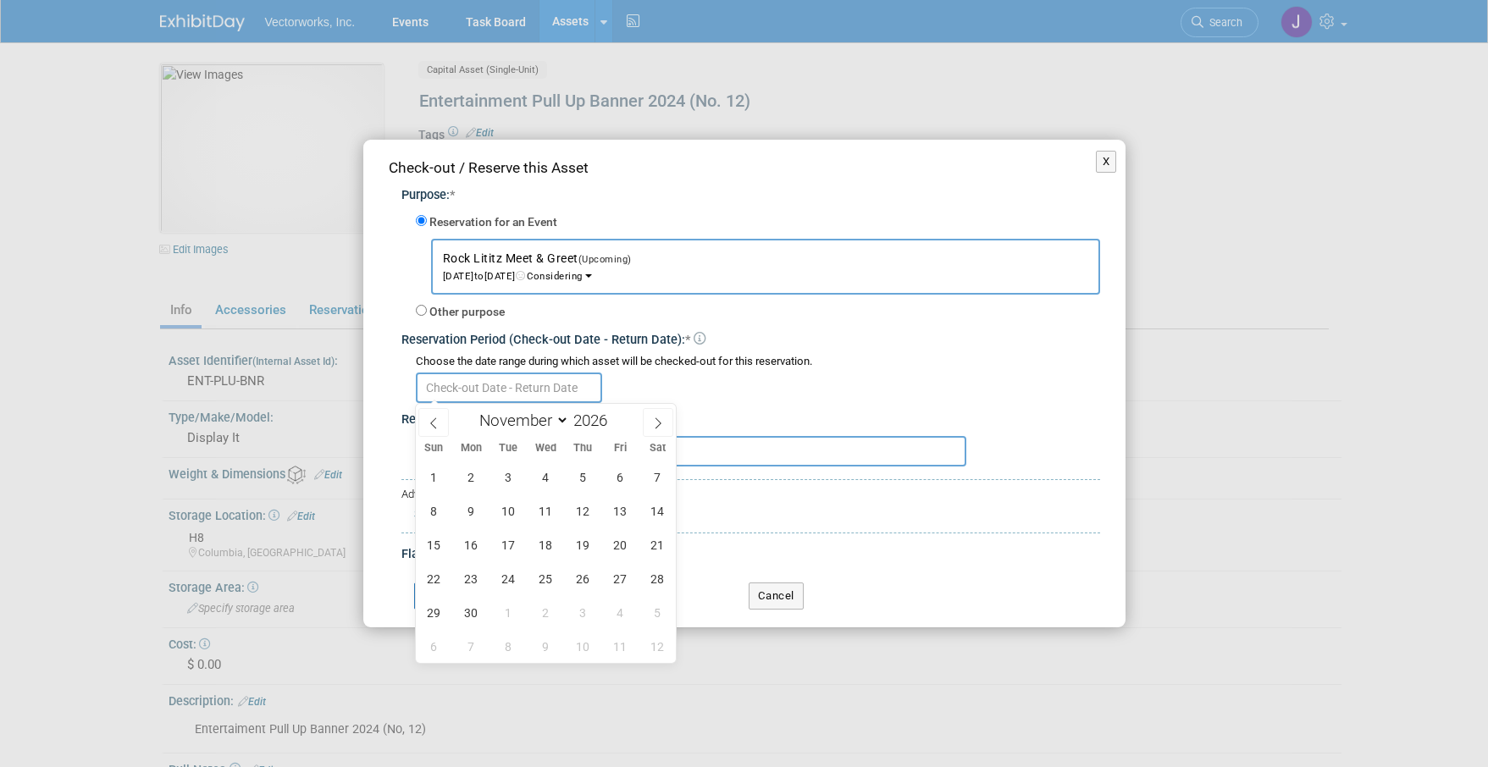
click at [534, 385] on input "text" at bounding box center [509, 388] width 186 height 30
click at [433, 423] on icon at bounding box center [434, 424] width 12 height 12
select select "9"
click at [470, 611] on span "26" at bounding box center [471, 612] width 33 height 33
type input "Oct 26, 2026"
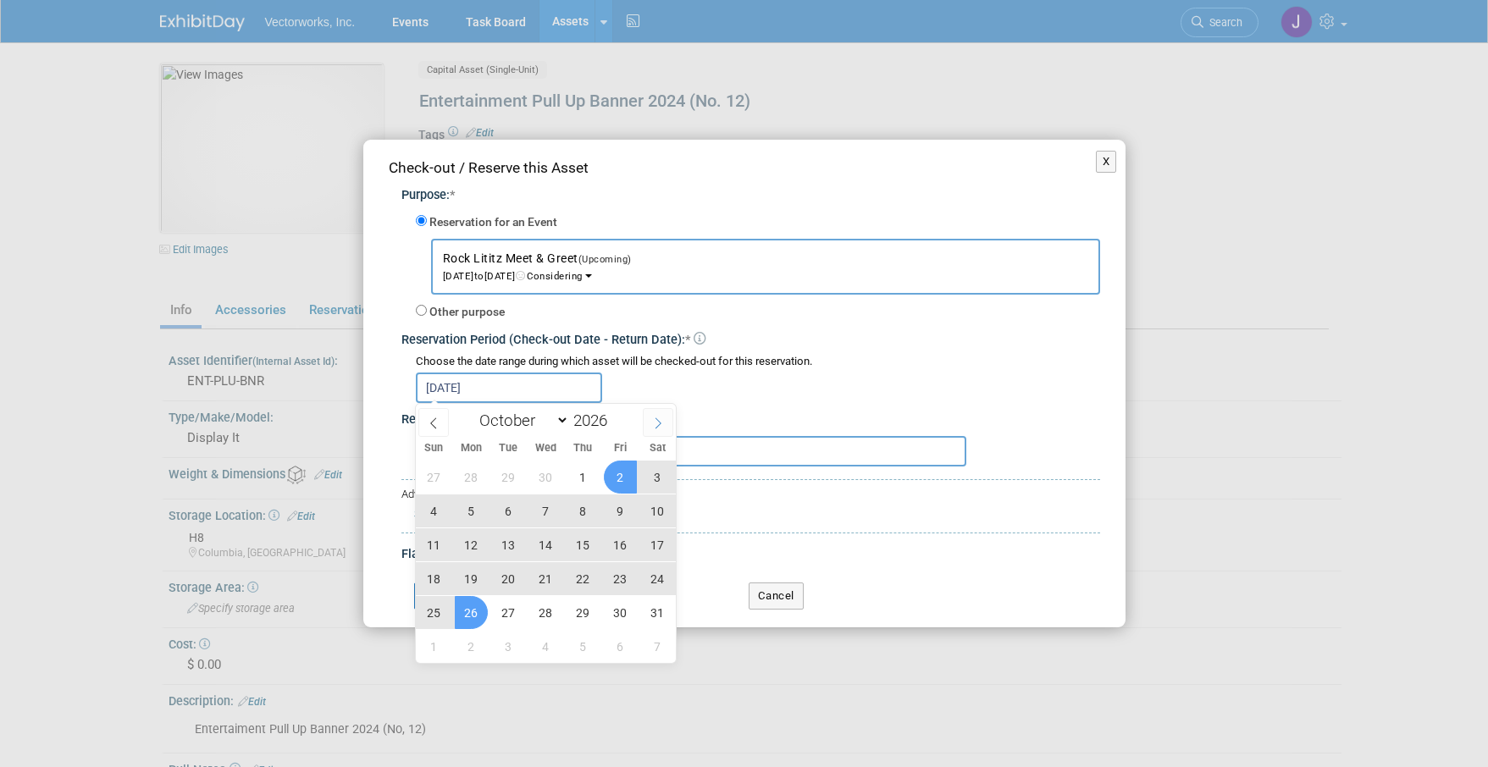
click at [661, 423] on icon at bounding box center [658, 424] width 12 height 12
select select "10"
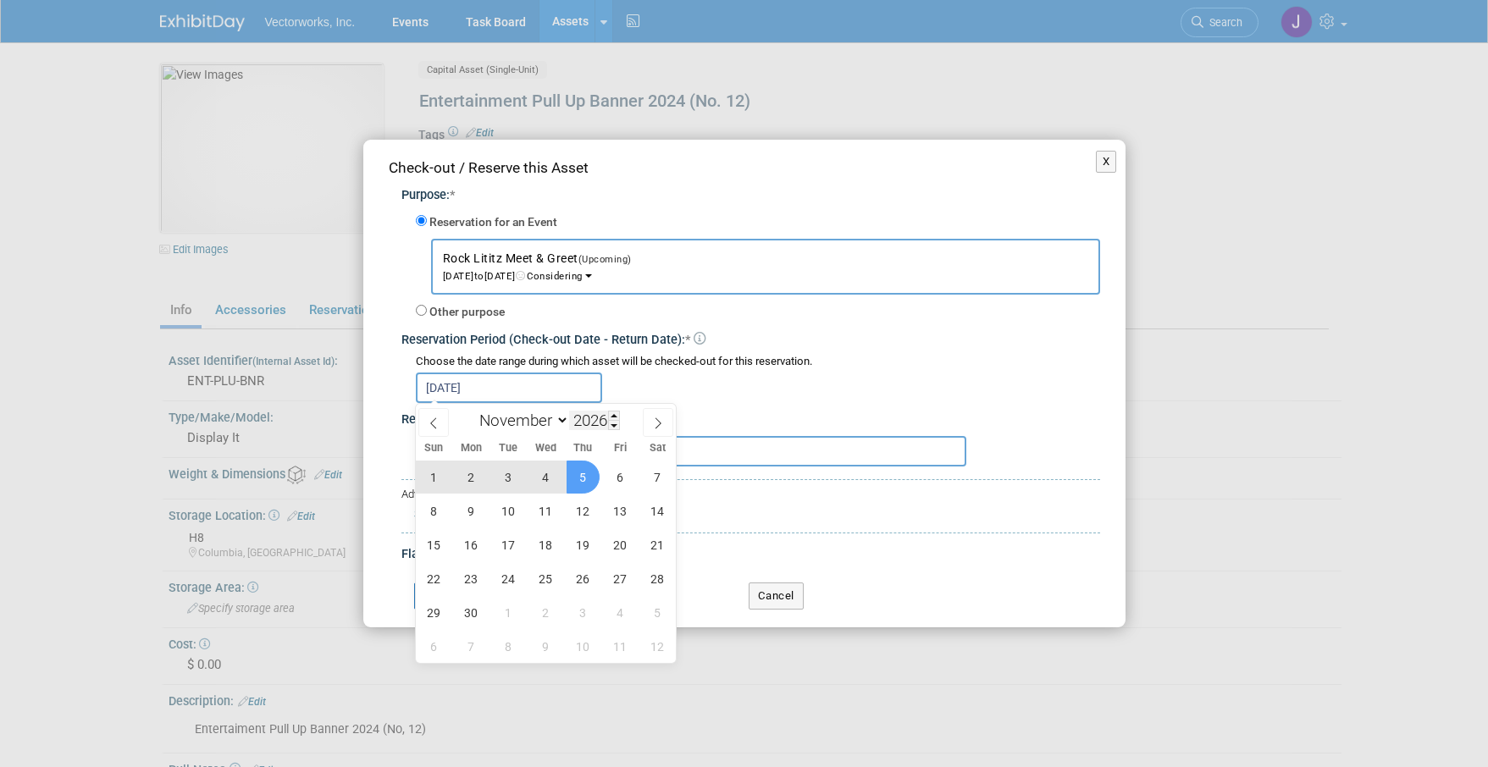
click at [586, 419] on input "2026" at bounding box center [594, 420] width 51 height 19
click at [616, 429] on div "January February March April May June July August September October November De…" at bounding box center [546, 418] width 196 height 29
click at [608, 416] on input "2026" at bounding box center [594, 420] width 51 height 19
click at [616, 425] on span at bounding box center [614, 425] width 12 height 10
type input "2025"
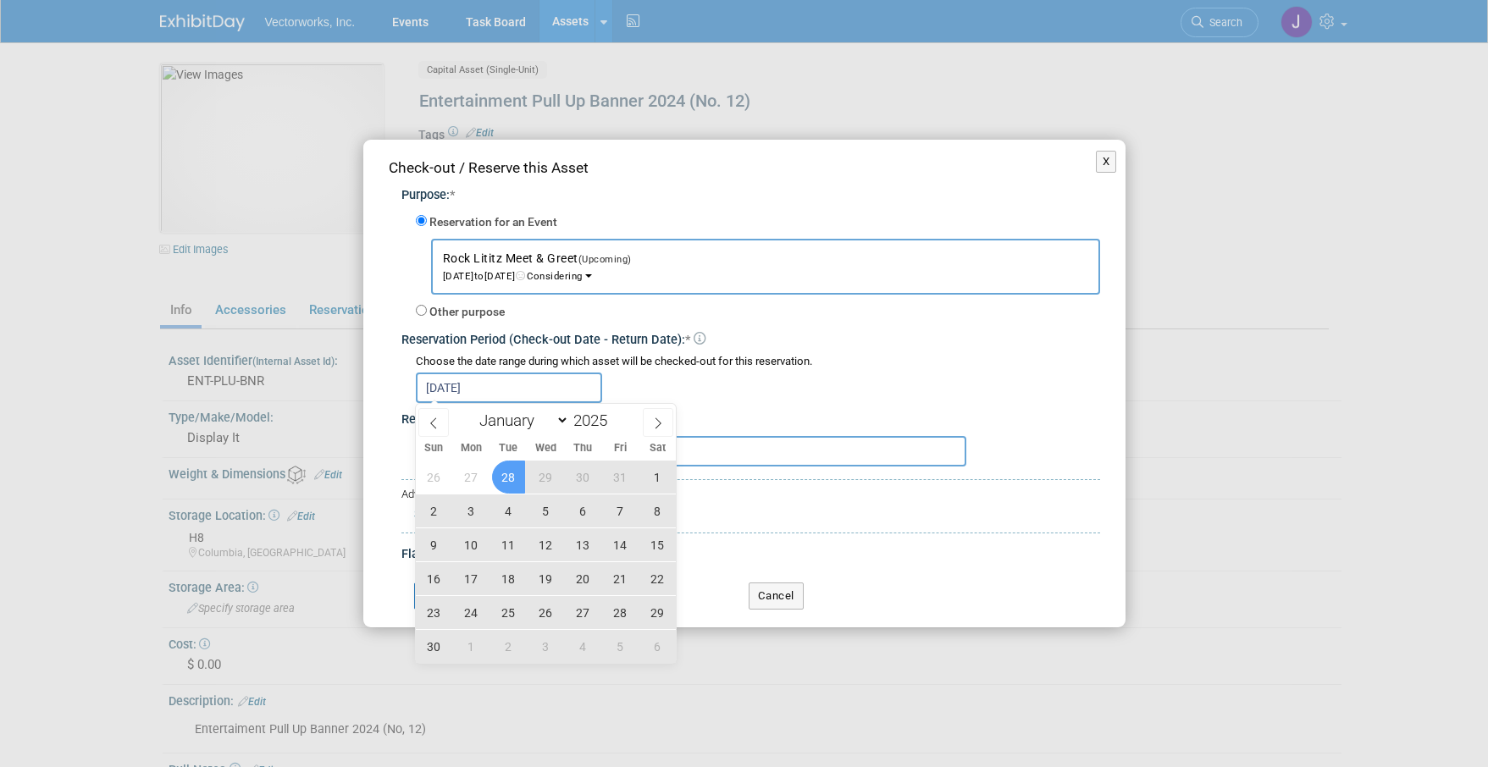
click at [463, 392] on input "Oct 26, 2026" at bounding box center [509, 388] width 186 height 30
click at [430, 422] on icon at bounding box center [433, 423] width 6 height 11
select select "9"
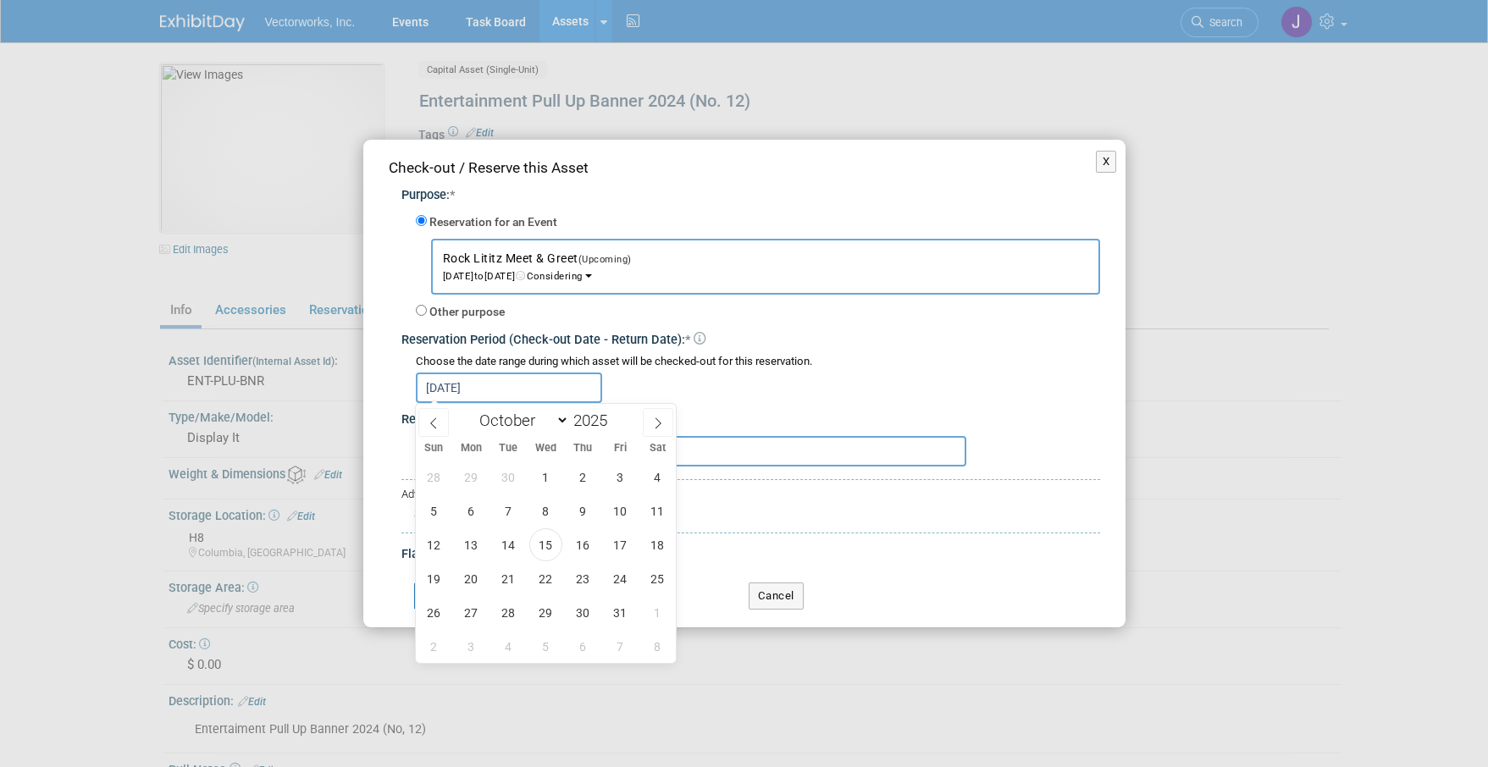
click at [515, 385] on input "Oct 26, 2026" at bounding box center [509, 388] width 186 height 30
click at [728, 410] on div "Reservation Notes: (optional)" at bounding box center [750, 416] width 699 height 26
click at [554, 386] on input "text" at bounding box center [509, 388] width 186 height 30
click at [622, 578] on span "24" at bounding box center [620, 578] width 33 height 33
type input "Oct 24, 2025"
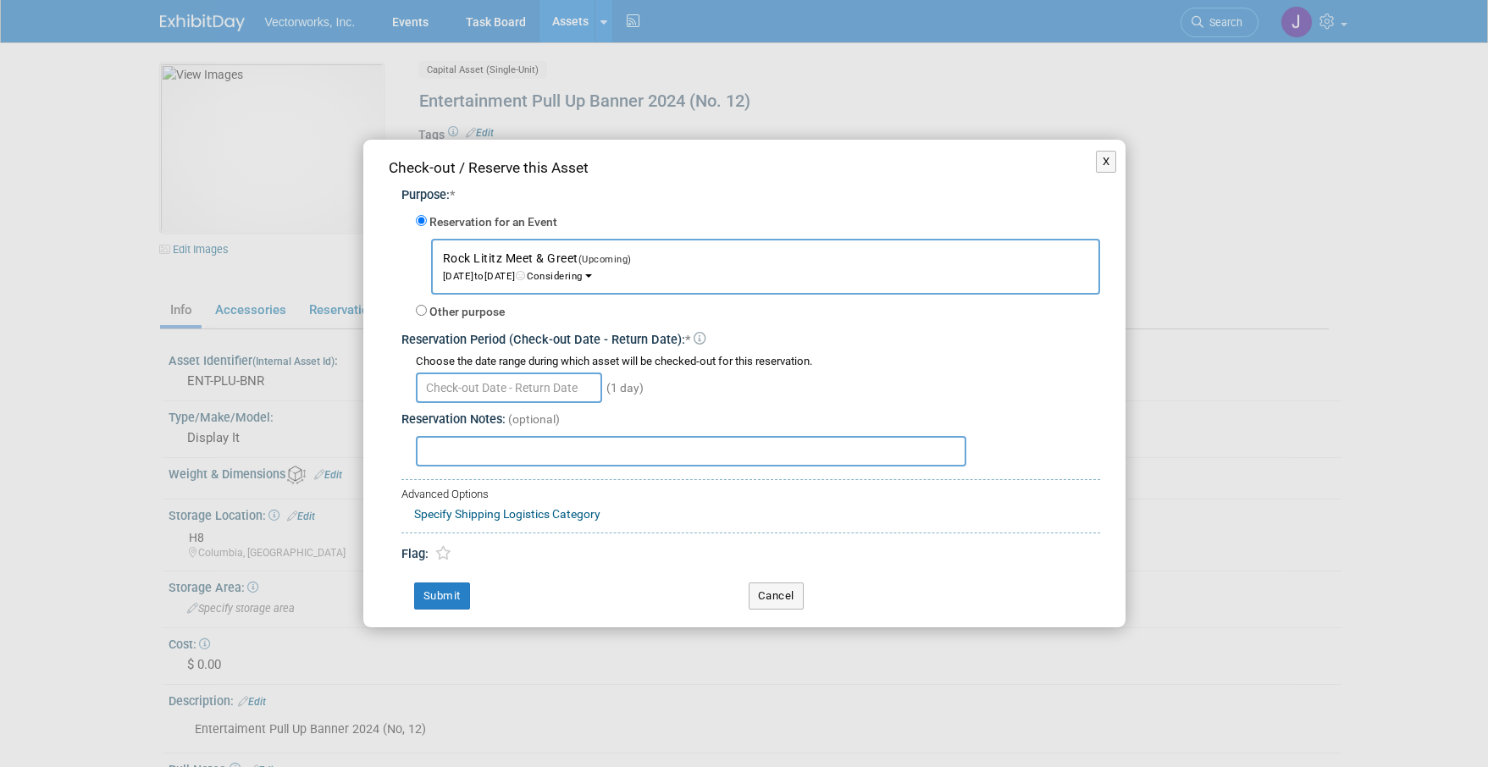
click at [721, 393] on div "(1 day)" at bounding box center [758, 386] width 684 height 33
click at [560, 272] on span "Nov 1, 2026 to Nov 1, 2026 Considering" at bounding box center [542, 267] width 199 height 29
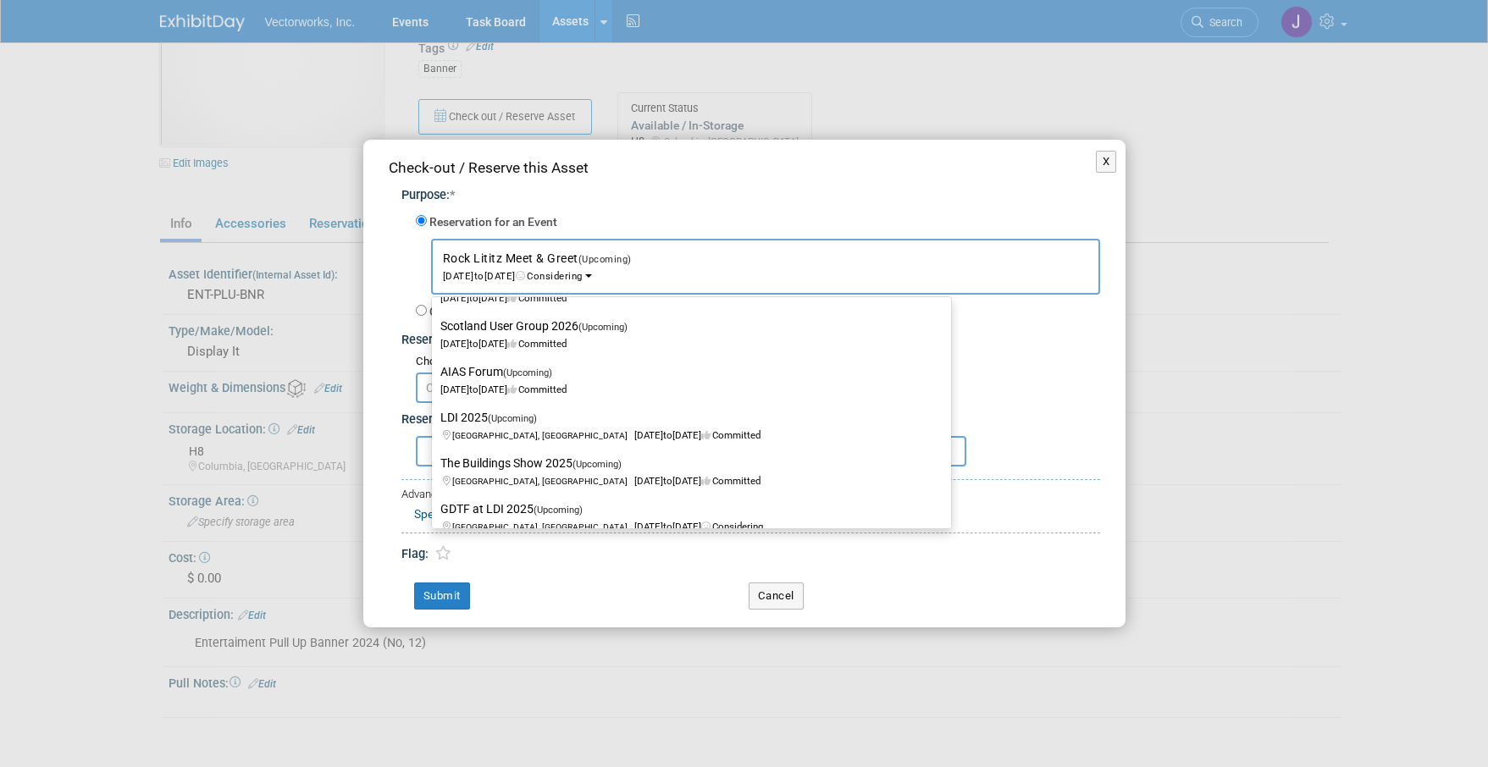
scroll to position [1894, 0]
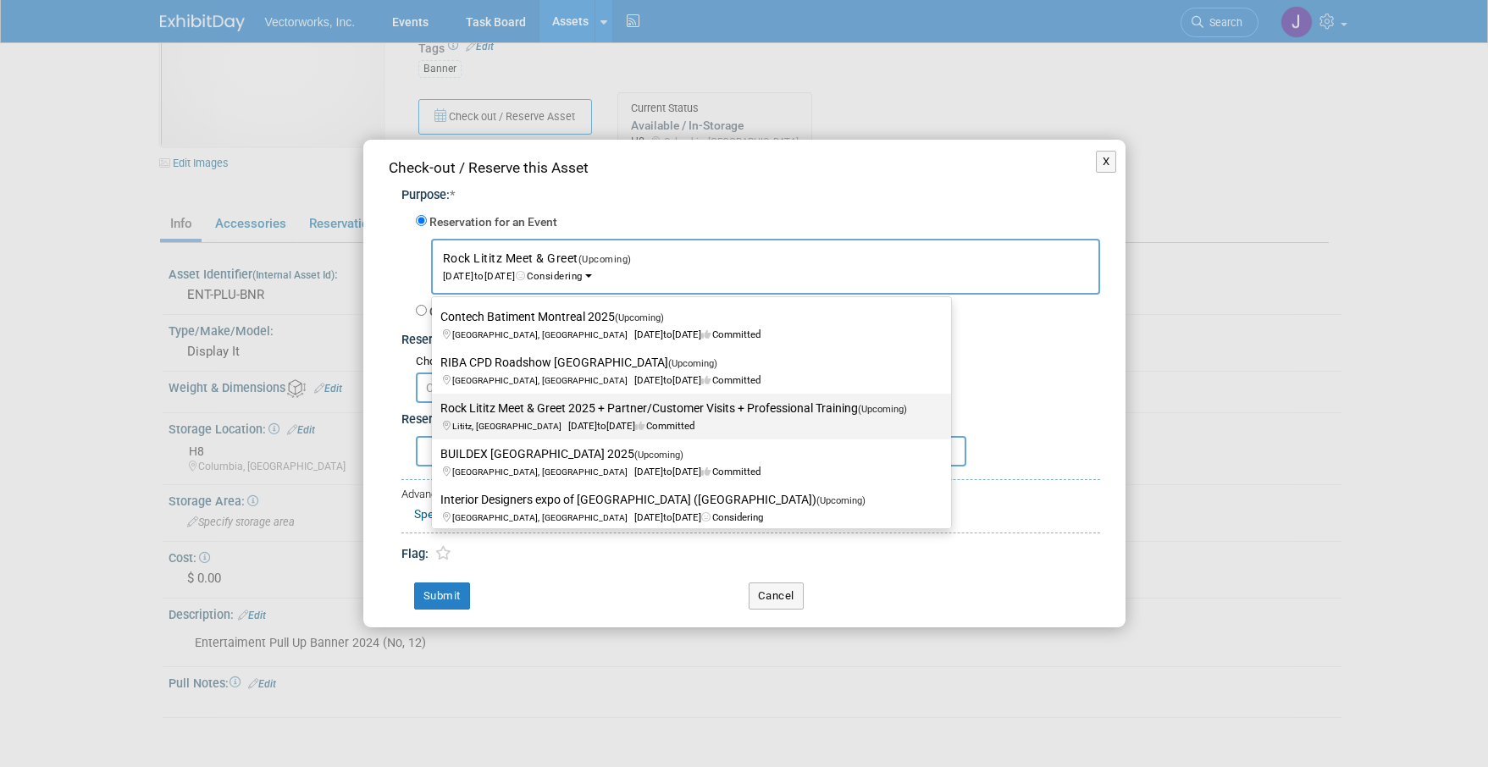
click at [535, 403] on label "Rock Lititz Meet & Greet 2025 + Partner/Customer Visits + Professional Training…" at bounding box center [687, 416] width 494 height 39
click at [434, 403] on input "Rock Lititz Meet & Greet 2025 + Partner/Customer Visits + Professional Training…" at bounding box center [428, 408] width 11 height 11
select select "11126026"
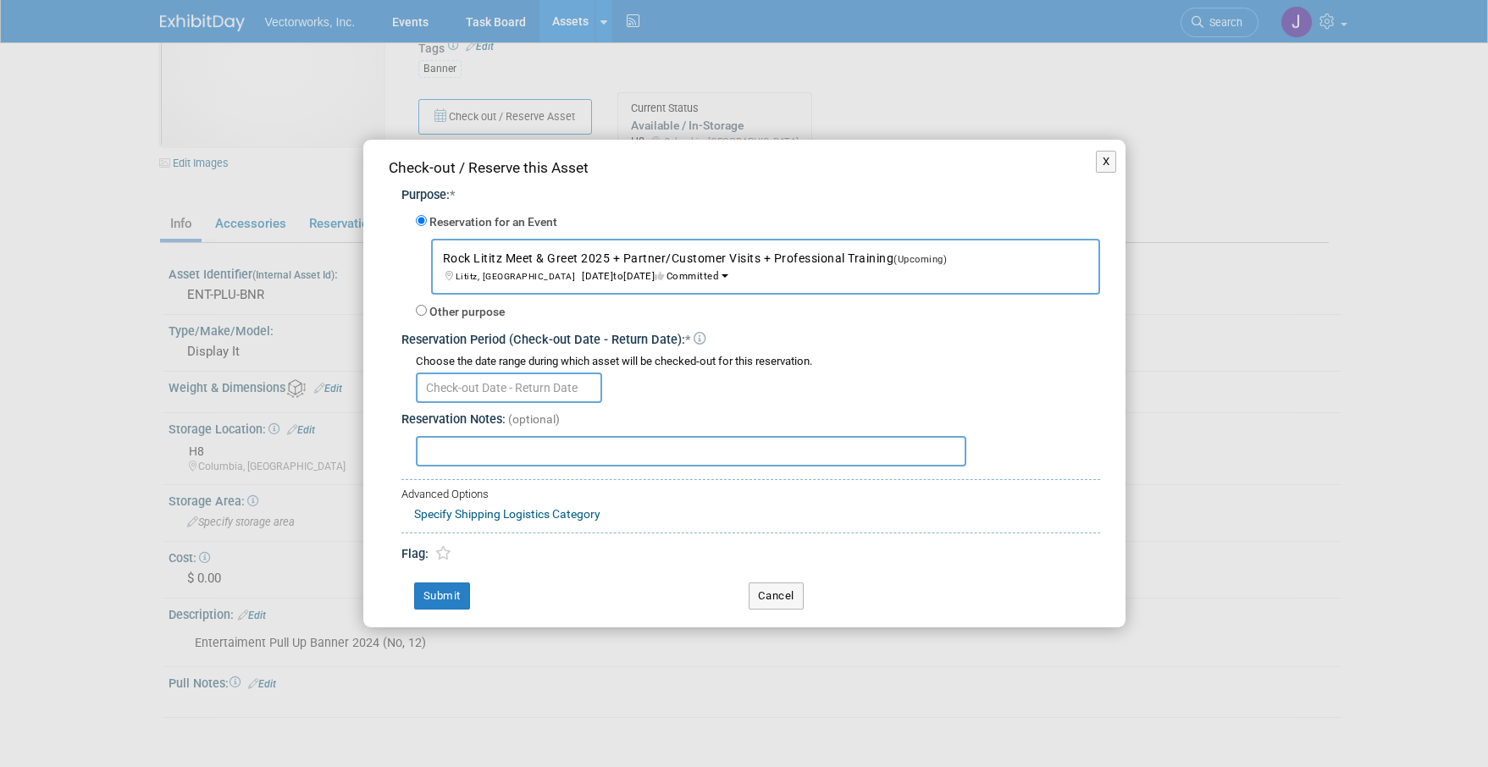
click at [555, 392] on input "text" at bounding box center [509, 388] width 186 height 30
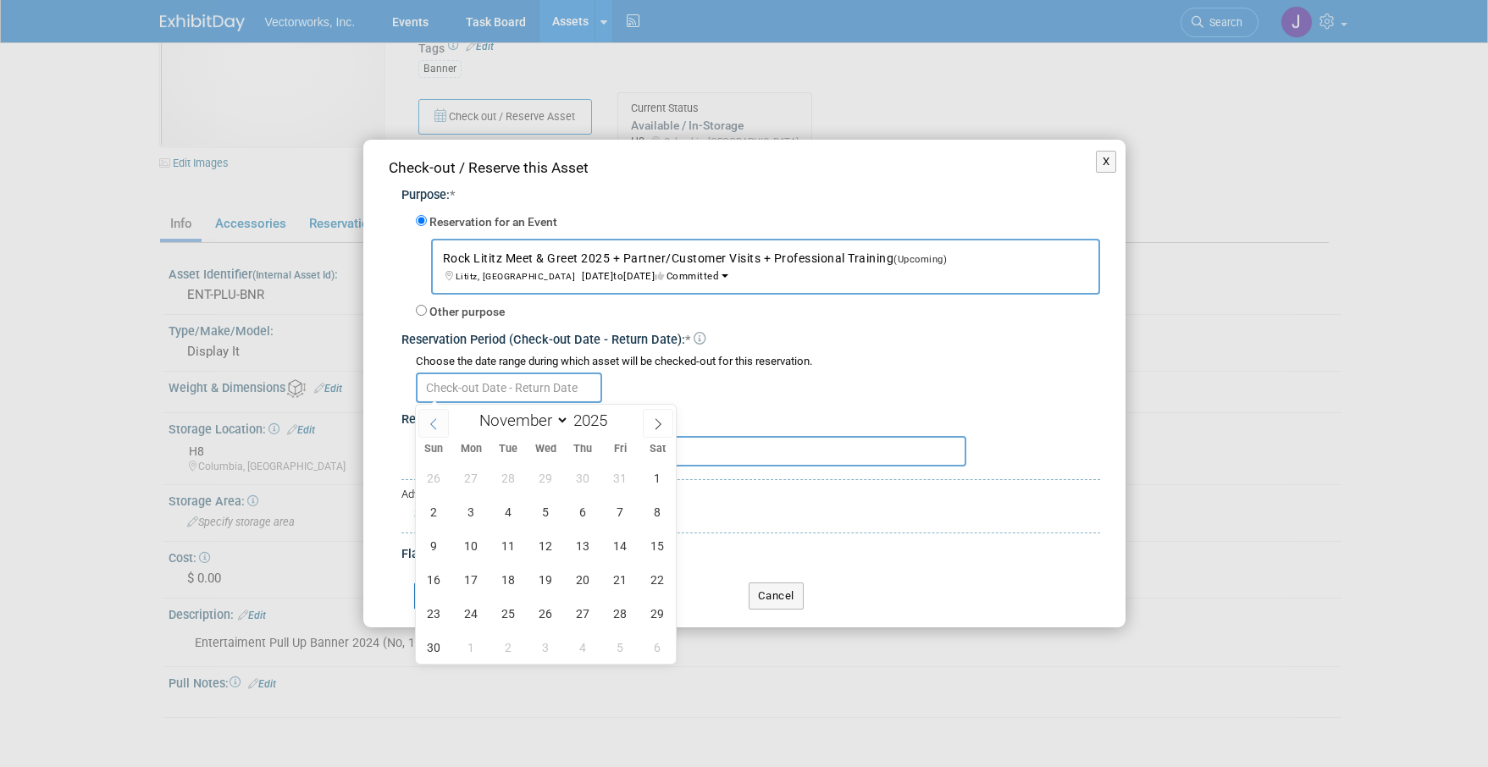
click at [429, 423] on icon at bounding box center [434, 424] width 12 height 12
select select "9"
click at [622, 570] on span "24" at bounding box center [620, 579] width 33 height 33
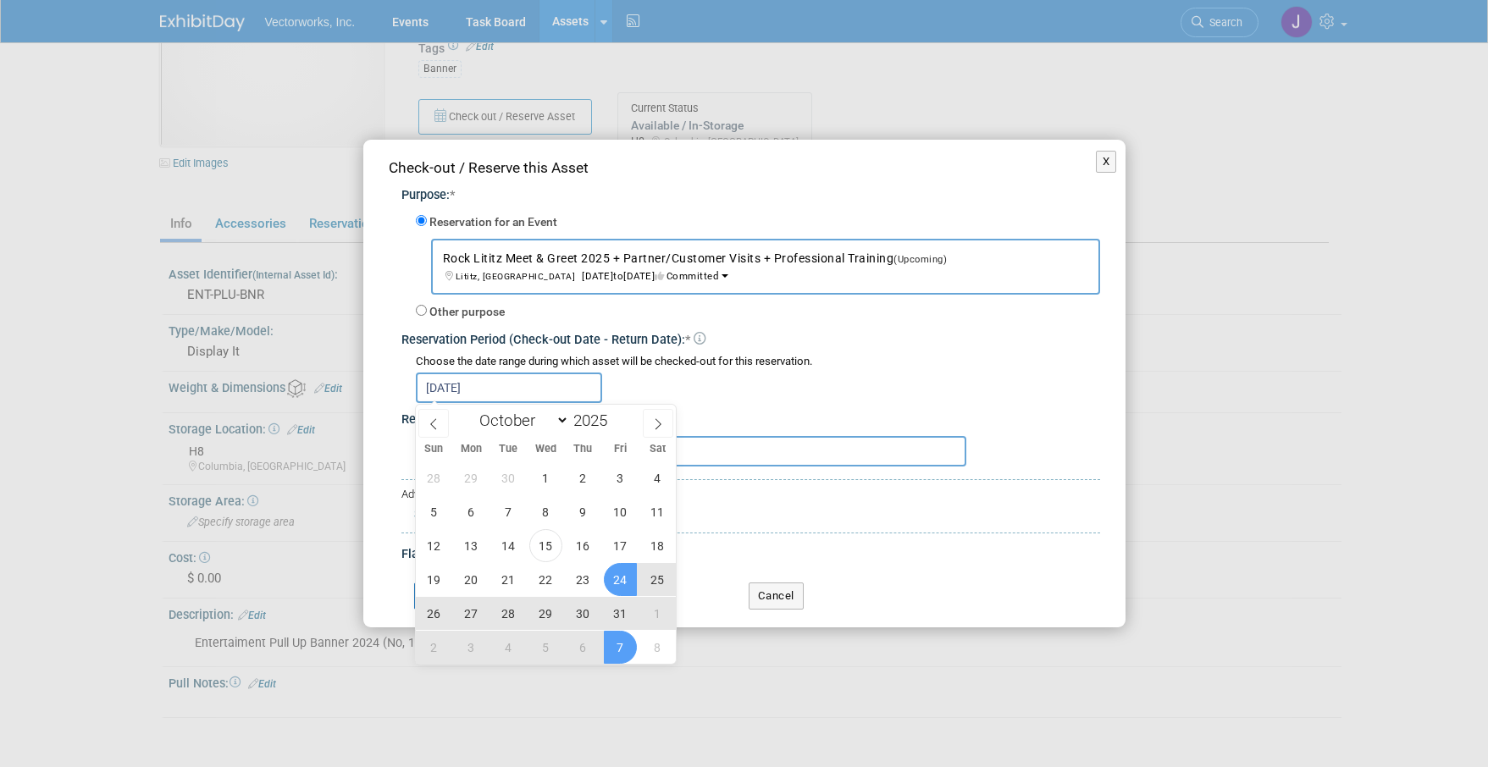
click at [628, 648] on span "7" at bounding box center [620, 647] width 33 height 33
type input "Oct 24, 2025 to Nov 7, 2025"
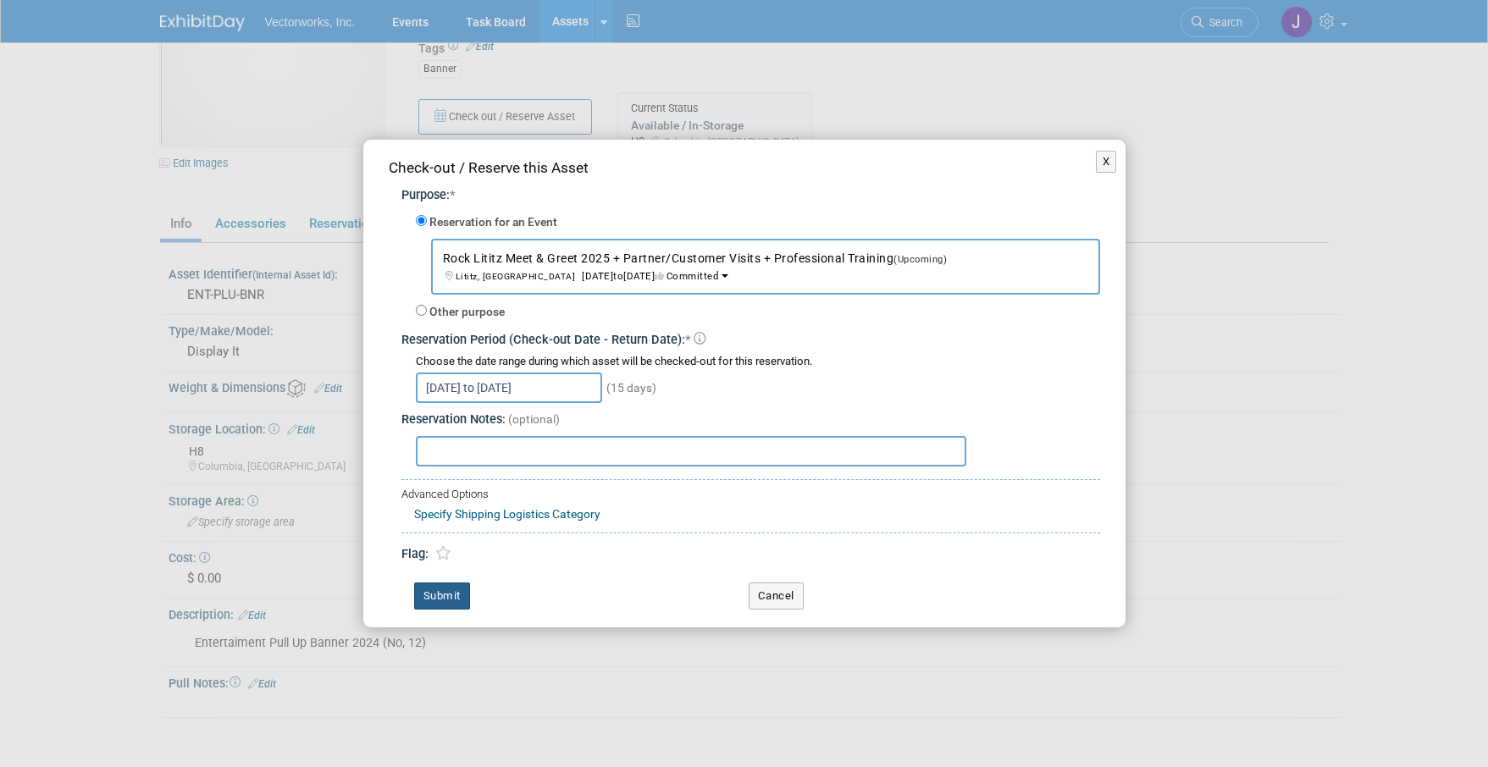
click at [466, 593] on button "Submit" at bounding box center [442, 596] width 56 height 27
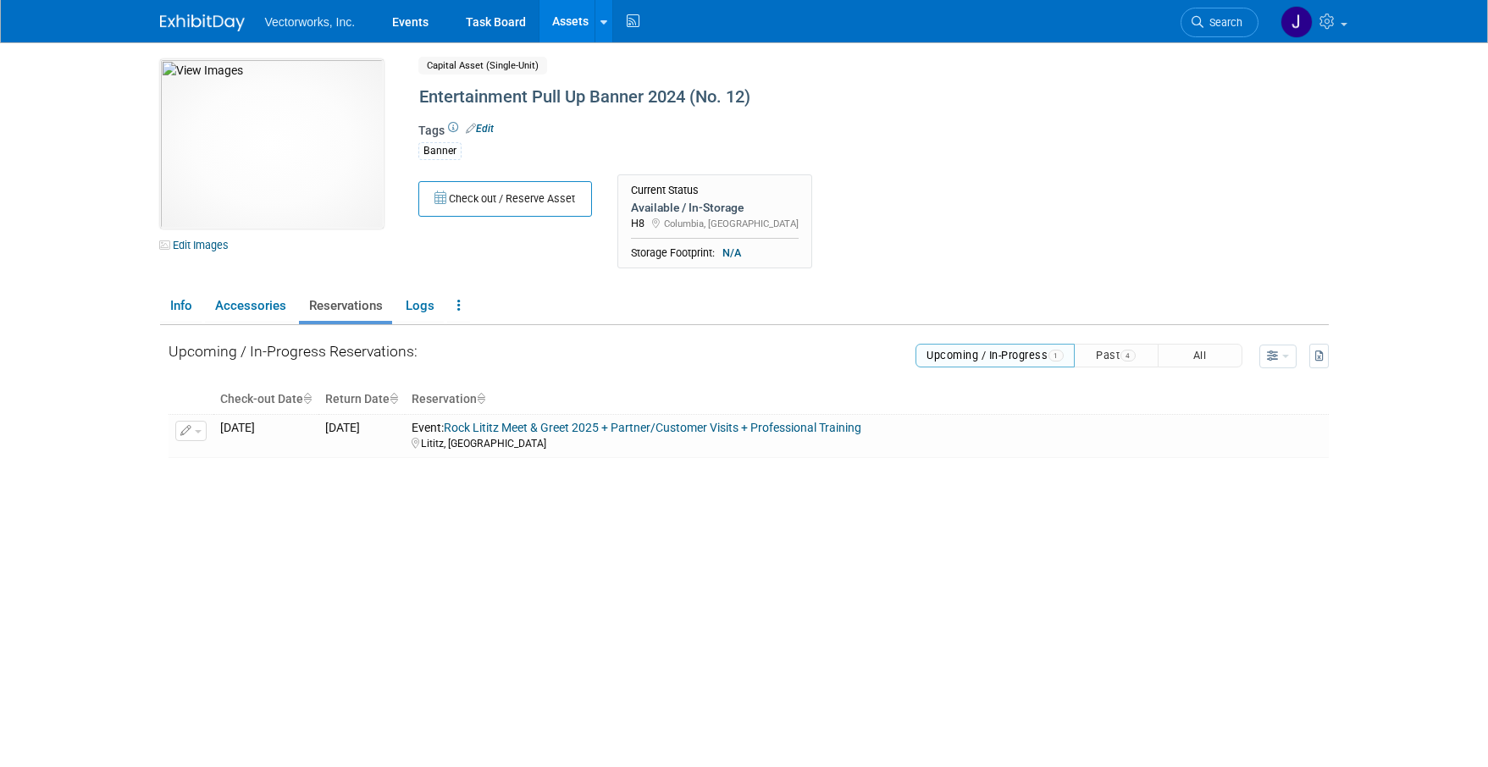
scroll to position [0, 0]
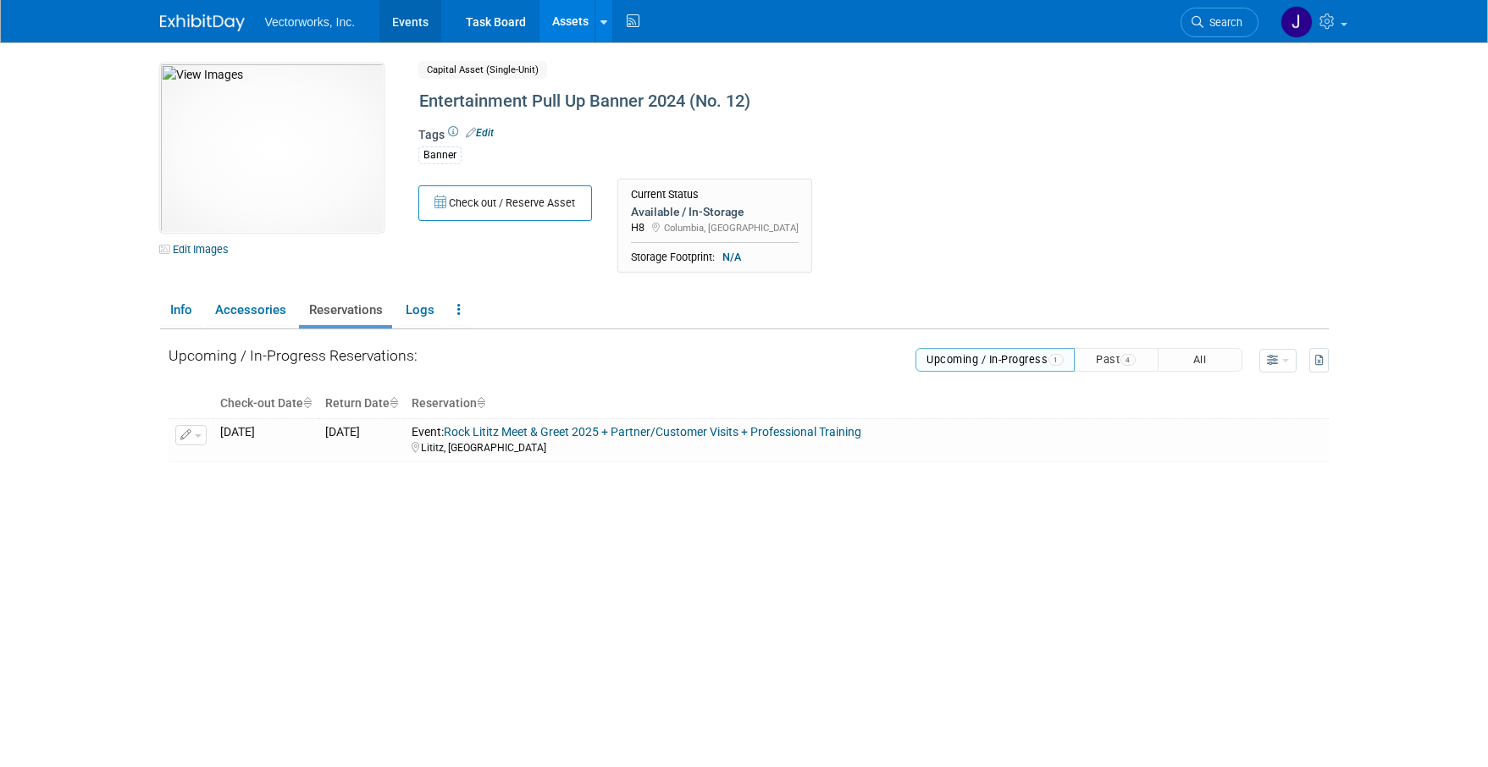
click at [423, 29] on link "Events" at bounding box center [410, 21] width 62 height 42
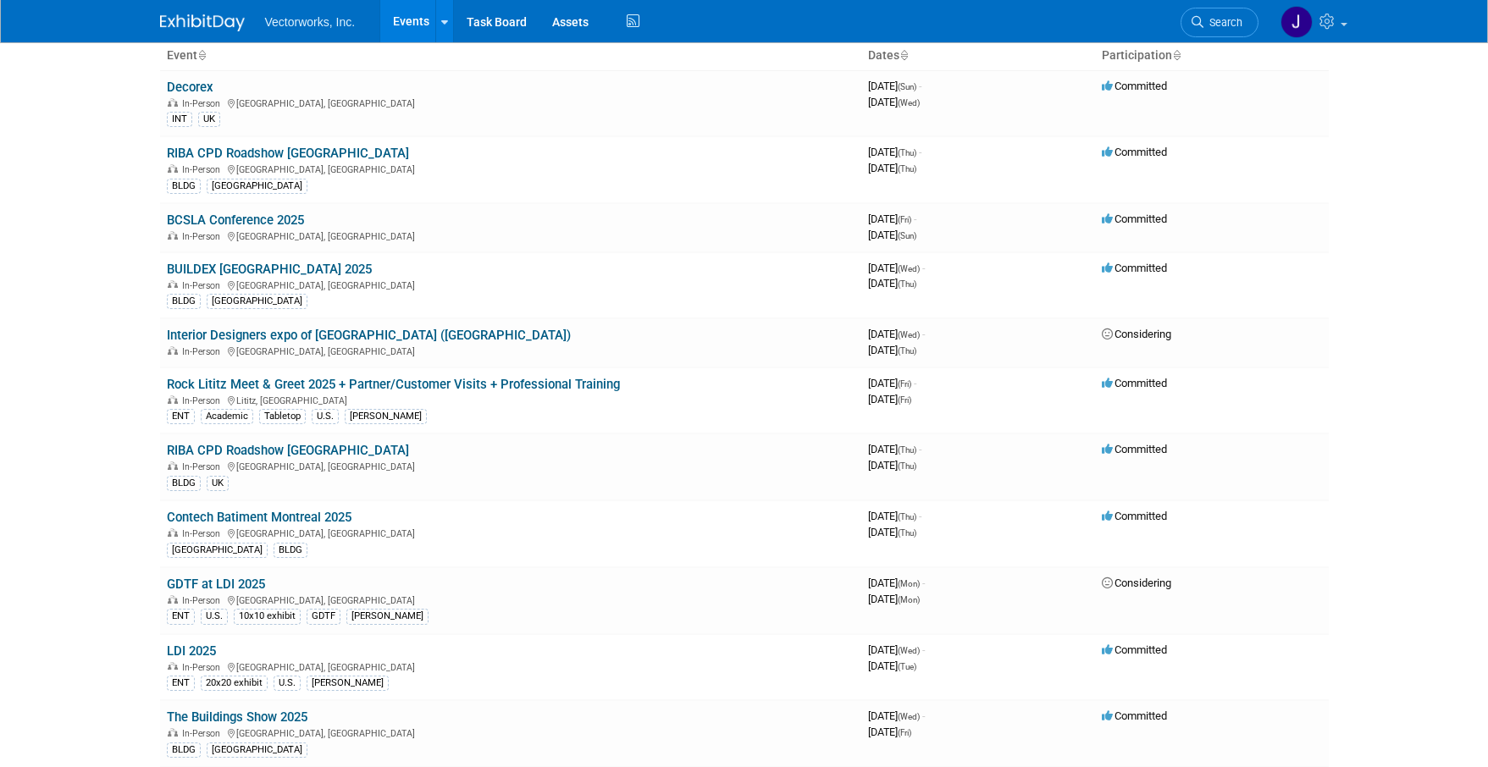
scroll to position [34, 0]
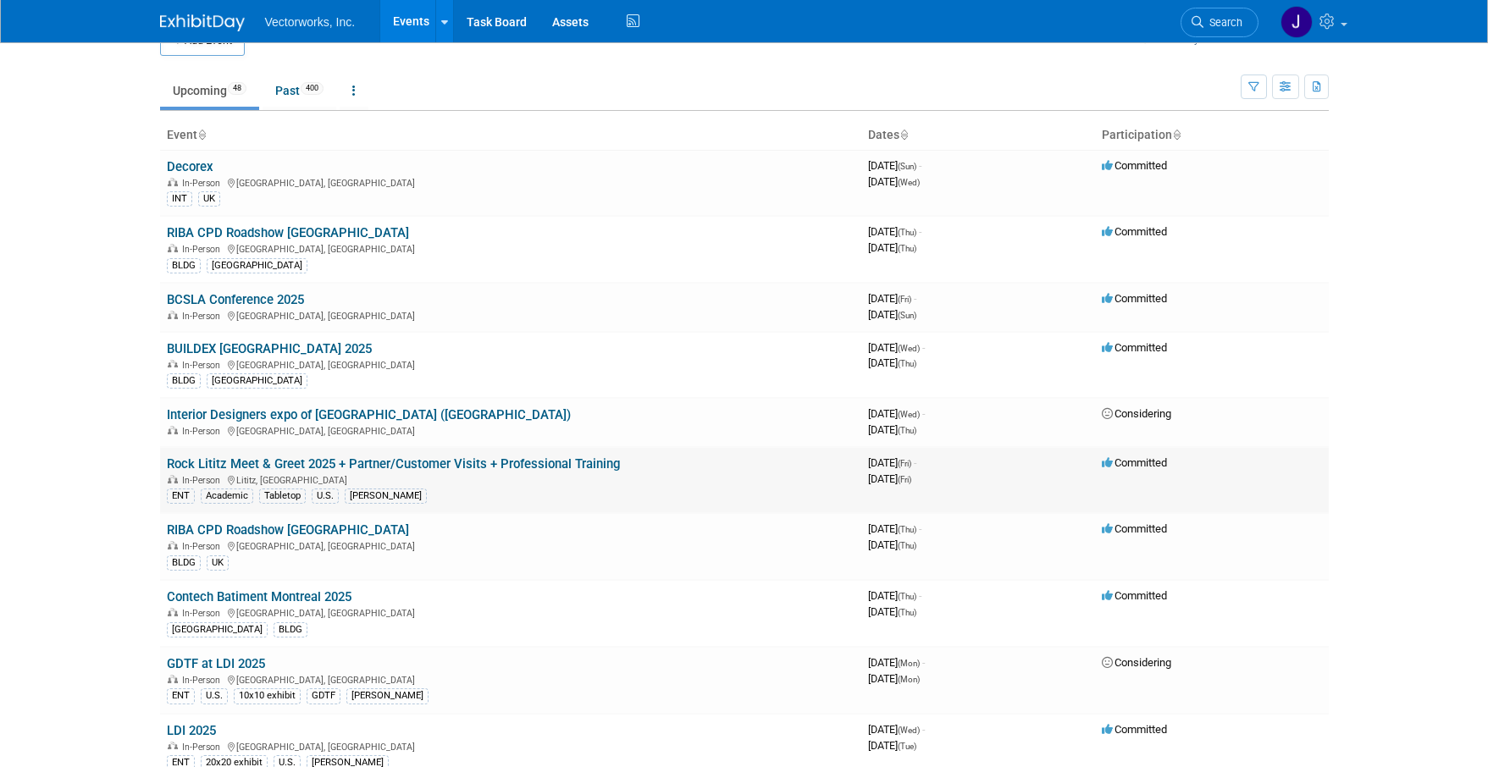
click at [291, 465] on link "Rock Lititz Meet & Greet 2025 + Partner/Customer Visits + Professional Training" at bounding box center [393, 463] width 453 height 15
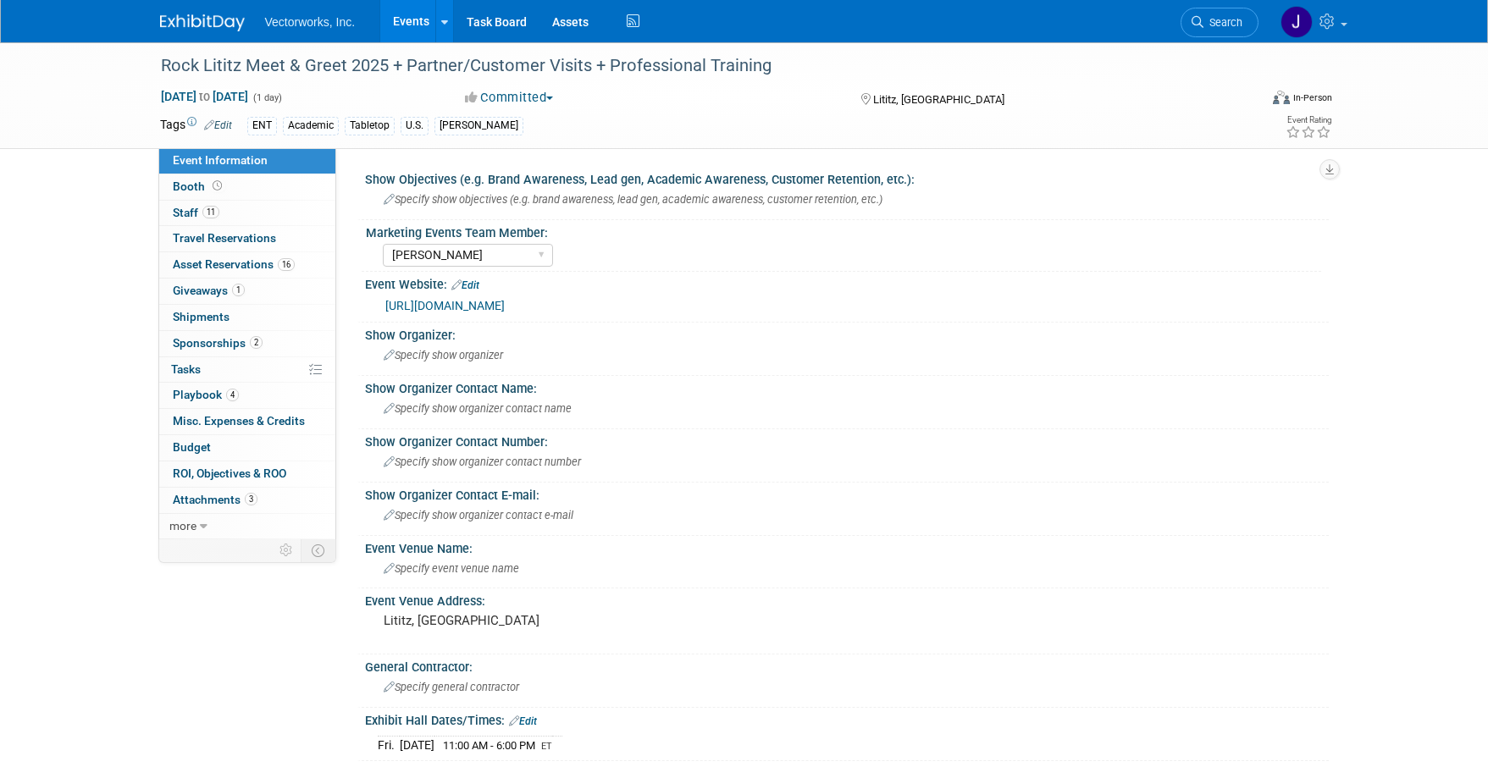
select select "[PERSON_NAME]"
click at [196, 313] on span "Shipments 0" at bounding box center [201, 317] width 57 height 14
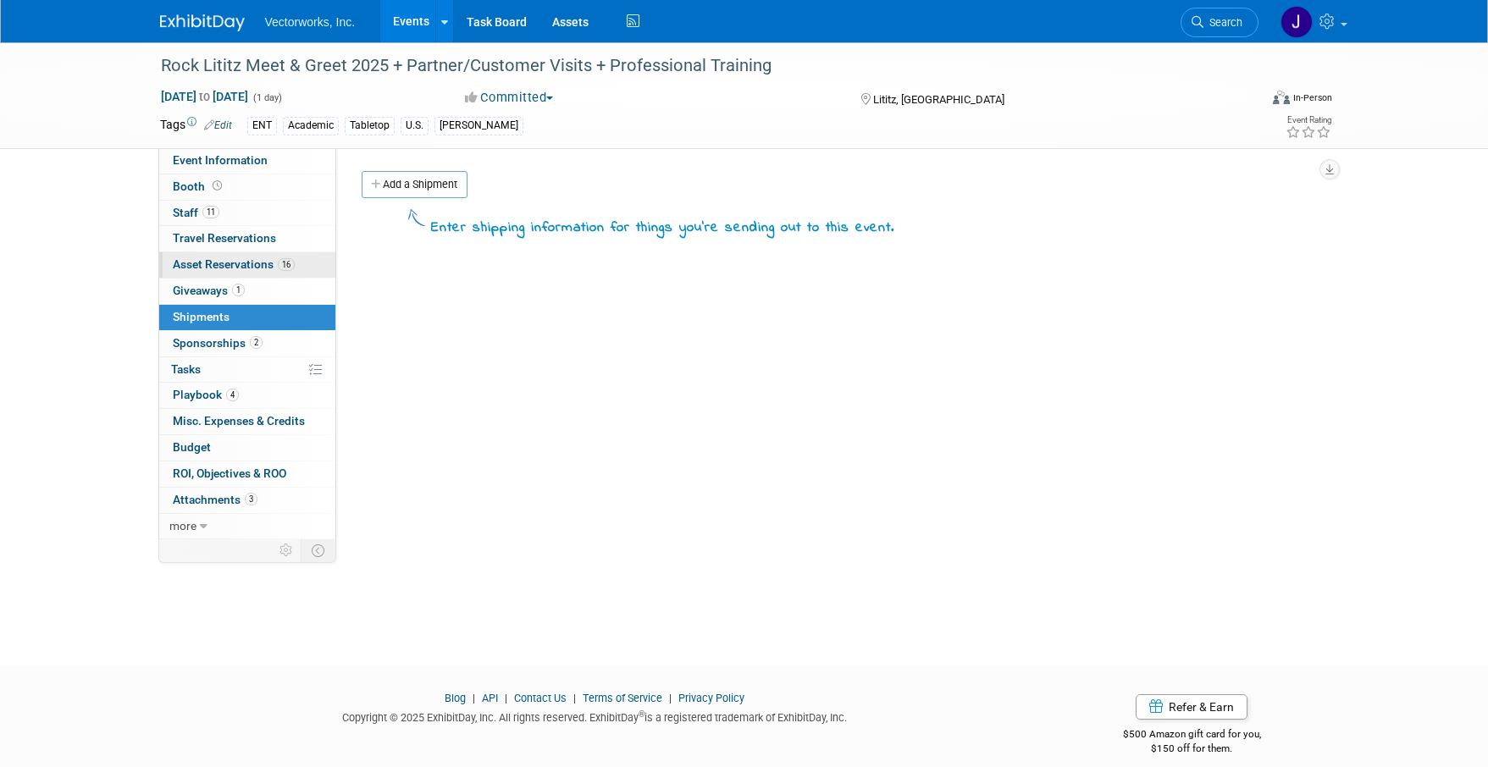
click at [204, 263] on span "Asset Reservations 16" at bounding box center [234, 264] width 122 height 14
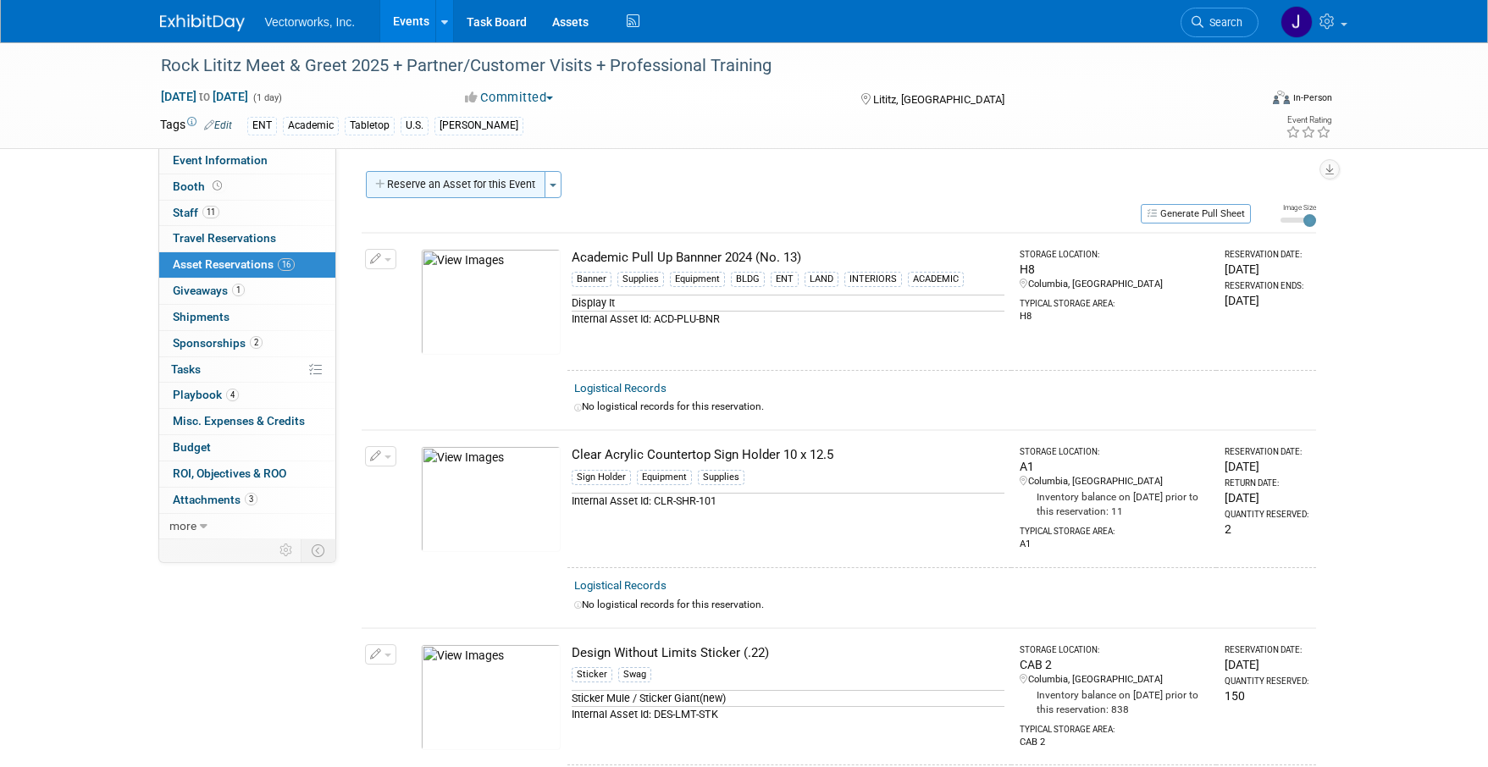
click at [485, 187] on button "Reserve an Asset for this Event" at bounding box center [456, 184] width 180 height 27
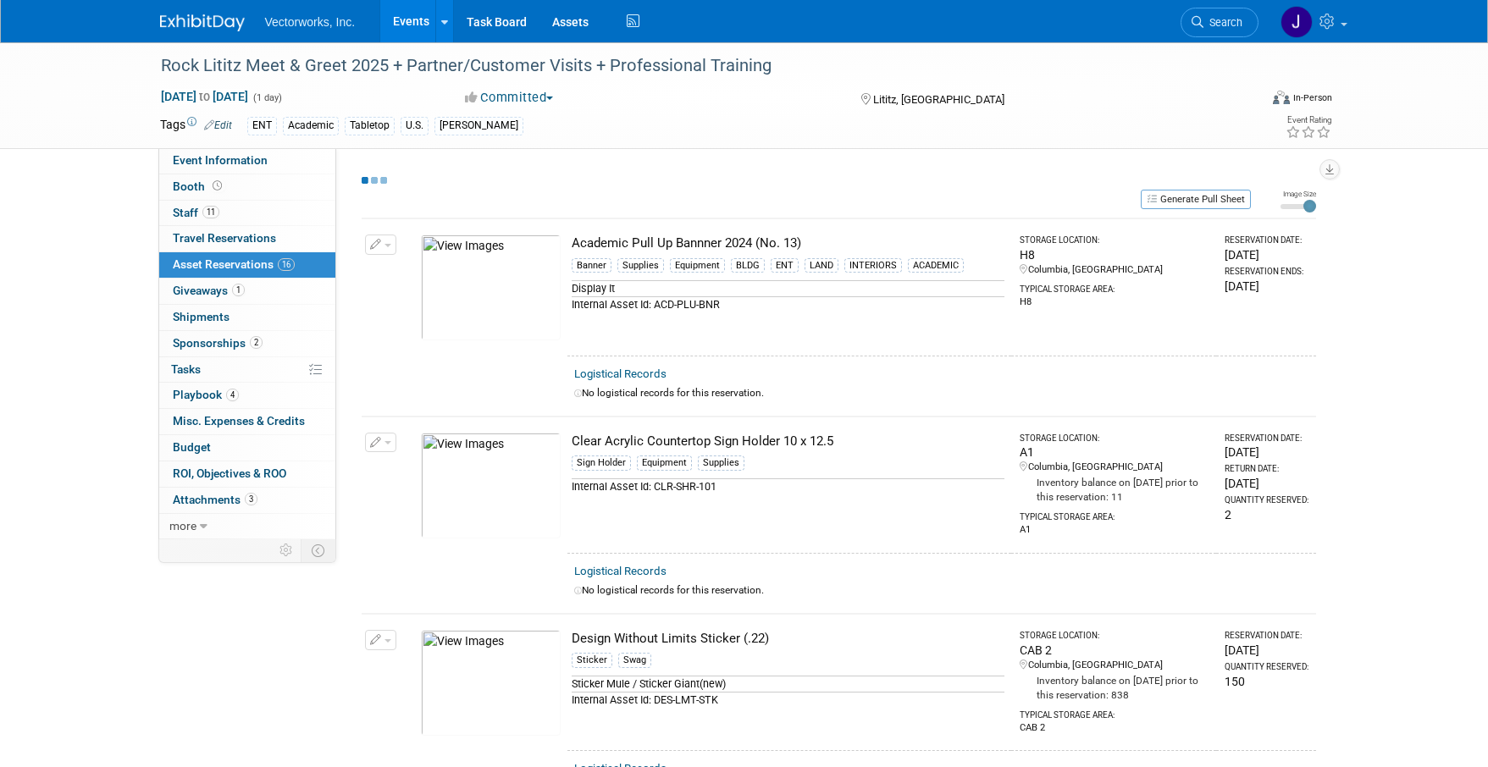
scroll to position [16, 0]
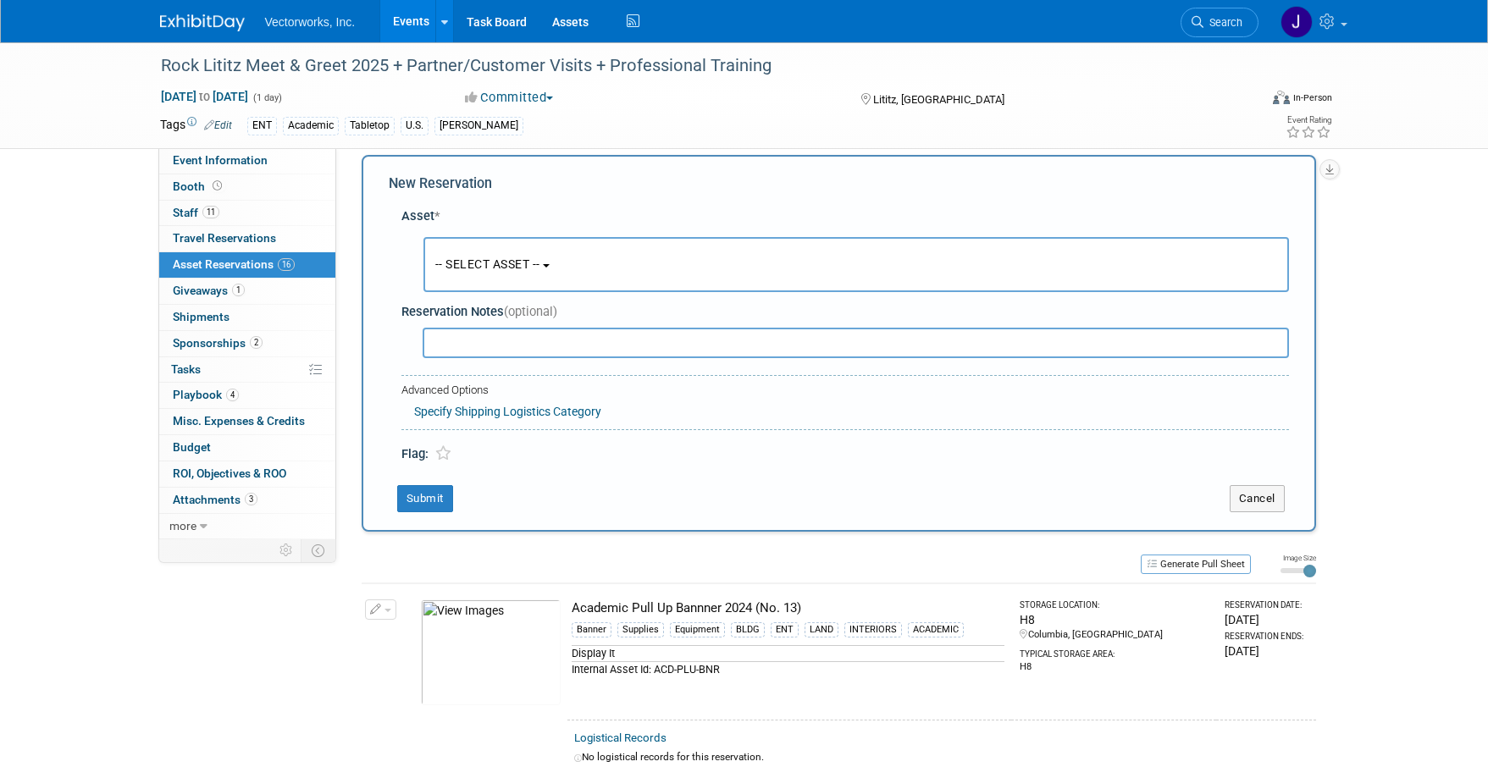
click at [468, 266] on span "-- SELECT ASSET --" at bounding box center [487, 264] width 105 height 14
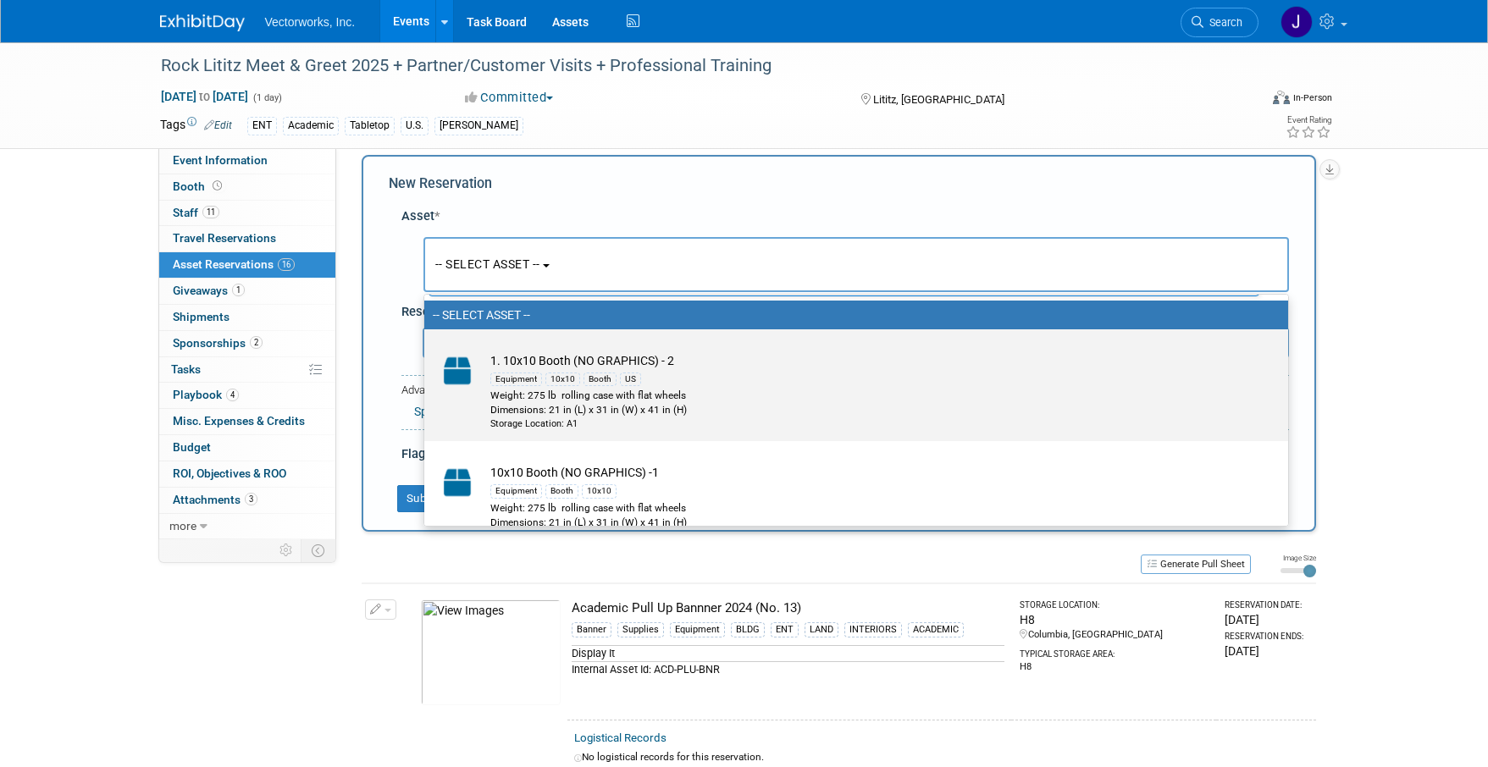
scroll to position [0, 0]
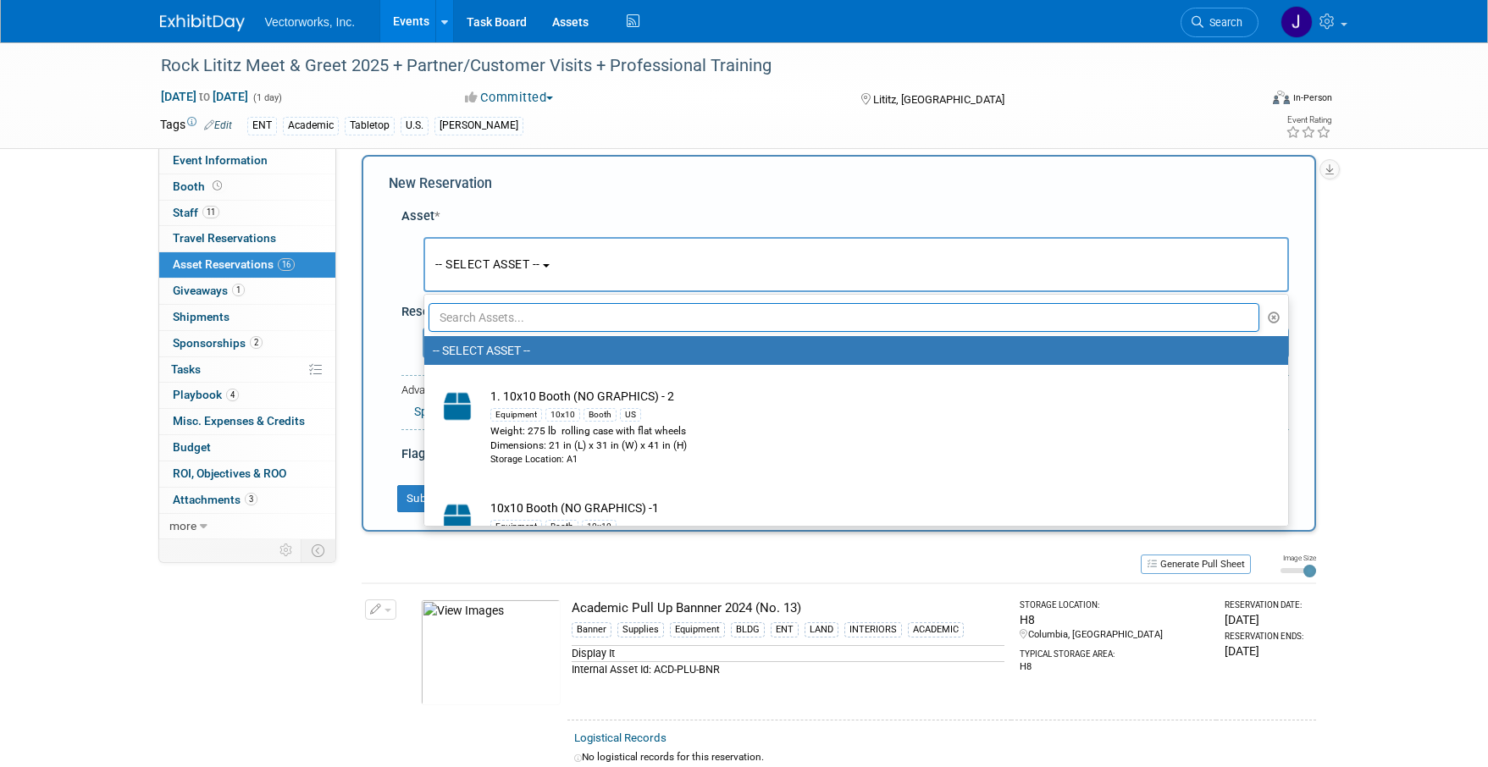
click at [533, 314] on input "text" at bounding box center [845, 317] width 832 height 29
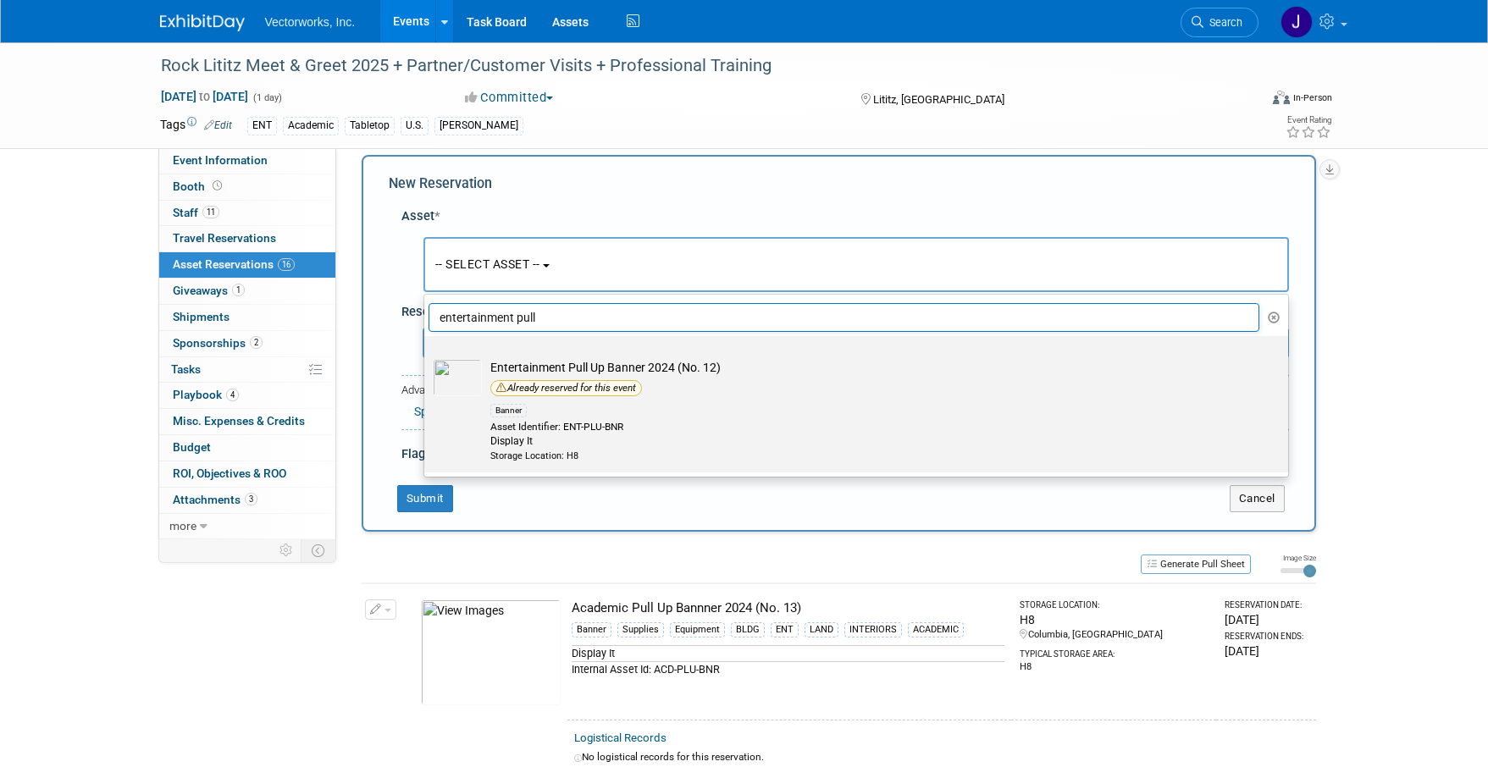
type input "entertainment pull"
click at [563, 390] on div "Already reserved for this event" at bounding box center [566, 388] width 152 height 16
click at [427, 357] on input "Entertainment Pull Up Banner 2024 (No. 12) Already reserved for this event Bann…" at bounding box center [421, 351] width 11 height 11
select select "10695829"
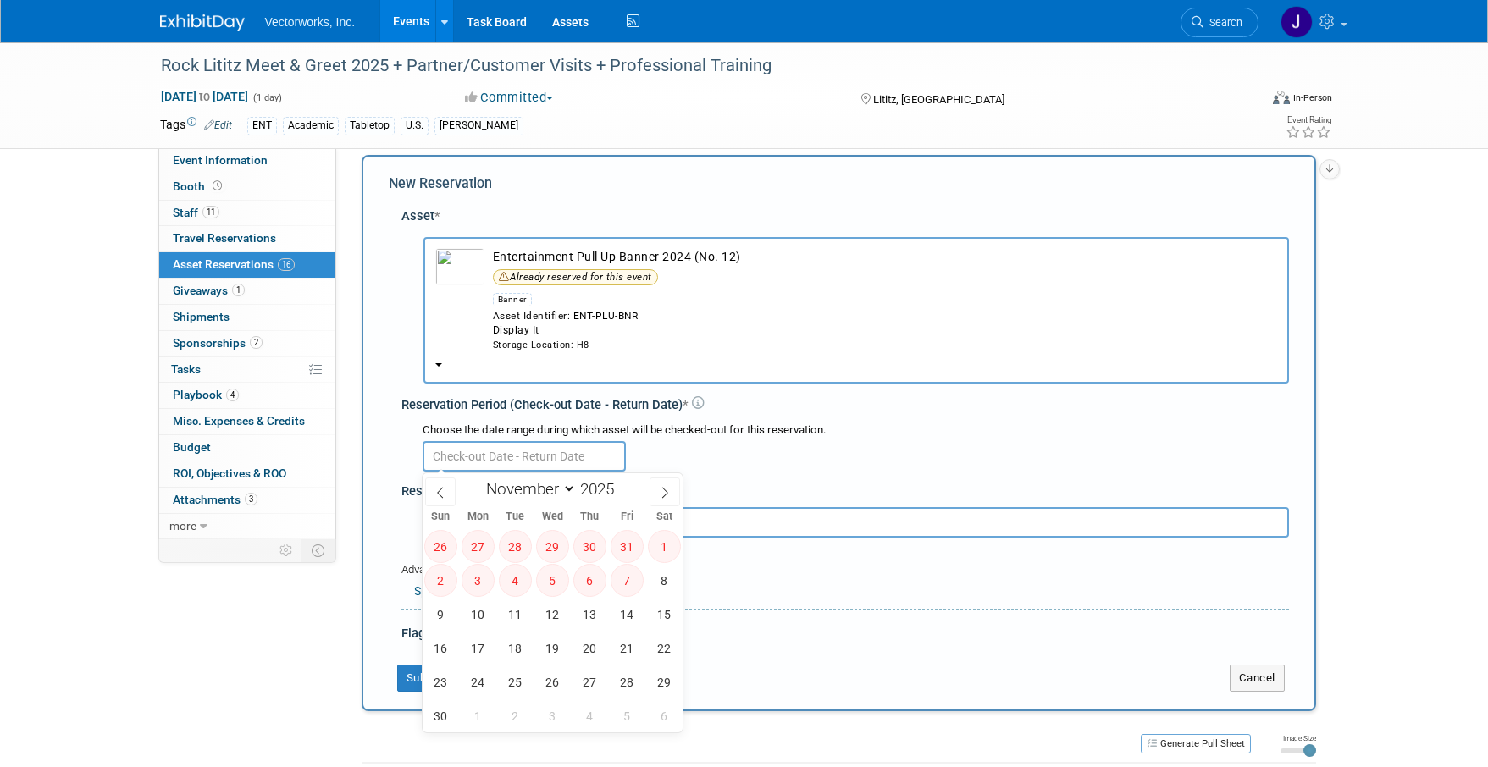
click at [527, 460] on input "text" at bounding box center [524, 456] width 203 height 30
click at [495, 452] on input "text" at bounding box center [524, 456] width 203 height 30
click at [717, 458] on div at bounding box center [856, 455] width 866 height 33
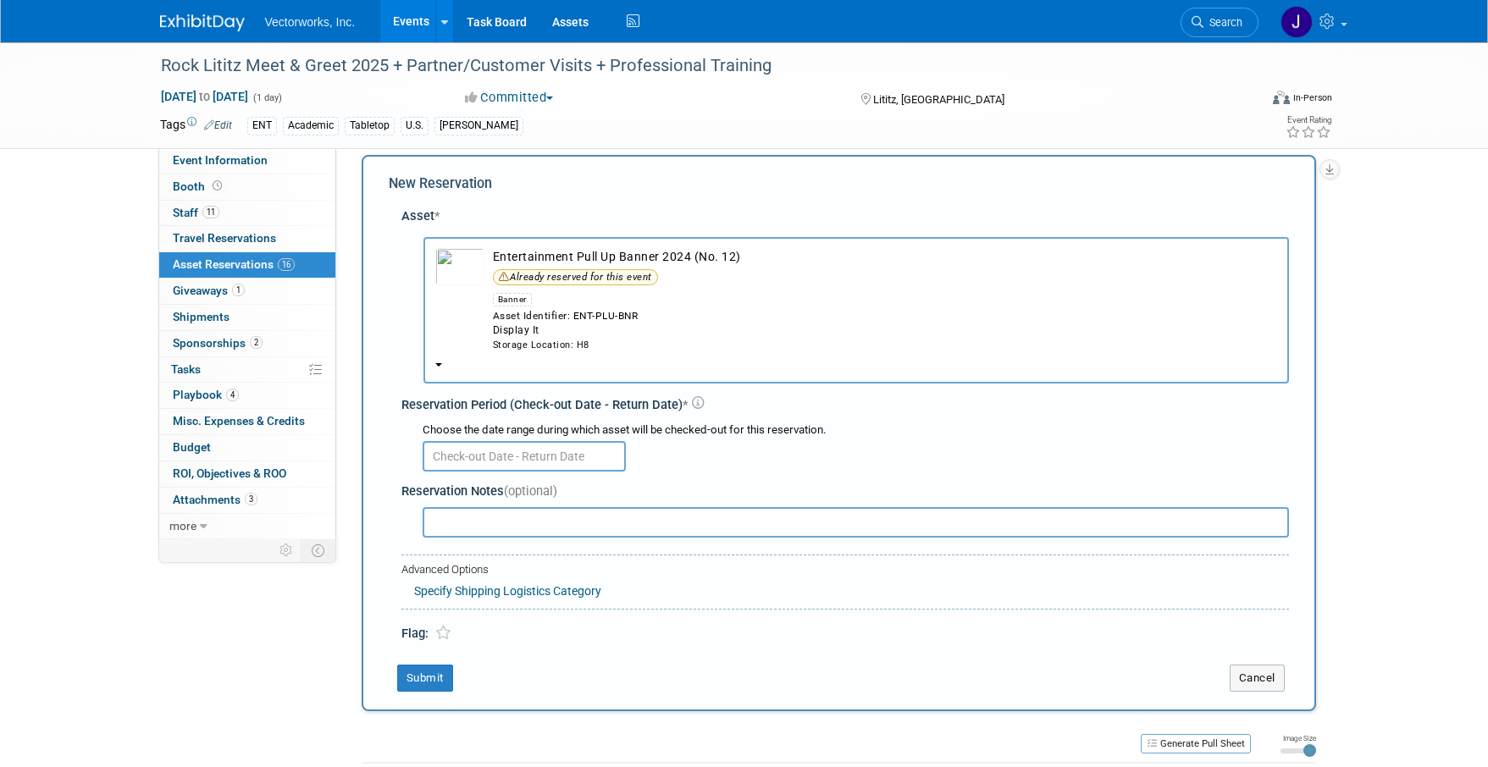
click at [467, 463] on input "text" at bounding box center [524, 456] width 203 height 30
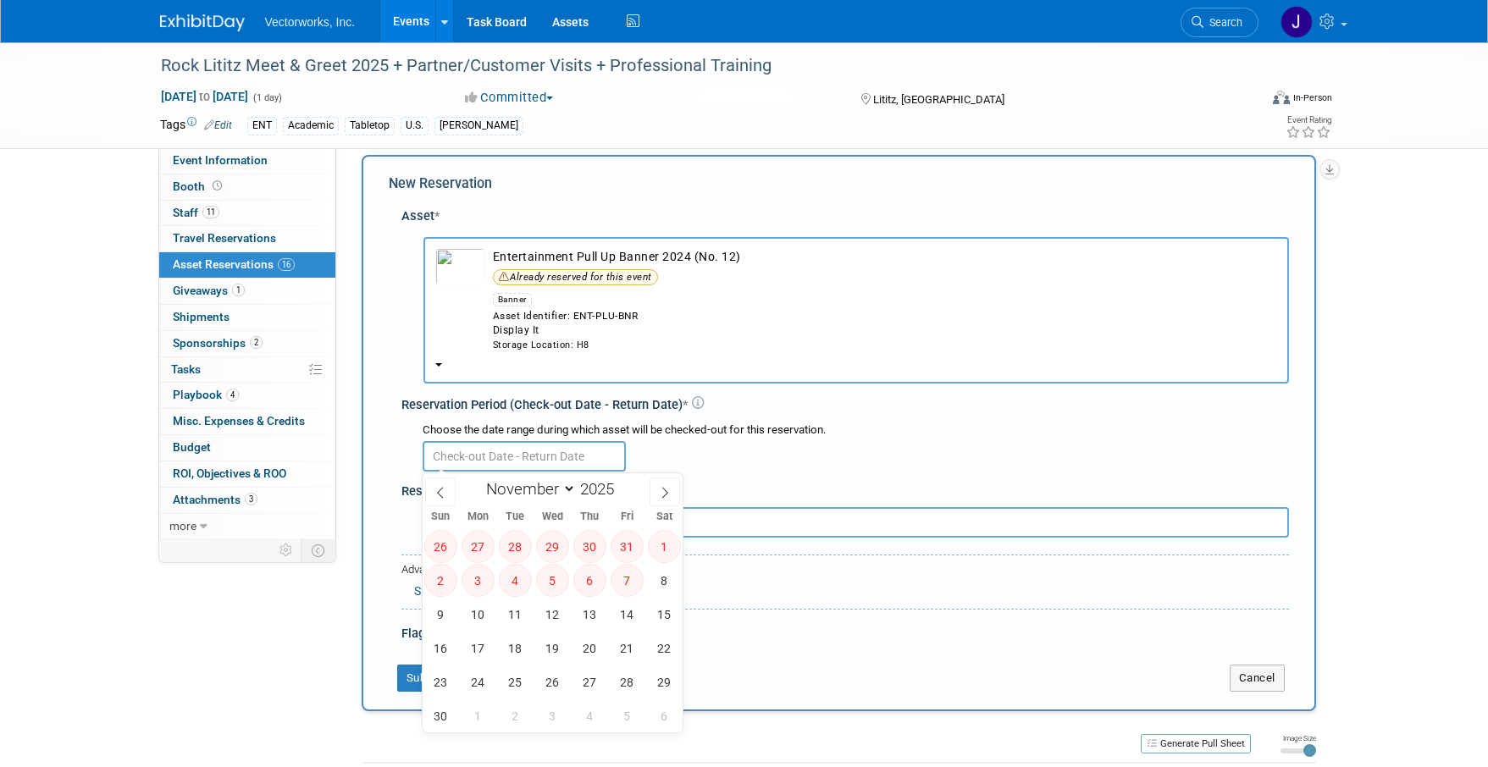
click at [807, 466] on div at bounding box center [856, 455] width 866 height 33
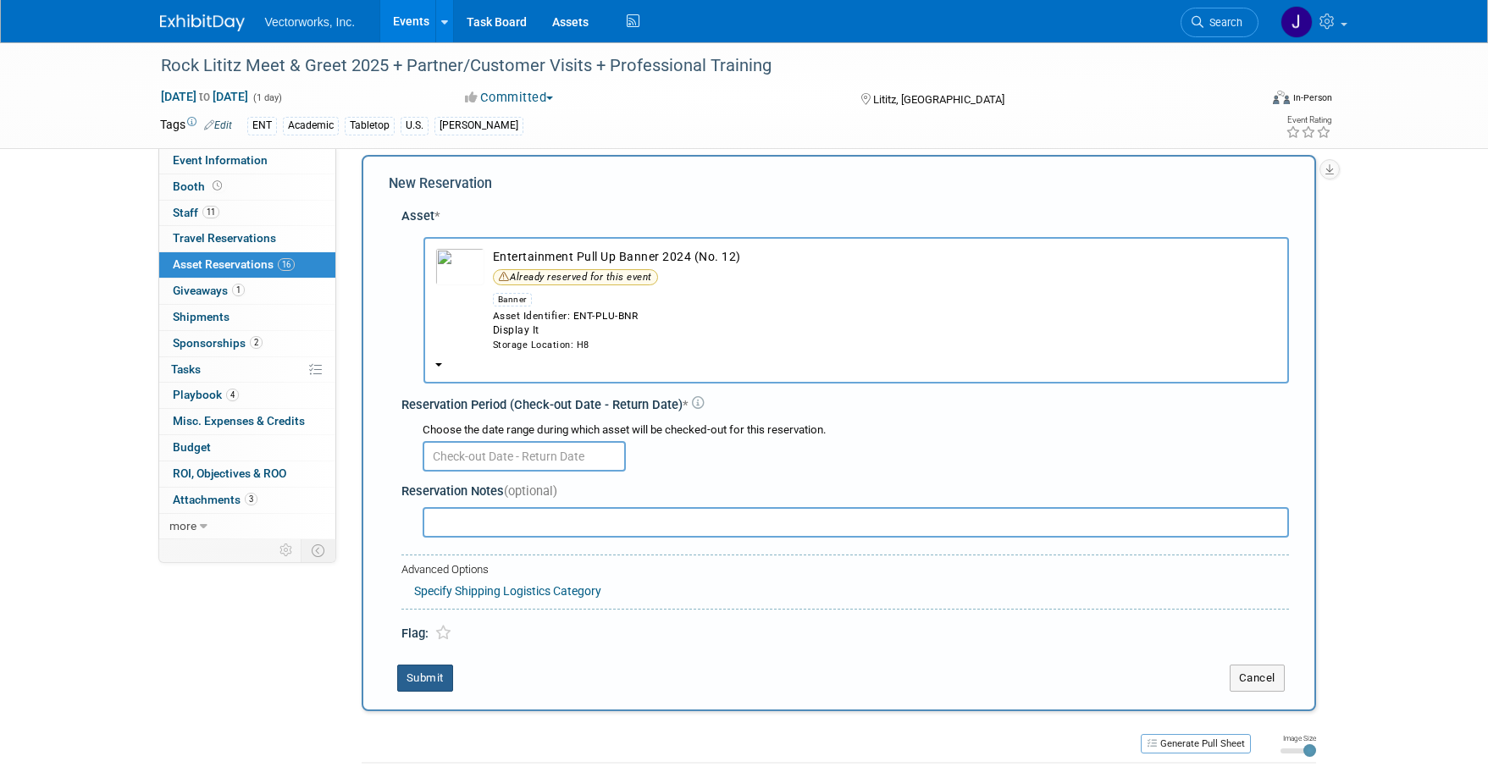
click at [424, 676] on button "Submit" at bounding box center [425, 678] width 56 height 27
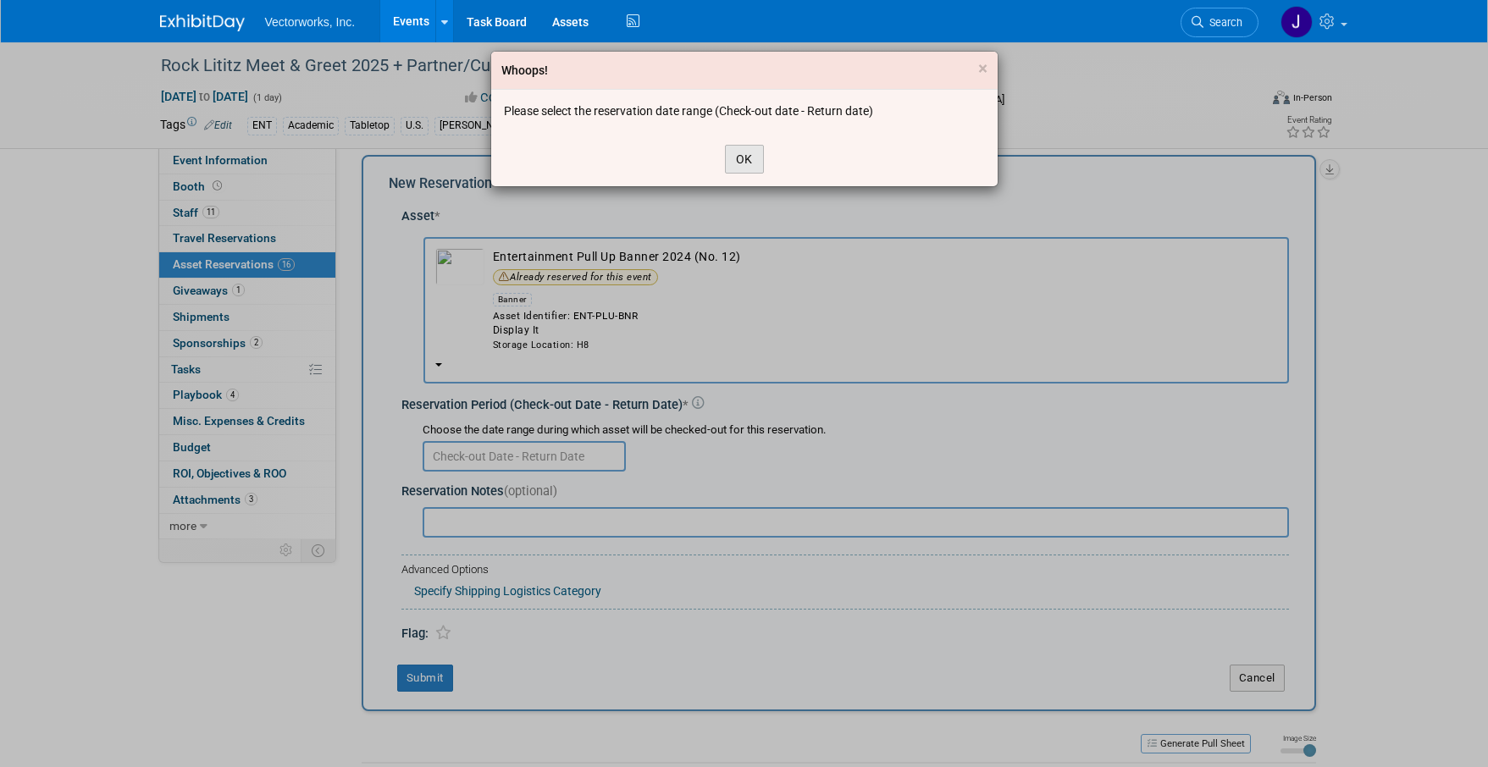
click at [749, 155] on button "OK" at bounding box center [744, 159] width 39 height 29
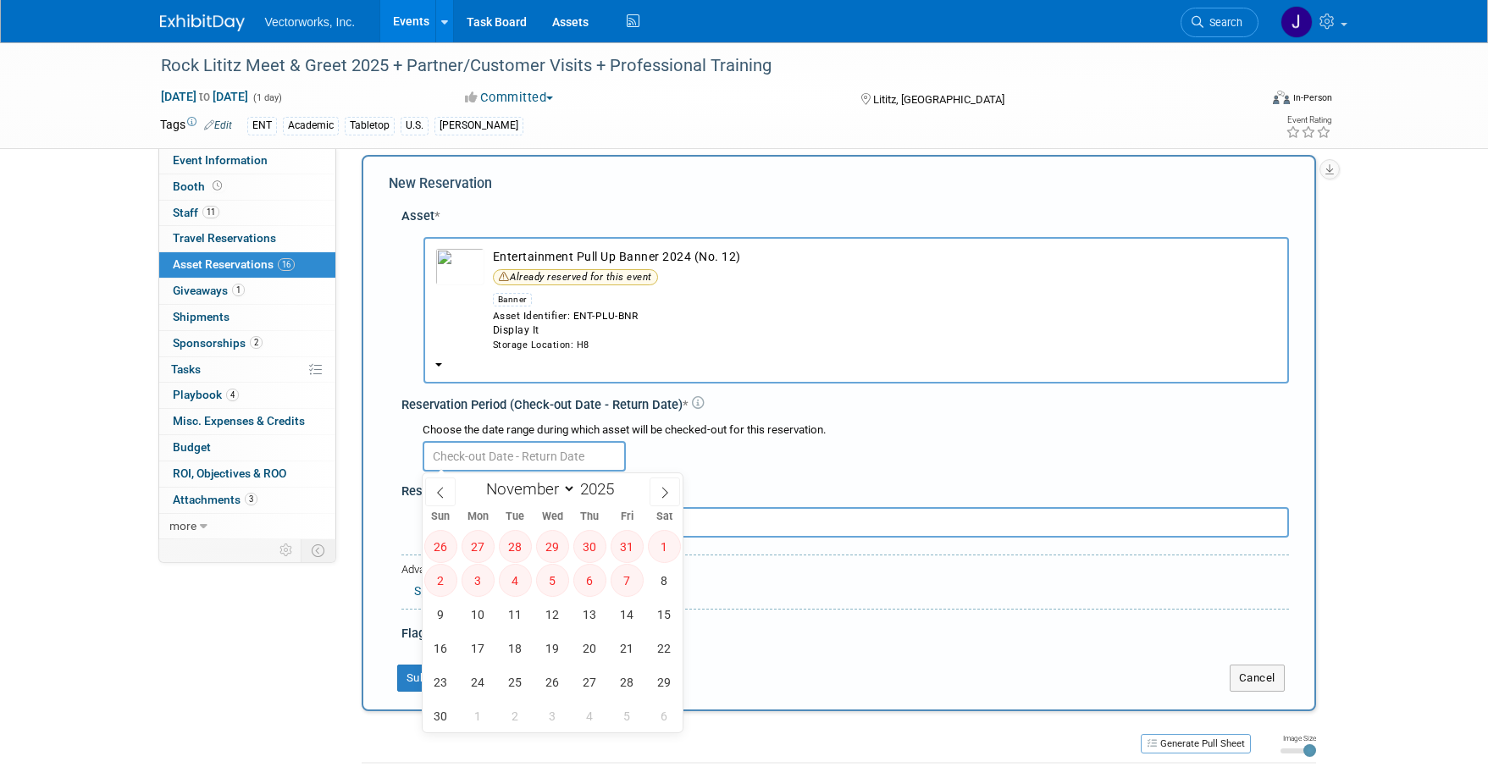
click at [553, 467] on input "text" at bounding box center [524, 456] width 203 height 30
click at [446, 494] on span at bounding box center [440, 492] width 30 height 29
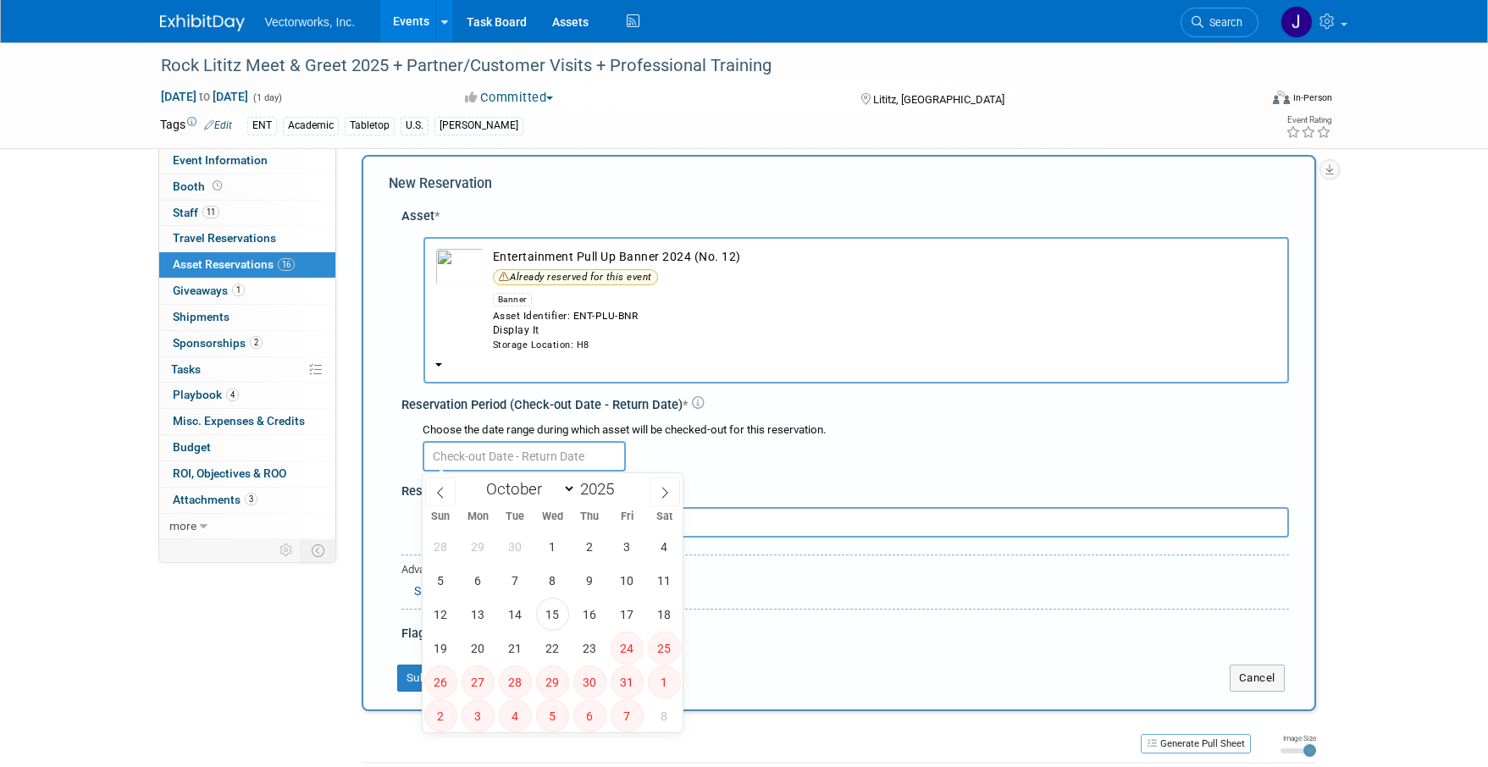
click at [617, 643] on span "24" at bounding box center [627, 648] width 33 height 33
click at [489, 678] on span "27" at bounding box center [478, 682] width 33 height 33
click at [484, 678] on span "27" at bounding box center [478, 682] width 33 height 33
click at [614, 651] on span "24" at bounding box center [627, 648] width 33 height 33
click at [670, 493] on icon at bounding box center [665, 493] width 12 height 12
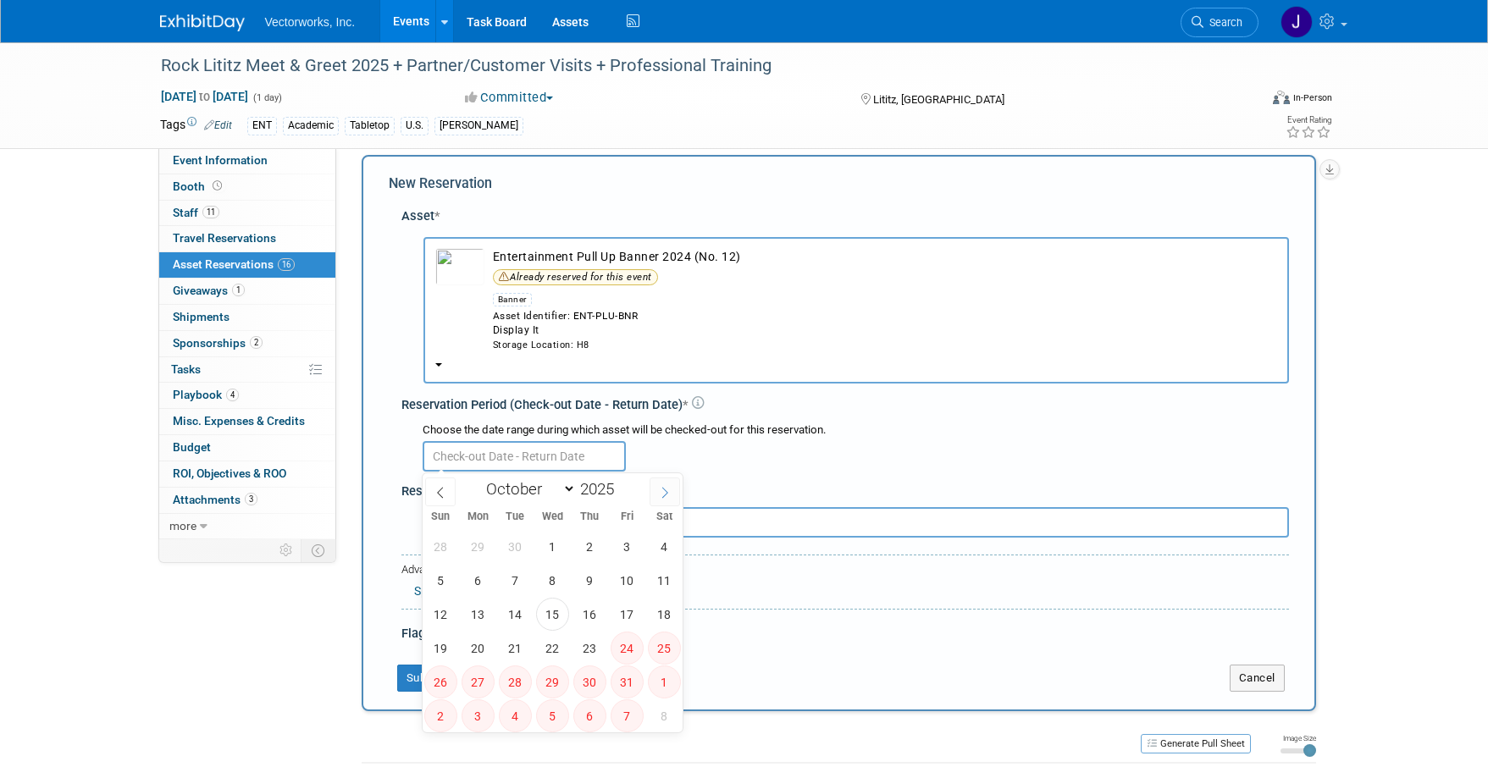
select select "10"
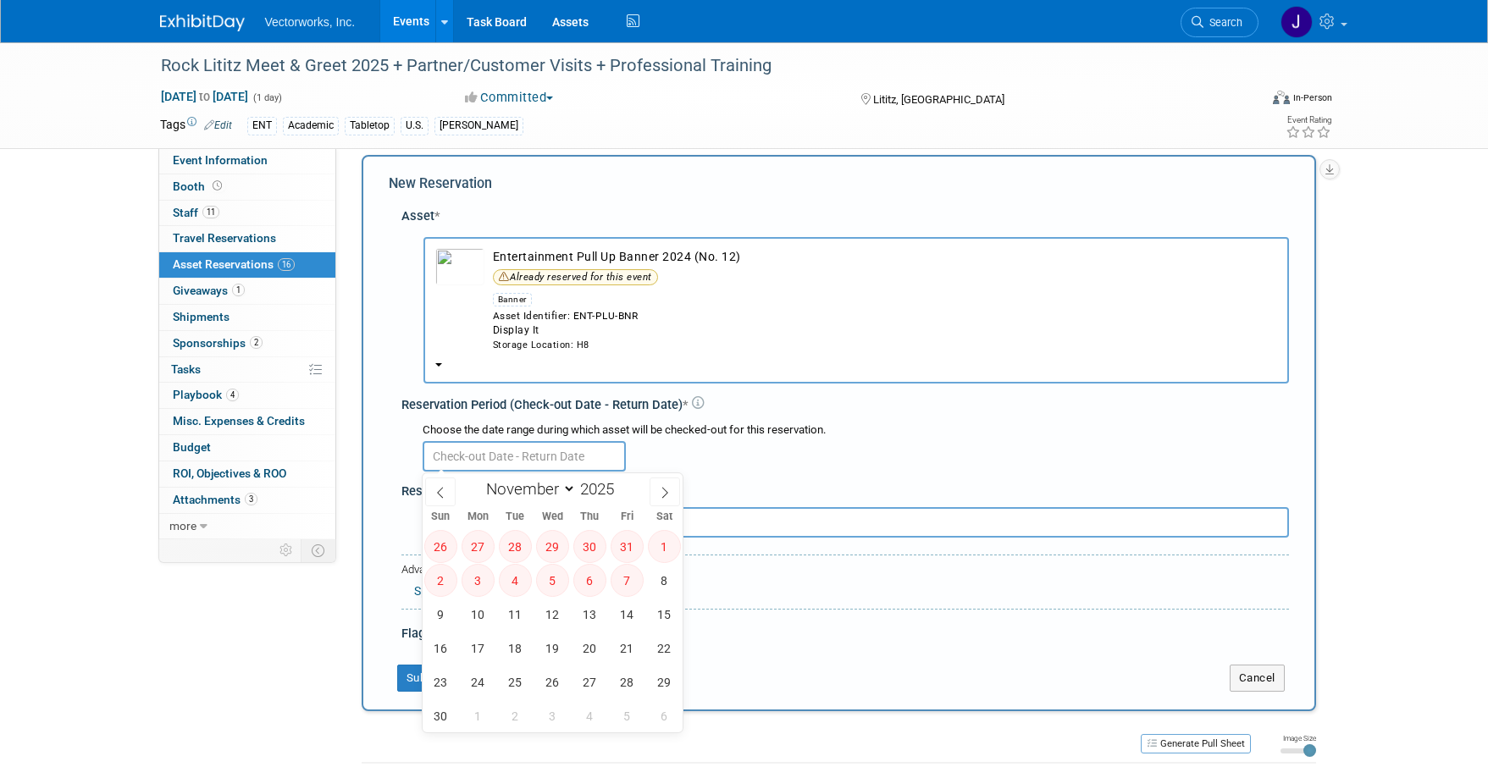
click at [618, 577] on span "7" at bounding box center [627, 580] width 33 height 33
click at [416, 681] on button "Submit" at bounding box center [425, 678] width 56 height 27
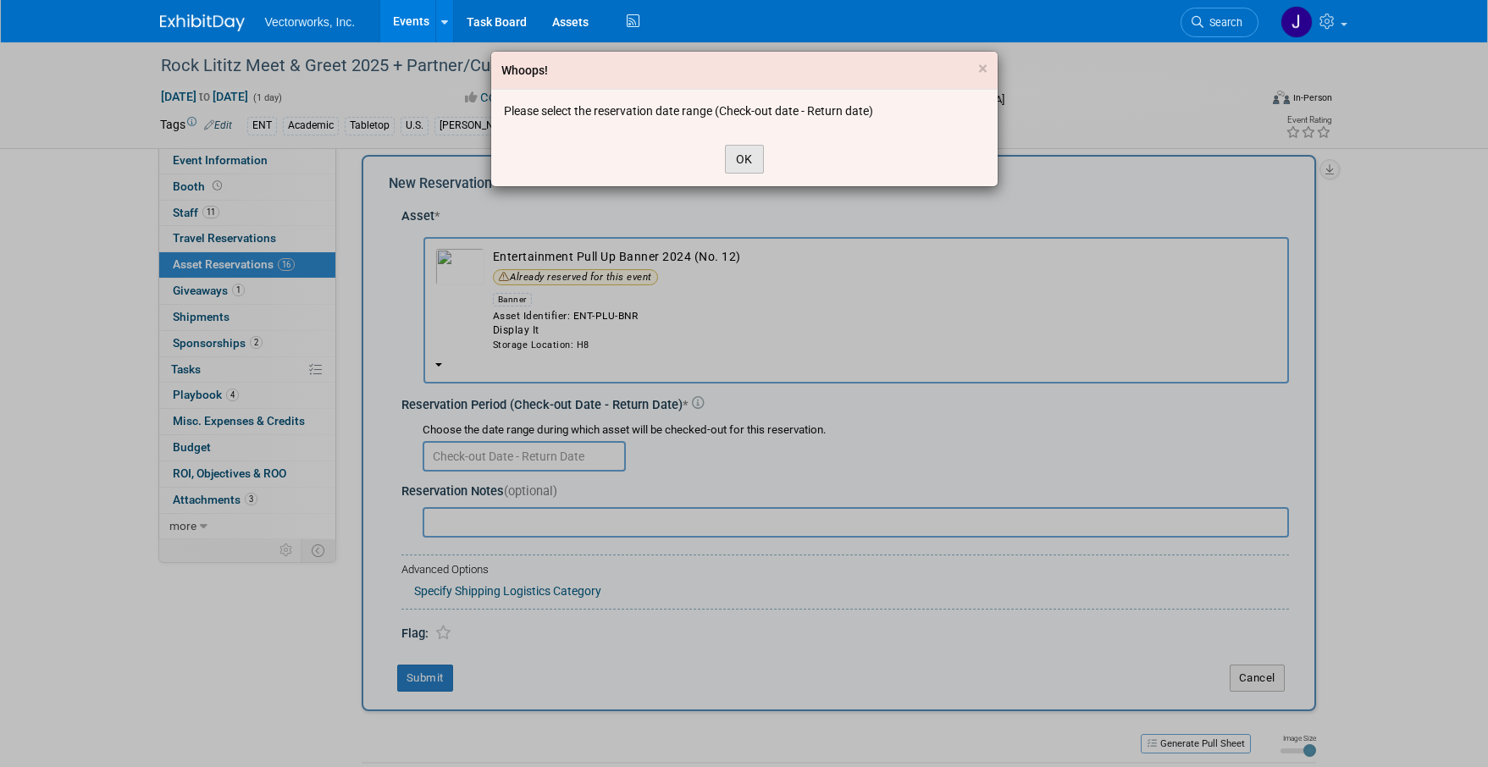
click at [742, 162] on button "OK" at bounding box center [744, 159] width 39 height 29
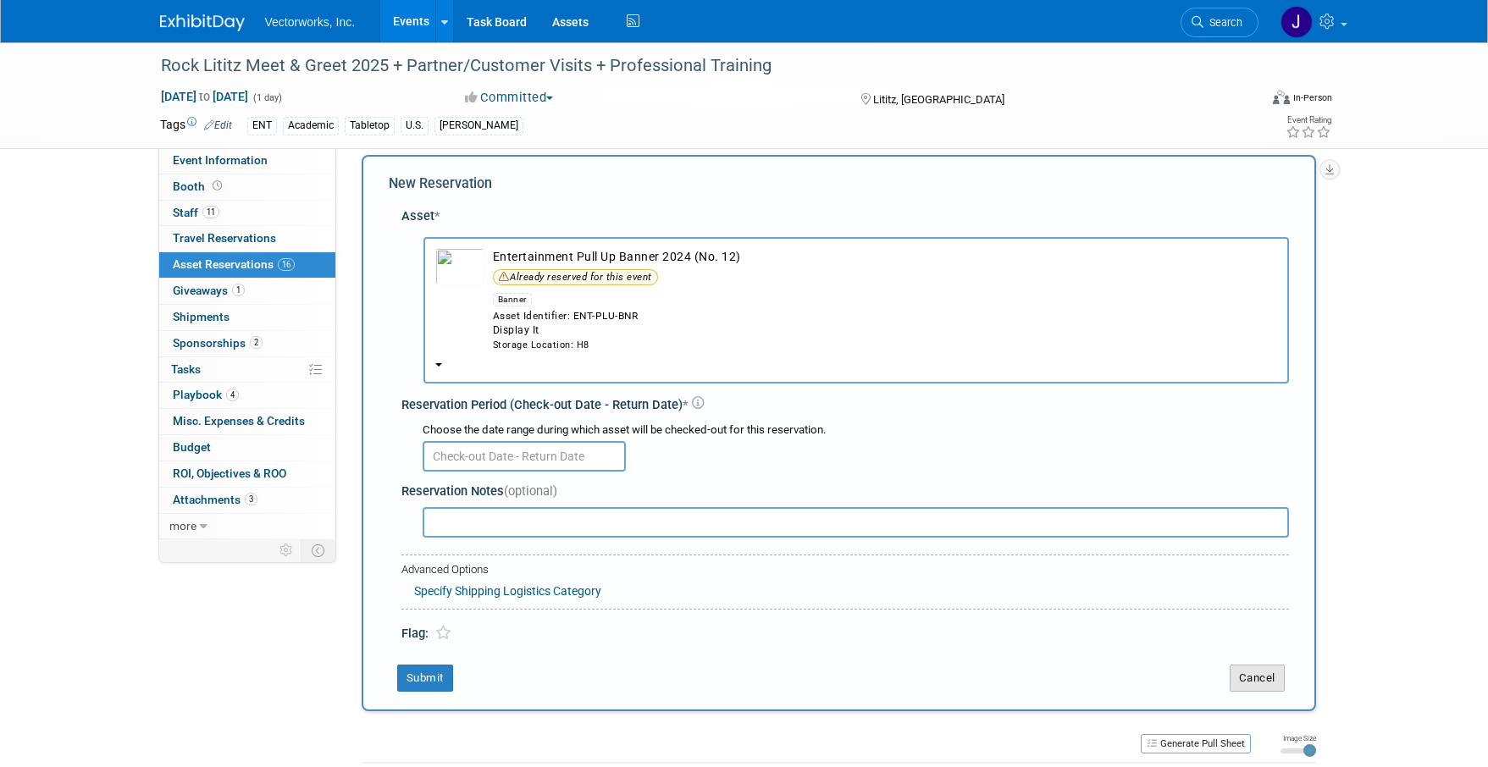
click at [1250, 675] on button "Cancel" at bounding box center [1257, 678] width 55 height 27
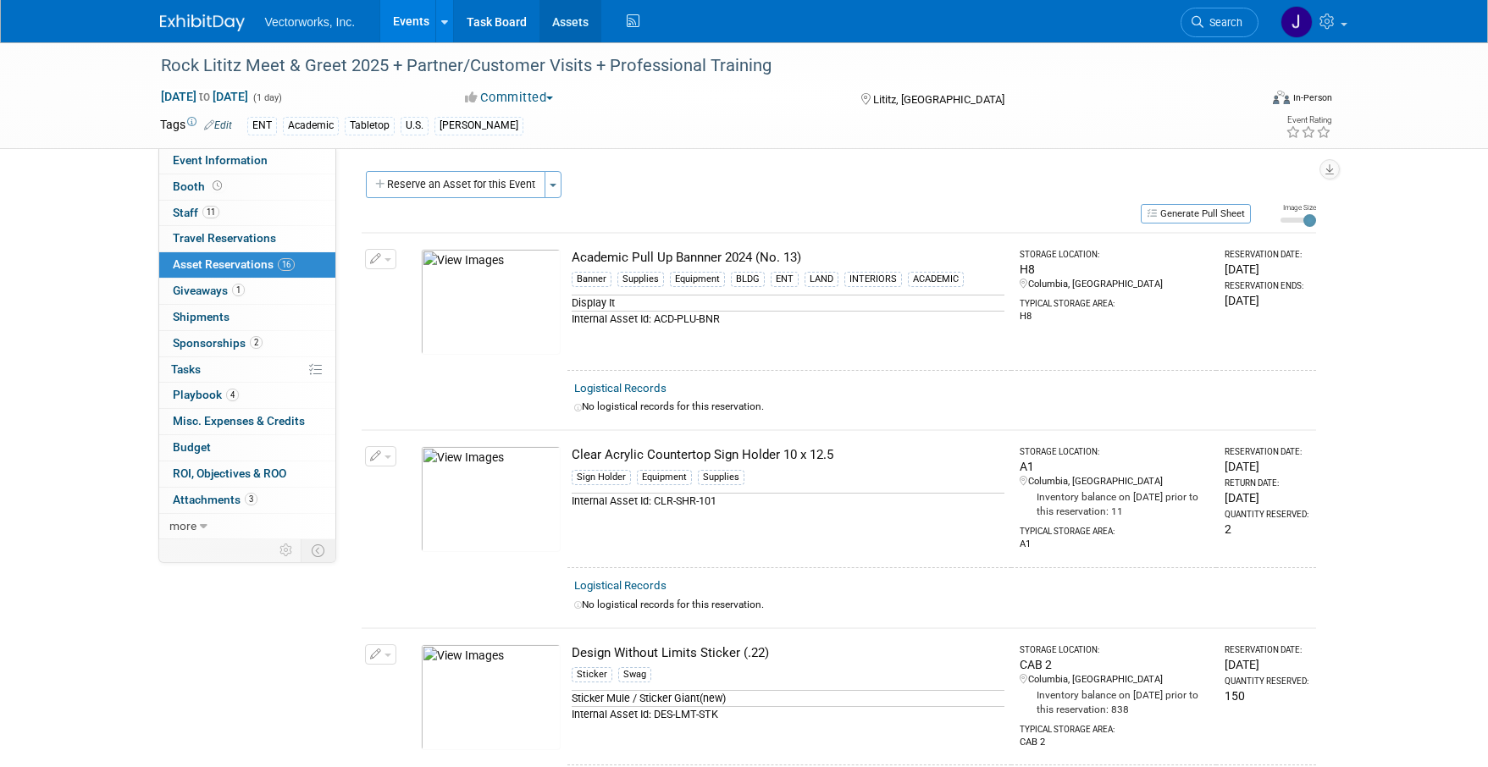
click at [562, 28] on link "Assets" at bounding box center [570, 21] width 62 height 42
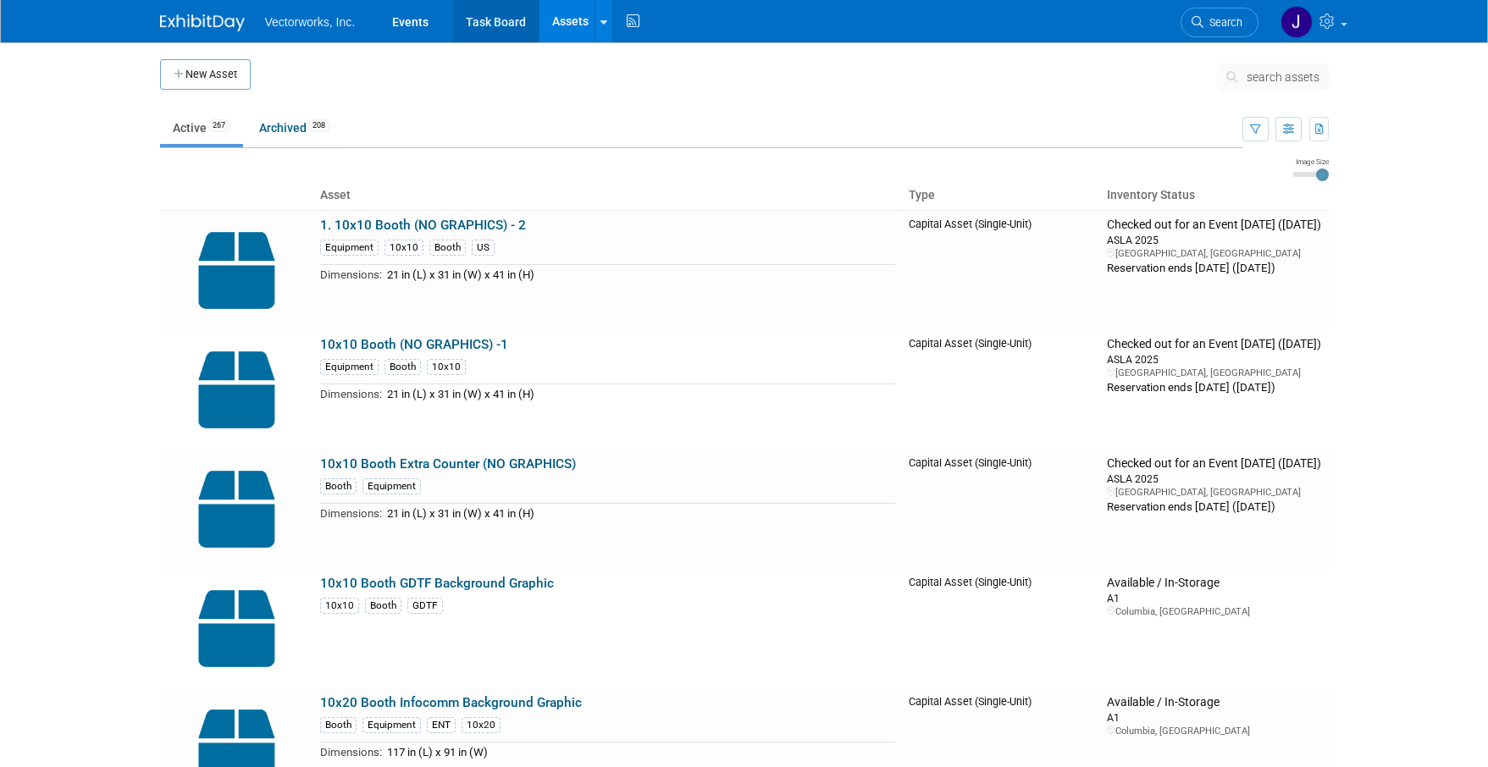
click at [500, 25] on link "Task Board" at bounding box center [496, 21] width 86 height 42
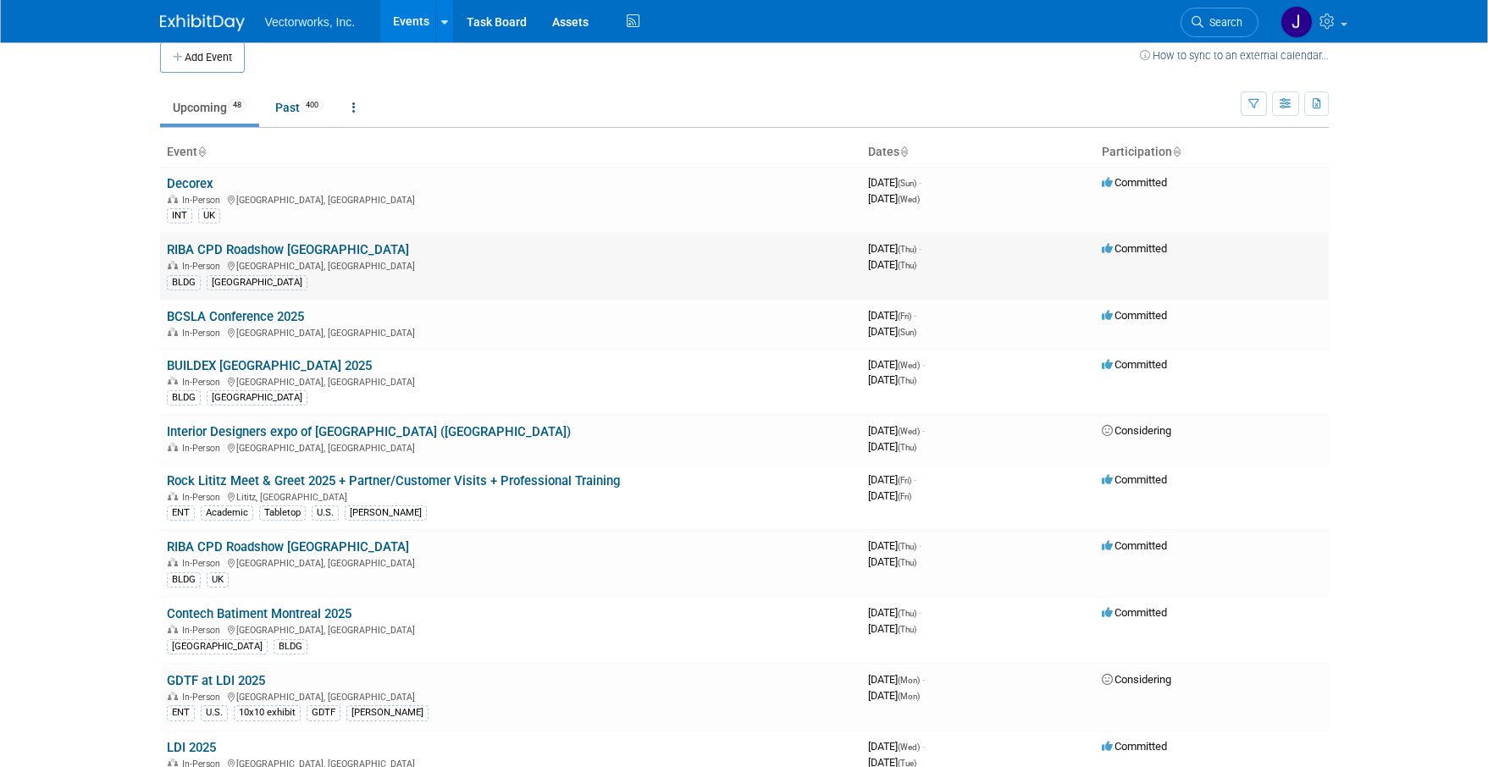
scroll to position [120, 0]
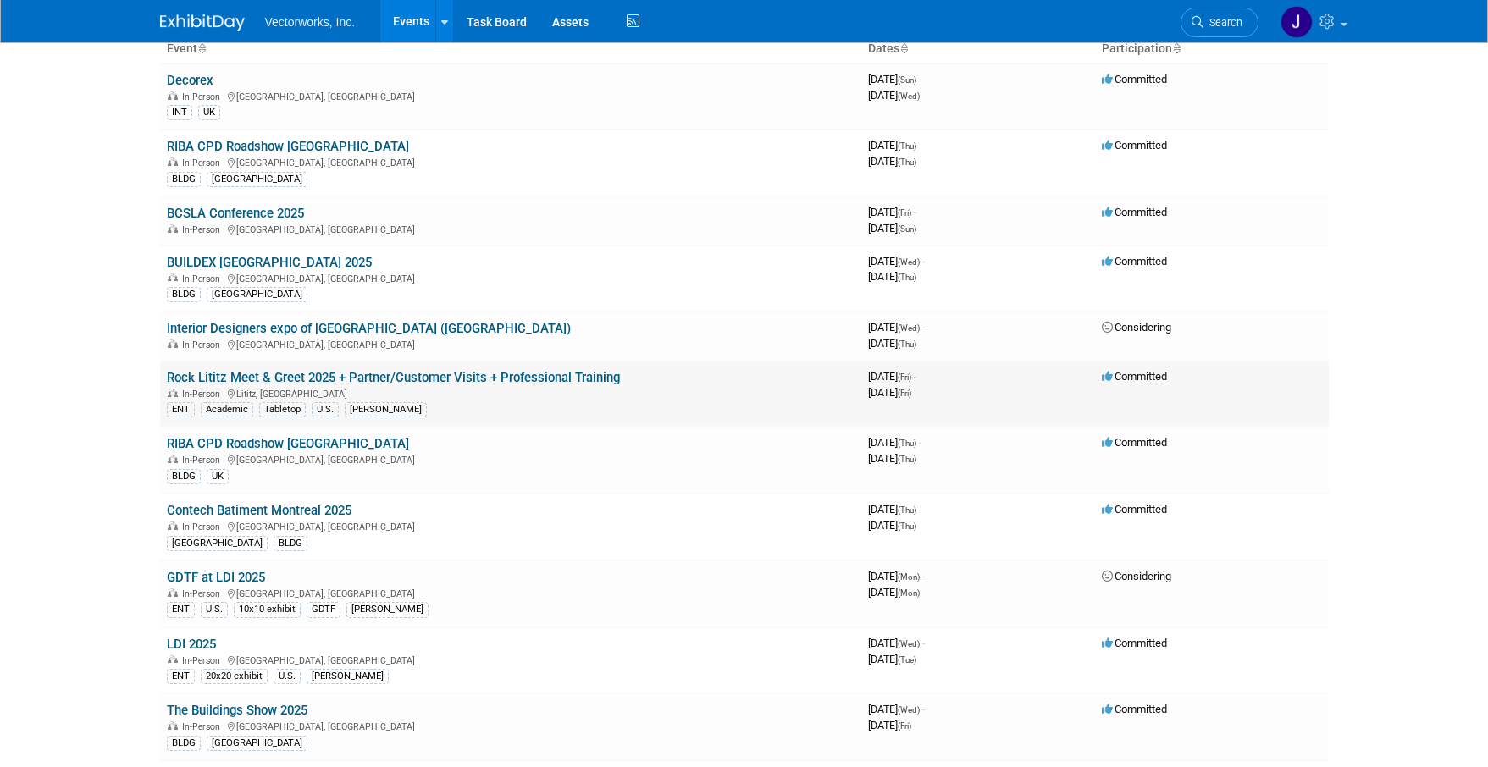
click at [447, 385] on td "Rock Lititz Meet & Greet 2025 + Partner/Customer Visits + Professional Training…" at bounding box center [510, 394] width 701 height 67
click at [449, 380] on link "Rock Lititz Meet & Greet 2025 + Partner/Customer Visits + Professional Training" at bounding box center [393, 377] width 453 height 15
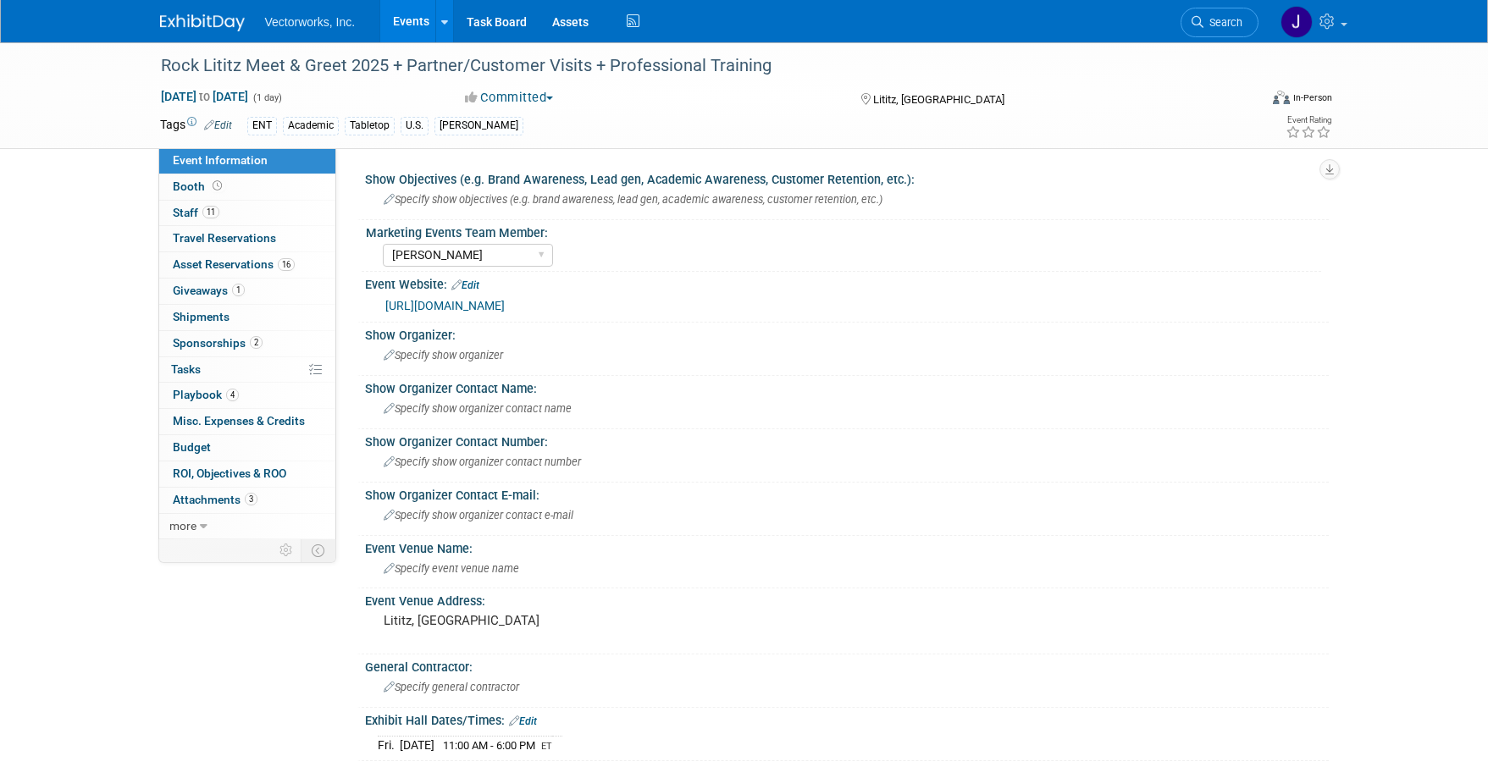
select select "[PERSON_NAME]"
click at [249, 271] on span "Asset Reservations 16" at bounding box center [234, 264] width 122 height 14
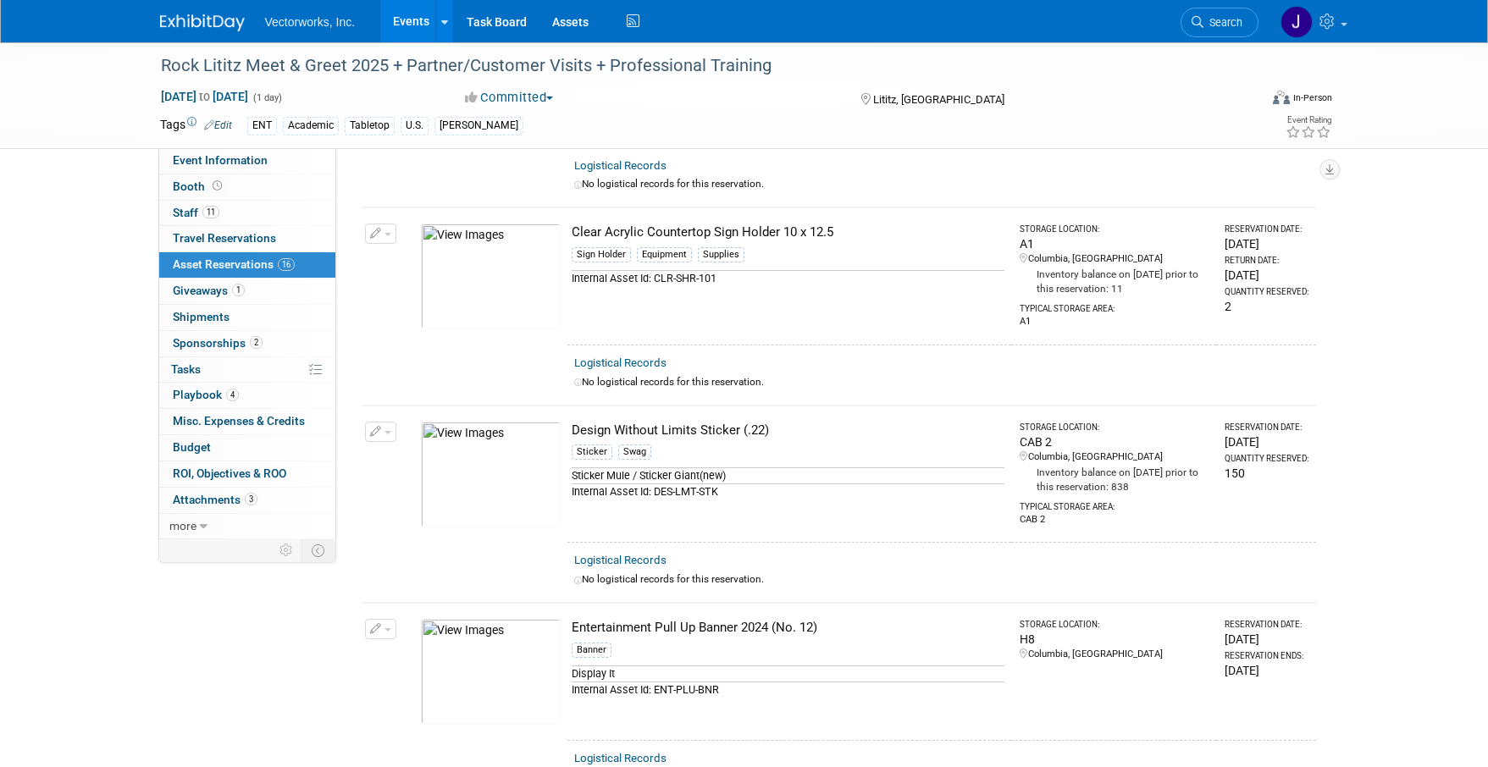
scroll to position [360, 0]
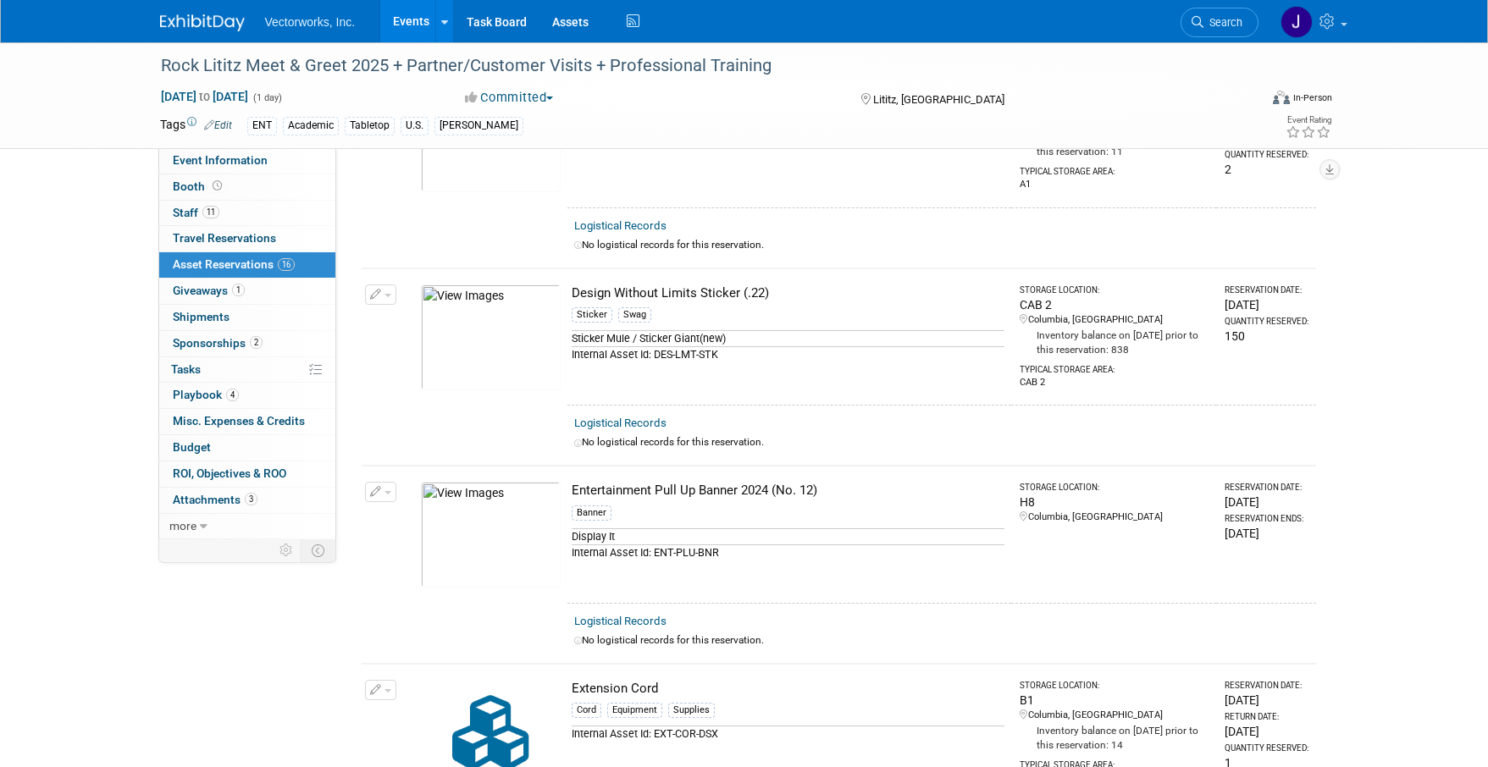
click at [379, 494] on icon "button" at bounding box center [376, 492] width 12 height 11
click at [426, 519] on button "Change Reservation" at bounding box center [445, 519] width 143 height 23
select select "9"
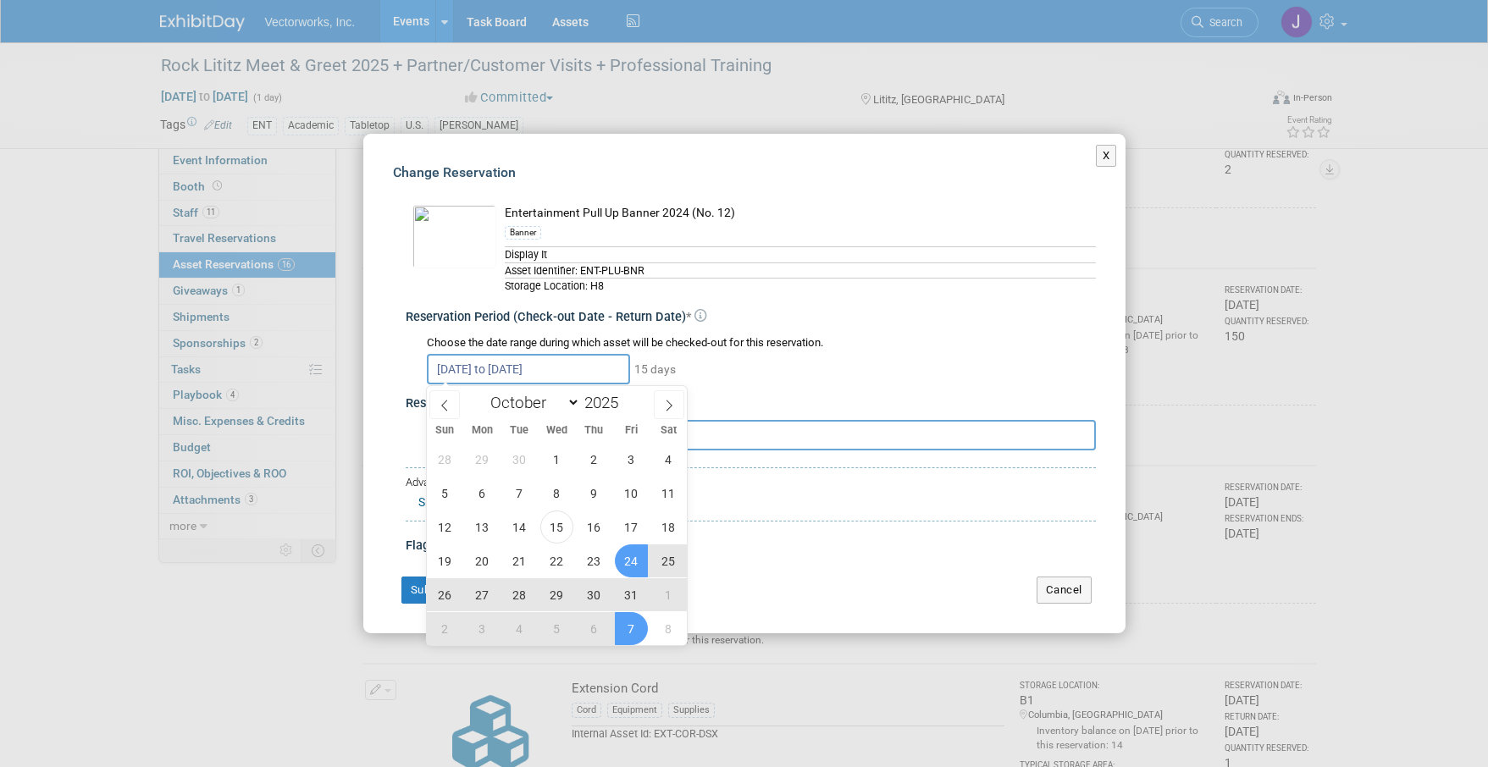
click at [464, 373] on input "[DATE] to [DATE]" at bounding box center [528, 369] width 203 height 30
drag, startPoint x: 629, startPoint y: 565, endPoint x: 553, endPoint y: 588, distance: 79.6
click at [553, 588] on div "28 29 30 1 2 3 4 5 6 7 8 9 10 11 12 13 14 15 16 17 18 19 20 21 22 23 24 25 26 2…" at bounding box center [557, 543] width 261 height 203
click at [561, 595] on span "29" at bounding box center [556, 594] width 33 height 33
click at [636, 641] on span "7" at bounding box center [631, 628] width 33 height 33
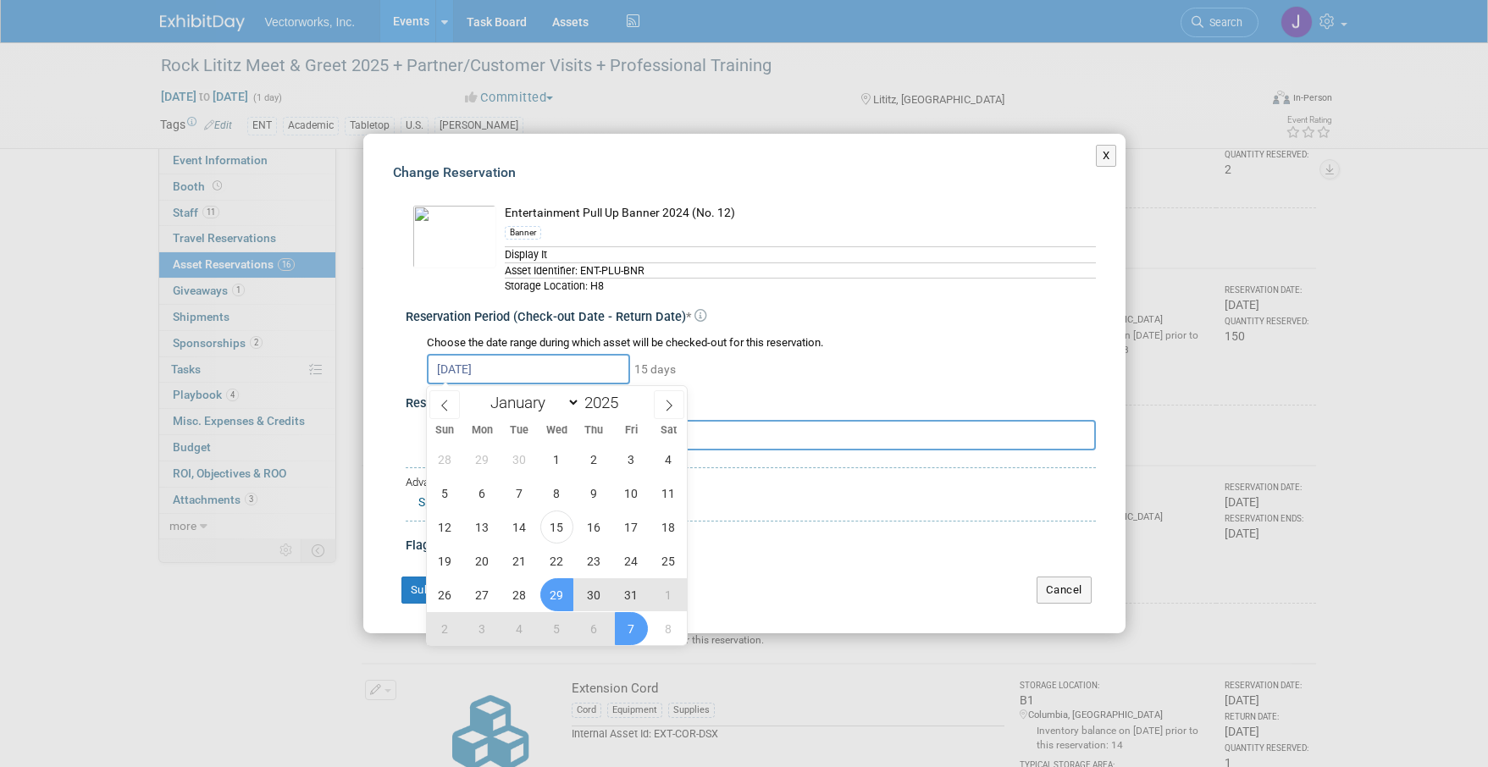
type input "[DATE] to [DATE]"
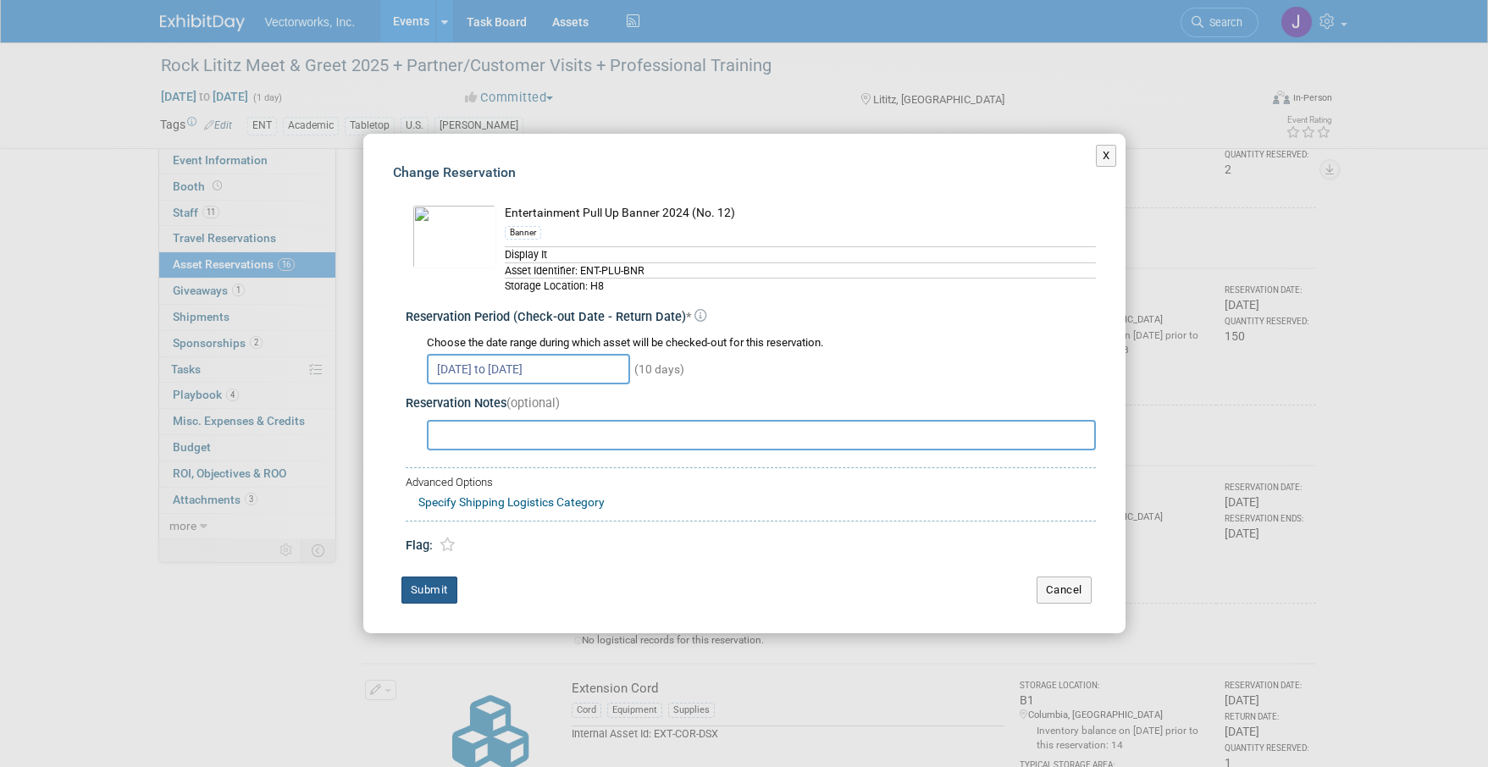
click at [435, 587] on button "Submit" at bounding box center [429, 590] width 56 height 27
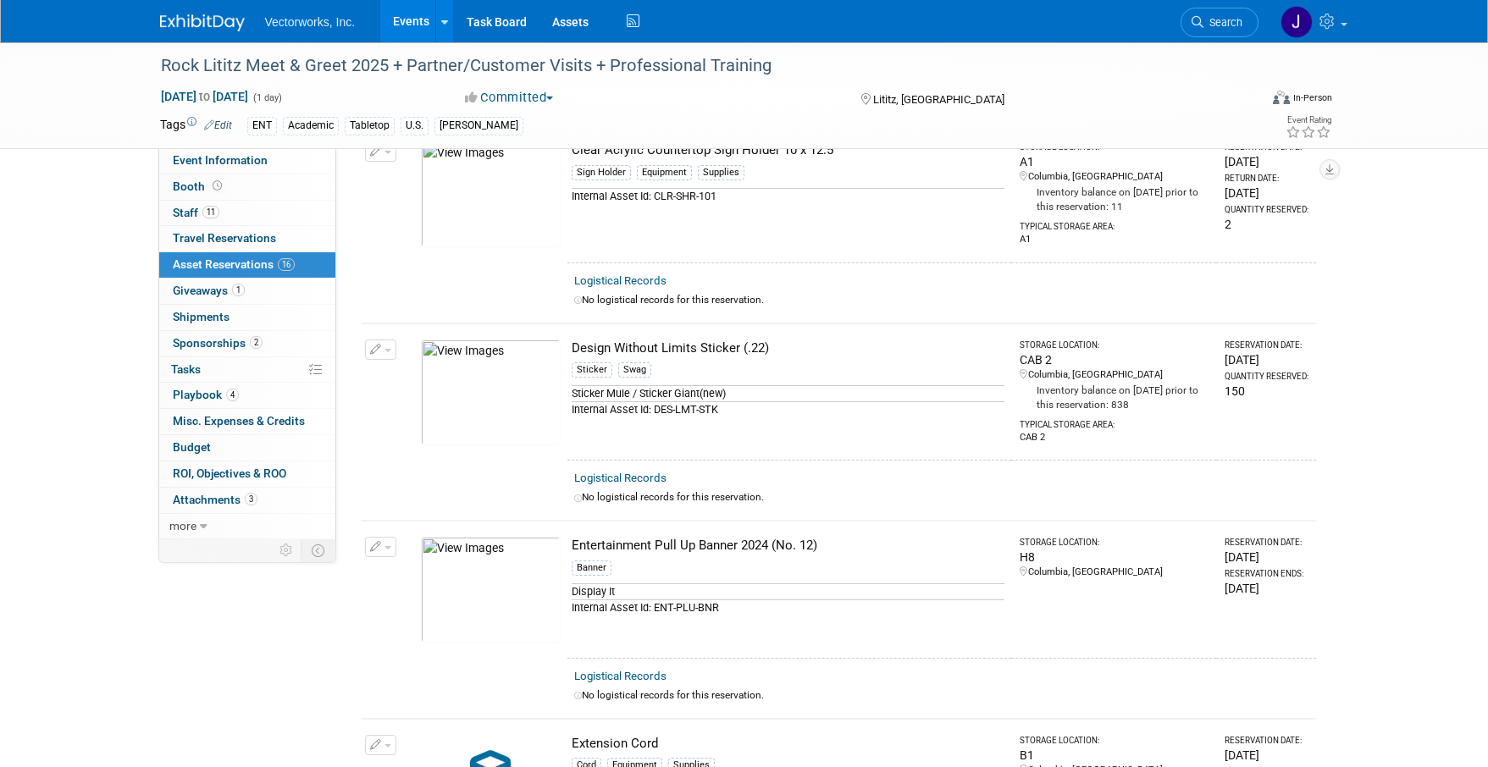
scroll to position [324, 0]
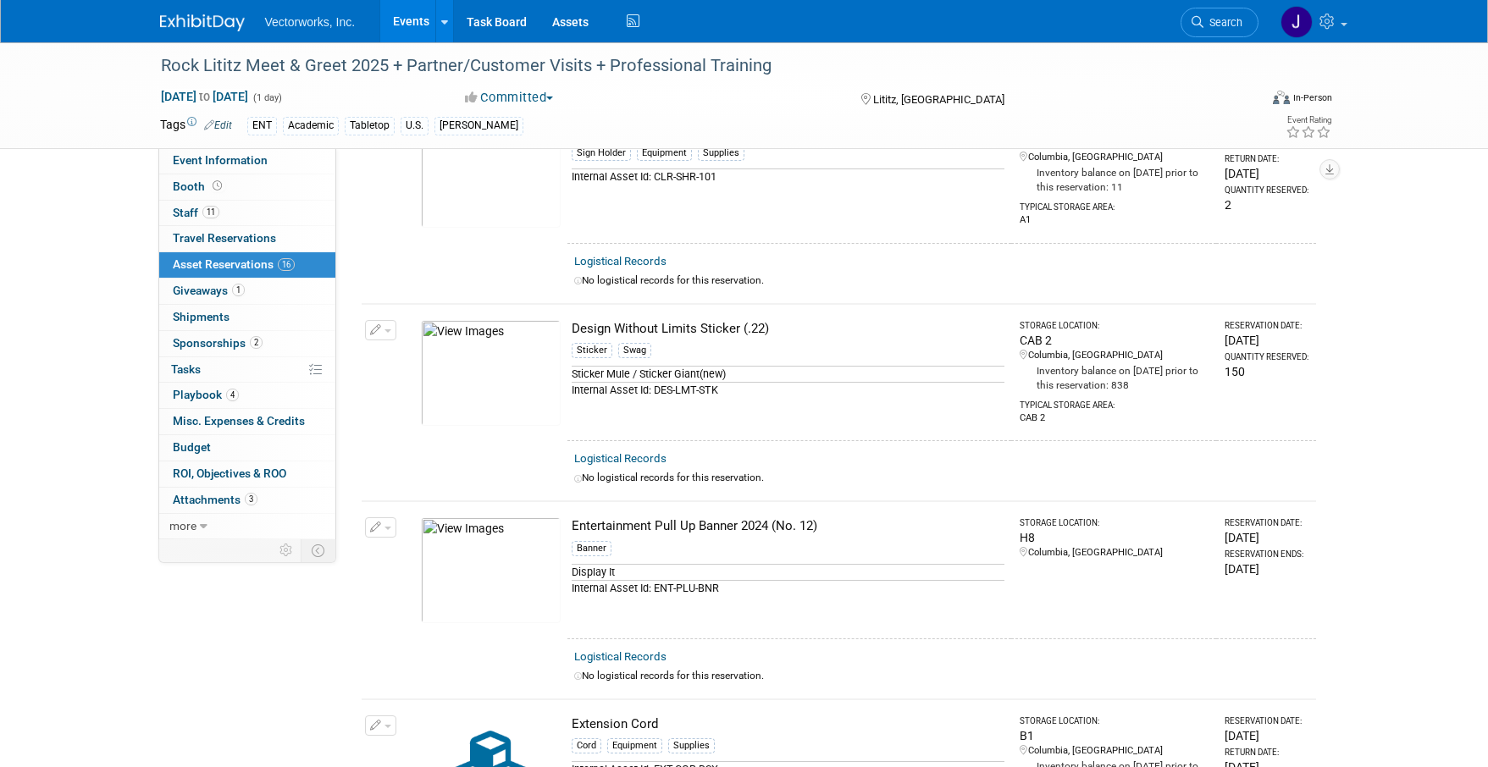
click at [374, 528] on icon "button" at bounding box center [376, 528] width 12 height 11
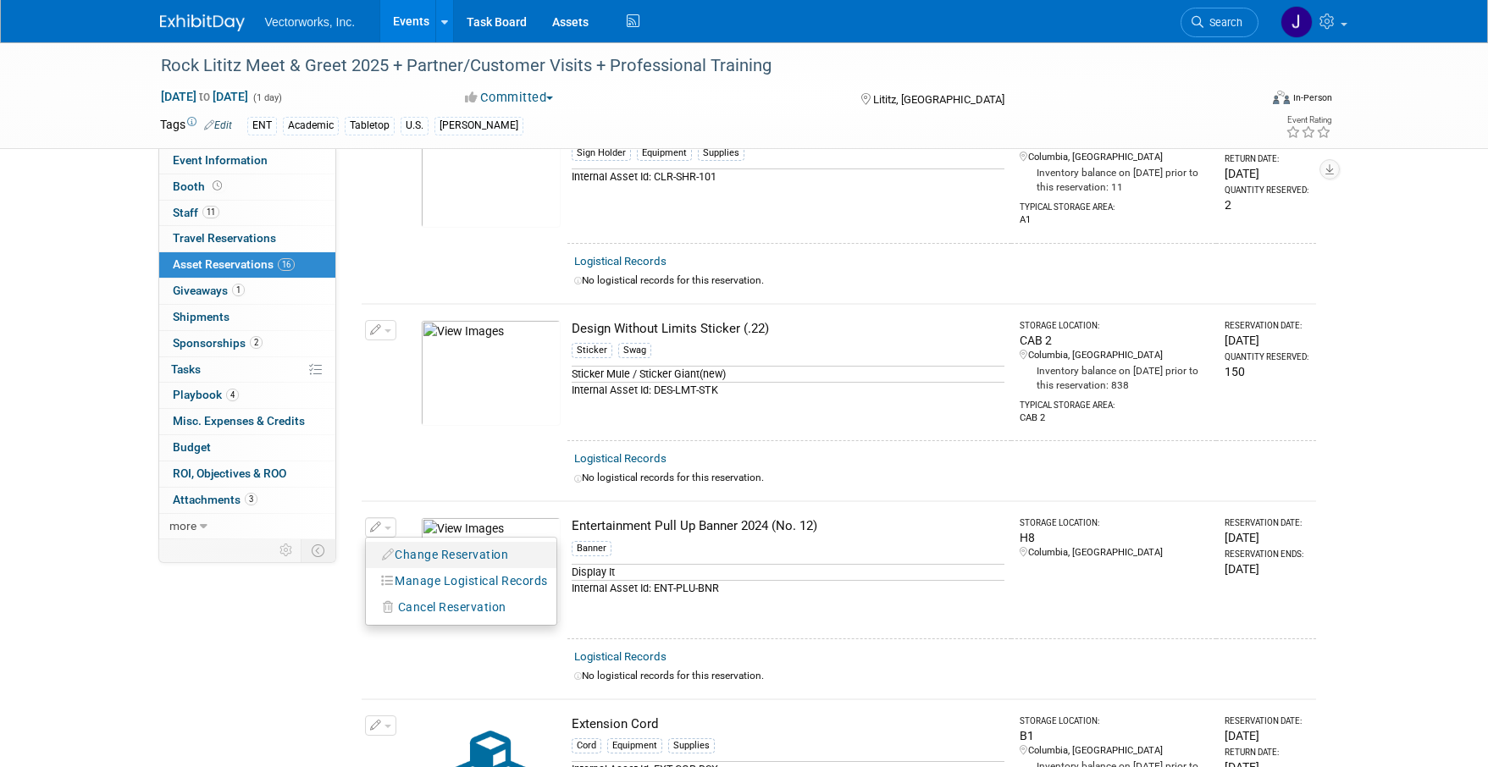
click at [401, 552] on button "Change Reservation" at bounding box center [445, 555] width 143 height 23
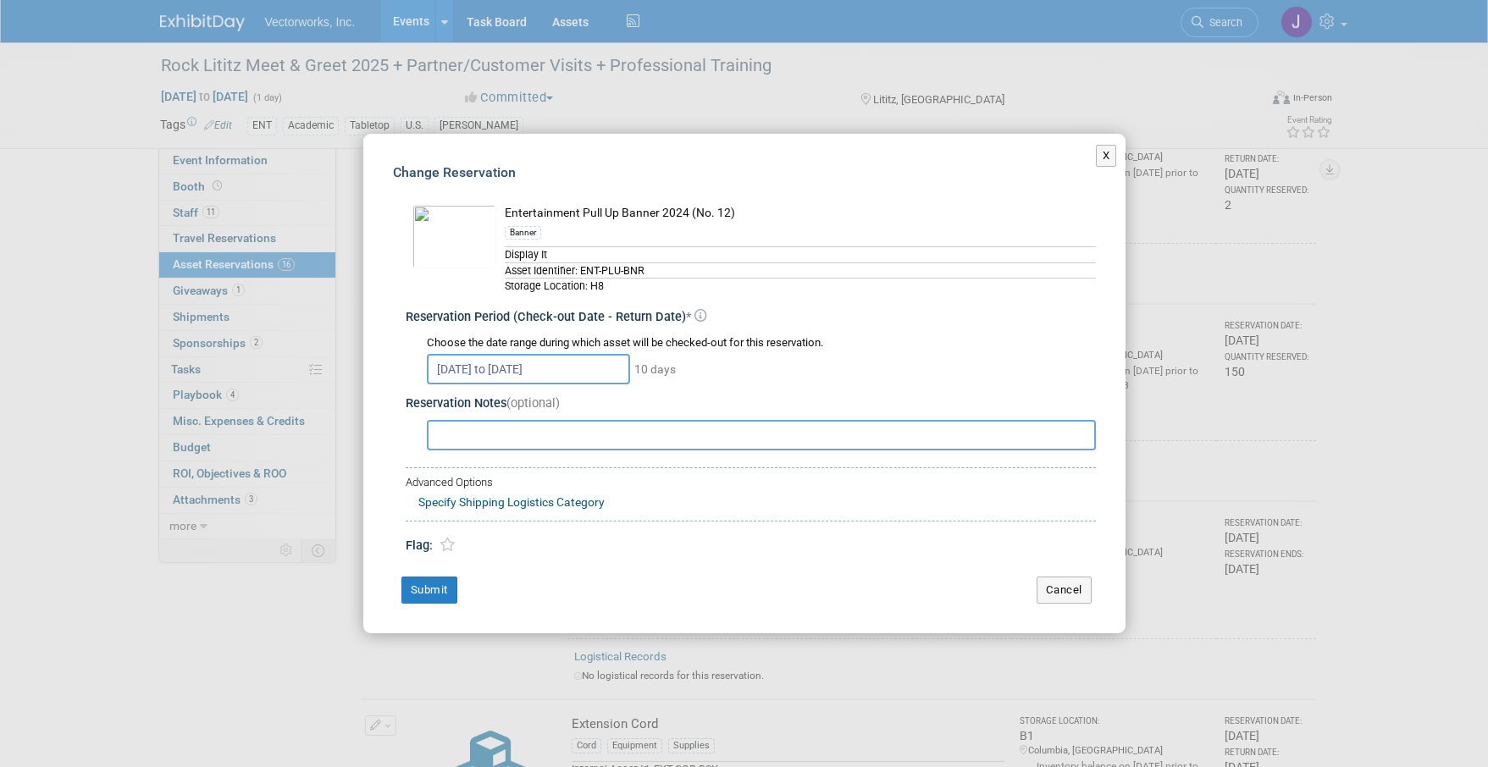
click at [574, 373] on input "[DATE] to [DATE]" at bounding box center [528, 369] width 203 height 30
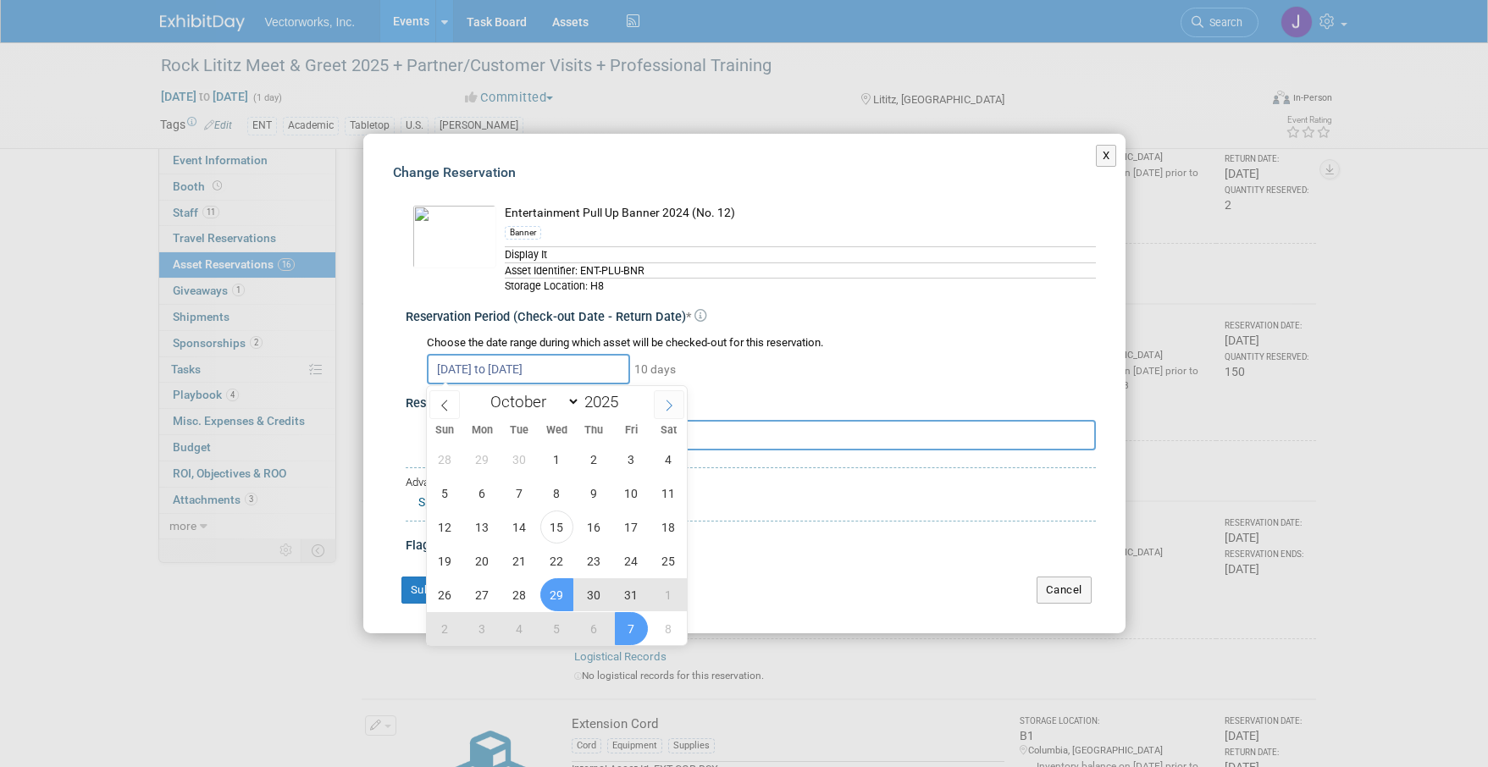
click at [666, 408] on icon at bounding box center [669, 406] width 12 height 12
select select "10"
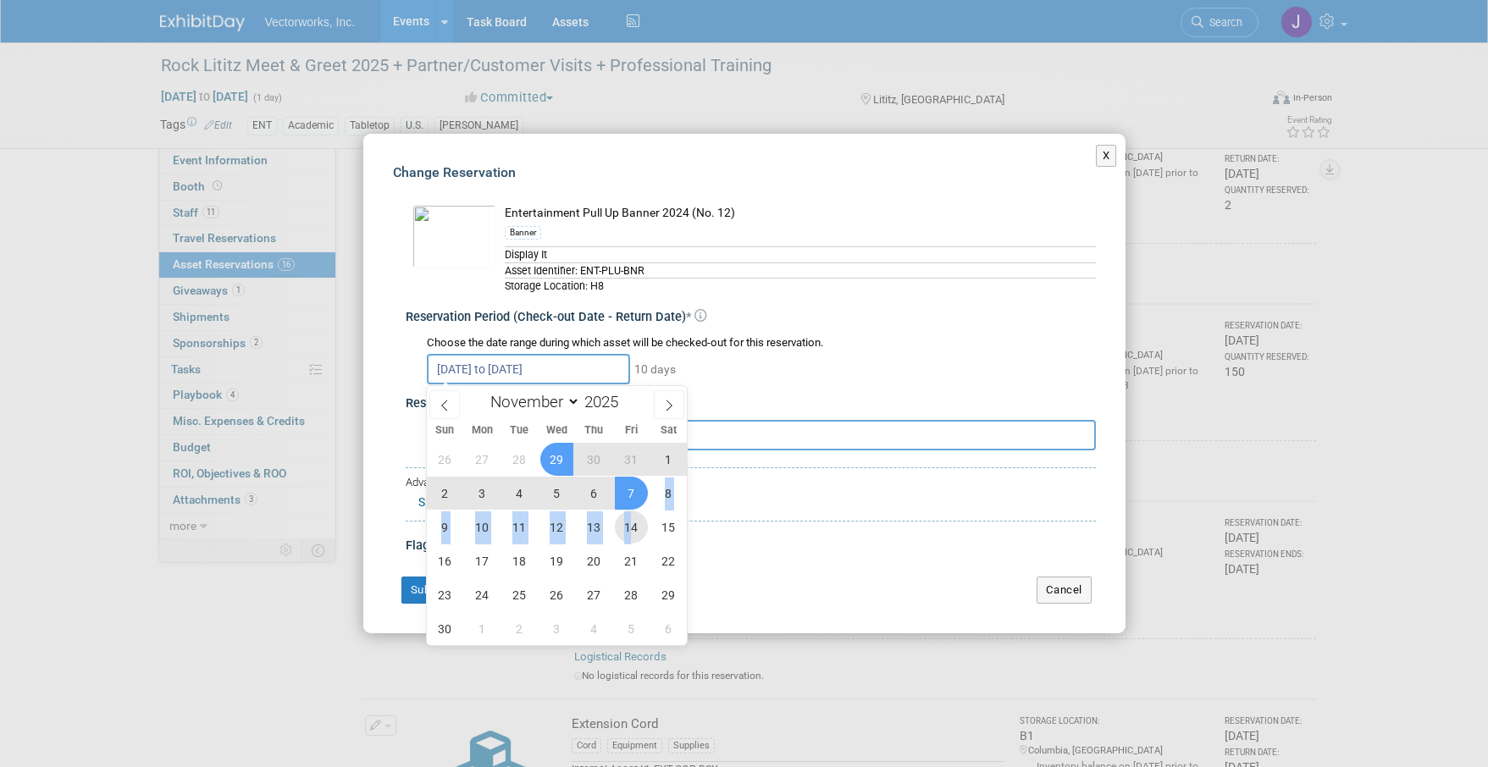
drag, startPoint x: 635, startPoint y: 491, endPoint x: 630, endPoint y: 531, distance: 40.1
click at [630, 531] on div "26 27 28 29 30 31 1 2 3 4 5 6 7 8 9 10 11 12 13 14 15 16 17 18 19 20 21 22 23 2…" at bounding box center [557, 543] width 261 height 203
click at [630, 525] on span "14" at bounding box center [631, 527] width 33 height 33
type input "[DATE]"
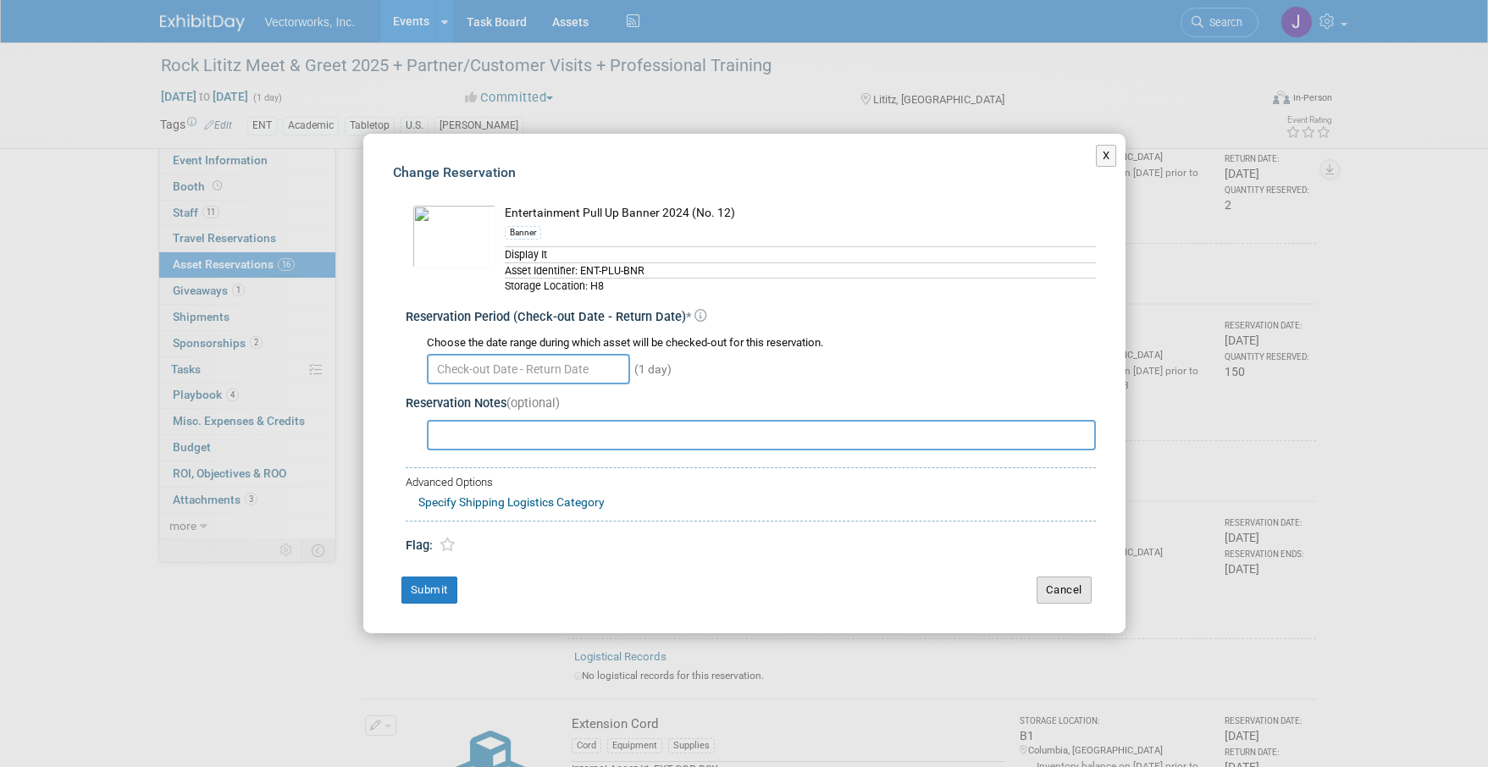
click at [1074, 594] on button "Cancel" at bounding box center [1064, 590] width 55 height 27
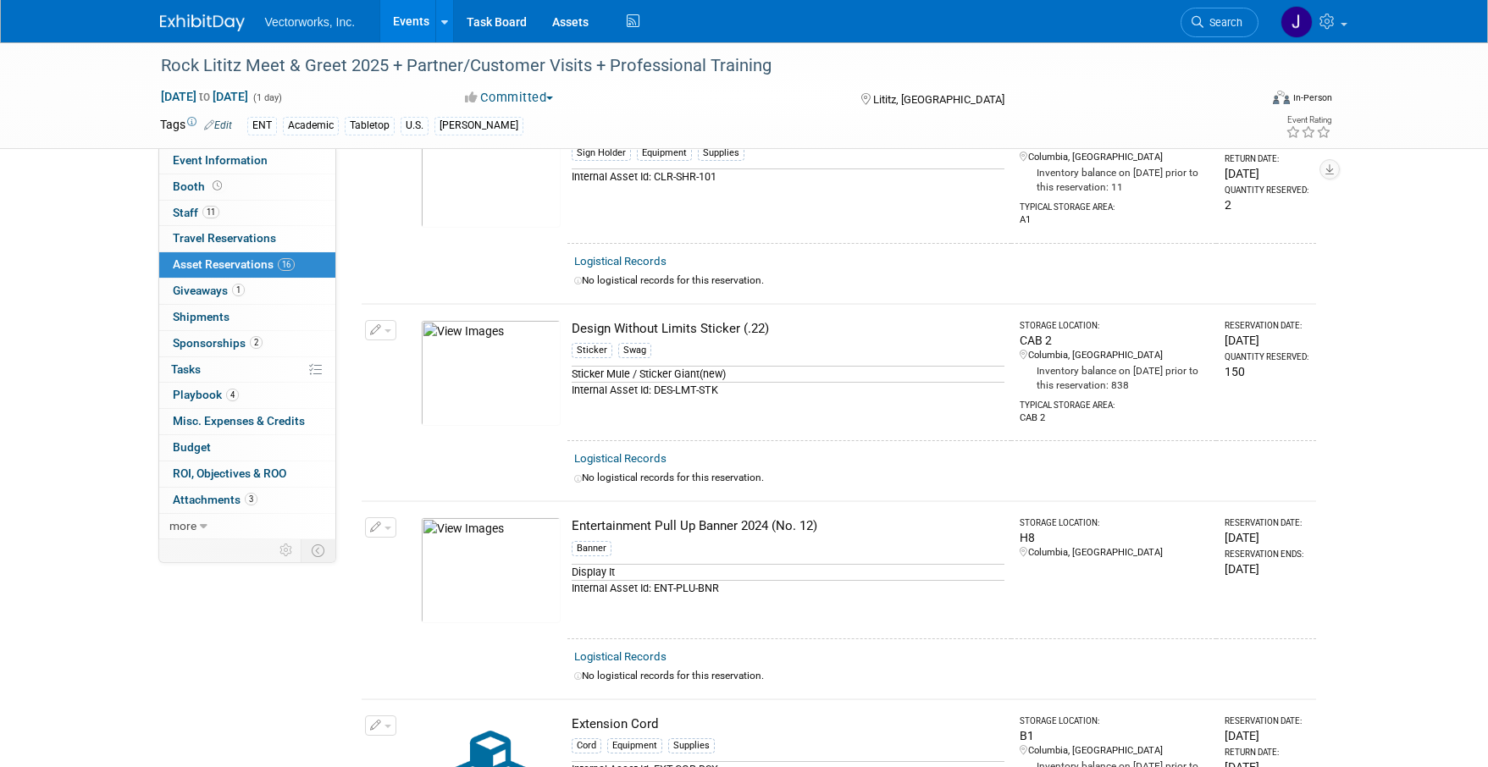
click at [372, 524] on icon "button" at bounding box center [376, 528] width 12 height 11
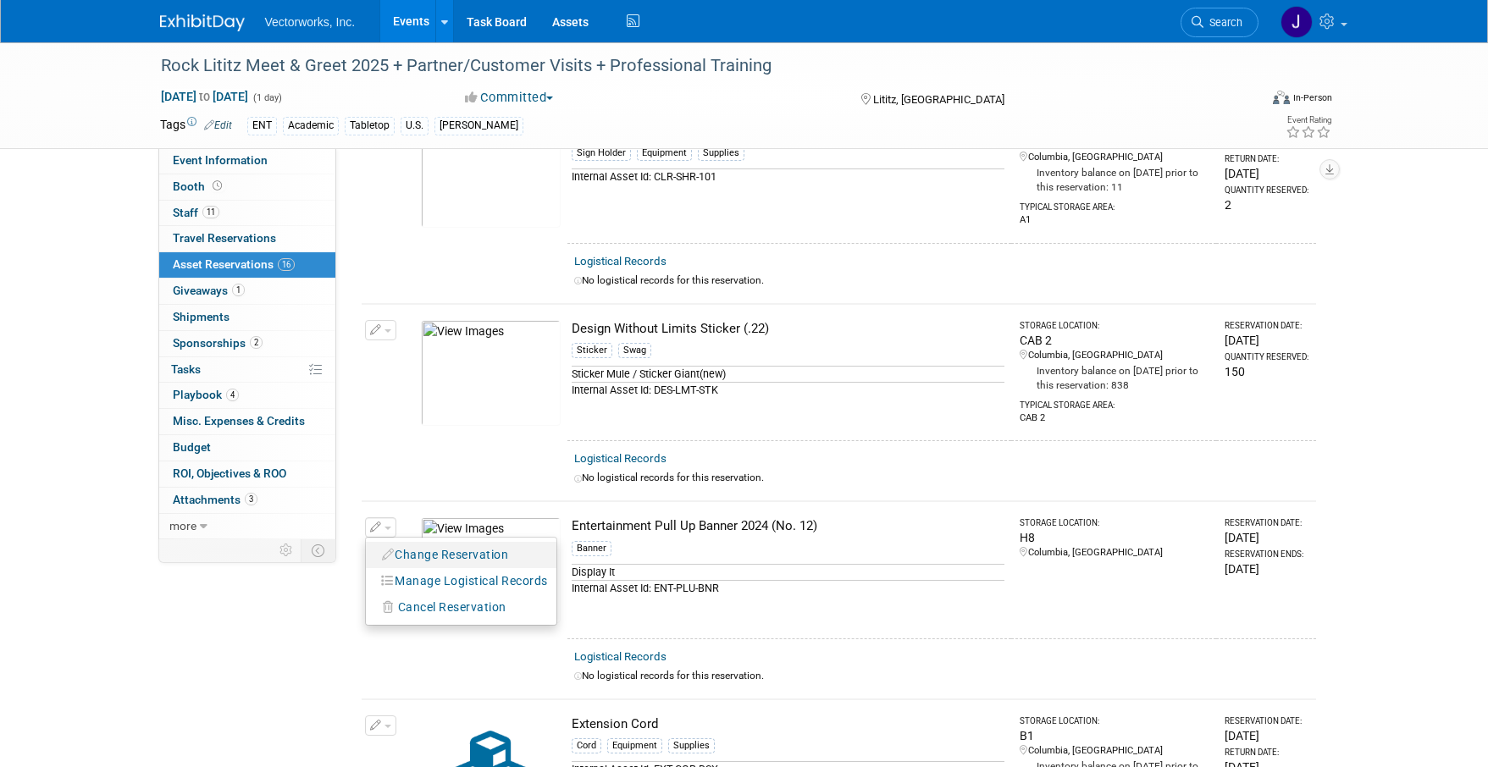
click at [402, 556] on button "Change Reservation" at bounding box center [445, 555] width 143 height 23
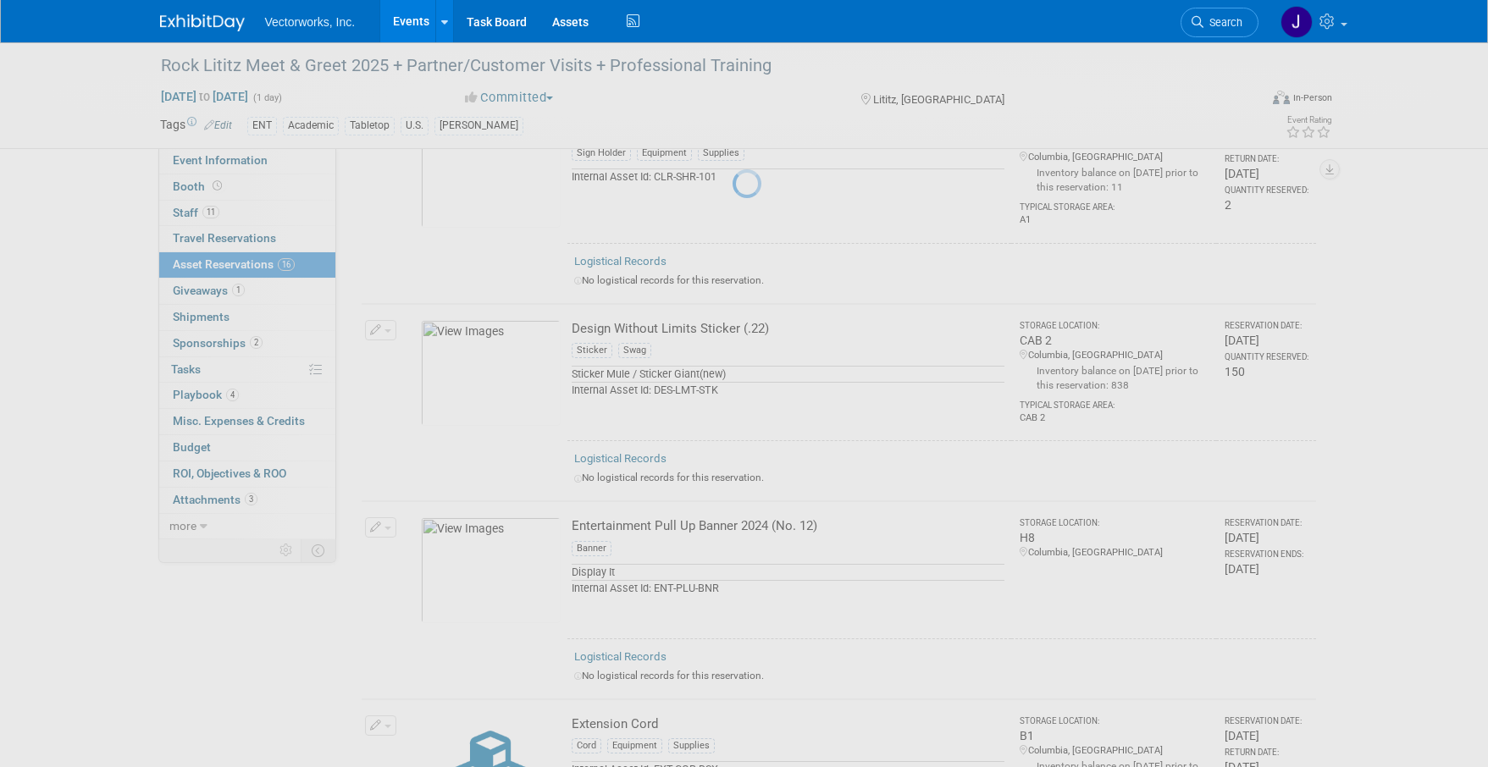
select select "9"
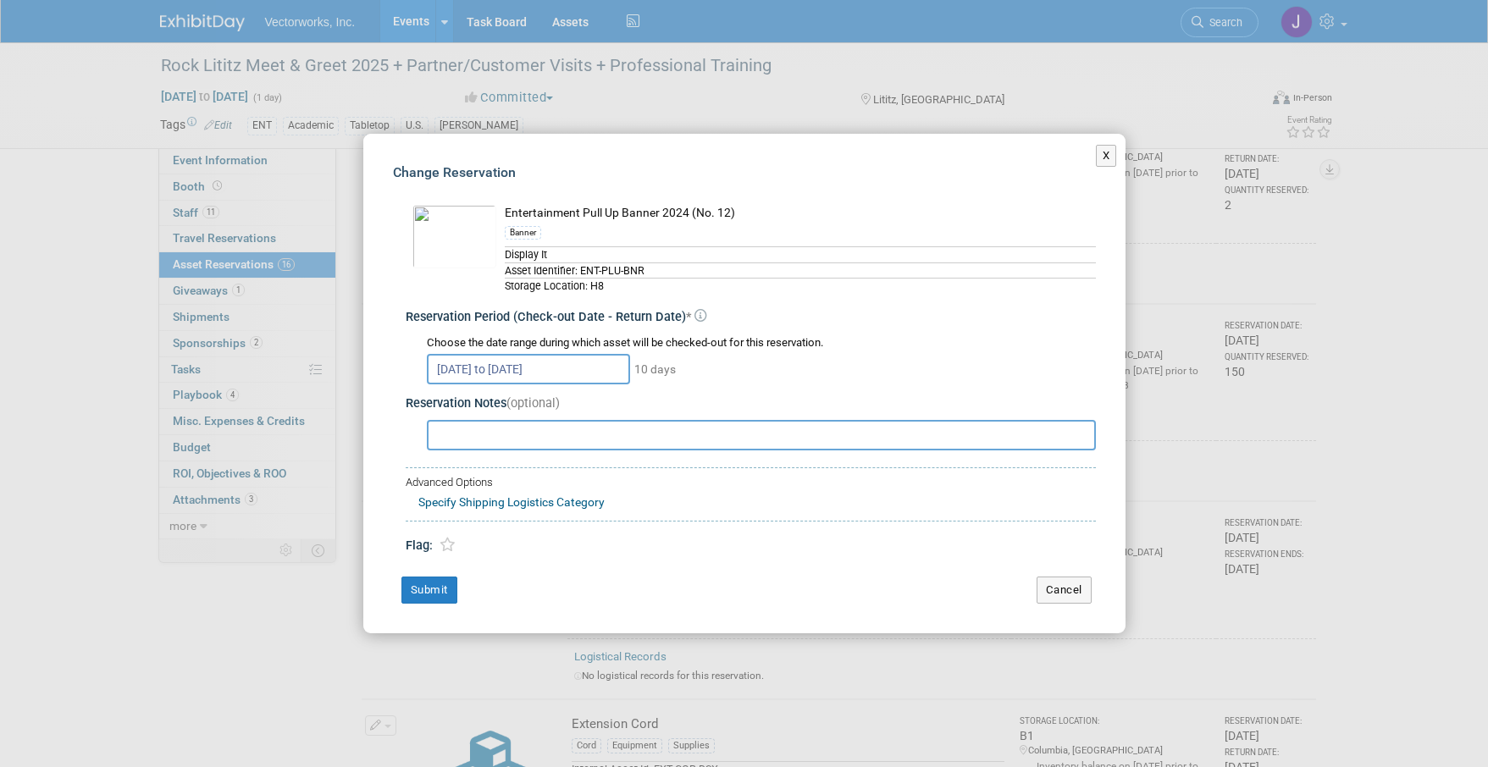
click at [479, 373] on input "Oct 29, 2025 to Nov 7, 2025" at bounding box center [528, 369] width 203 height 30
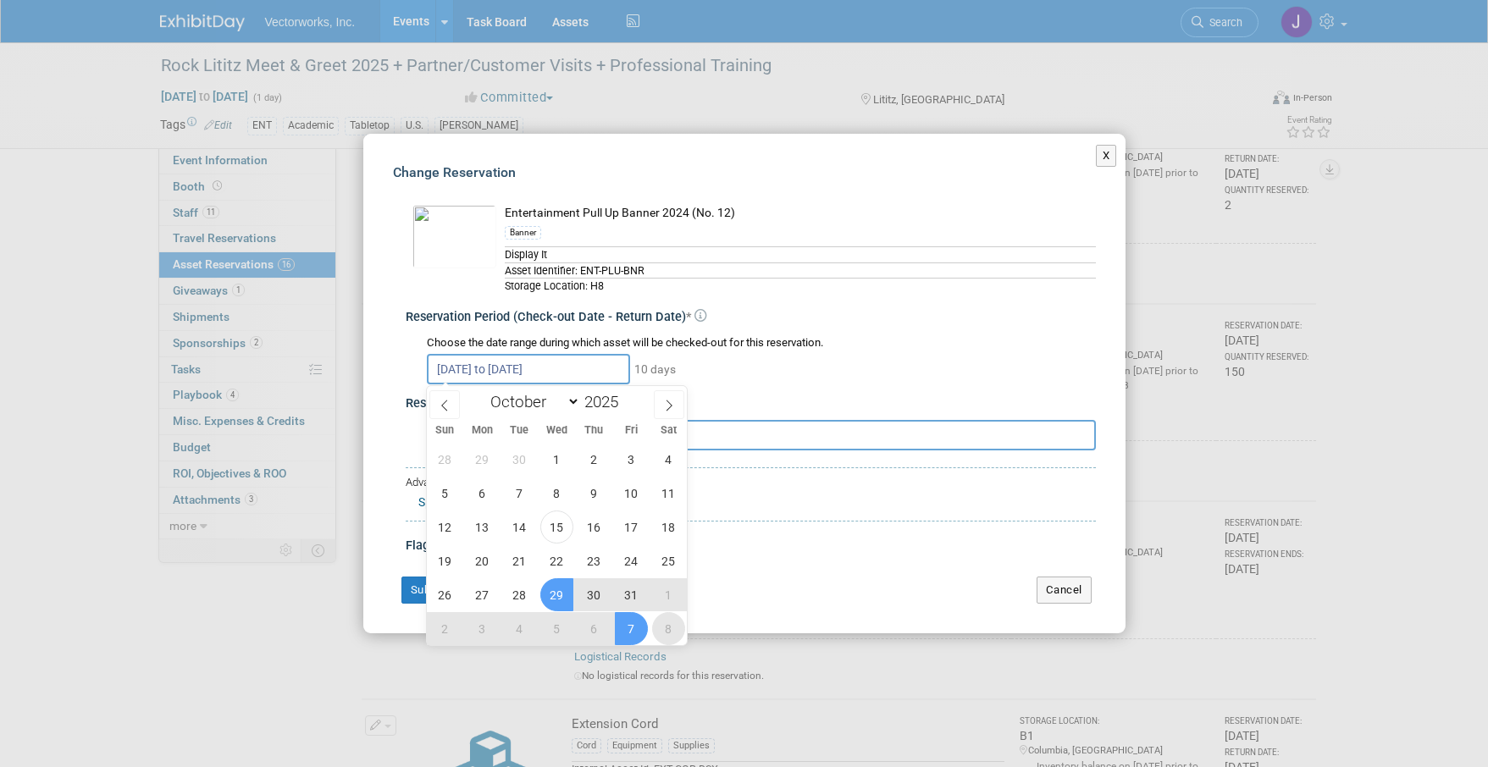
drag, startPoint x: 639, startPoint y: 628, endPoint x: 667, endPoint y: 627, distance: 28.8
click at [667, 627] on div "28 29 30 1 2 3 4 5 6 7 8 9 10 11 12 13 14 15 16 17 18 19 20 21 22 23 24 25 26 2…" at bounding box center [557, 543] width 261 height 203
click at [668, 627] on span "8" at bounding box center [668, 628] width 33 height 33
click at [564, 594] on span "29" at bounding box center [556, 594] width 33 height 33
type input "Oct 29, 2025 to Nov 8, 2025"
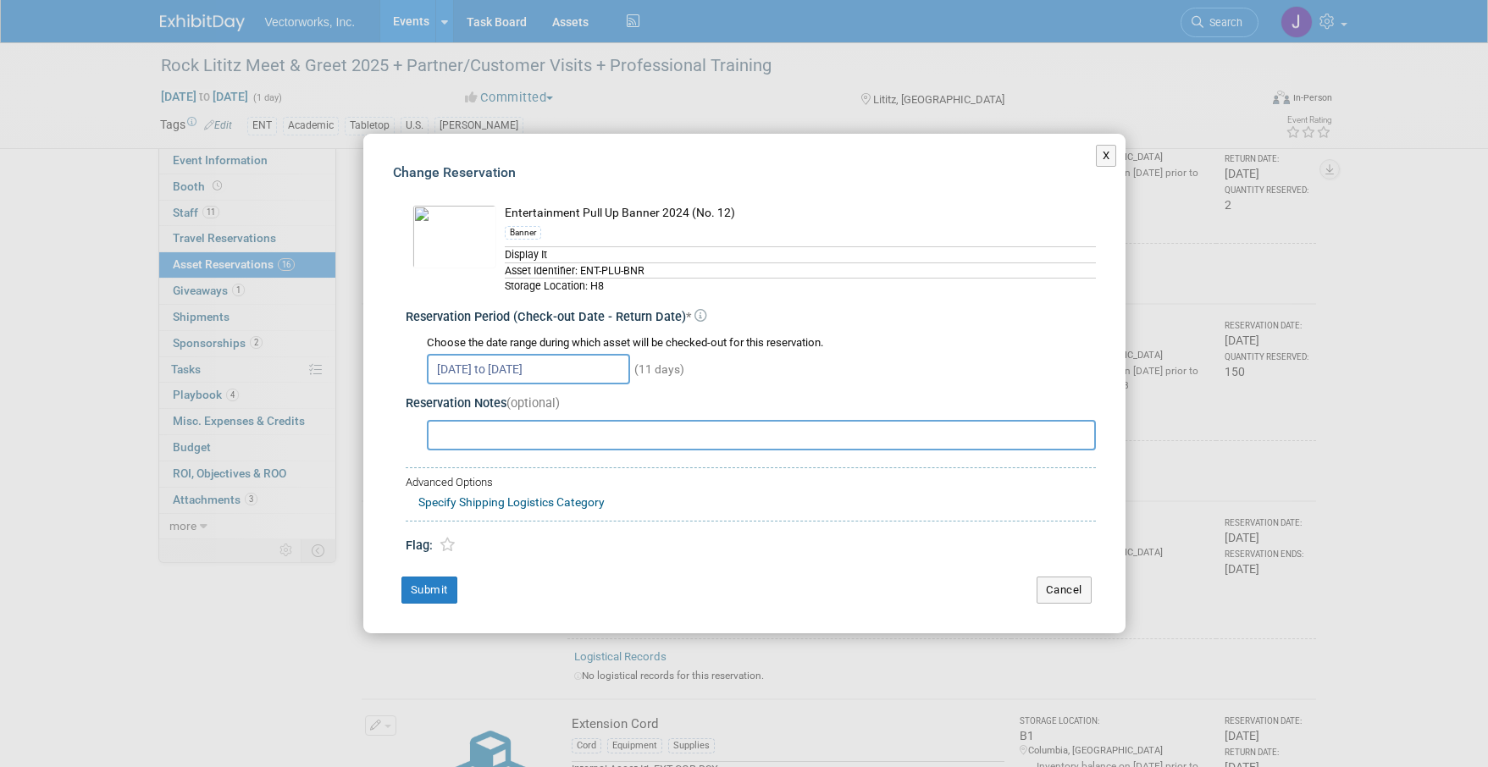
click at [549, 367] on input "Oct 29, 2025 to Nov 8, 2025" at bounding box center [528, 369] width 203 height 30
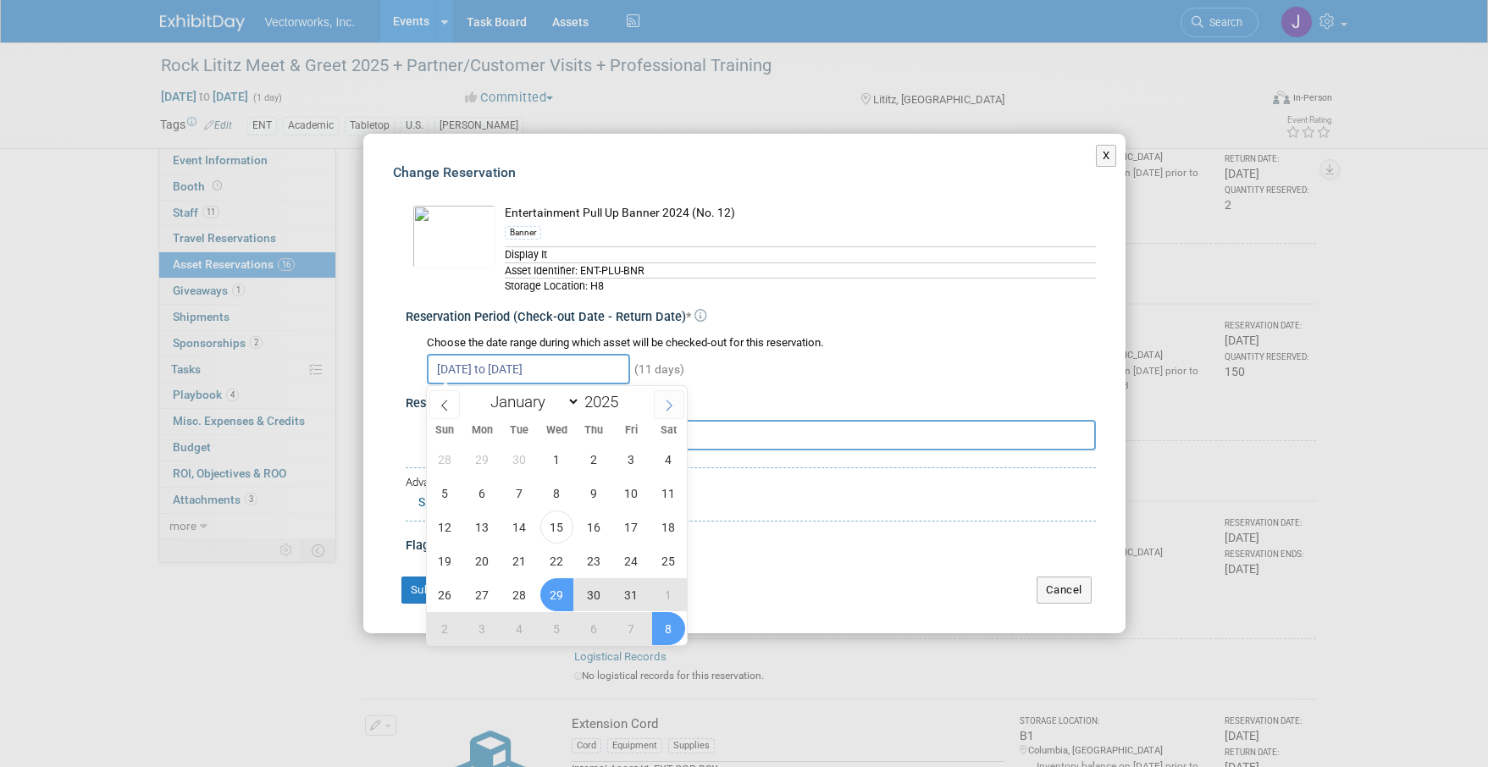
click at [668, 412] on span at bounding box center [669, 404] width 30 height 29
select select "10"
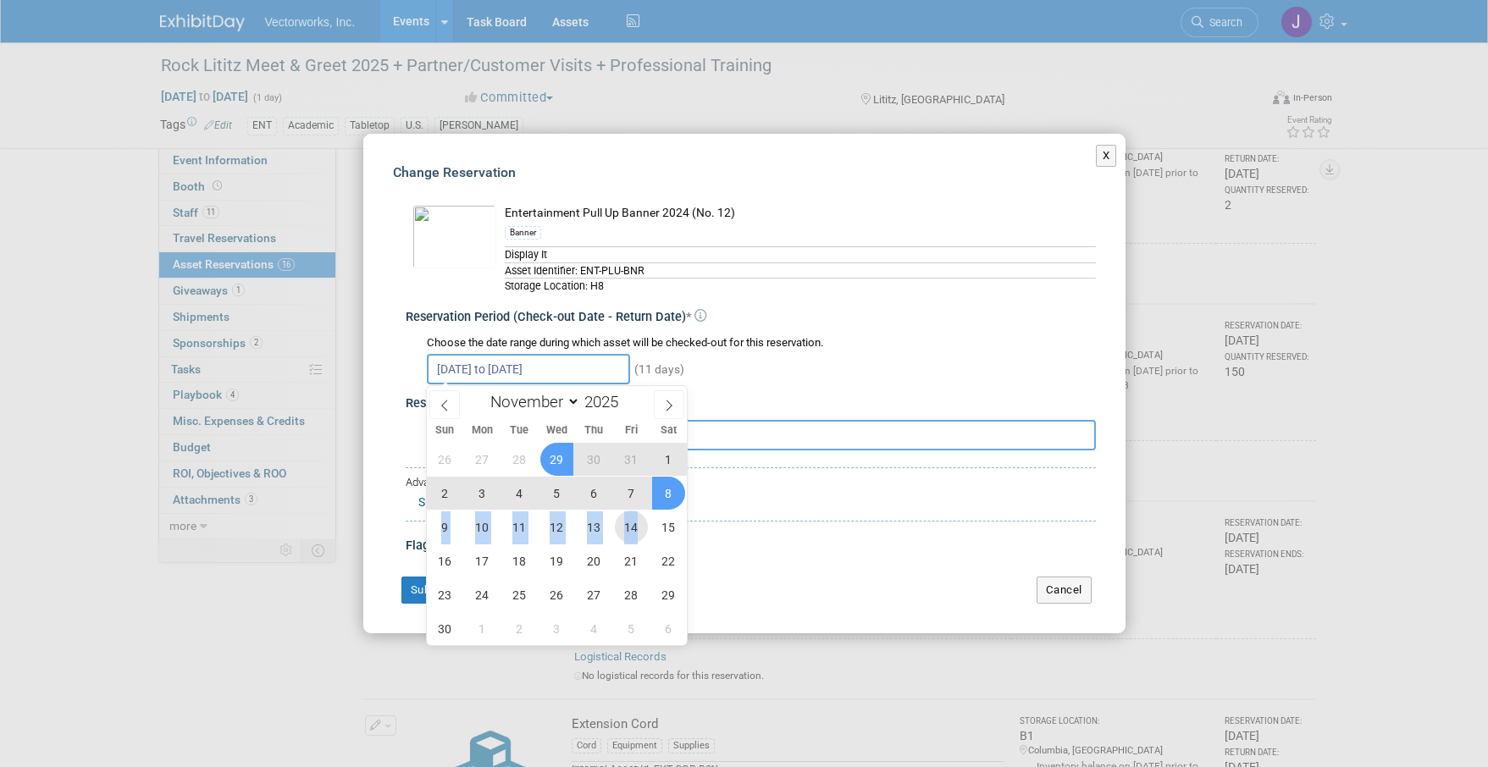
drag, startPoint x: 672, startPoint y: 502, endPoint x: 634, endPoint y: 530, distance: 47.3
click at [634, 530] on div "26 27 28 29 30 31 1 2 3 4 5 6 7 8 9 10 11 12 13 14 15 16 17 18 19 20 21 22 23 2…" at bounding box center [557, 543] width 261 height 203
click at [671, 496] on span "8" at bounding box center [668, 493] width 33 height 33
click at [557, 456] on span "29" at bounding box center [556, 459] width 33 height 33
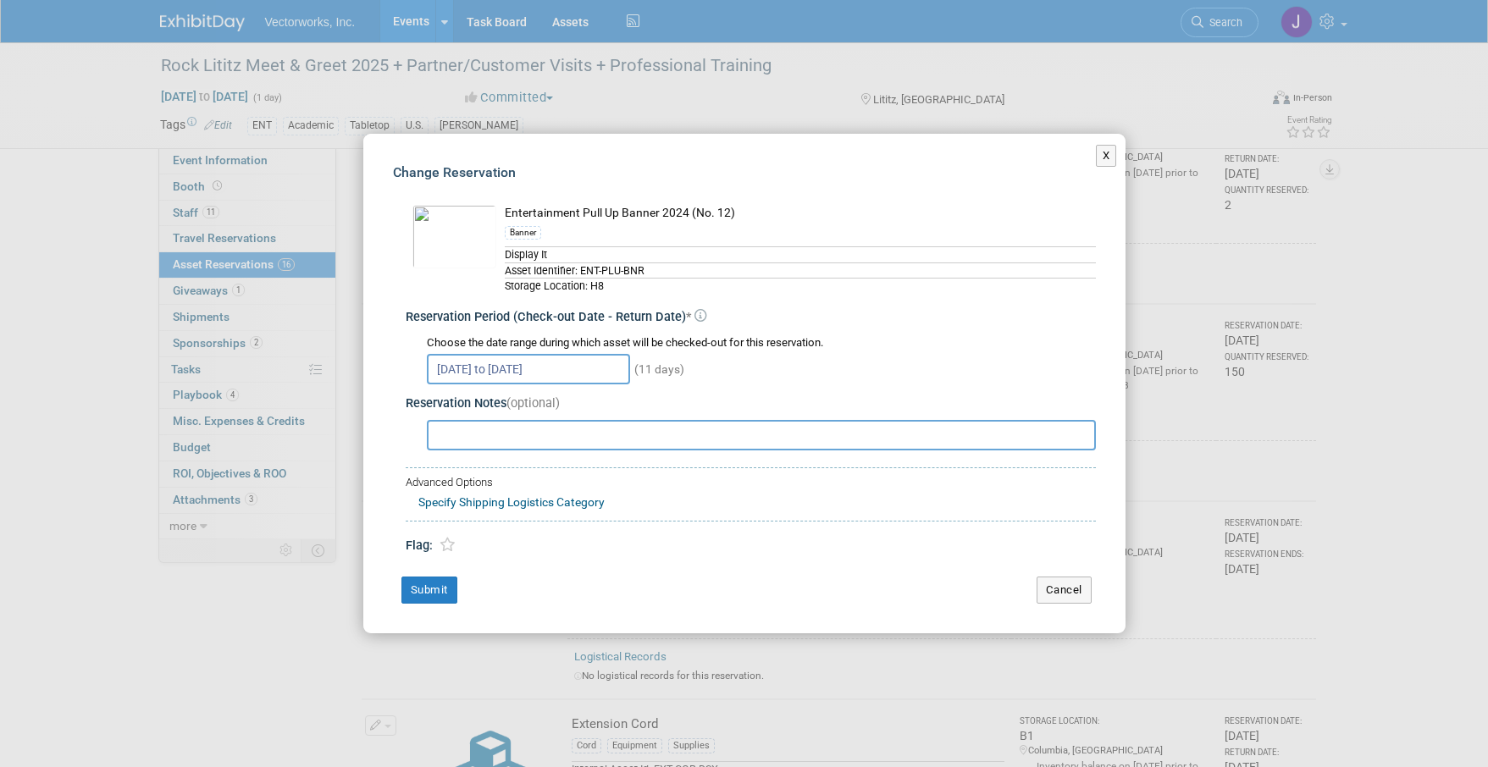
click at [554, 369] on input "Oct 29, 2025 to Nov 8, 2025" at bounding box center [528, 369] width 203 height 30
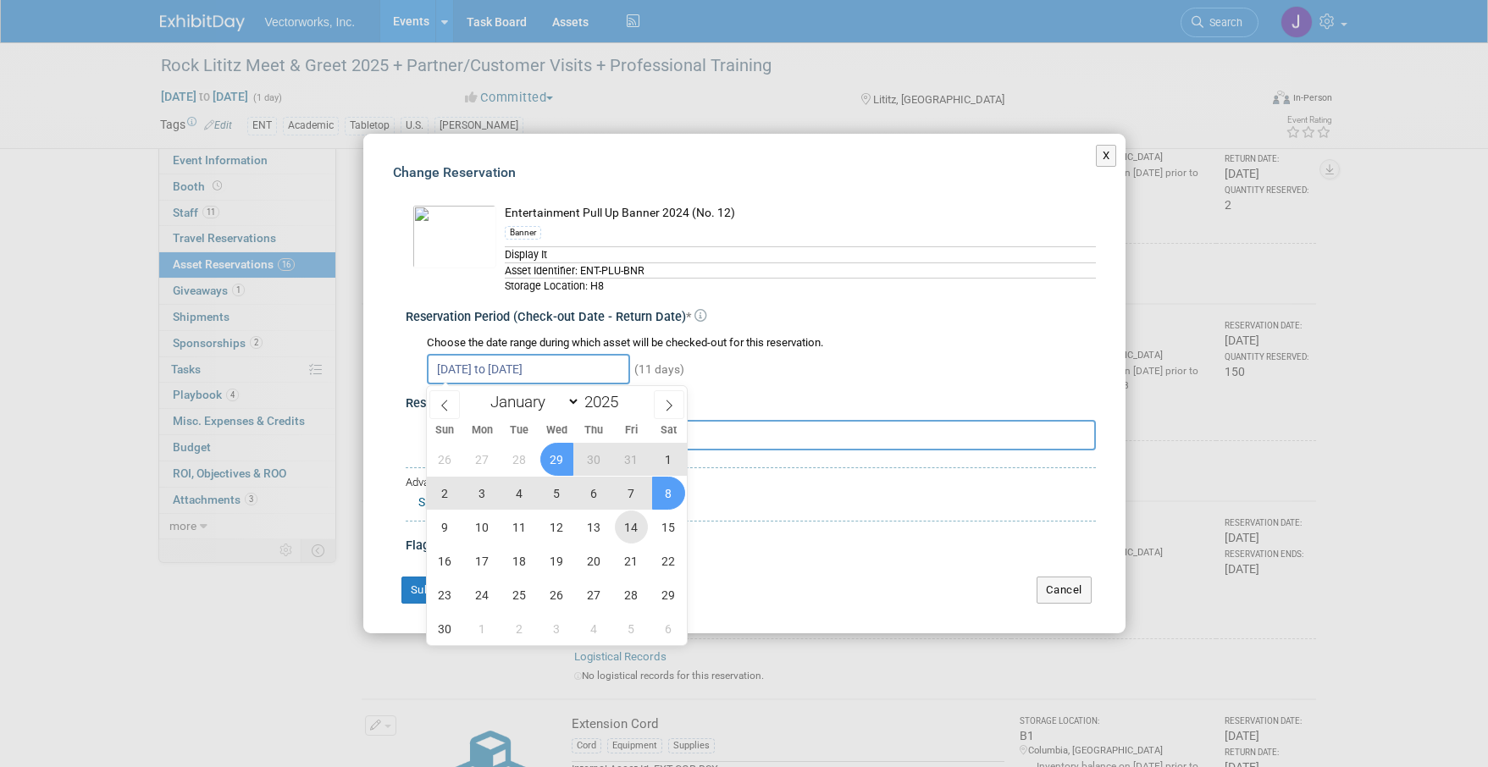
click at [635, 523] on span "14" at bounding box center [631, 527] width 33 height 33
click at [545, 459] on span "29" at bounding box center [556, 459] width 33 height 33
type input "Oct 29, 2025 to Nov 14, 2025"
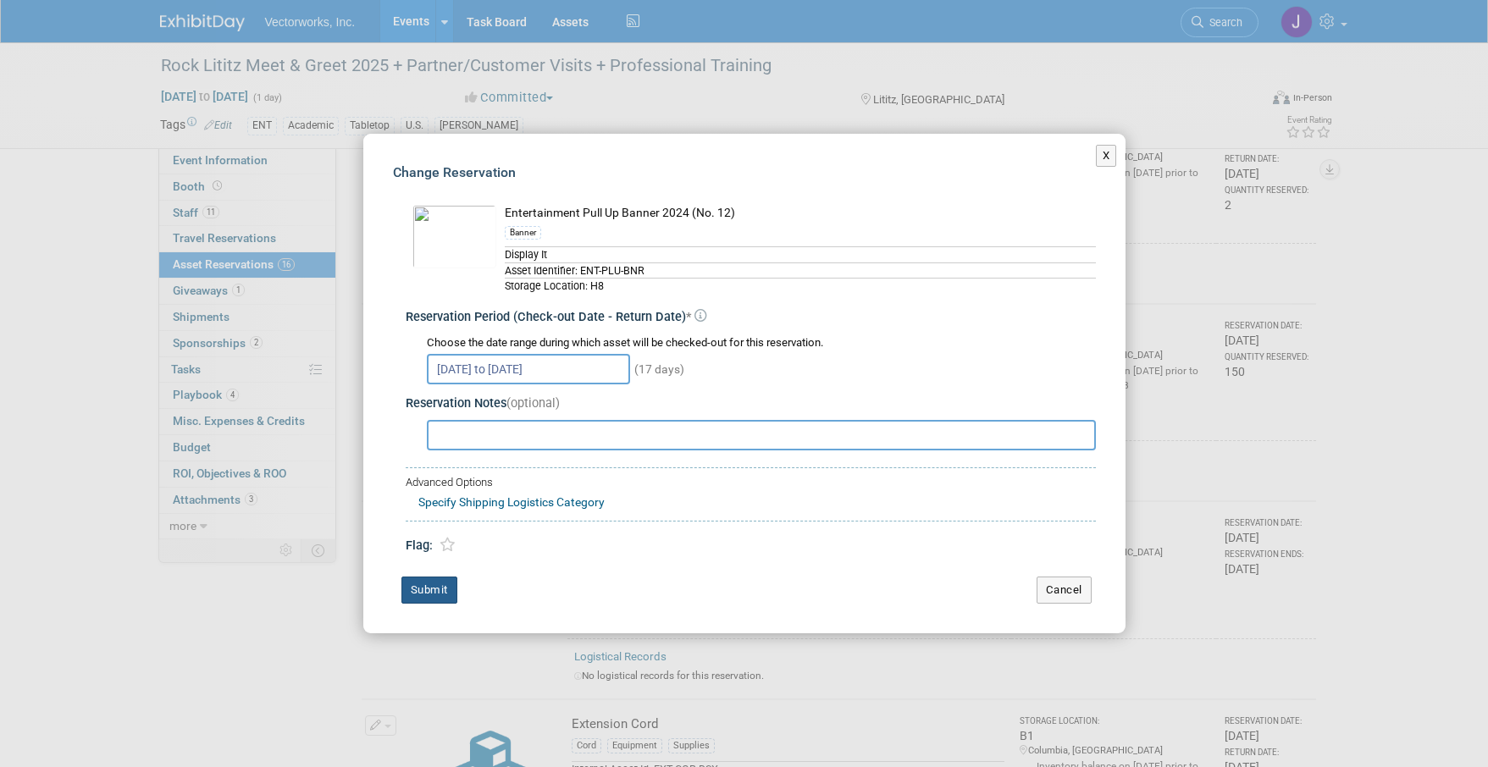
click at [435, 589] on button "Submit" at bounding box center [429, 590] width 56 height 27
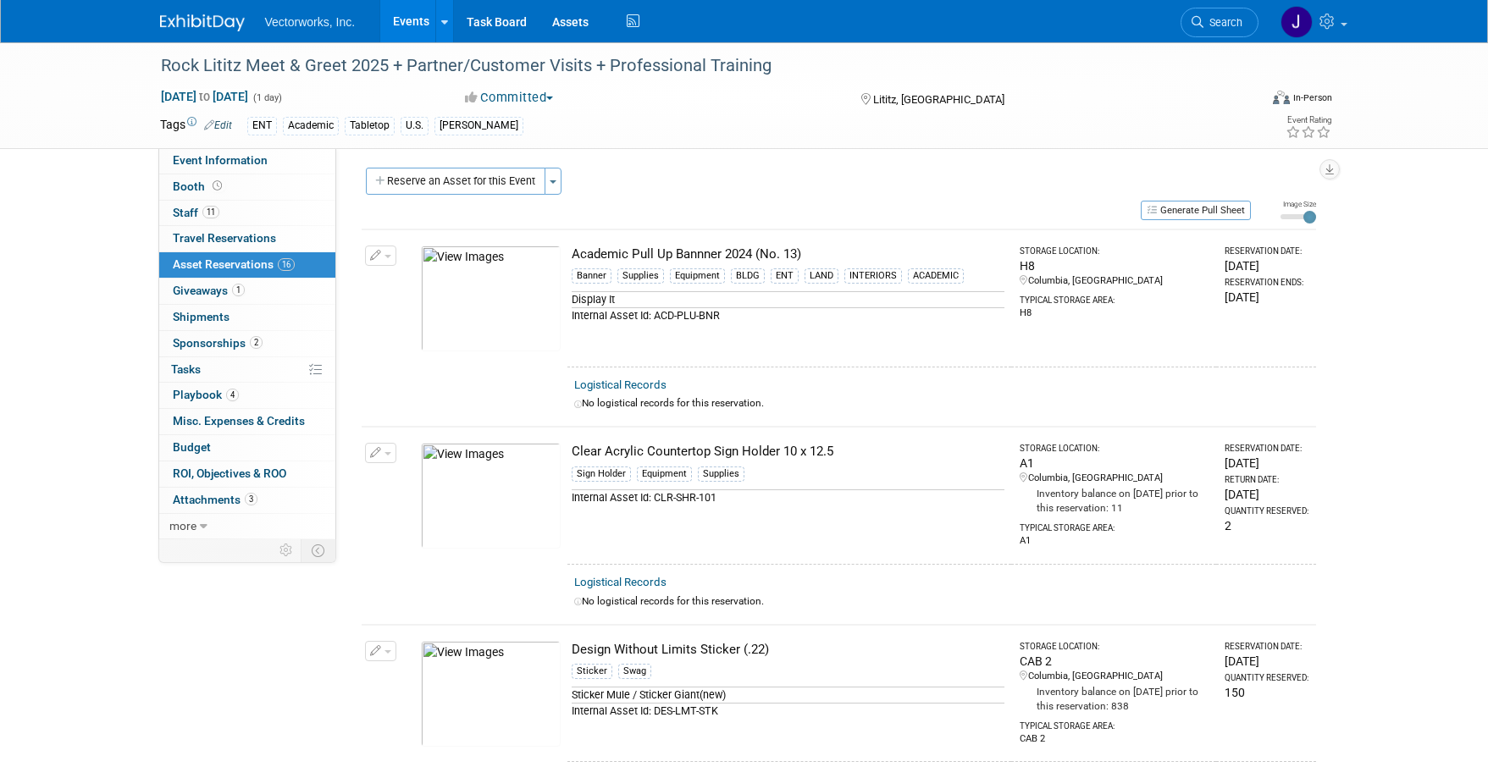
scroll to position [0, 0]
